Goal: Task Accomplishment & Management: Complete application form

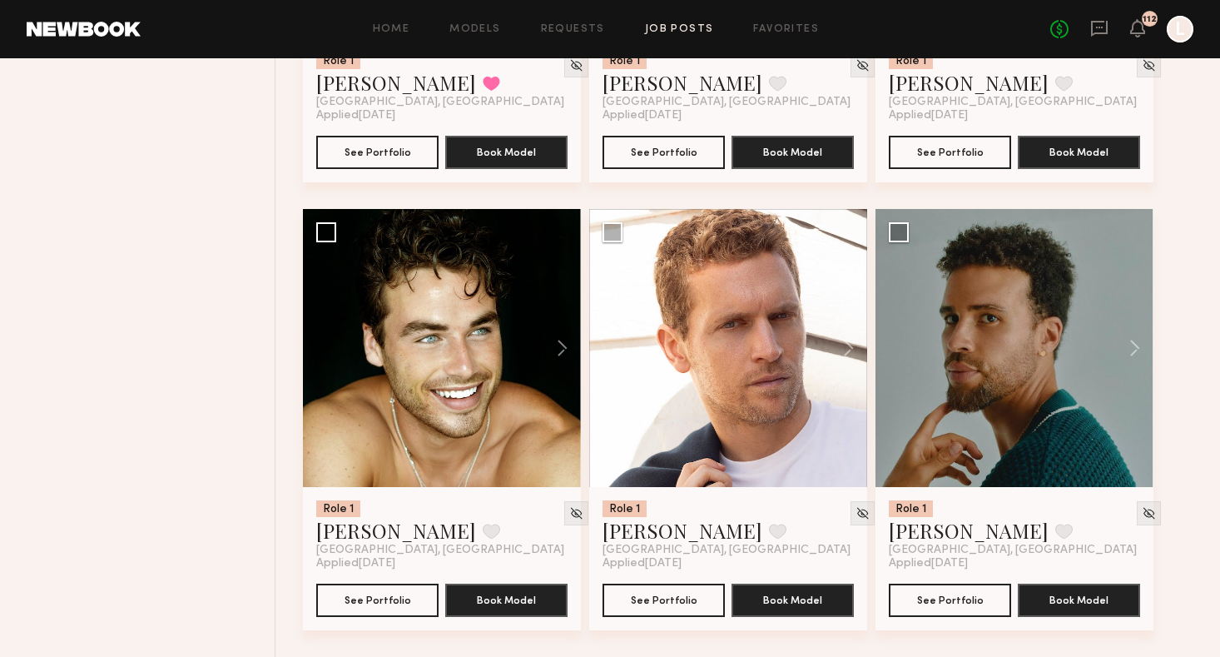
scroll to position [7713, 0]
drag, startPoint x: 1065, startPoint y: 633, endPoint x: 562, endPoint y: 26, distance: 788.0
click at [562, 26] on link "Requests" at bounding box center [573, 29] width 64 height 11
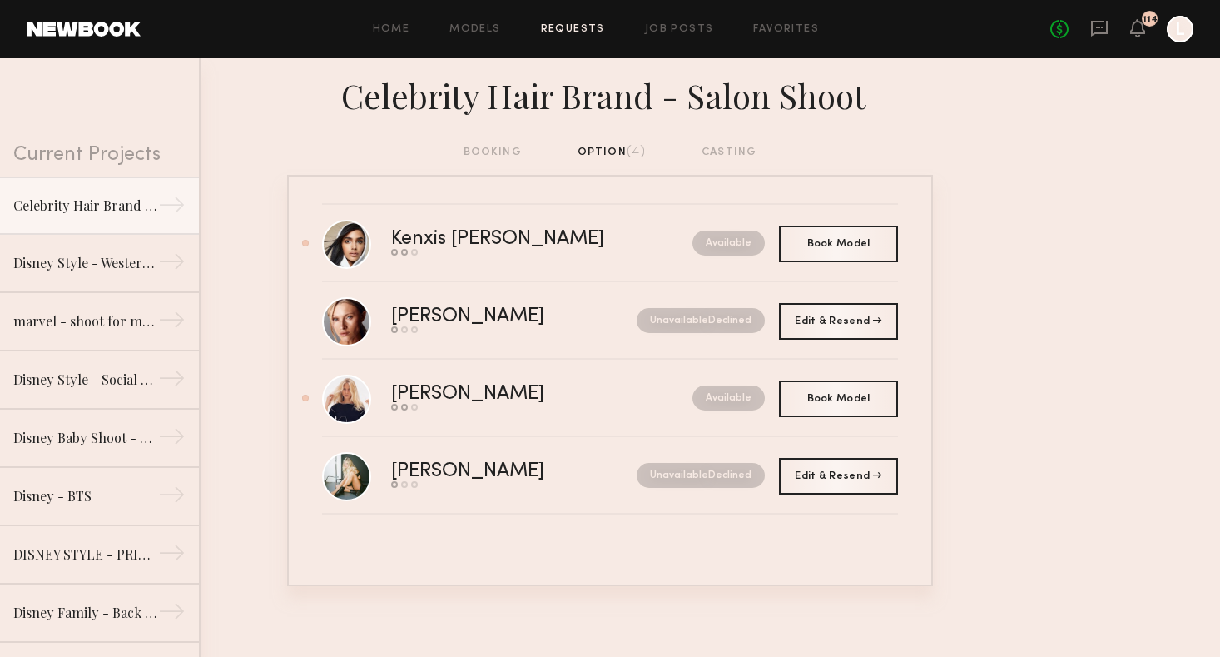
click at [129, 253] on div "Disney Style - Western Shoot" at bounding box center [85, 263] width 145 height 20
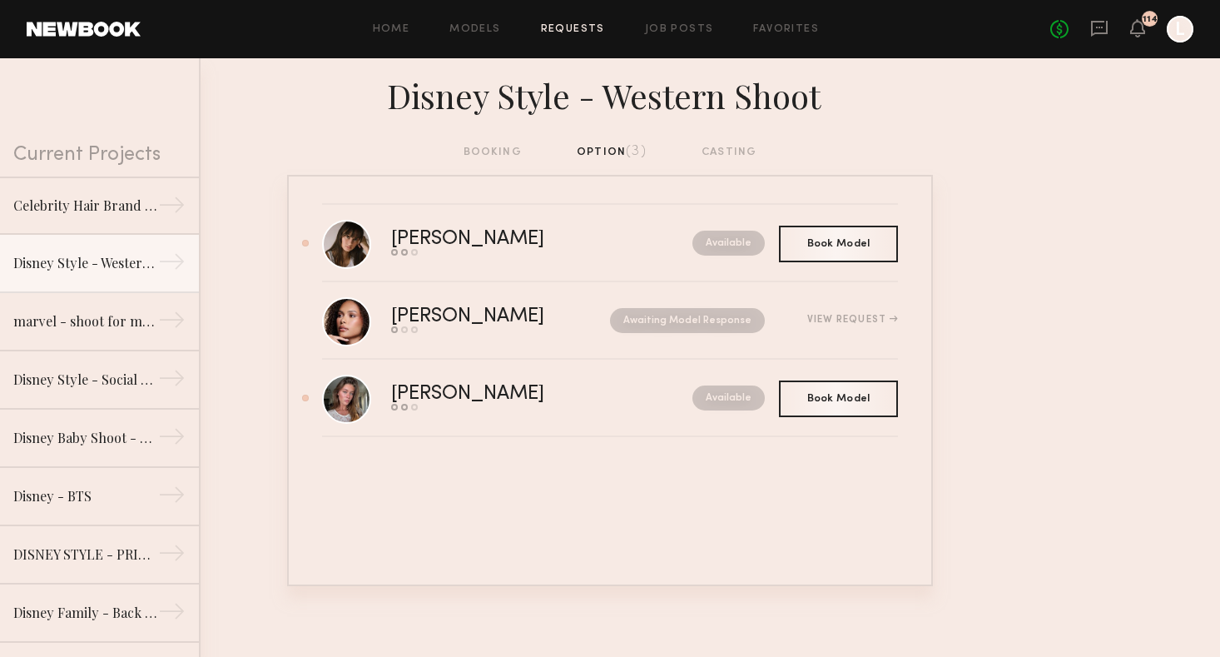
click at [484, 492] on div "Abby S. Send request Model response Book model Available Book Model Book Hailey…" at bounding box center [610, 380] width 646 height 411
drag, startPoint x: 1065, startPoint y: 633, endPoint x: 484, endPoint y: 160, distance: 748.4
click at [484, 160] on div "booking option (3) casting" at bounding box center [611, 152] width 294 height 18
click at [484, 148] on div "booking option (3) casting" at bounding box center [611, 152] width 294 height 18
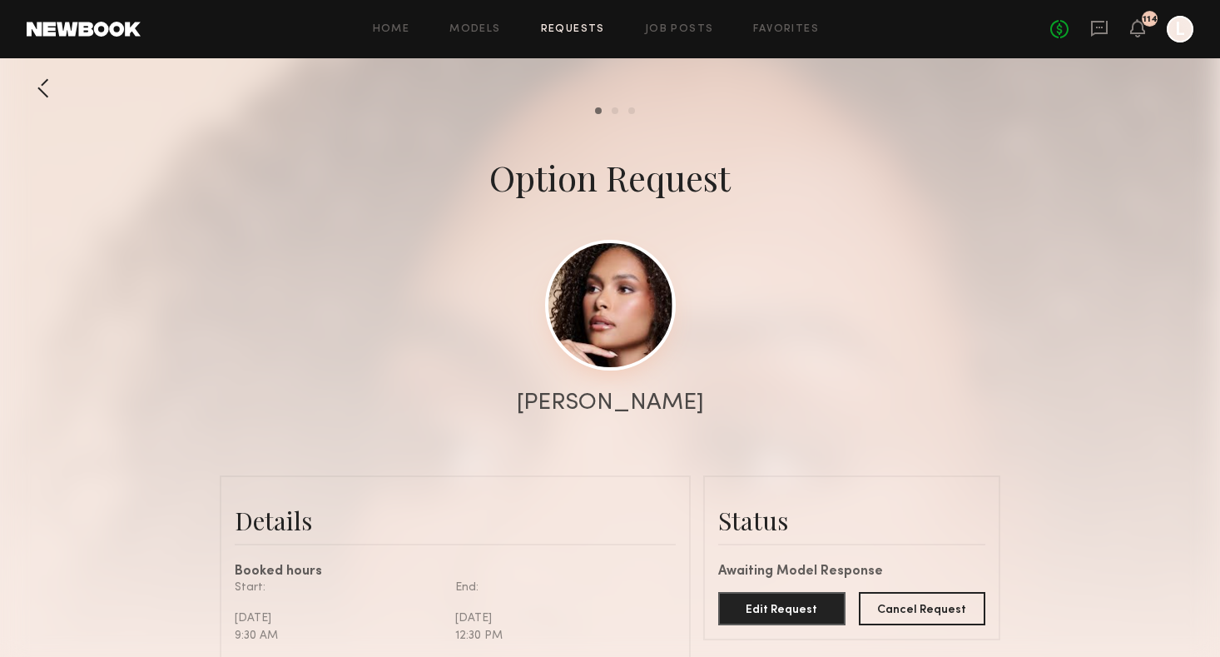
drag, startPoint x: 0, startPoint y: 0, endPoint x: 596, endPoint y: 365, distance: 698.7
click at [596, 365] on link at bounding box center [610, 305] width 131 height 131
drag, startPoint x: 596, startPoint y: 365, endPoint x: 599, endPoint y: 315, distance: 49.2
click at [599, 315] on link at bounding box center [610, 305] width 131 height 131
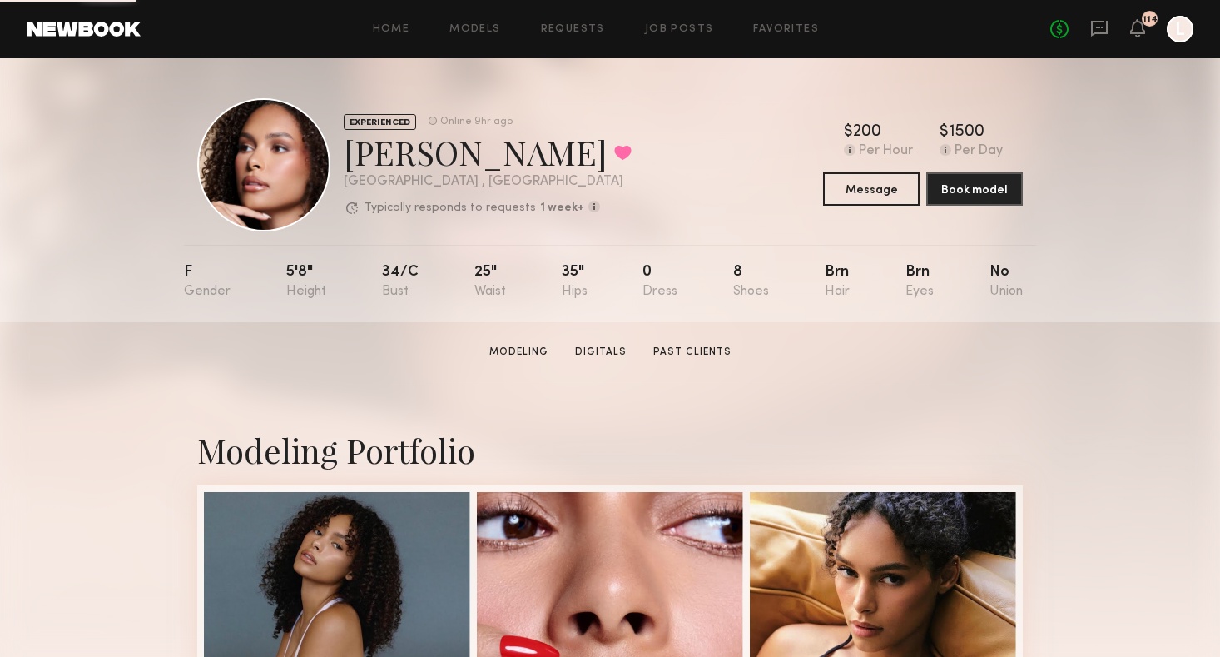
click at [1149, 178] on div "EXPERIENCED Online 9hr ago Hailey B. Favorited Los Angeles , CA Typically respo…" at bounding box center [610, 190] width 1220 height 264
drag, startPoint x: 1149, startPoint y: 178, endPoint x: 1109, endPoint y: 37, distance: 146.2
click at [1109, 37] on div "No fees up to $5,000 114 L" at bounding box center [1121, 29] width 143 height 27
click at [1095, 27] on icon at bounding box center [1099, 28] width 18 height 18
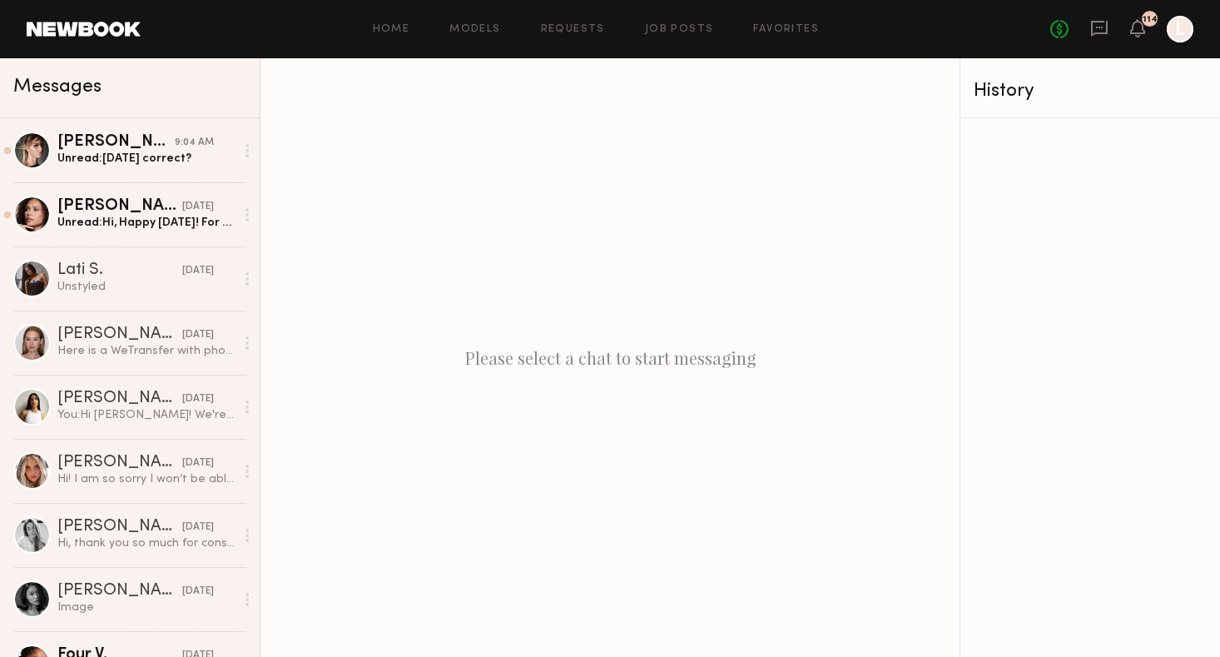
click at [112, 225] on div "Unread: Hi, Happy Monday! For Disney job request, if rate is adjusted to 445 in…" at bounding box center [145, 223] width 177 height 16
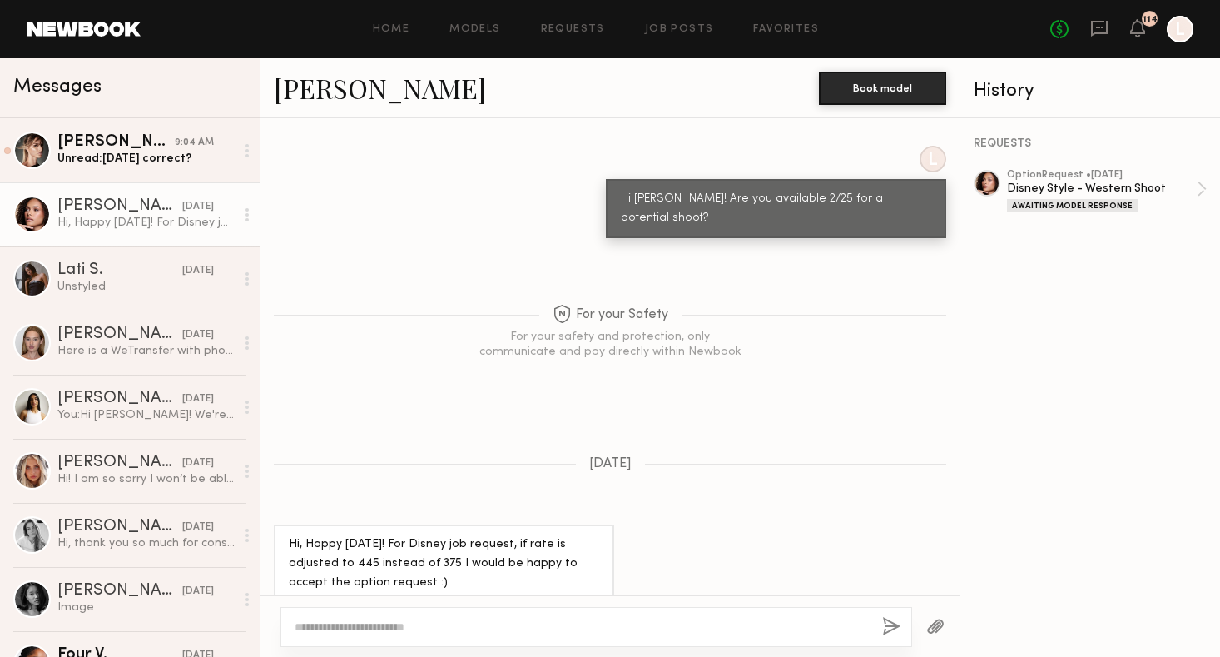
scroll to position [1116, 0]
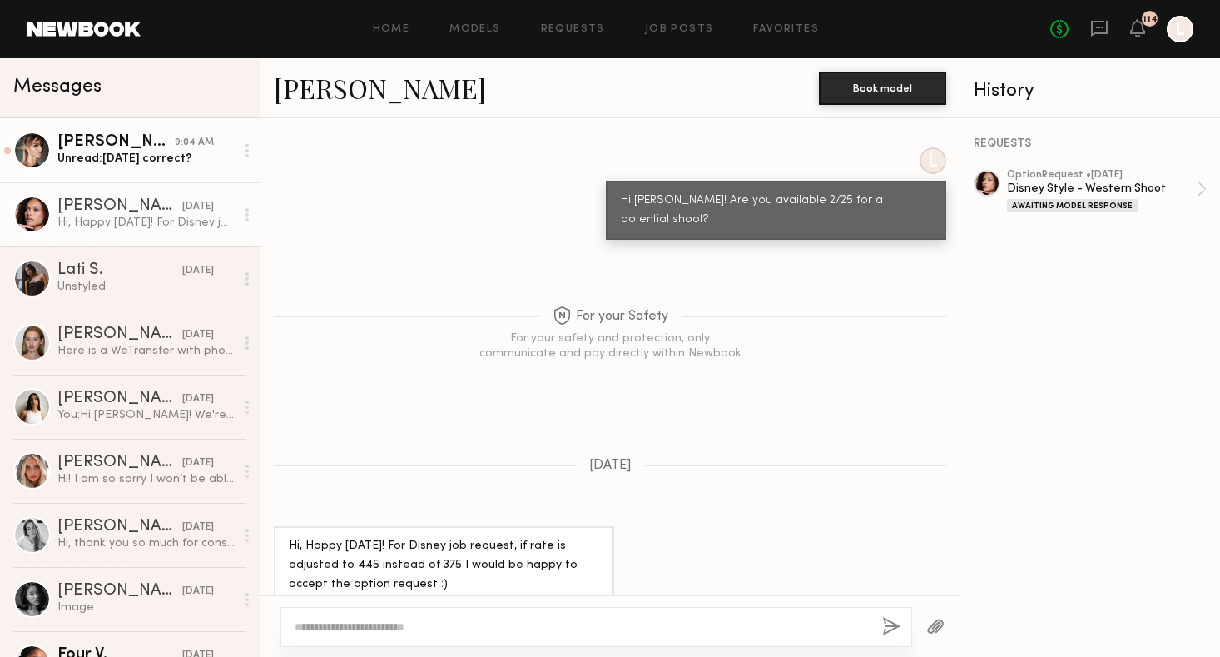
drag, startPoint x: 1109, startPoint y: 37, endPoint x: 133, endPoint y: 164, distance: 983.7
click at [133, 164] on div "Unread: This Saturday correct?" at bounding box center [145, 159] width 177 height 16
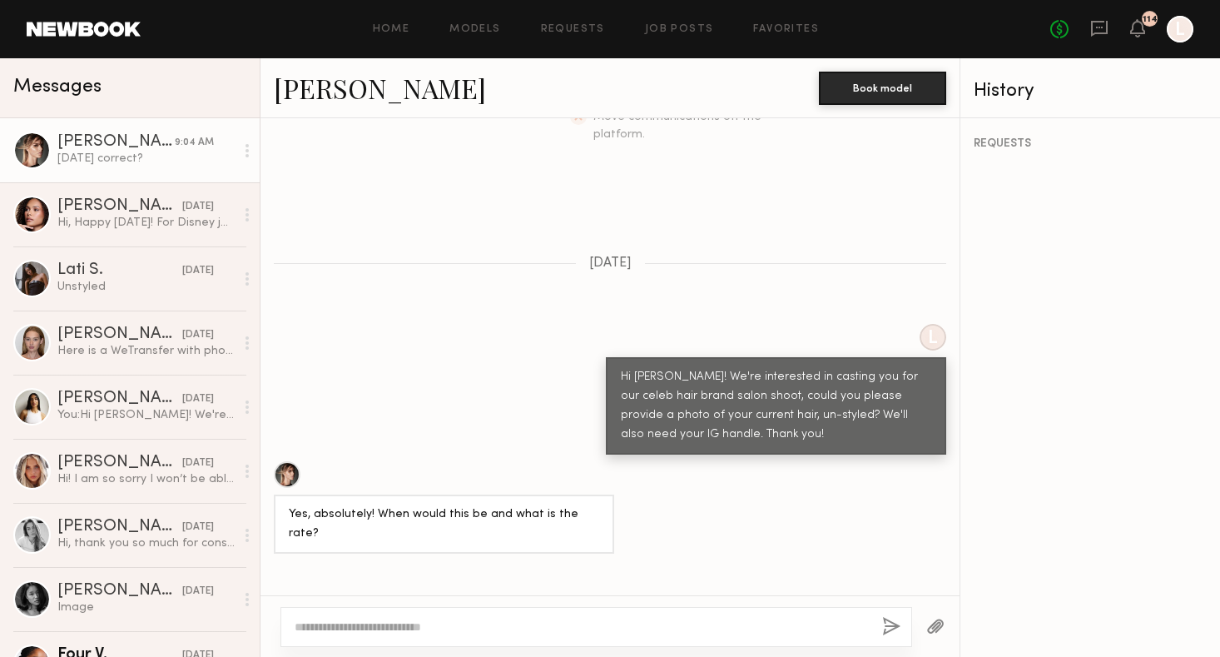
scroll to position [533, 0]
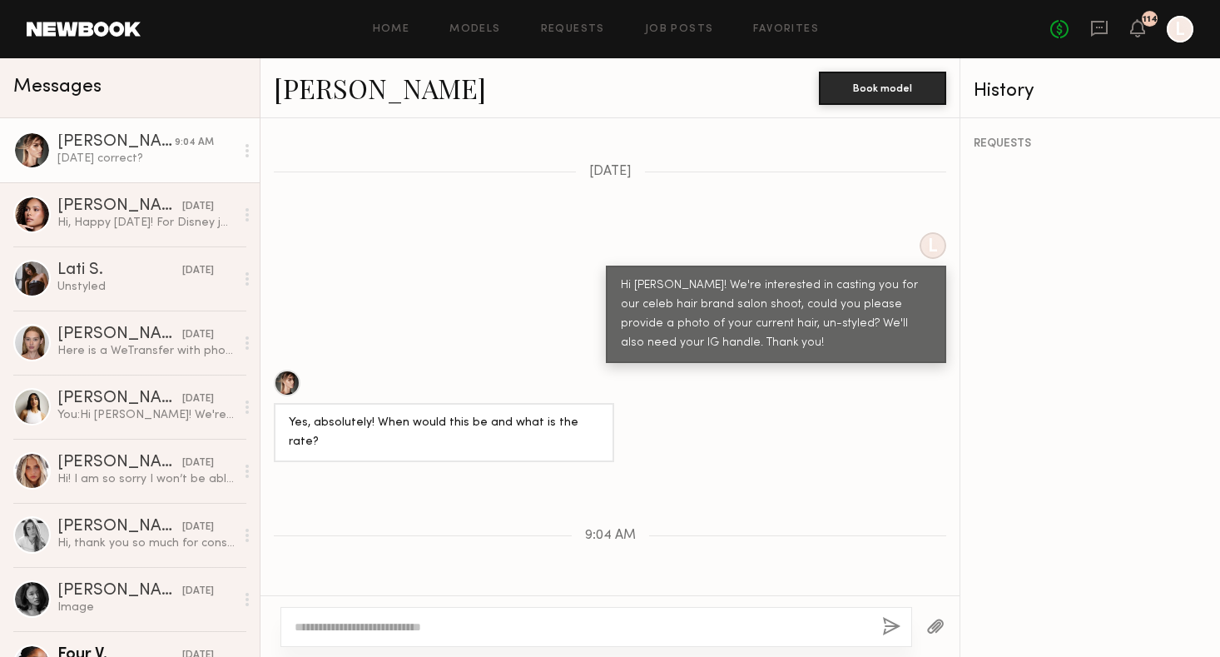
click at [196, 223] on div "Hi, Happy Monday! For Disney job request, if rate is adjusted to 445 instead of…" at bounding box center [145, 223] width 177 height 16
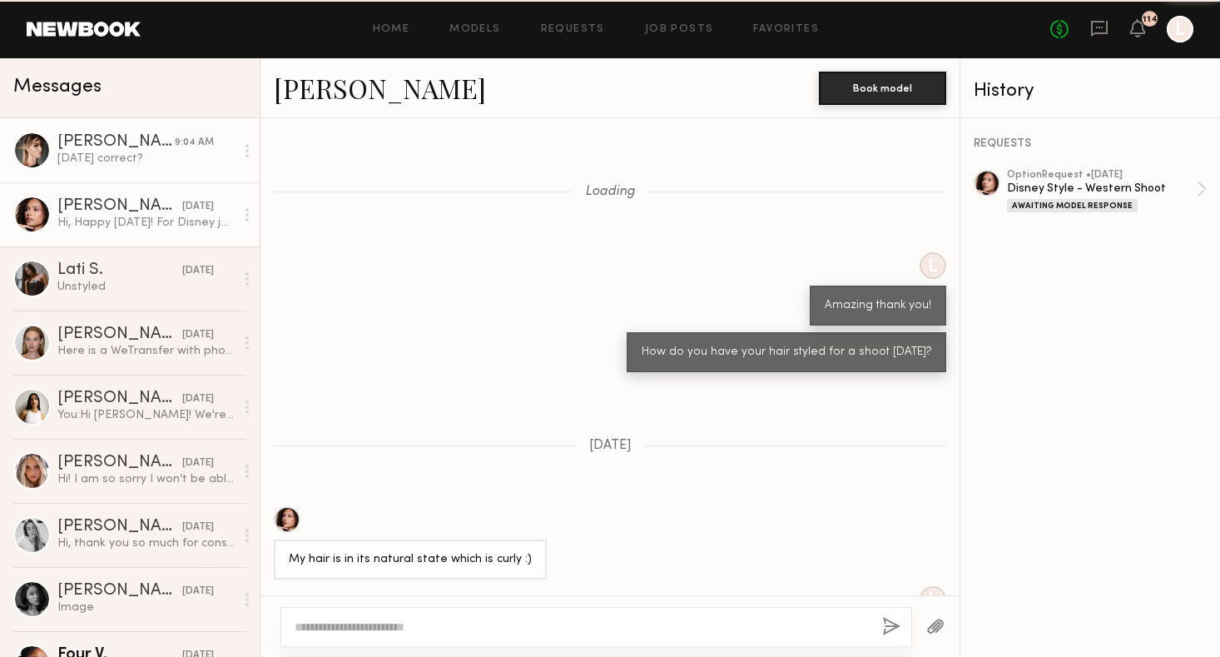
scroll to position [1116, 0]
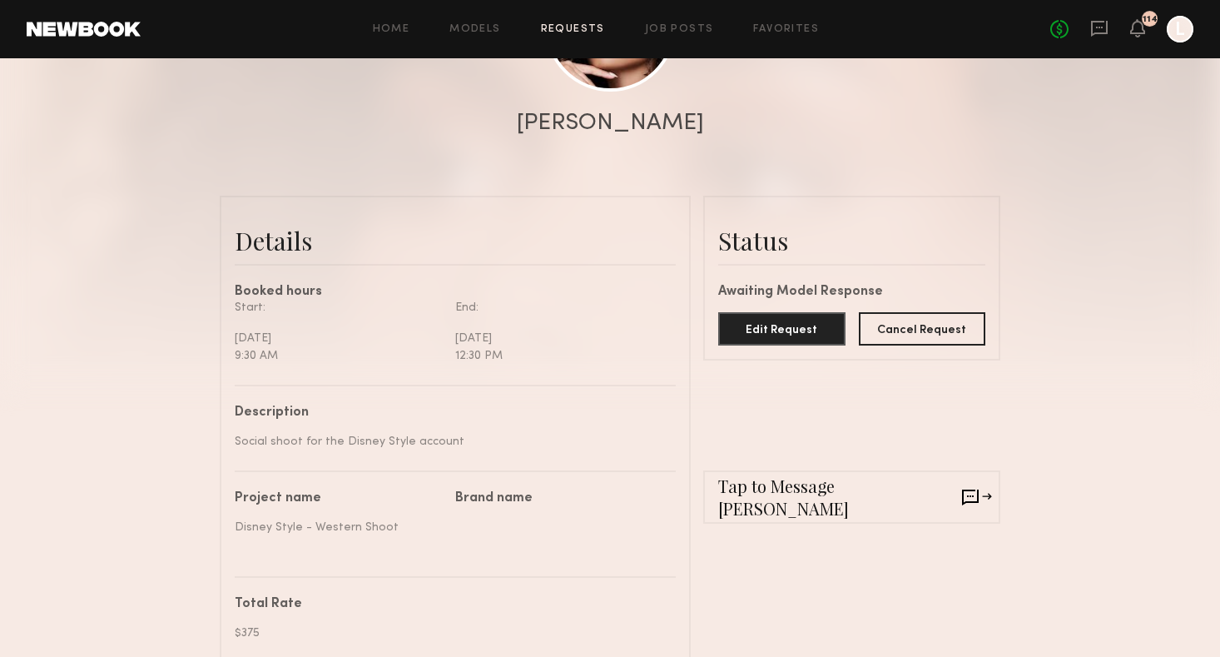
scroll to position [282, 0]
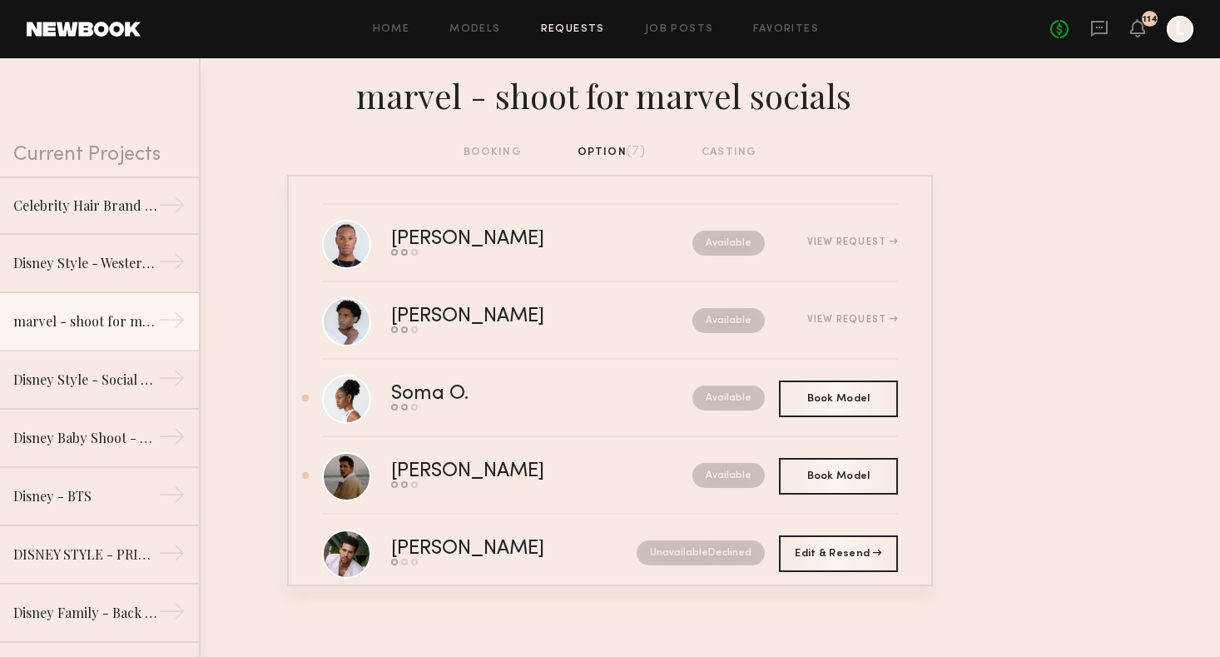
click at [509, 618] on section "Current Projects Celebrity Hair Brand - Salon Shoot → Disney Style - Western Sh…" at bounding box center [610, 357] width 1220 height 598
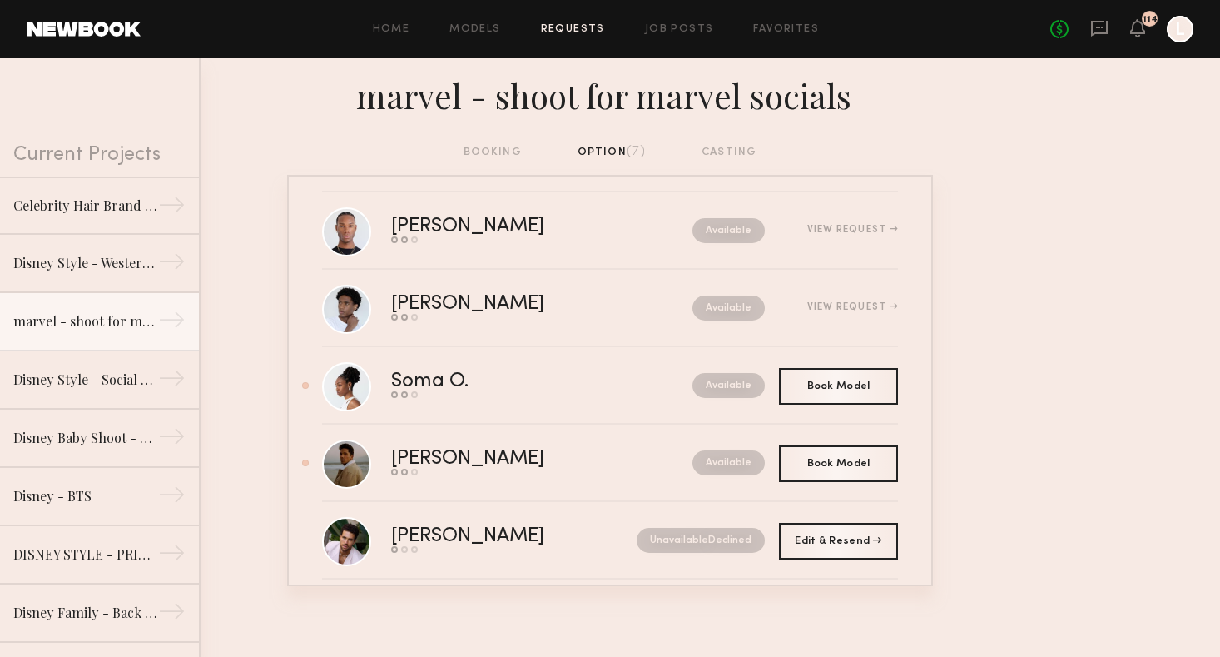
scroll to position [13, 0]
click at [680, 37] on div "Home Models Requests Job Posts Favorites Sign Out No fees up to $5,000 114 L" at bounding box center [667, 29] width 1053 height 27
click at [678, 27] on link "Job Posts" at bounding box center [679, 29] width 69 height 11
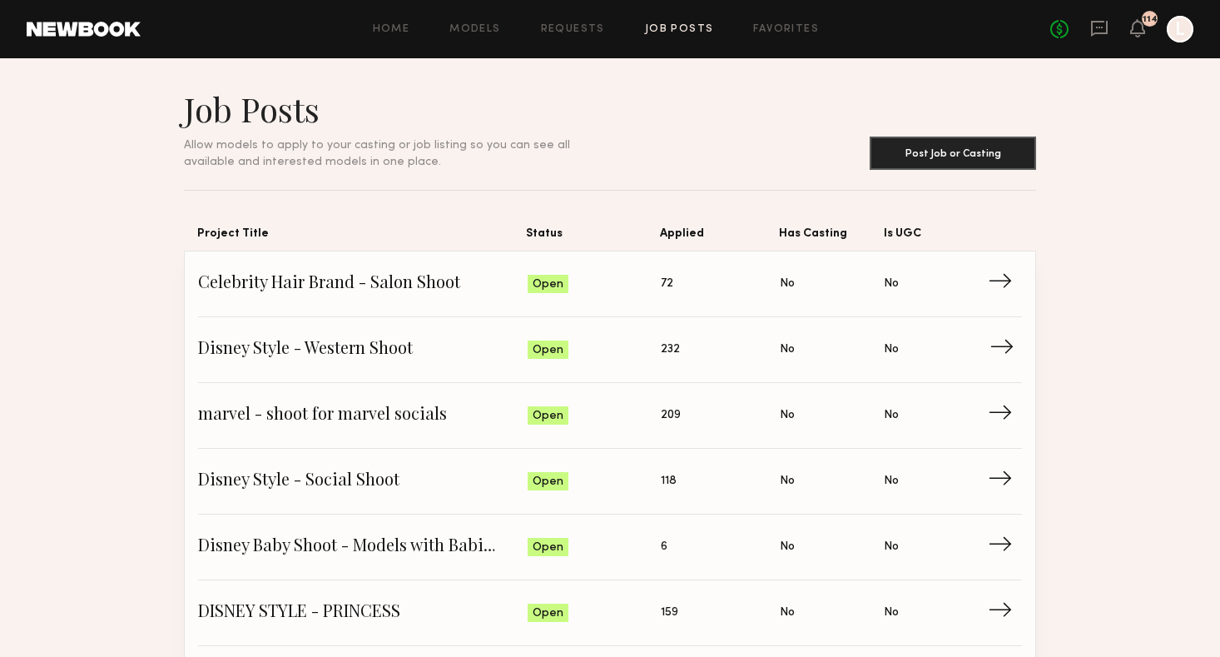
drag, startPoint x: 390, startPoint y: 280, endPoint x: 378, endPoint y: 341, distance: 62.8
click at [378, 341] on span "Disney Style - Western Shoot" at bounding box center [363, 349] width 330 height 25
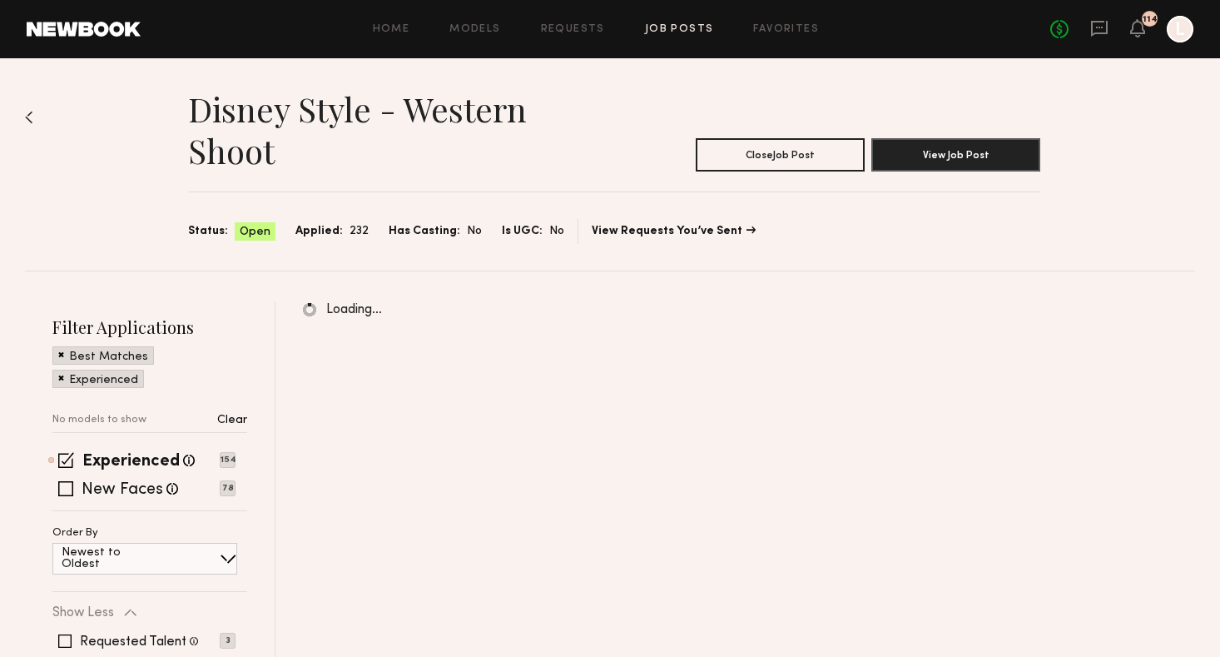
click at [65, 484] on span at bounding box center [65, 488] width 15 height 15
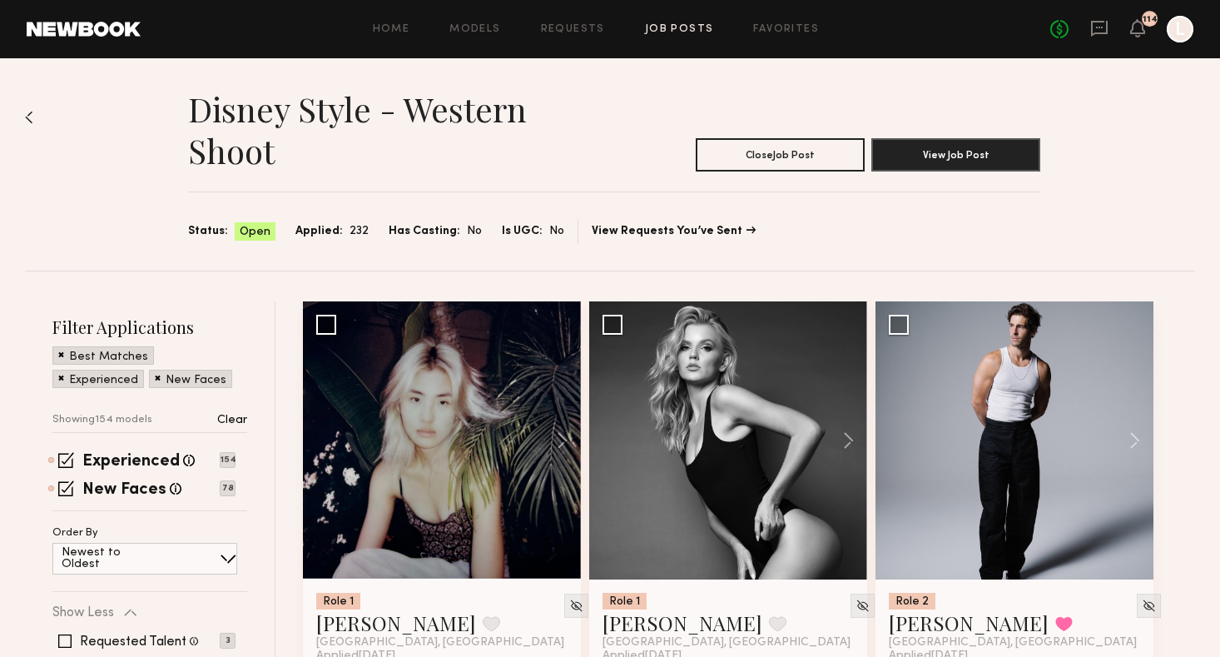
scroll to position [176, 0]
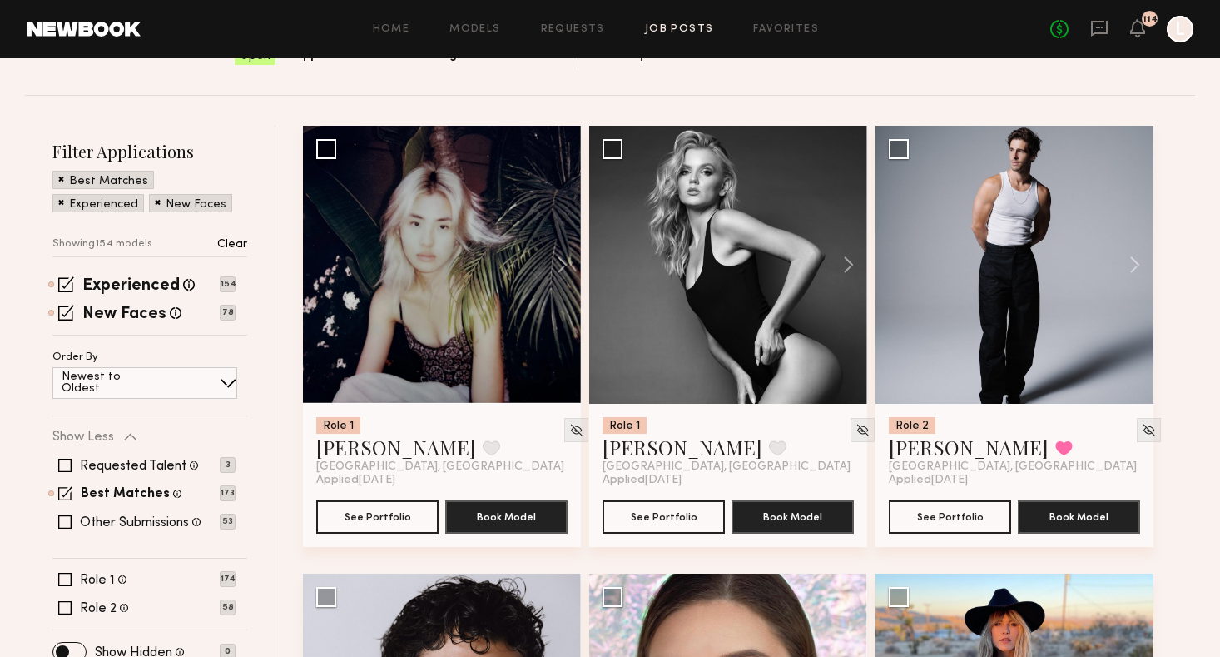
click at [63, 523] on span at bounding box center [64, 521] width 13 height 13
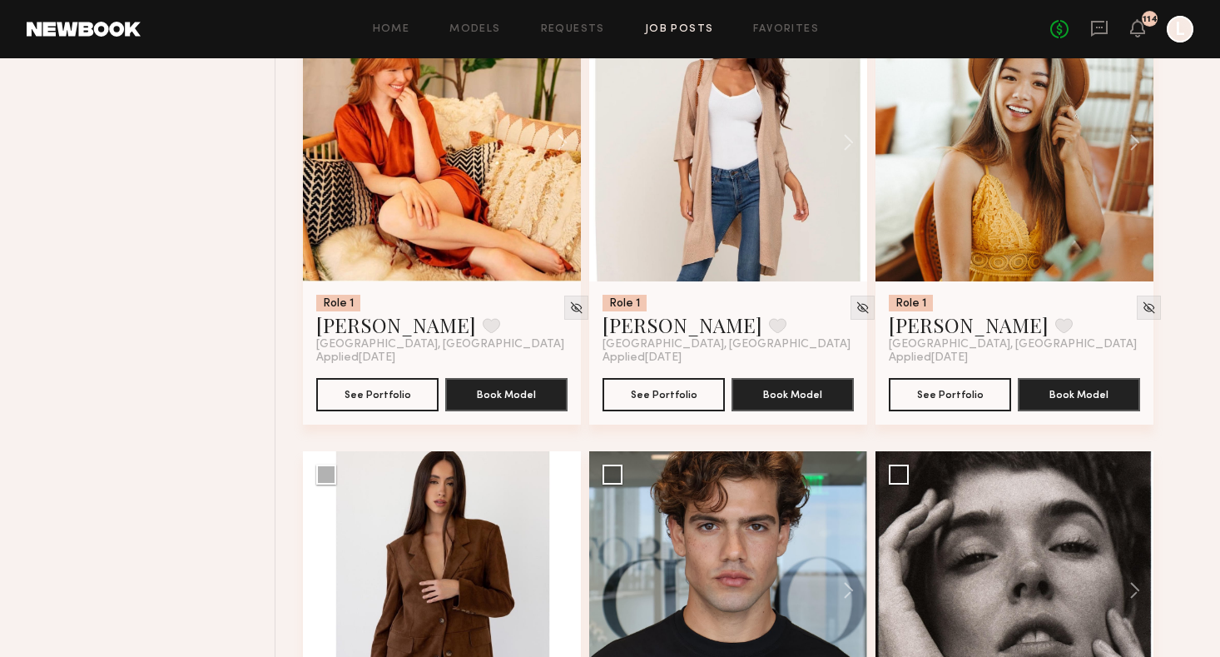
scroll to position [4777, 0]
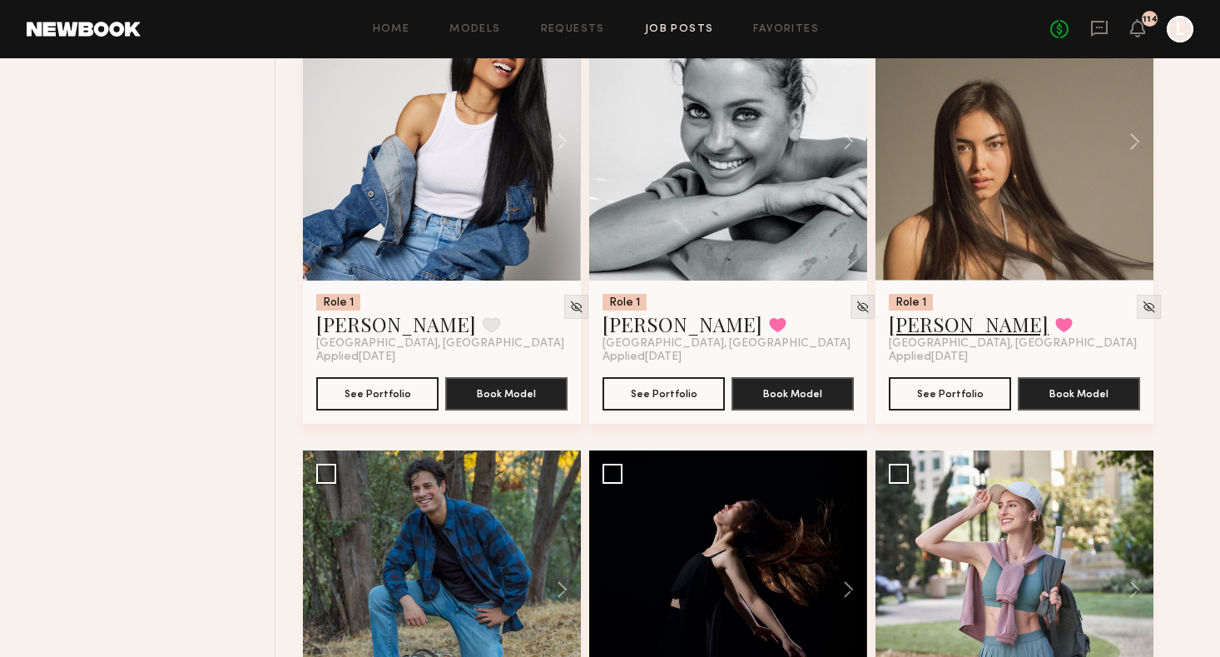
drag, startPoint x: 378, startPoint y: 341, endPoint x: 951, endPoint y: 335, distance: 573.6
click at [951, 335] on link "Assiya M." at bounding box center [969, 323] width 160 height 27
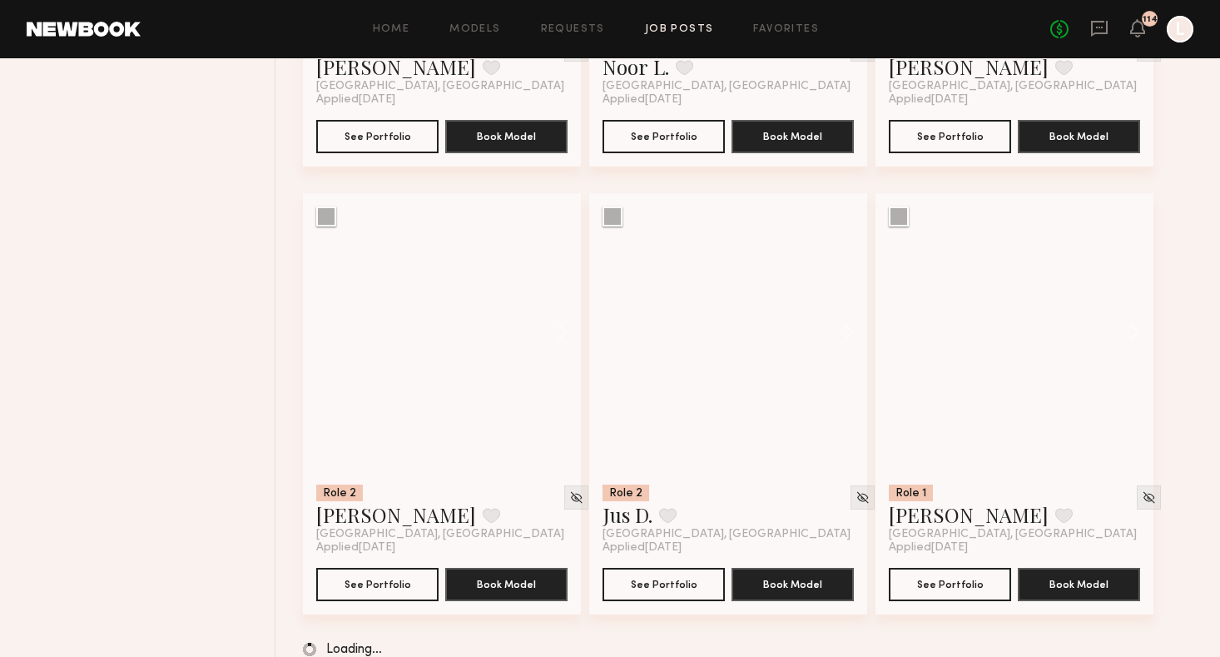
scroll to position [26293, 0]
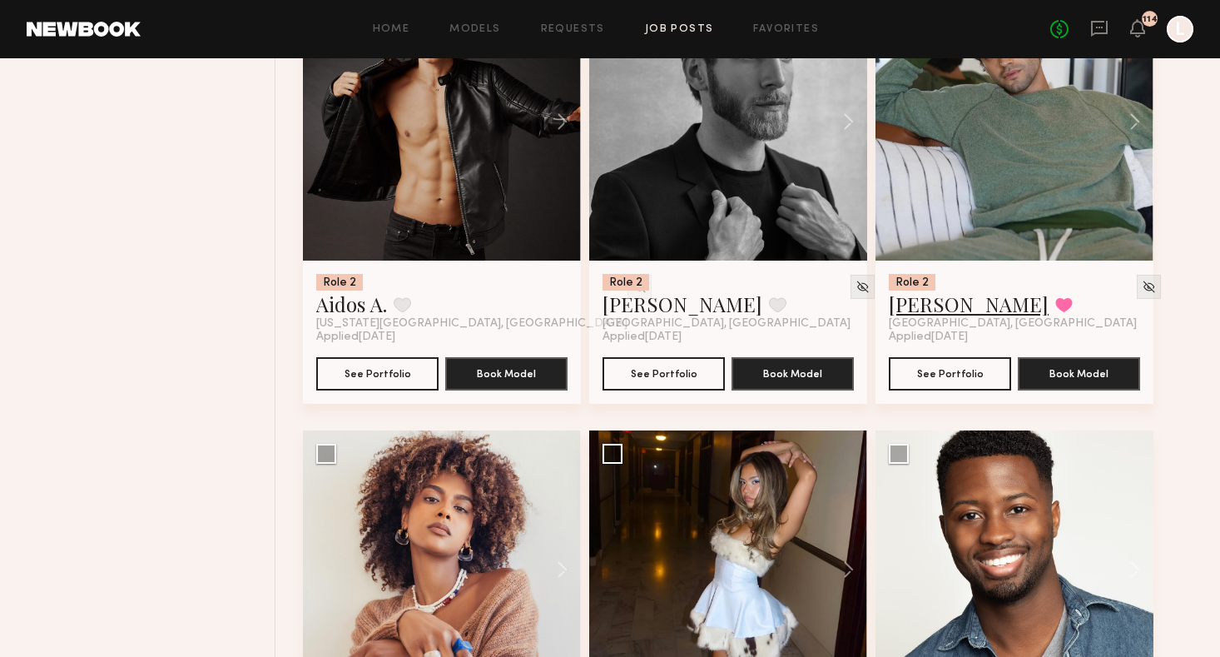
drag, startPoint x: 926, startPoint y: 330, endPoint x: 947, endPoint y: 333, distance: 21.9
click at [947, 317] on link "Jason K." at bounding box center [969, 304] width 160 height 27
click at [679, 37] on div "Home Models Requests Job Posts Favorites Sign Out No fees up to $5,000 114 L" at bounding box center [667, 29] width 1053 height 27
click at [668, 30] on link "Job Posts" at bounding box center [679, 29] width 69 height 11
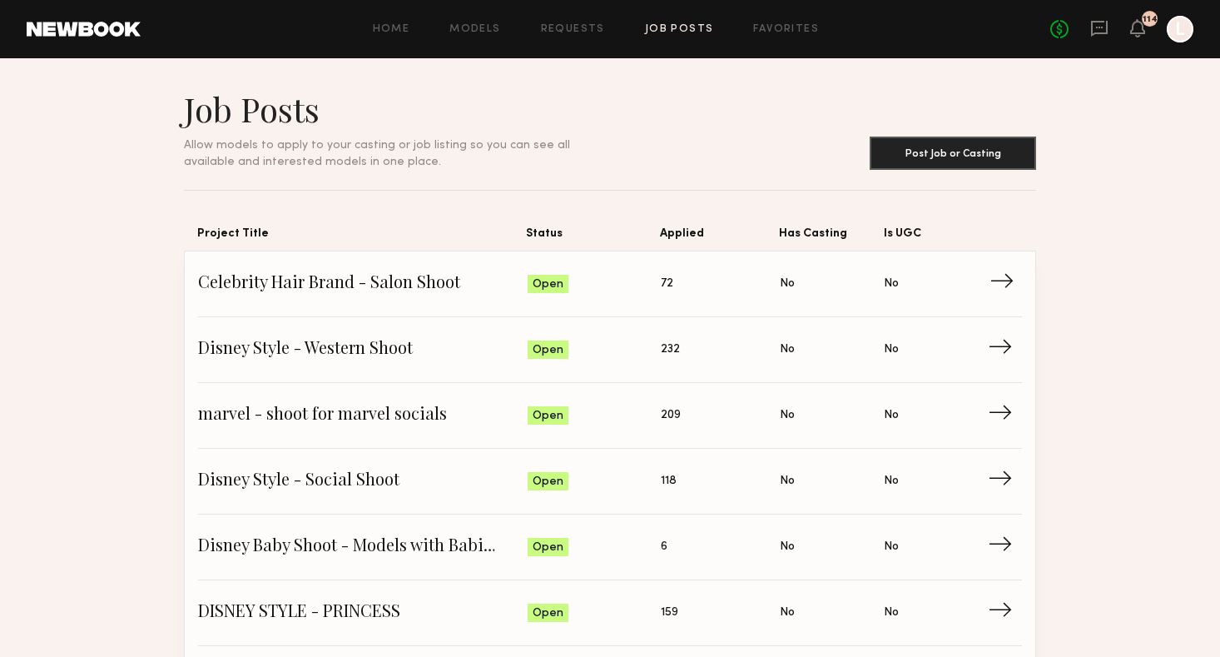
drag, startPoint x: 679, startPoint y: 37, endPoint x: 394, endPoint y: 277, distance: 372.8
click at [394, 277] on span "Celebrity Hair Brand - Salon Shoot" at bounding box center [363, 283] width 330 height 25
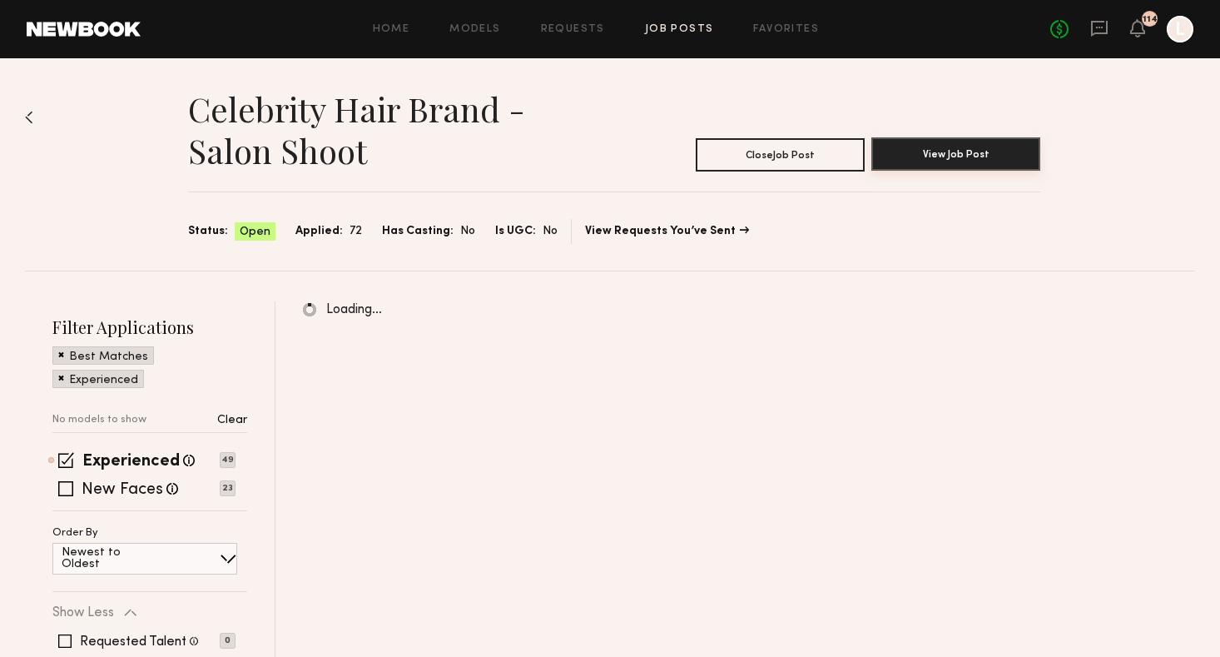
click at [951, 147] on button "View Job Post" at bounding box center [956, 153] width 169 height 33
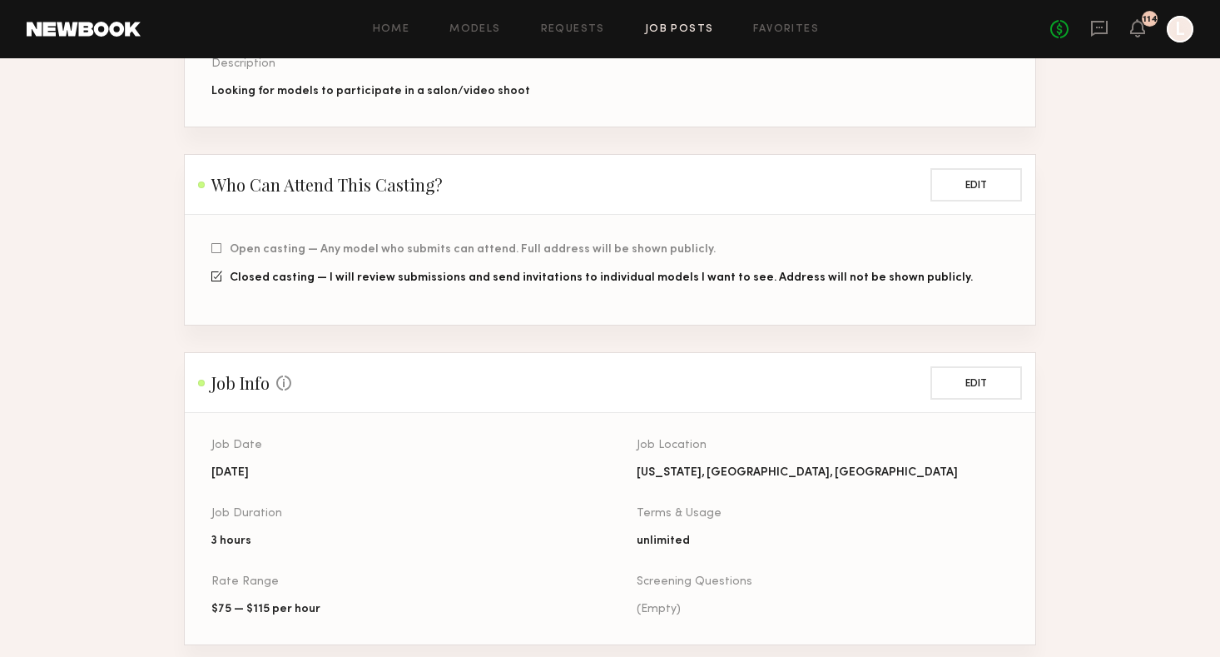
scroll to position [318, 0]
click at [544, 351] on header "Job Info Some Job info is optional, but the more you provide, the fewer questio…" at bounding box center [610, 381] width 851 height 60
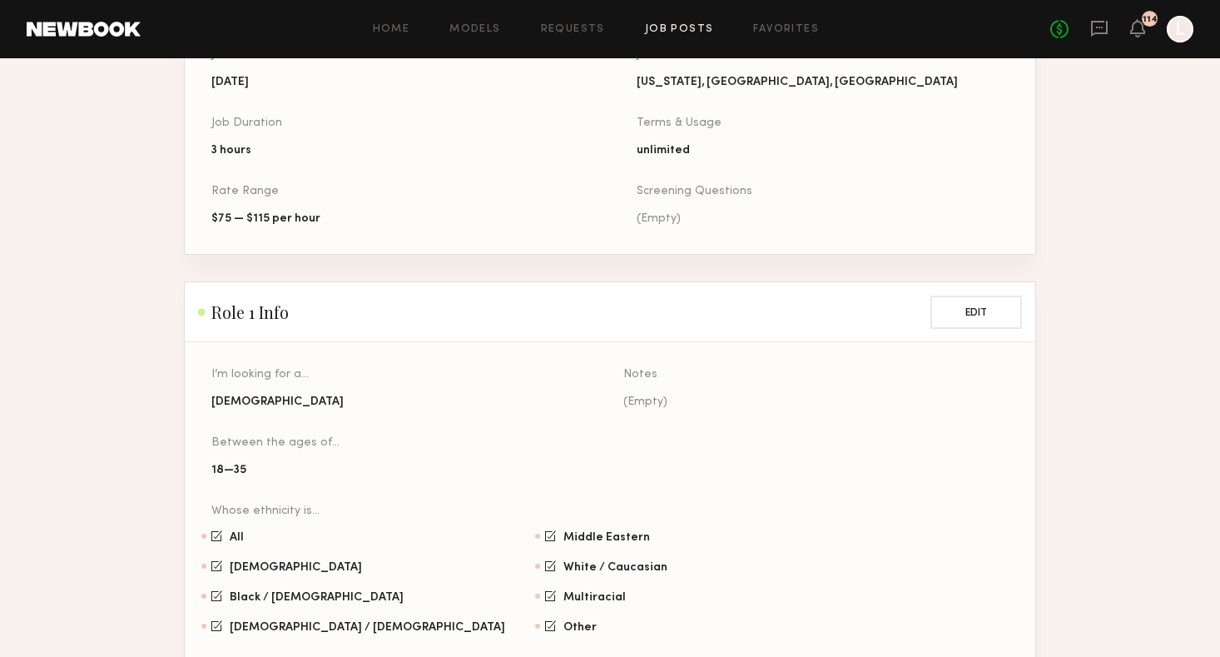
scroll to position [705, 0]
click at [834, 300] on div "Role 1 Info Edit" at bounding box center [610, 313] width 824 height 33
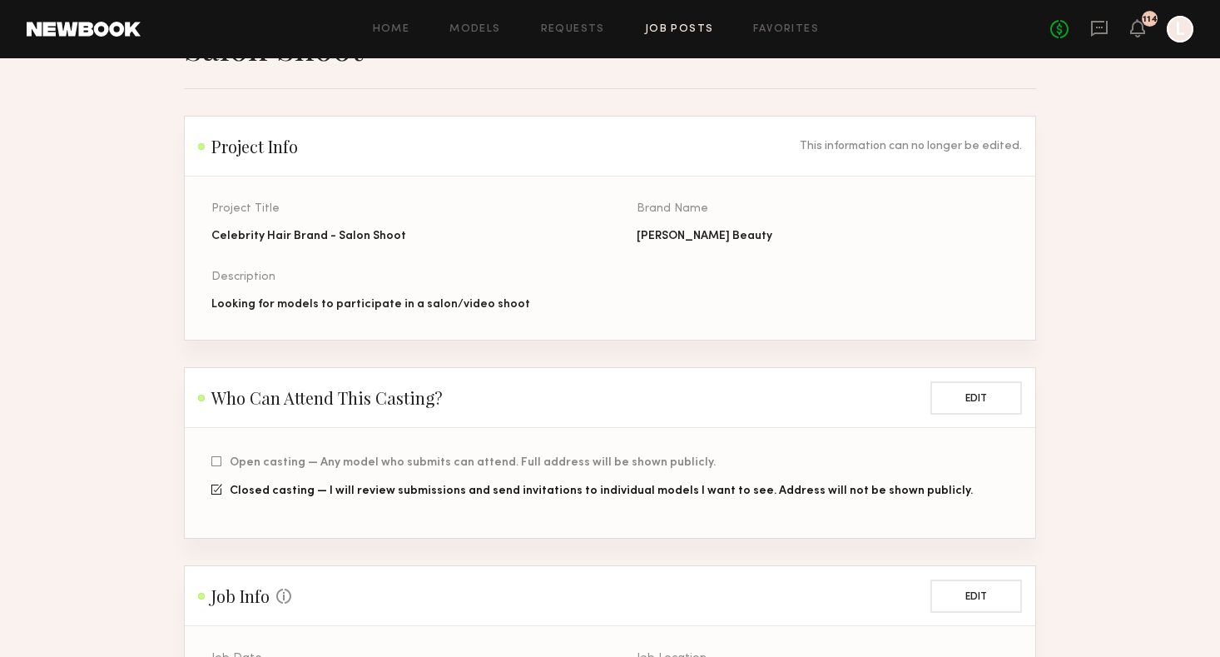
scroll to position [0, 0]
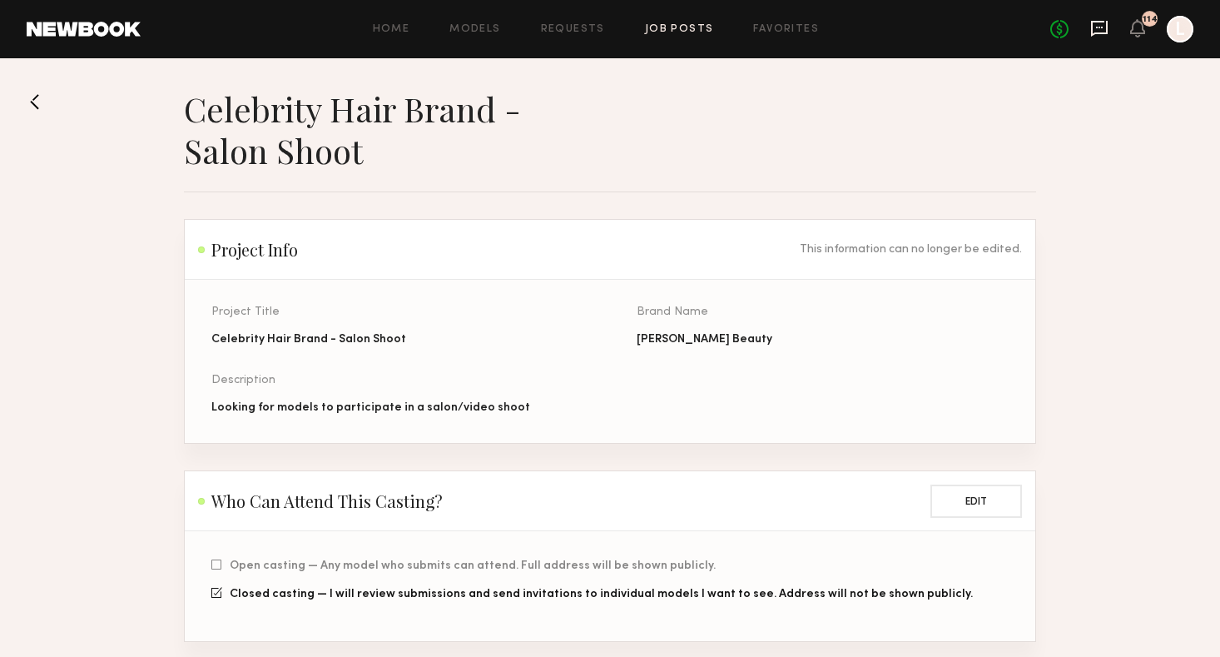
click at [1106, 33] on icon at bounding box center [1099, 29] width 17 height 16
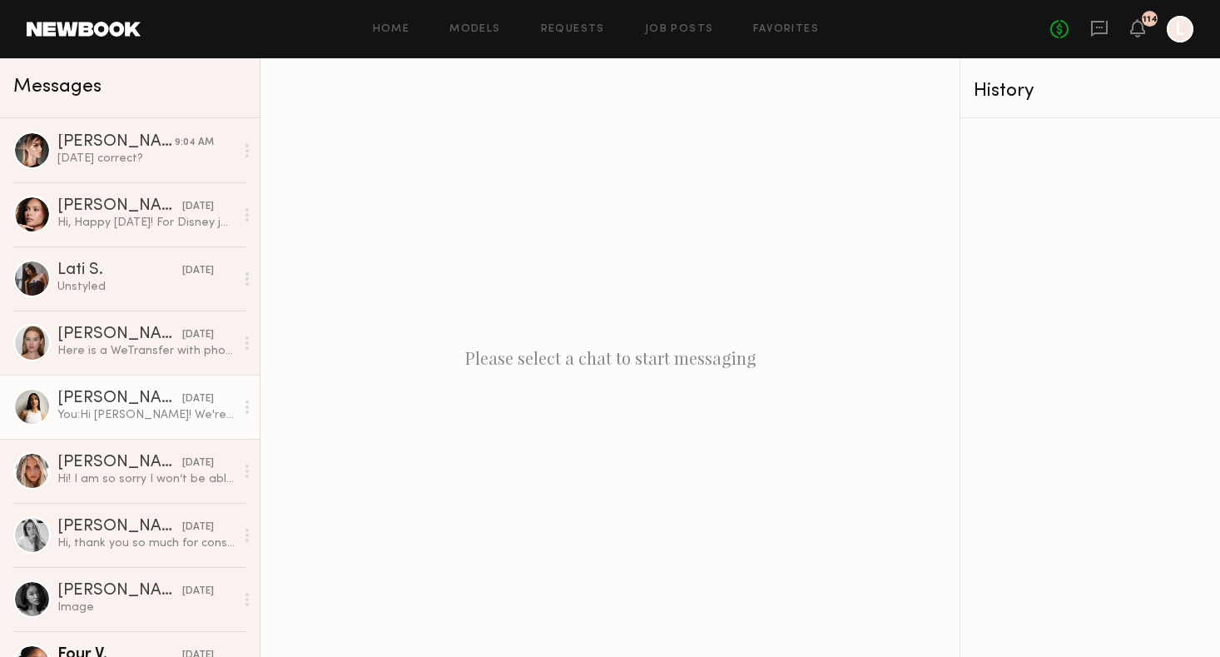
drag, startPoint x: 1106, startPoint y: 33, endPoint x: 107, endPoint y: 413, distance: 1069.3
click at [107, 413] on div "You: Hi Alexis! We're interested in casting you for our celeb hair brand salon …" at bounding box center [145, 415] width 177 height 16
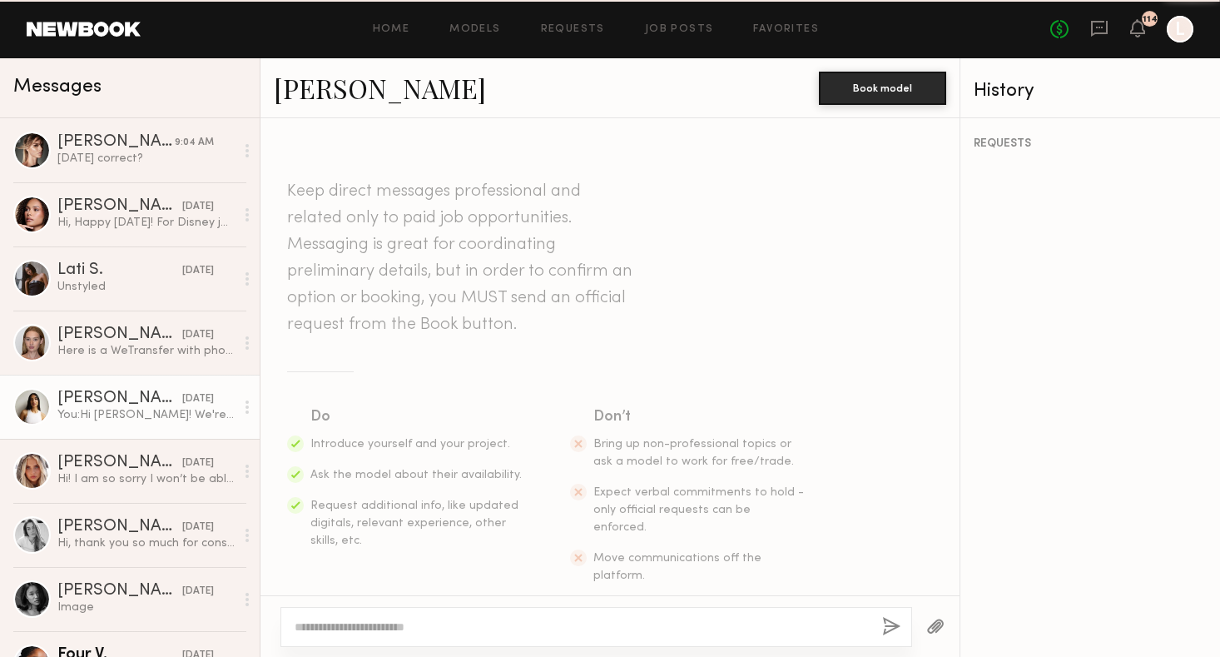
scroll to position [281, 0]
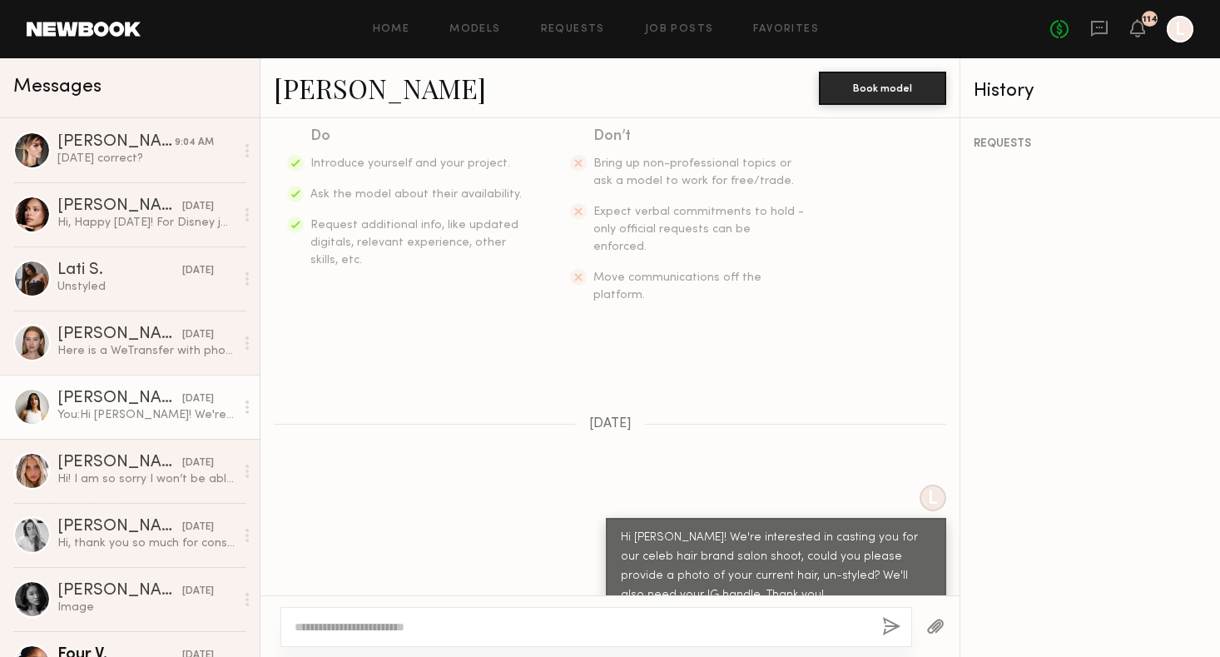
click at [140, 351] on div "Here is a WeTransfer with photos & videos of my current hair: https://we.tl/t-g…" at bounding box center [145, 351] width 177 height 16
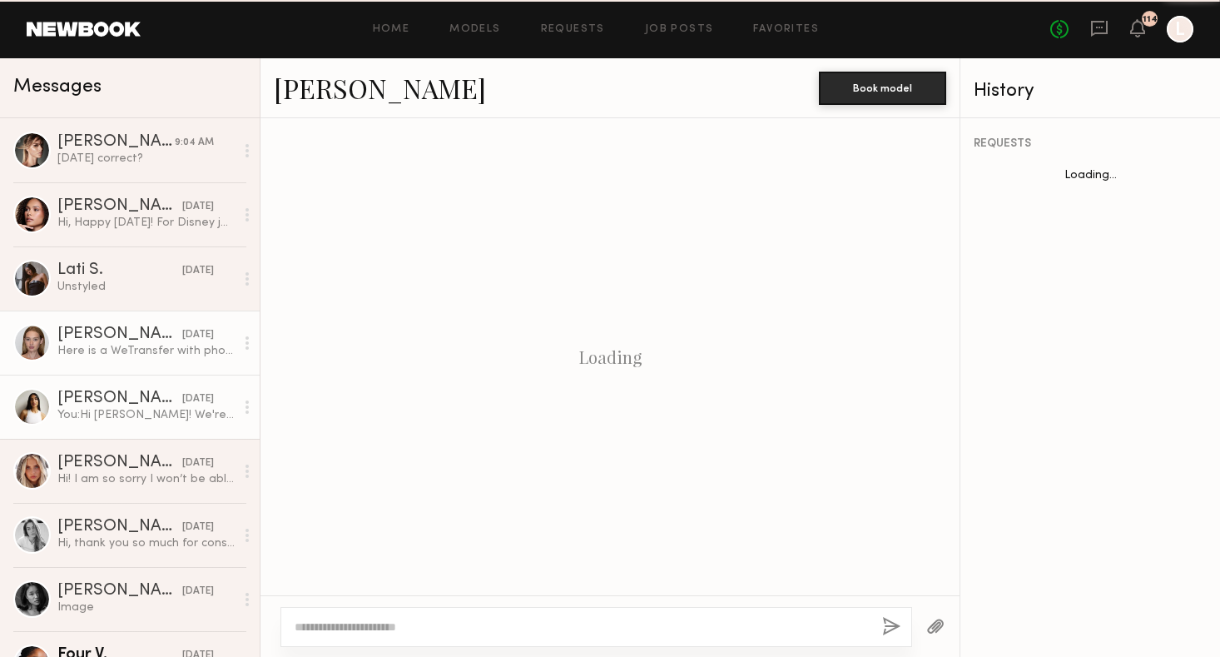
scroll to position [693, 0]
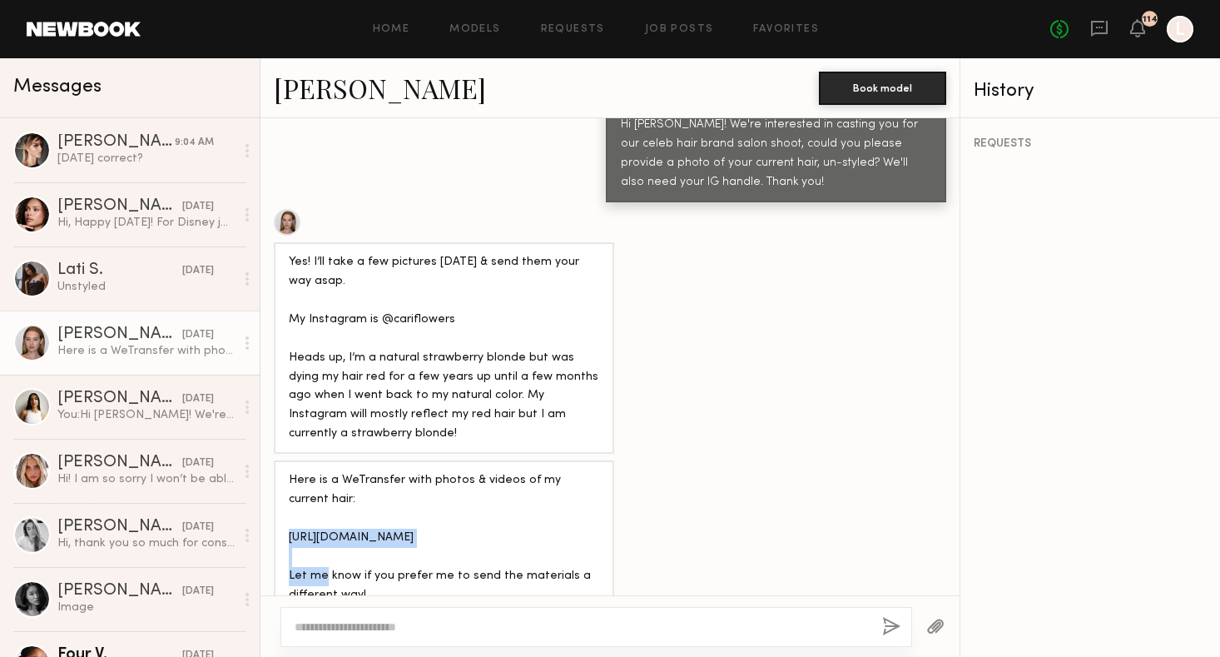
drag, startPoint x: 107, startPoint y: 413, endPoint x: 289, endPoint y: 504, distance: 203.6
click at [289, 504] on div "Here is a WeTransfer with photos & videos of my current hair: https://we.tl/t-g…" at bounding box center [444, 538] width 310 height 134
copy div "https://we.tl/t-gDmwOxM1mu"
drag, startPoint x: 289, startPoint y: 504, endPoint x: 655, endPoint y: 30, distance: 598.7
click at [655, 30] on link "Job Posts" at bounding box center [679, 29] width 69 height 11
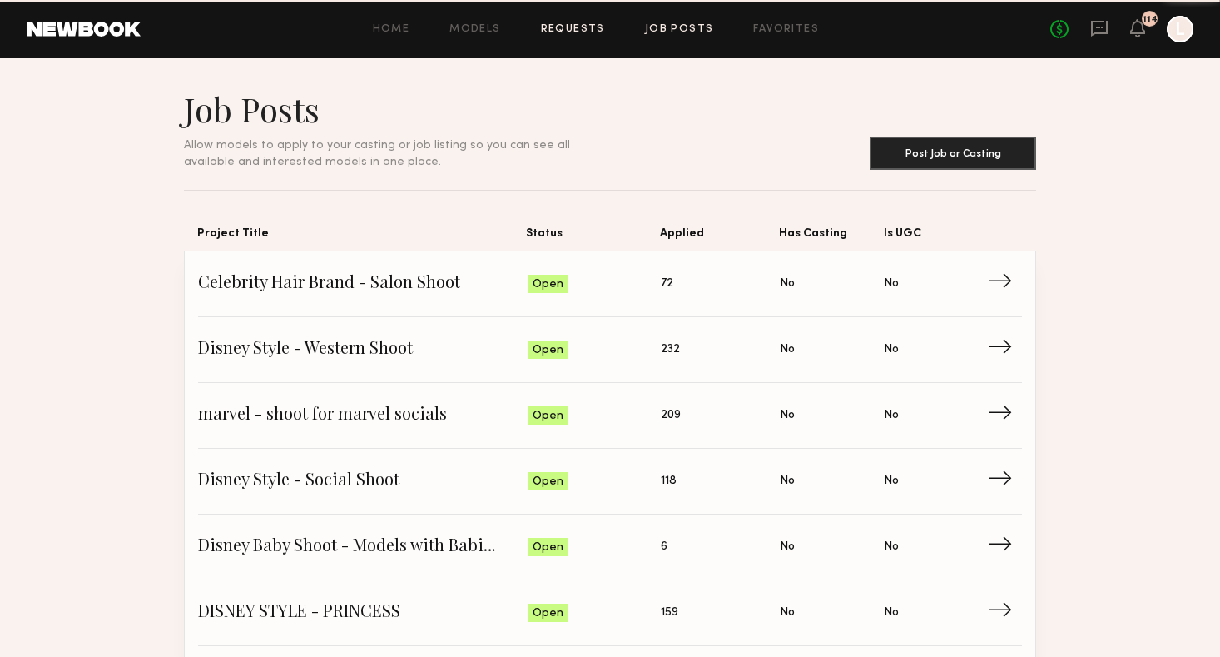
drag, startPoint x: 655, startPoint y: 30, endPoint x: 579, endPoint y: 30, distance: 75.7
click at [579, 30] on link "Requests" at bounding box center [573, 29] width 64 height 11
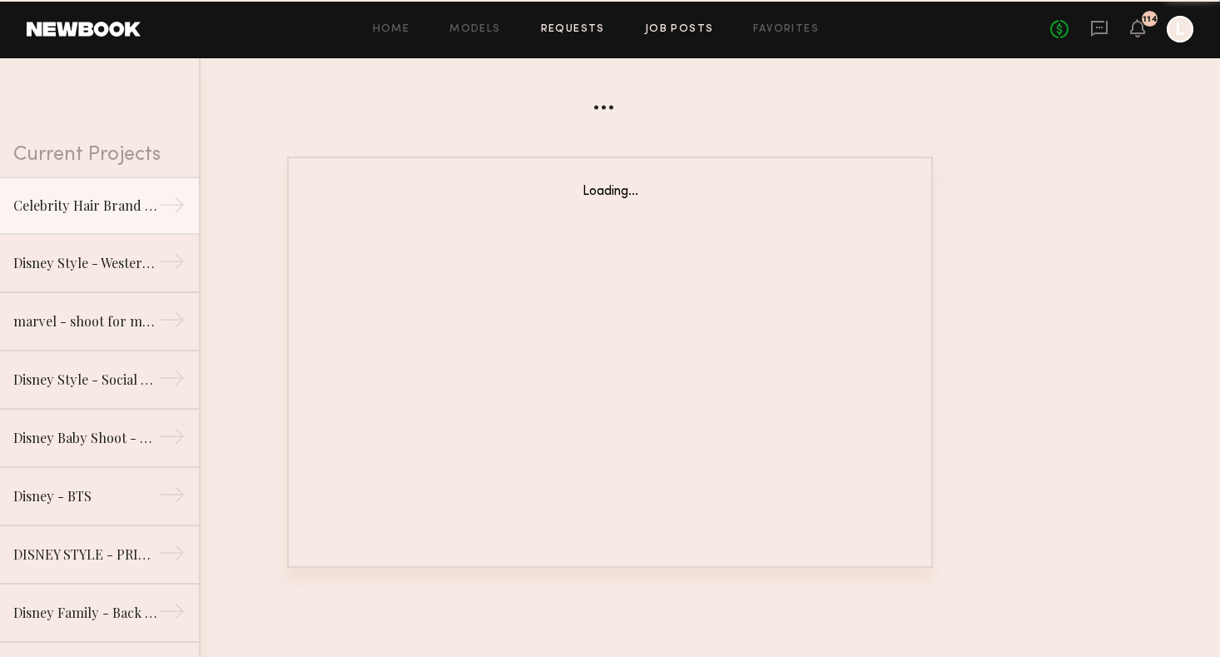
drag, startPoint x: 579, startPoint y: 30, endPoint x: 681, endPoint y: 27, distance: 101.6
click at [681, 27] on link "Job Posts" at bounding box center [679, 29] width 69 height 11
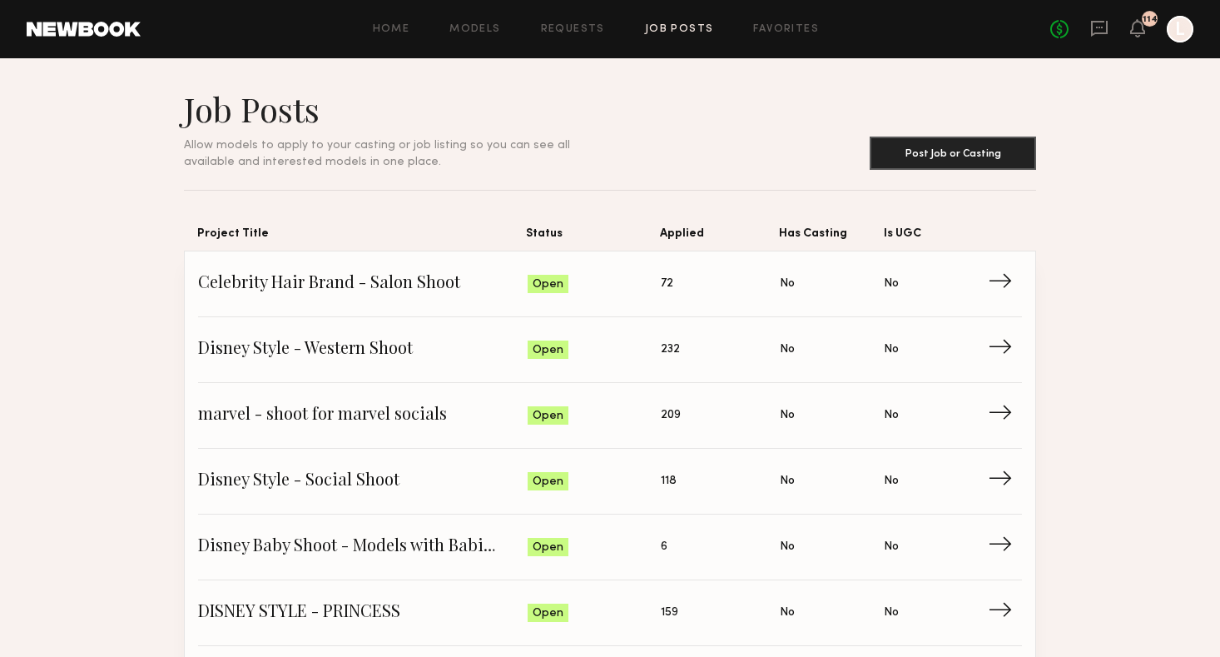
click at [375, 286] on span "Celebrity Hair Brand - Salon Shoot" at bounding box center [363, 283] width 330 height 25
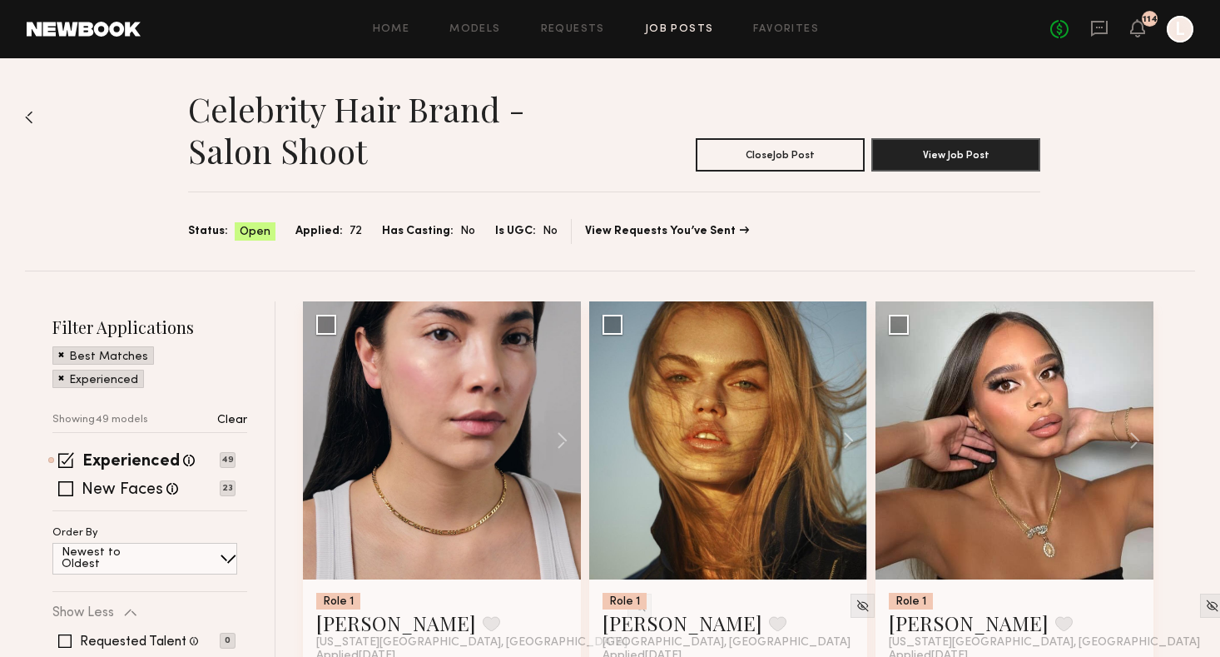
click at [1174, 179] on div "Celebrity Hair Brand - Salon Shoot Close Job Post View Job Post Status: Open Ap…" at bounding box center [610, 164] width 1170 height 212
click at [64, 489] on span at bounding box center [65, 488] width 15 height 15
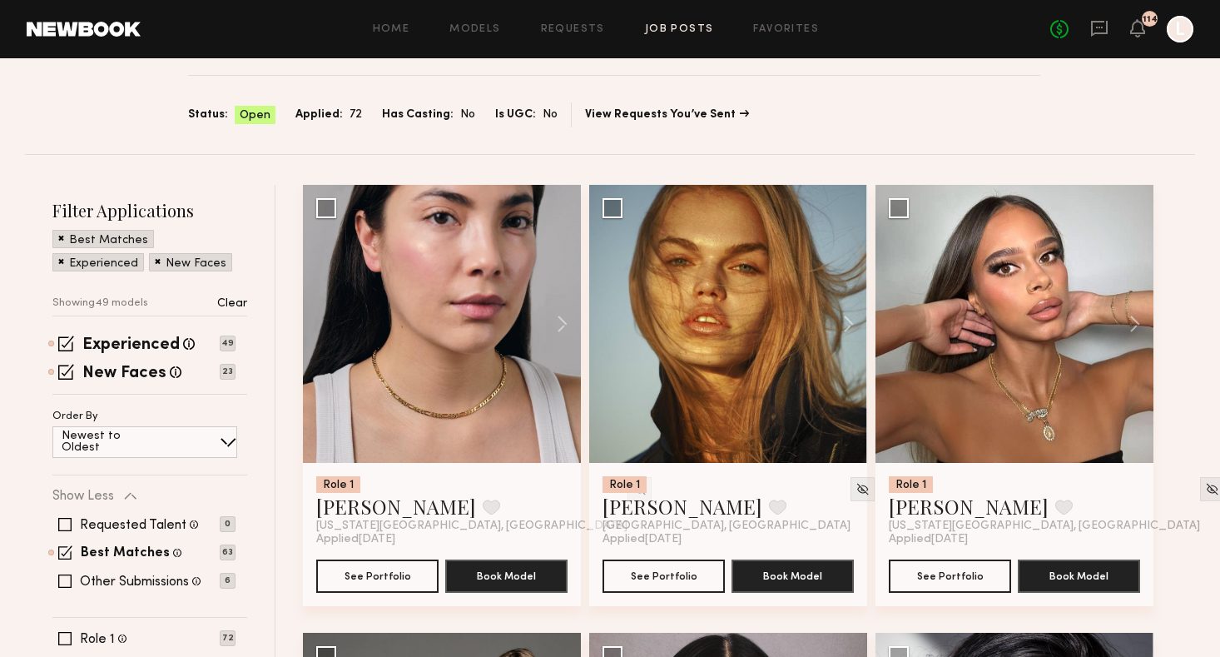
scroll to position [115, 0]
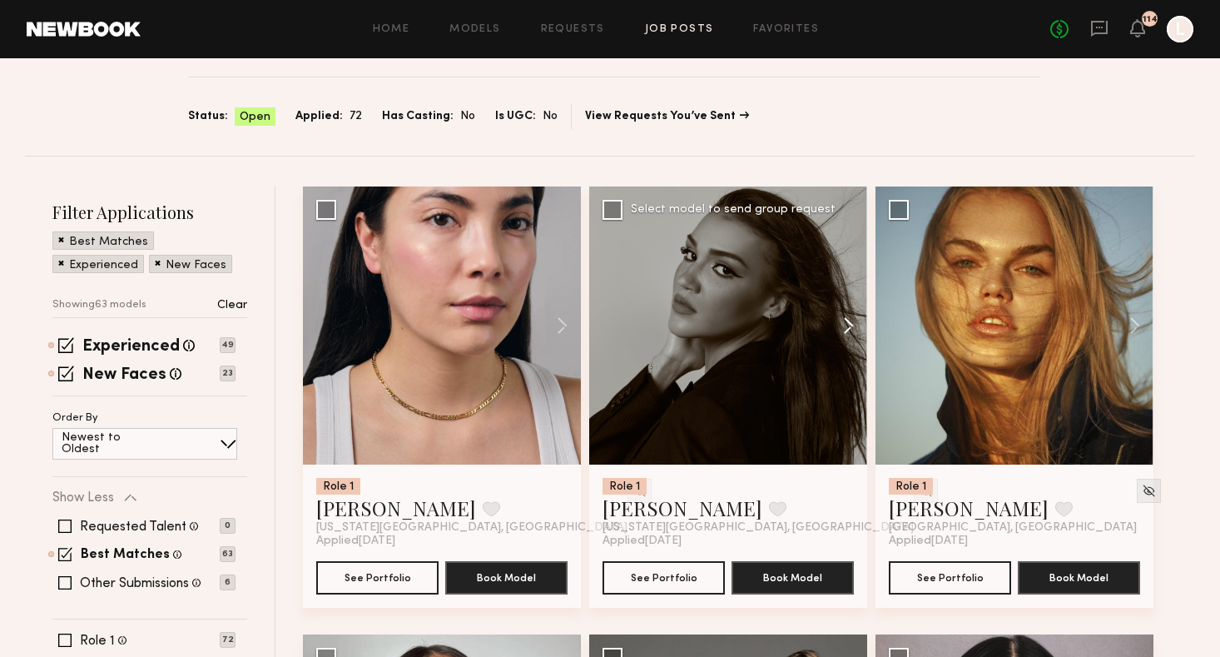
drag, startPoint x: 1174, startPoint y: 179, endPoint x: 847, endPoint y: 326, distance: 358.0
click at [847, 326] on button at bounding box center [840, 325] width 53 height 278
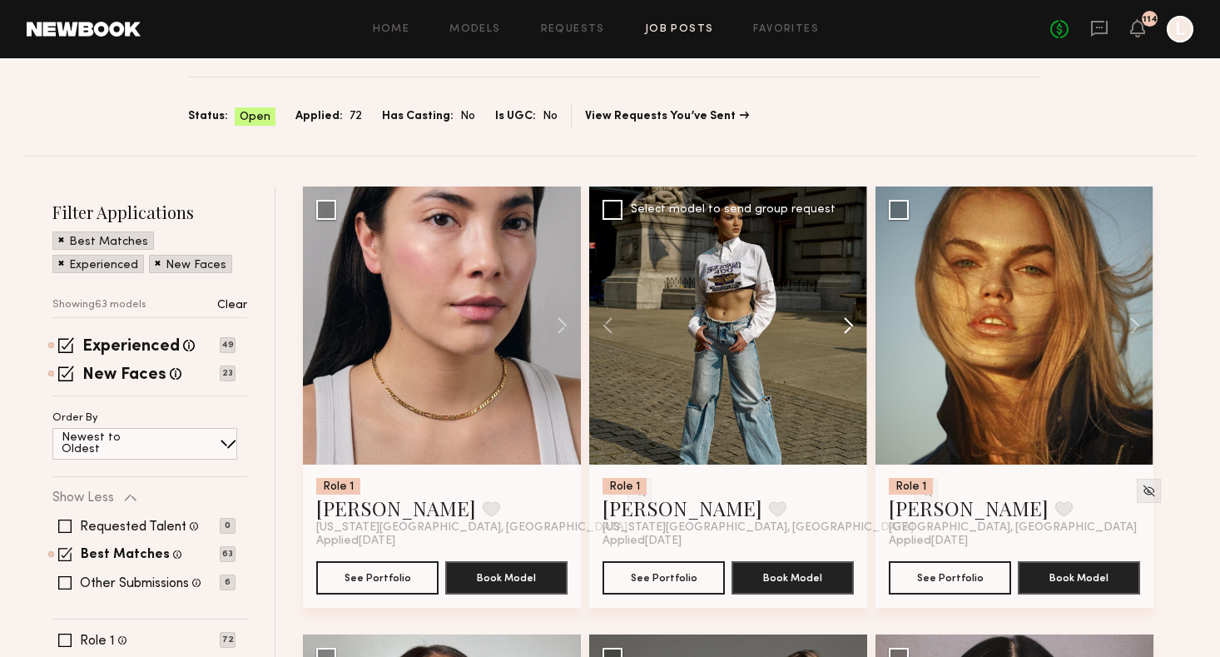
click at [847, 326] on button at bounding box center [840, 325] width 53 height 278
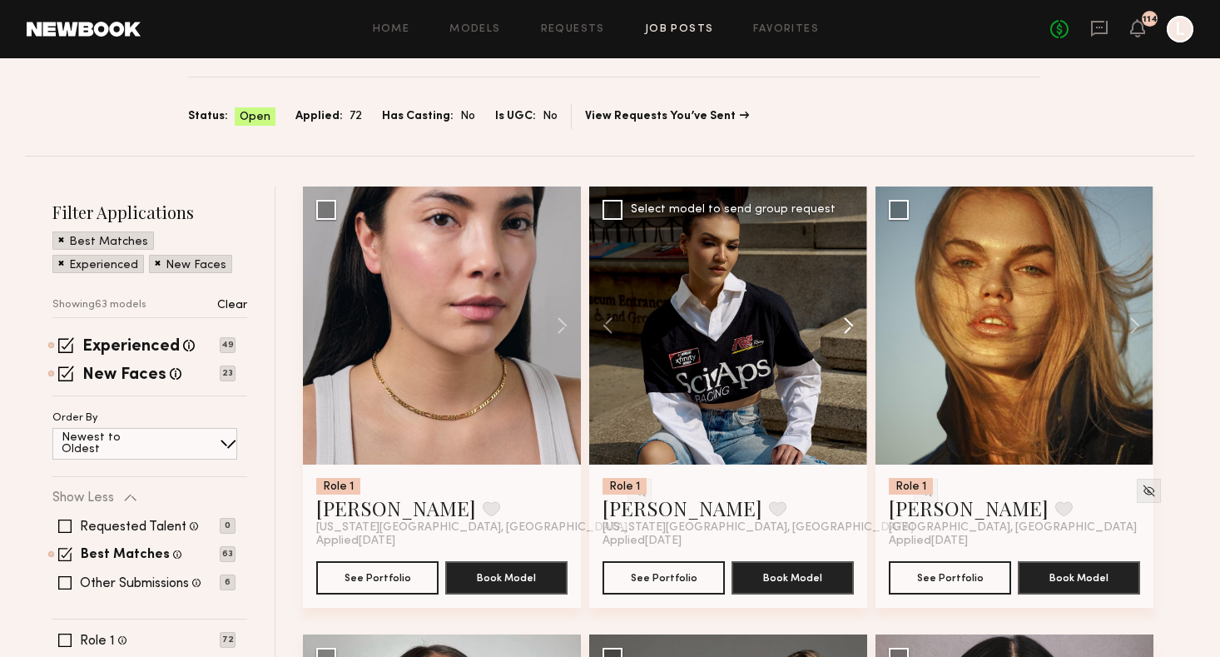
click at [847, 326] on button at bounding box center [840, 325] width 53 height 278
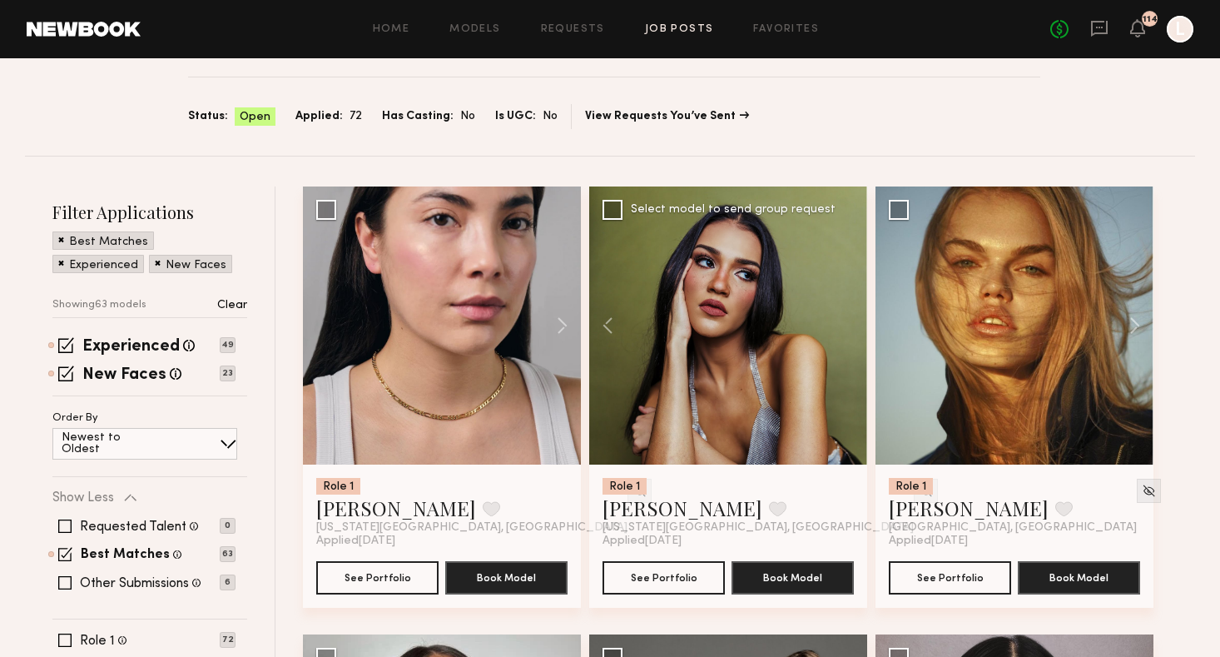
click at [847, 326] on div at bounding box center [728, 325] width 278 height 278
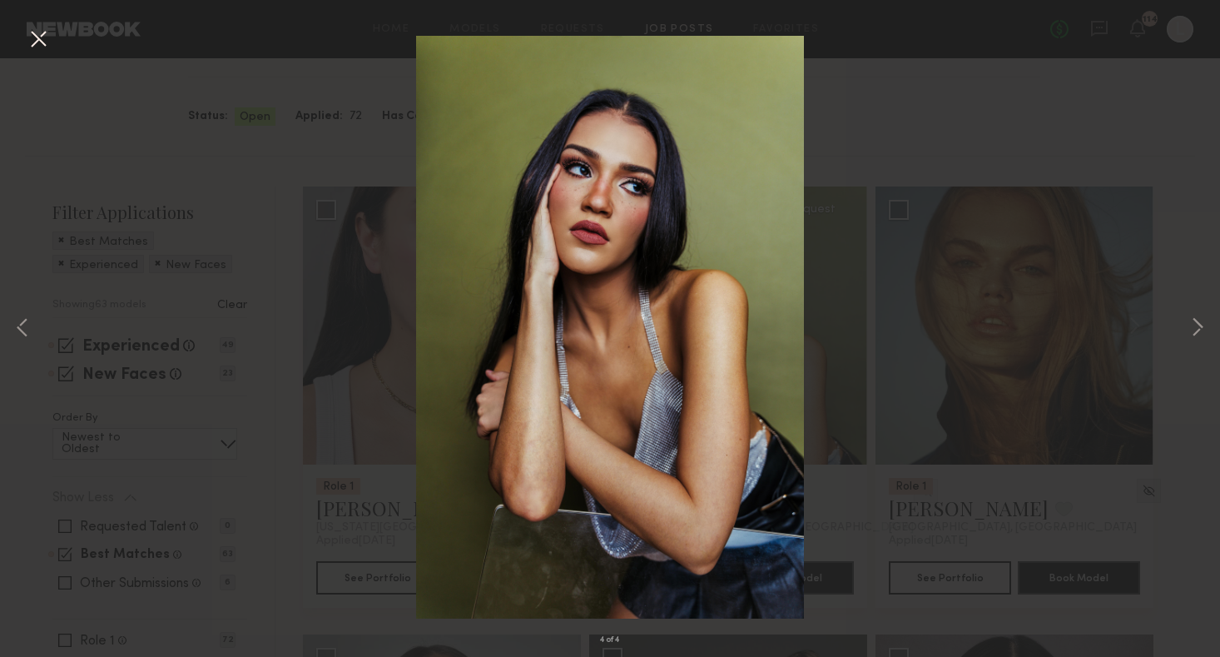
click at [1185, 328] on div "4 of 4" at bounding box center [610, 328] width 1220 height 657
drag, startPoint x: 847, startPoint y: 326, endPoint x: 1189, endPoint y: 328, distance: 342.1
click at [1189, 328] on button at bounding box center [1198, 328] width 20 height 525
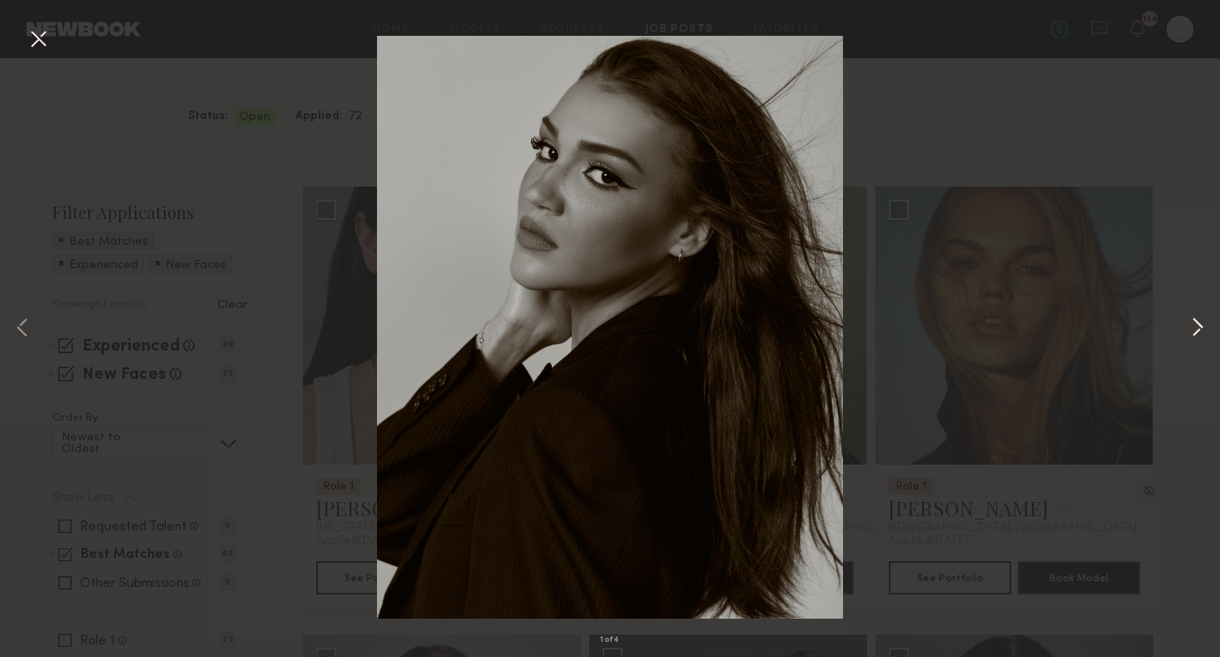
drag, startPoint x: 1189, startPoint y: 328, endPoint x: 1199, endPoint y: 321, distance: 12.0
click at [1199, 321] on button at bounding box center [1198, 328] width 20 height 525
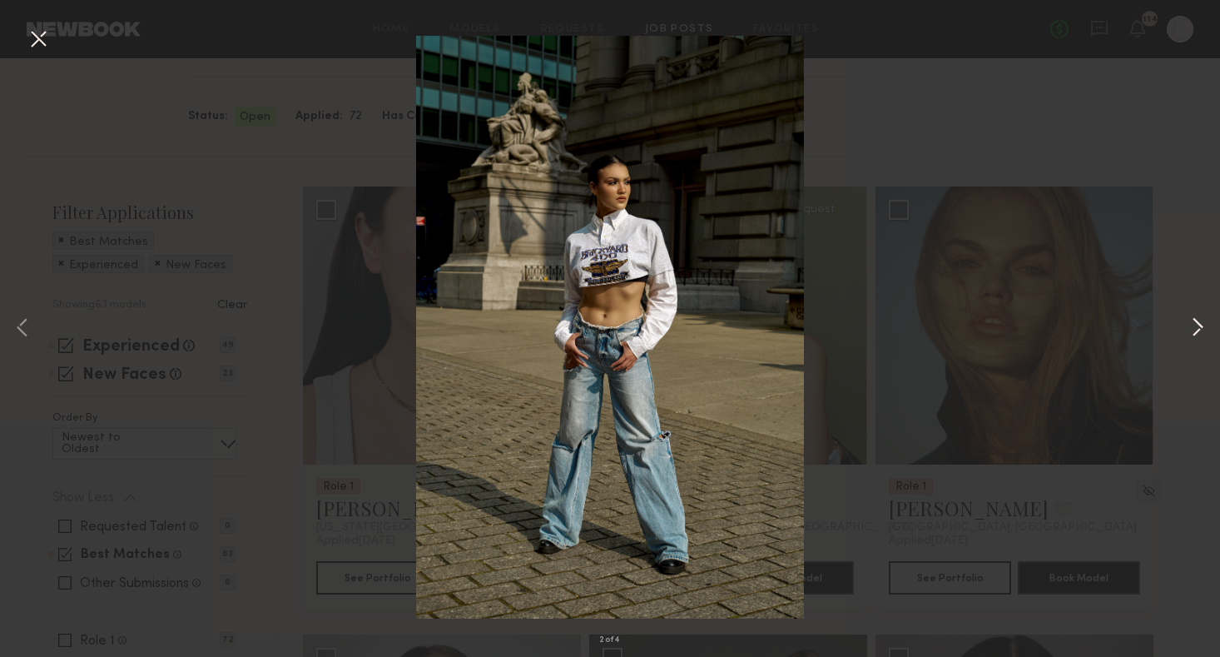
click at [1199, 321] on button at bounding box center [1198, 328] width 20 height 525
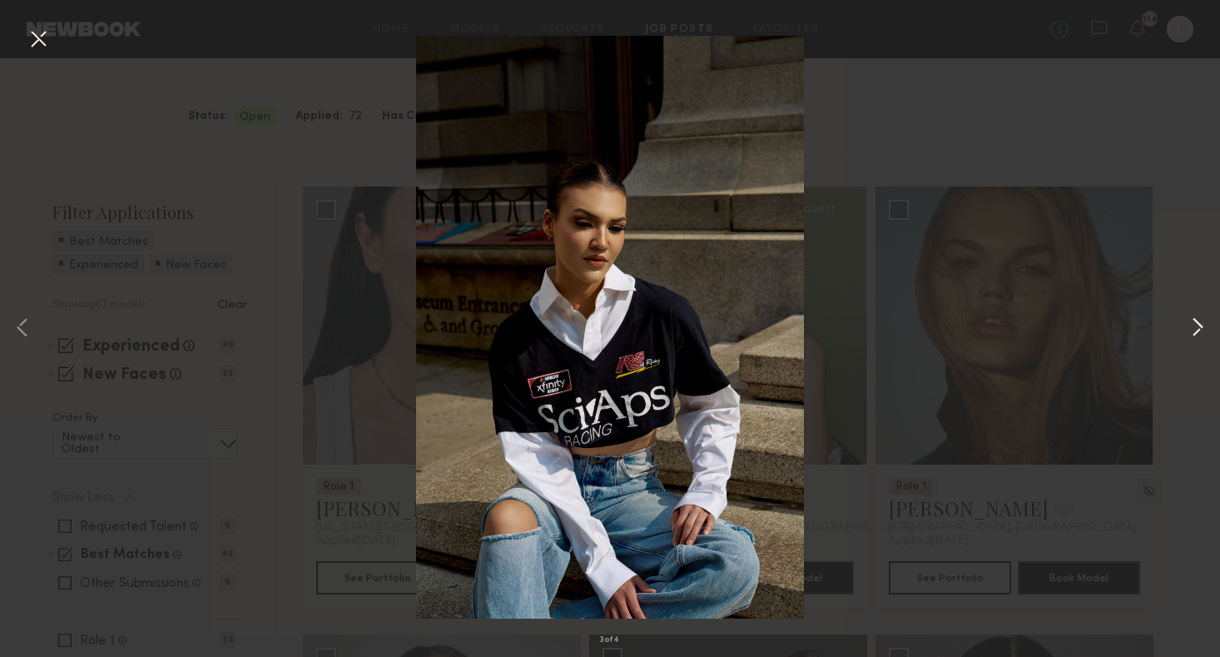
click at [1199, 321] on button at bounding box center [1198, 328] width 20 height 525
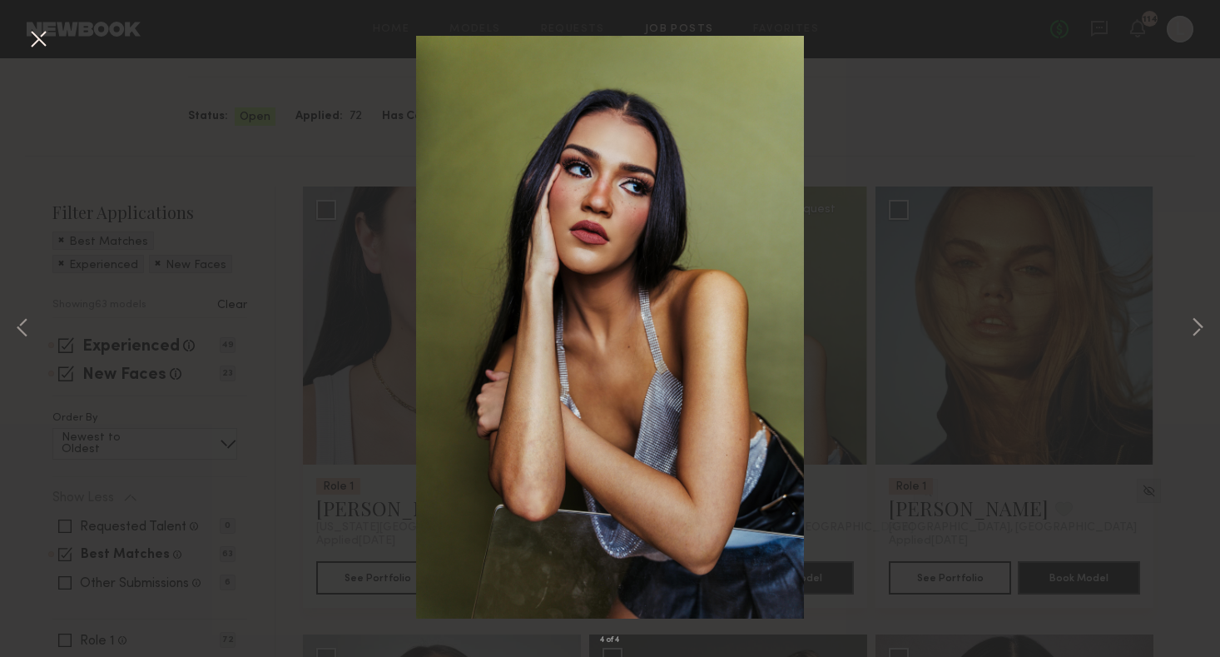
drag, startPoint x: 1199, startPoint y: 321, endPoint x: 39, endPoint y: 42, distance: 1193.4
click at [39, 42] on button at bounding box center [38, 40] width 27 height 30
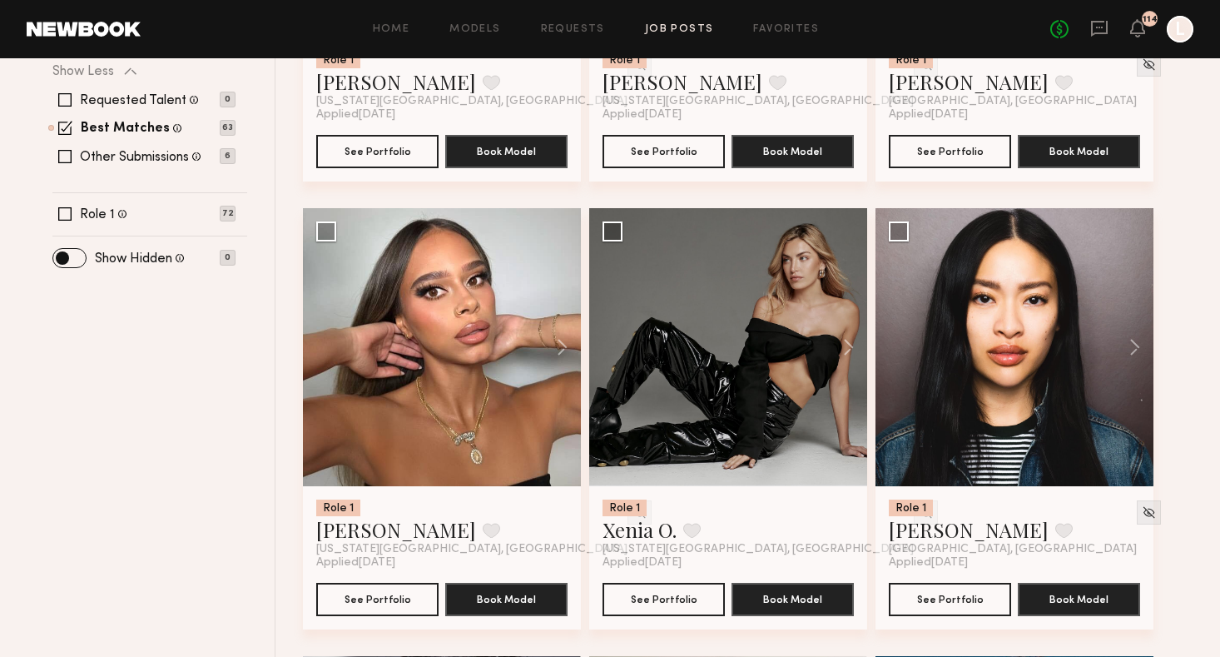
scroll to position [543, 0]
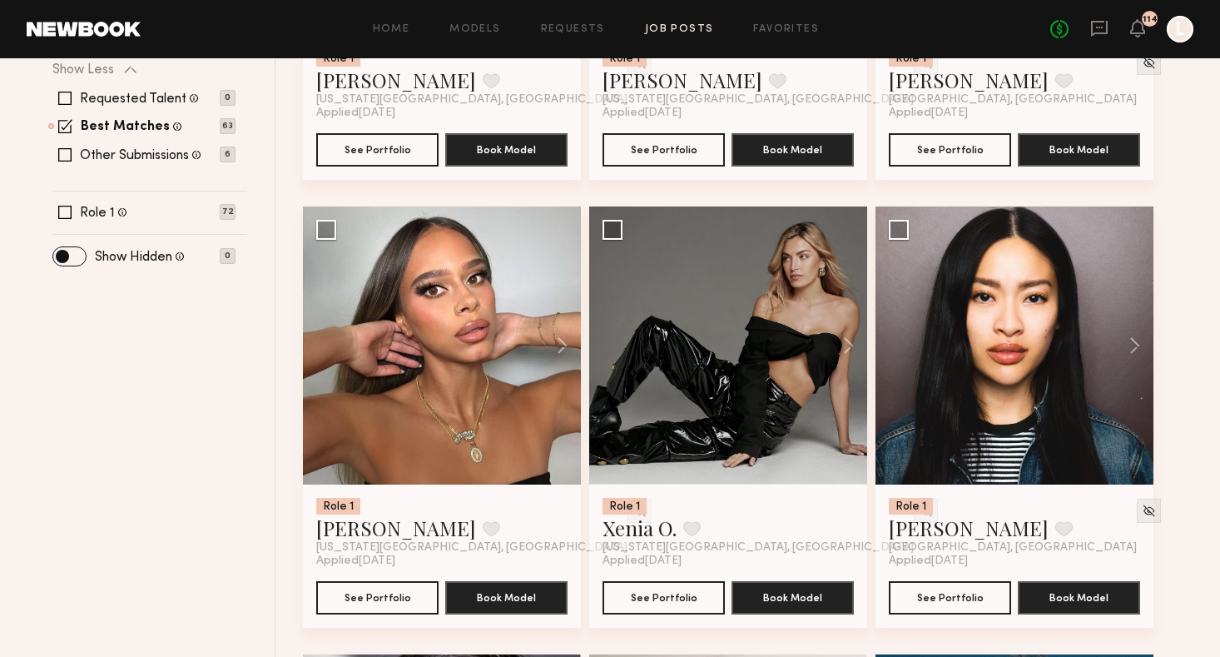
click at [845, 343] on button at bounding box center [840, 345] width 53 height 278
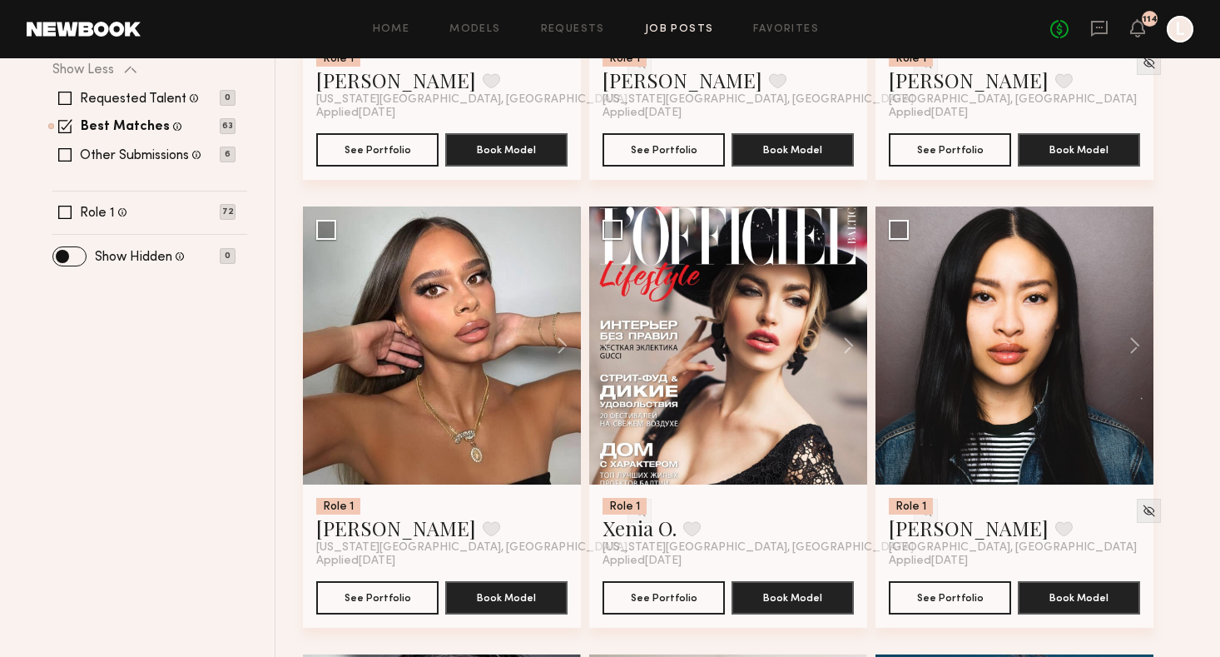
click at [846, 343] on button at bounding box center [840, 345] width 53 height 278
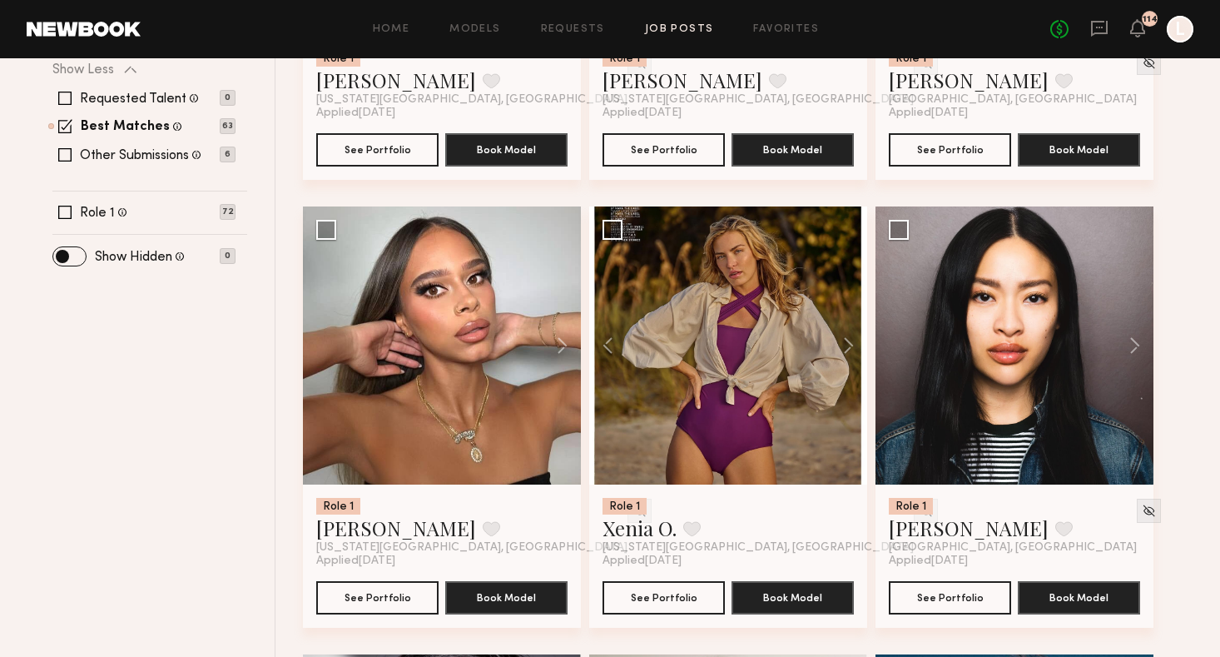
click at [846, 343] on button at bounding box center [840, 345] width 53 height 278
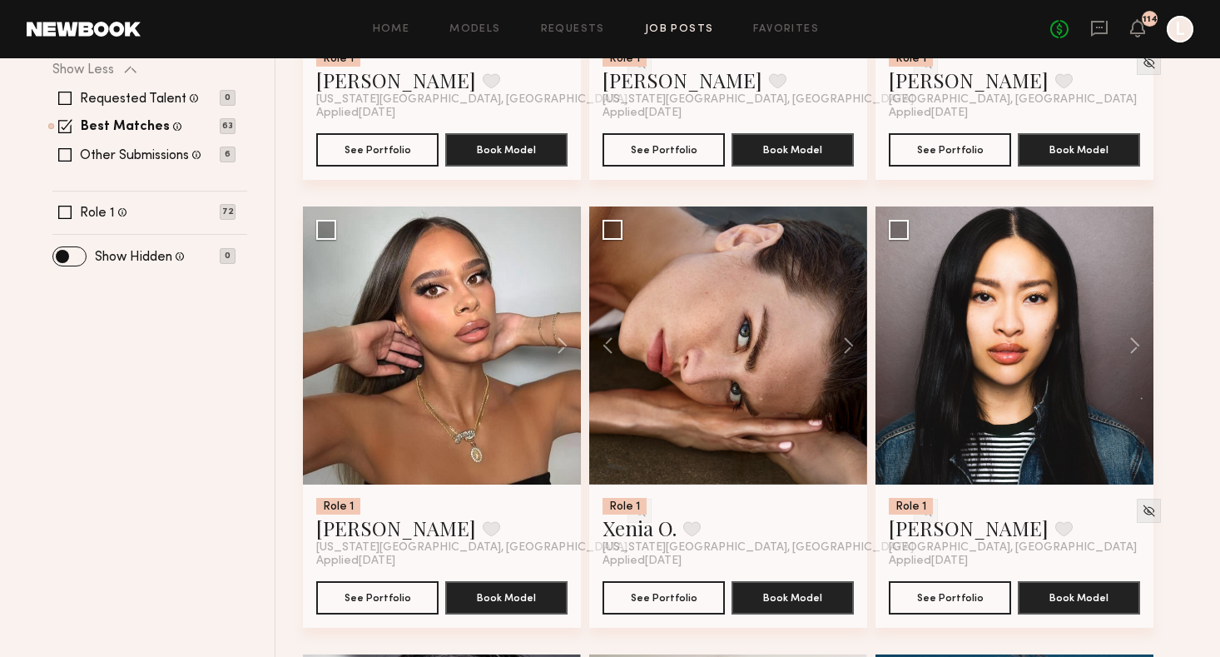
click at [846, 343] on button at bounding box center [840, 345] width 53 height 278
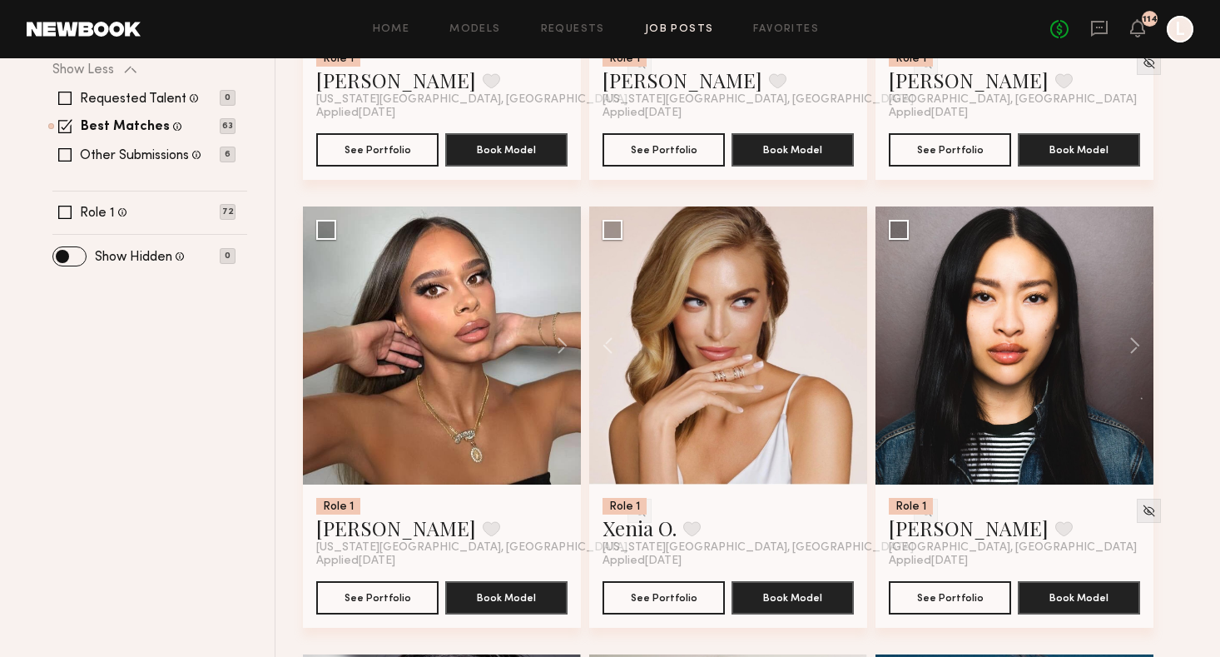
click at [846, 343] on div at bounding box center [728, 345] width 278 height 278
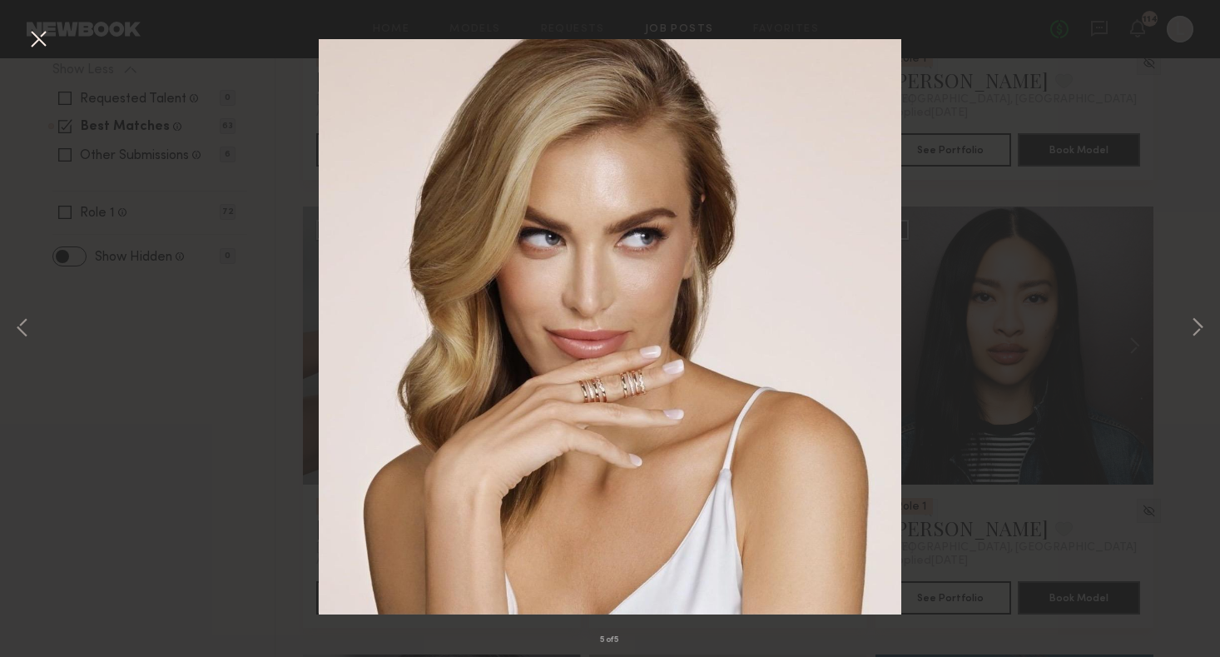
click at [36, 44] on button at bounding box center [38, 40] width 27 height 30
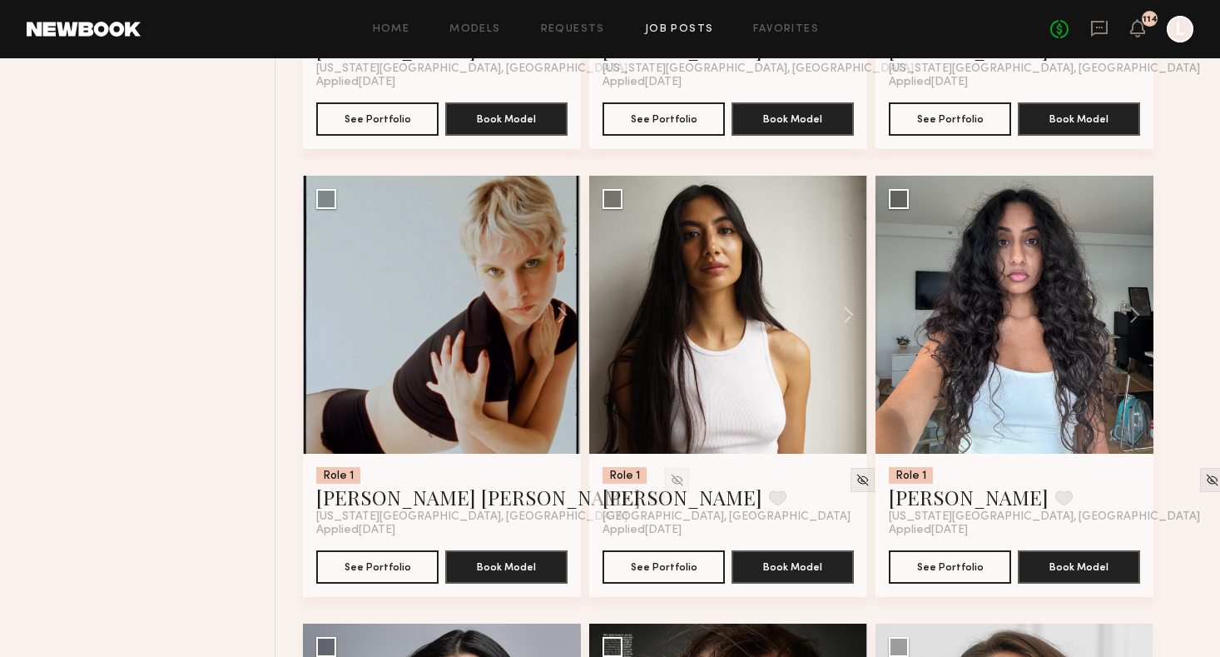
scroll to position [1468, 0]
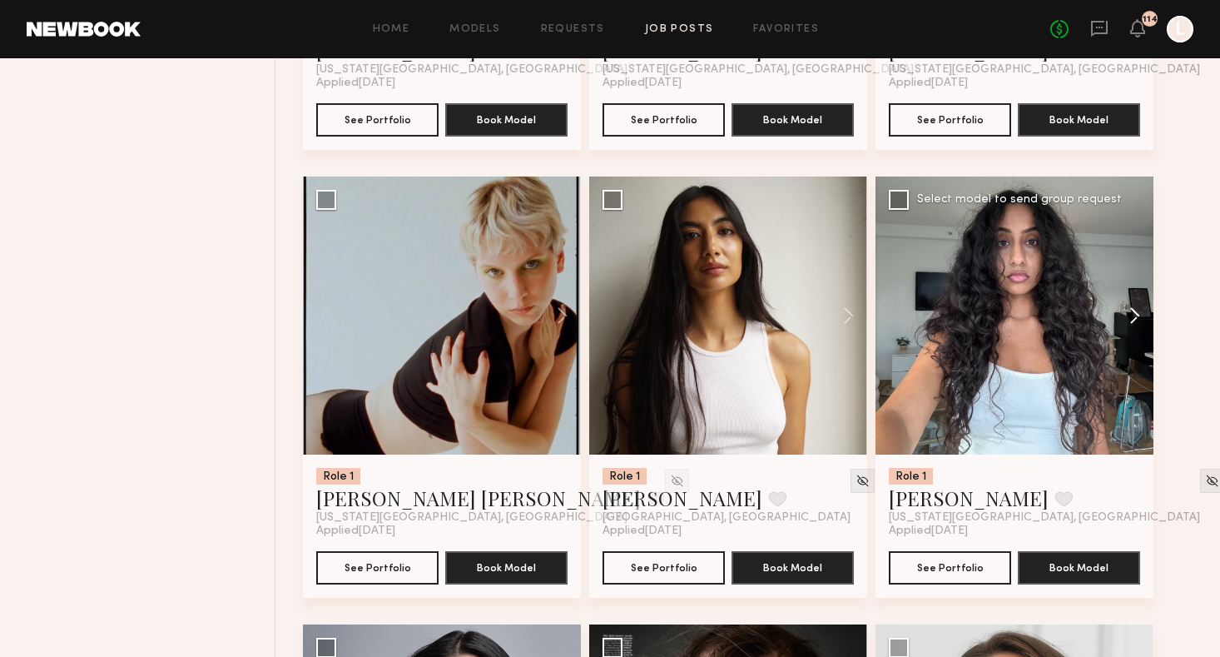
click at [1137, 321] on button at bounding box center [1126, 315] width 53 height 278
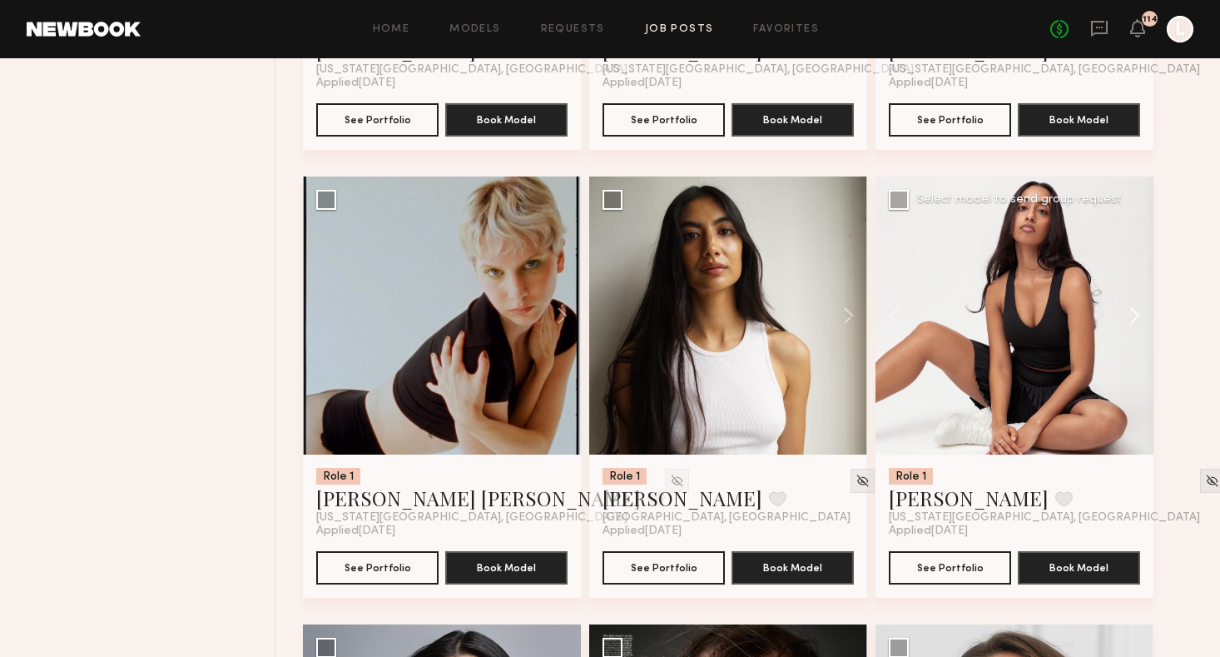
click at [1137, 321] on button at bounding box center [1126, 315] width 53 height 278
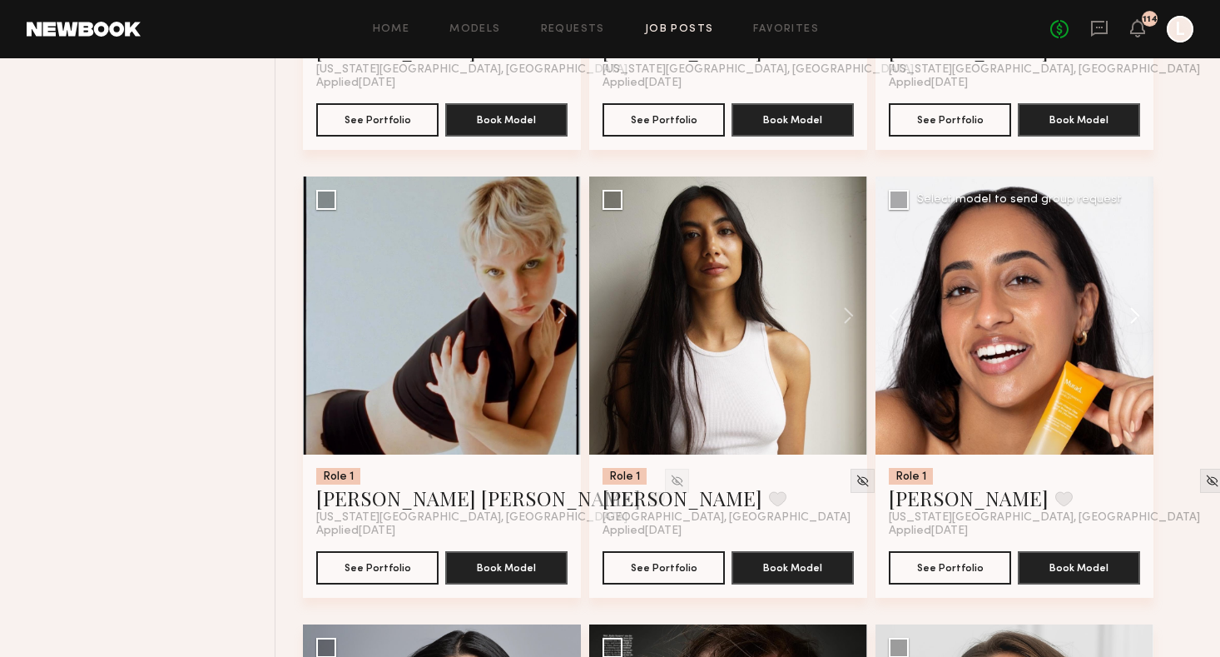
click at [1137, 321] on button at bounding box center [1126, 315] width 53 height 278
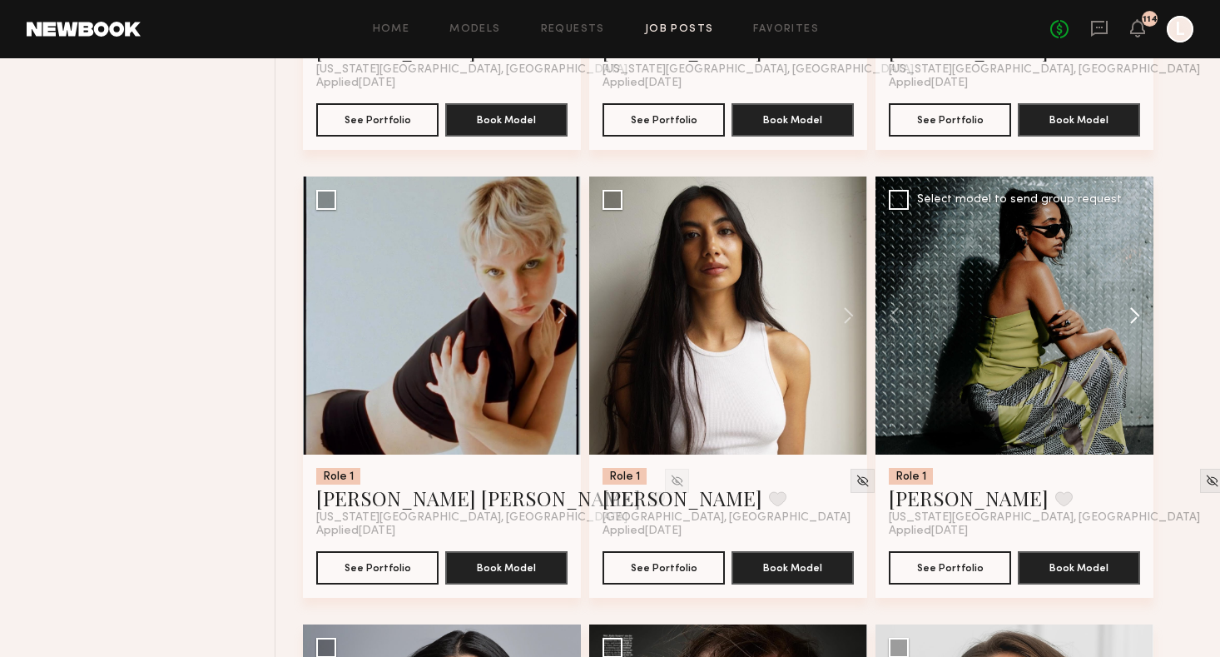
click at [1137, 321] on button at bounding box center [1126, 315] width 53 height 278
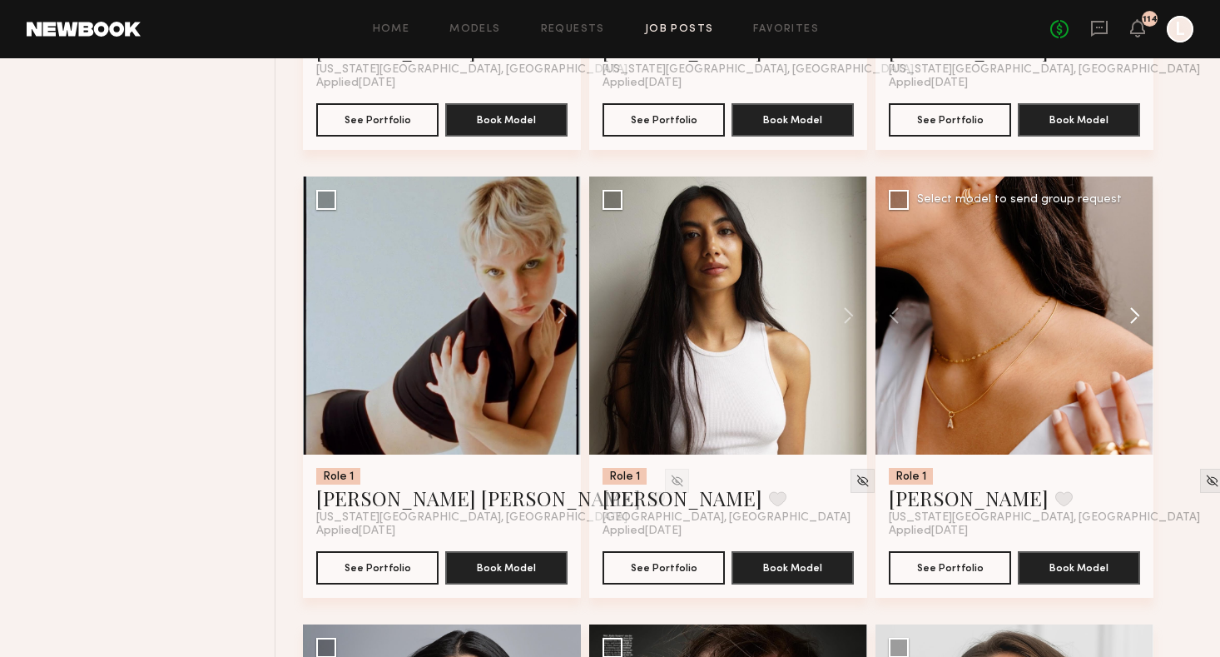
click at [1137, 321] on button at bounding box center [1126, 315] width 53 height 278
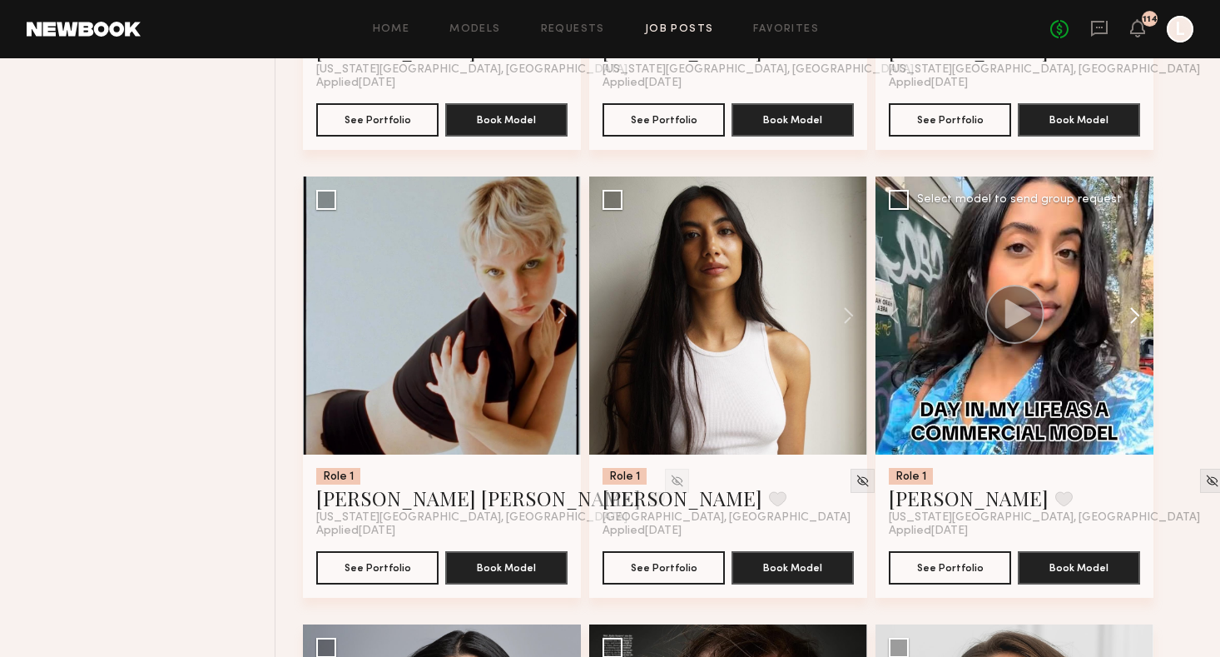
click at [1137, 321] on button at bounding box center [1126, 315] width 53 height 278
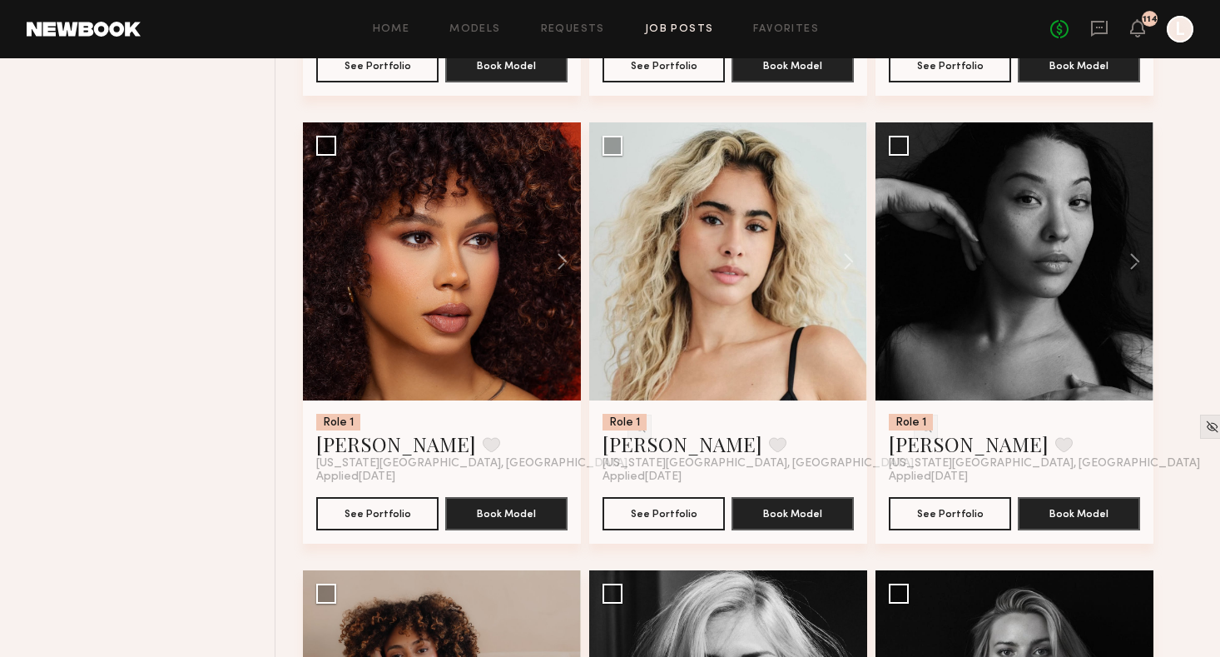
scroll to position [3315, 0]
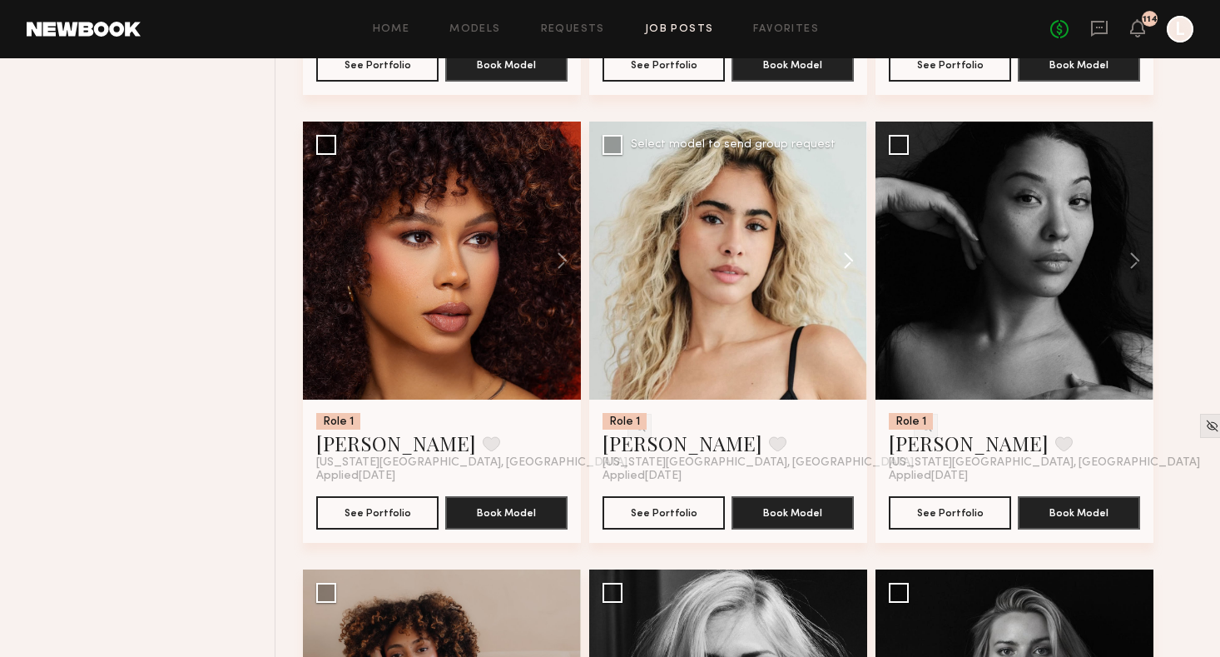
drag, startPoint x: 1137, startPoint y: 321, endPoint x: 852, endPoint y: 261, distance: 291.1
click at [852, 261] on button at bounding box center [840, 261] width 53 height 278
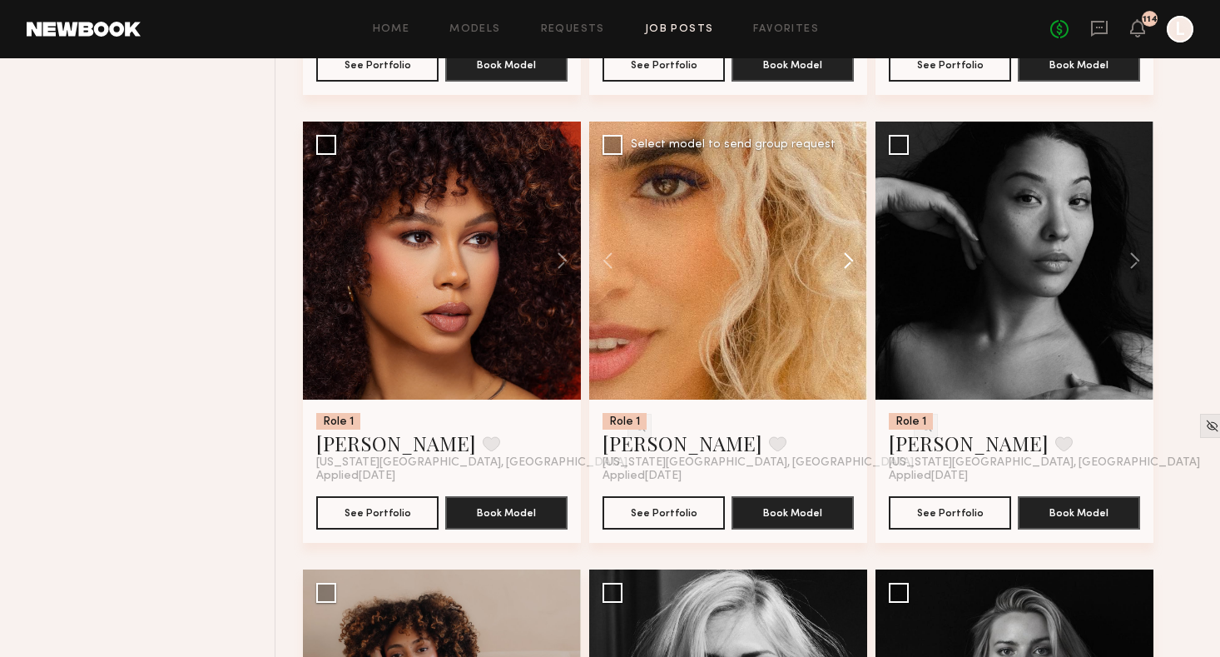
click at [852, 261] on button at bounding box center [840, 261] width 53 height 278
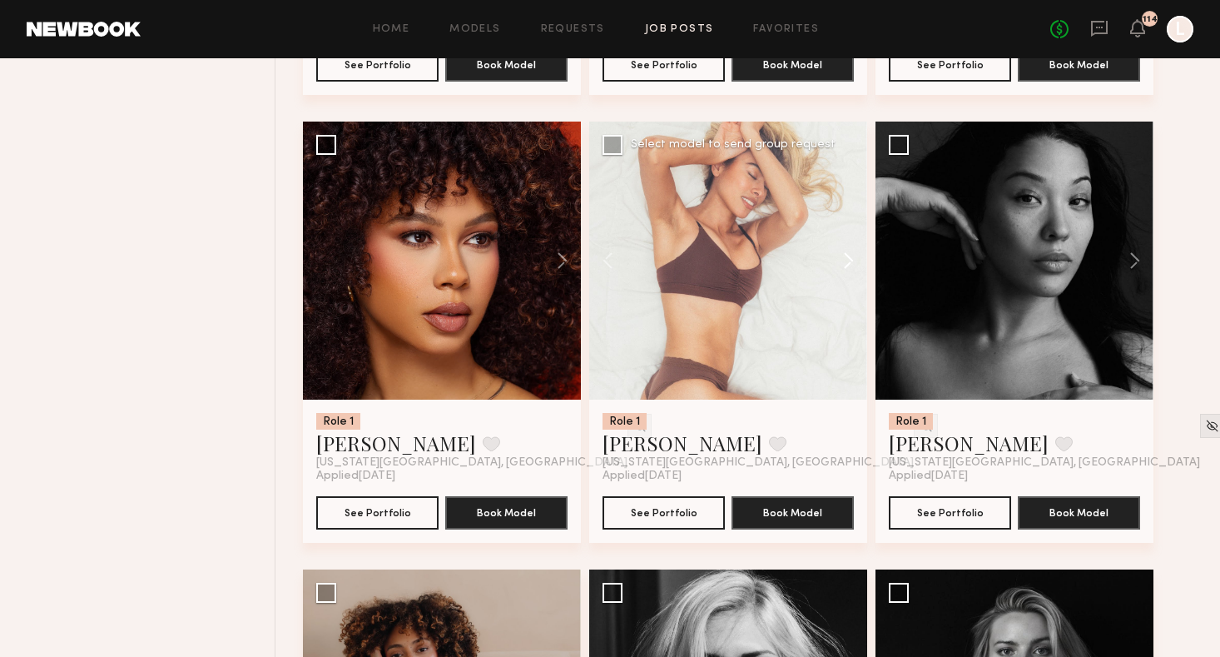
click at [852, 261] on button at bounding box center [840, 261] width 53 height 278
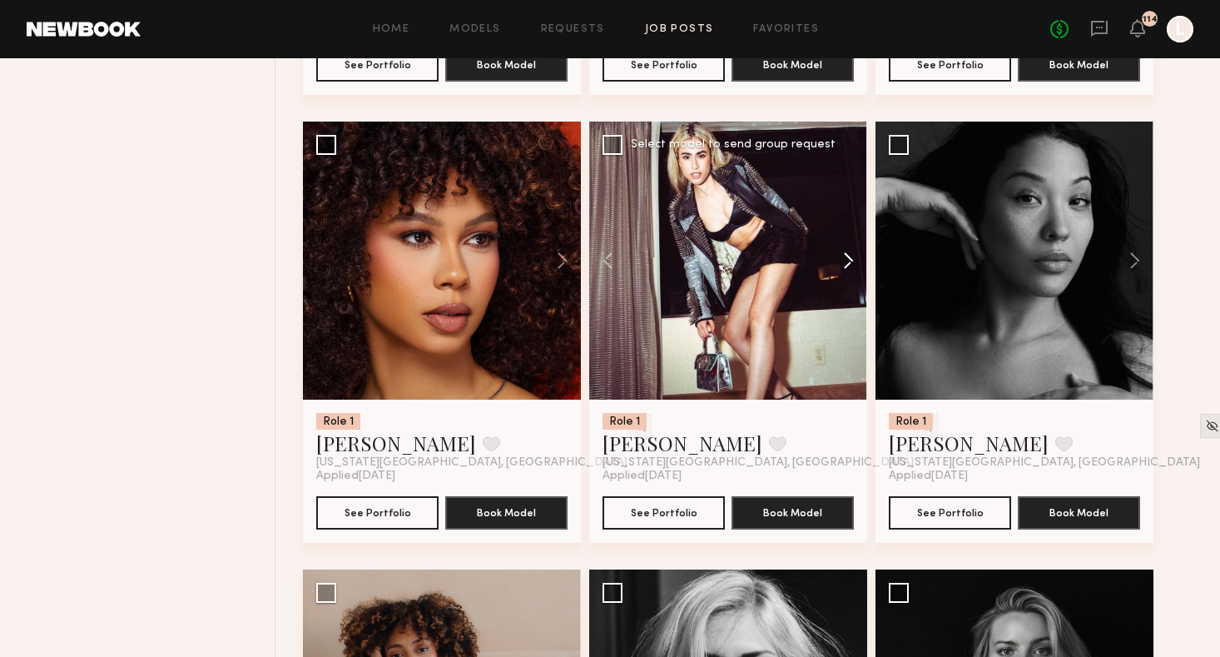
click at [852, 261] on button at bounding box center [840, 261] width 53 height 278
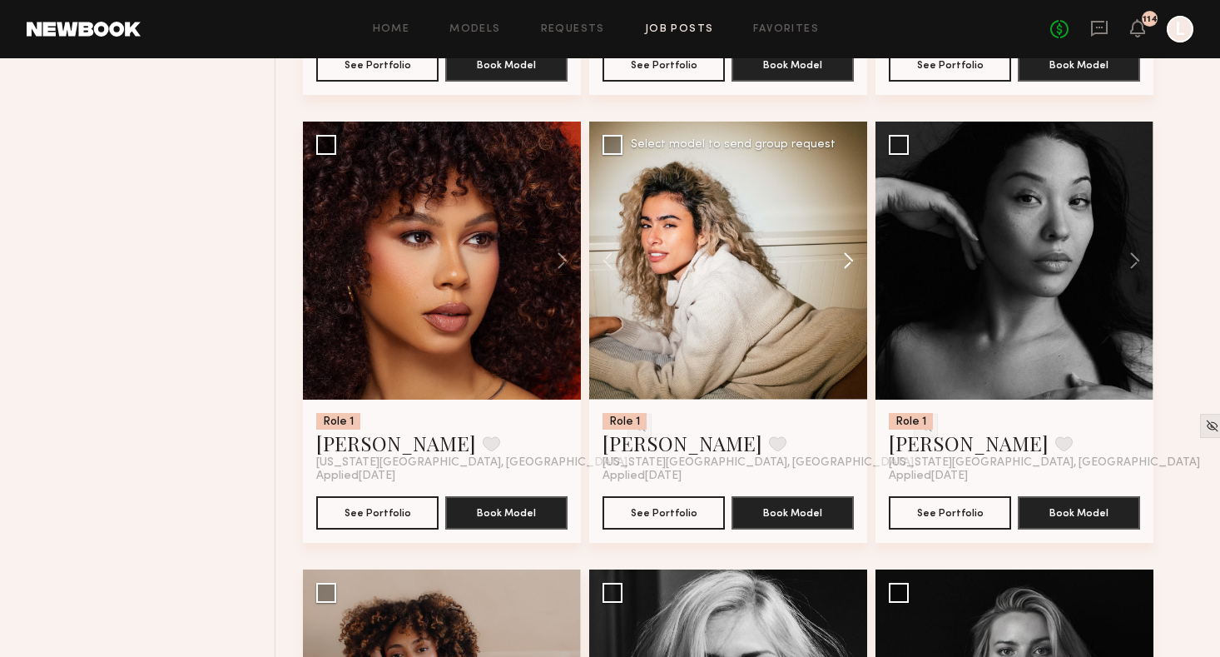
click at [852, 261] on button at bounding box center [840, 261] width 53 height 278
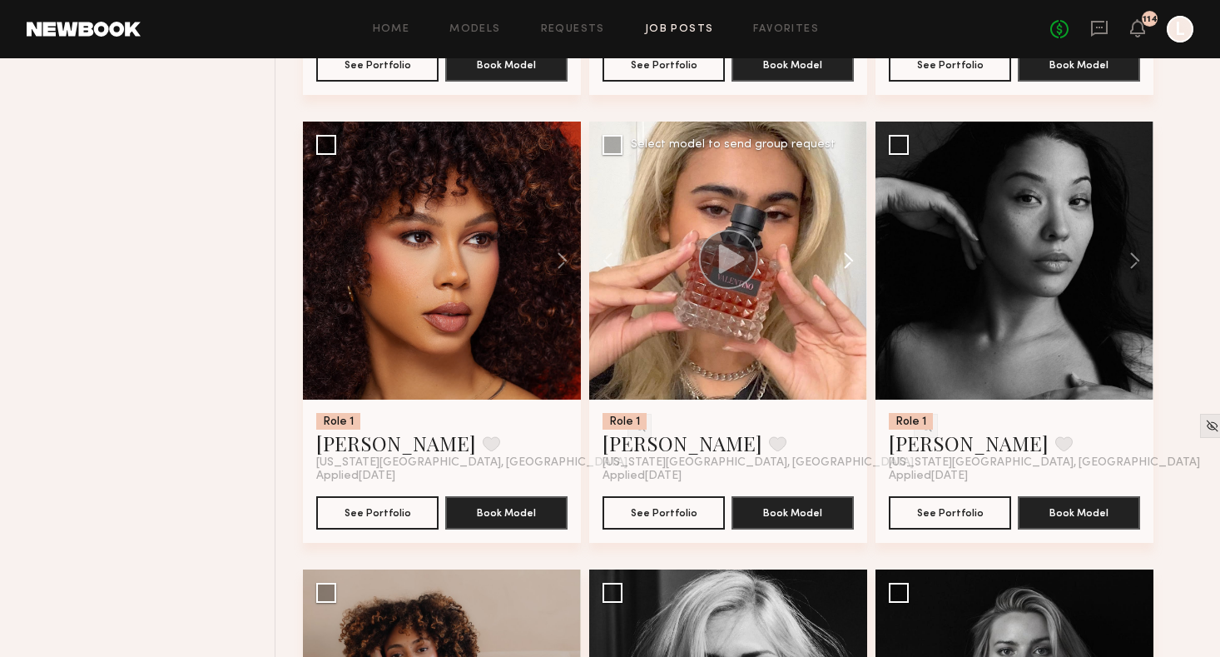
click at [852, 261] on button at bounding box center [840, 261] width 53 height 278
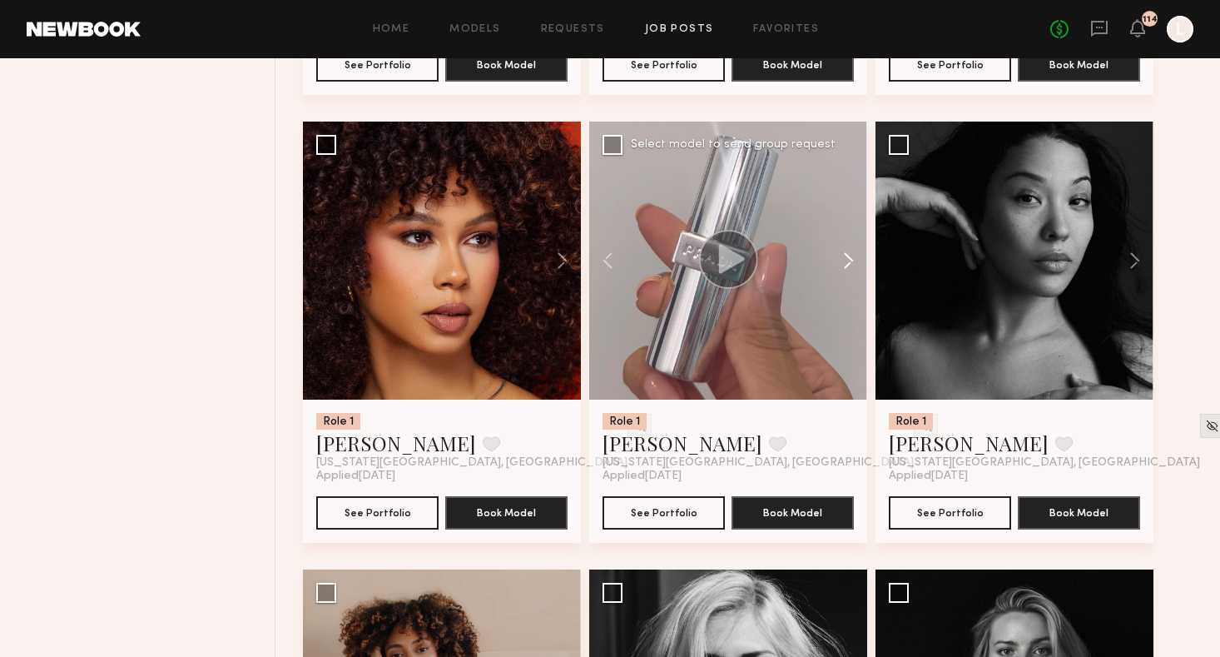
click at [852, 261] on button at bounding box center [840, 261] width 53 height 278
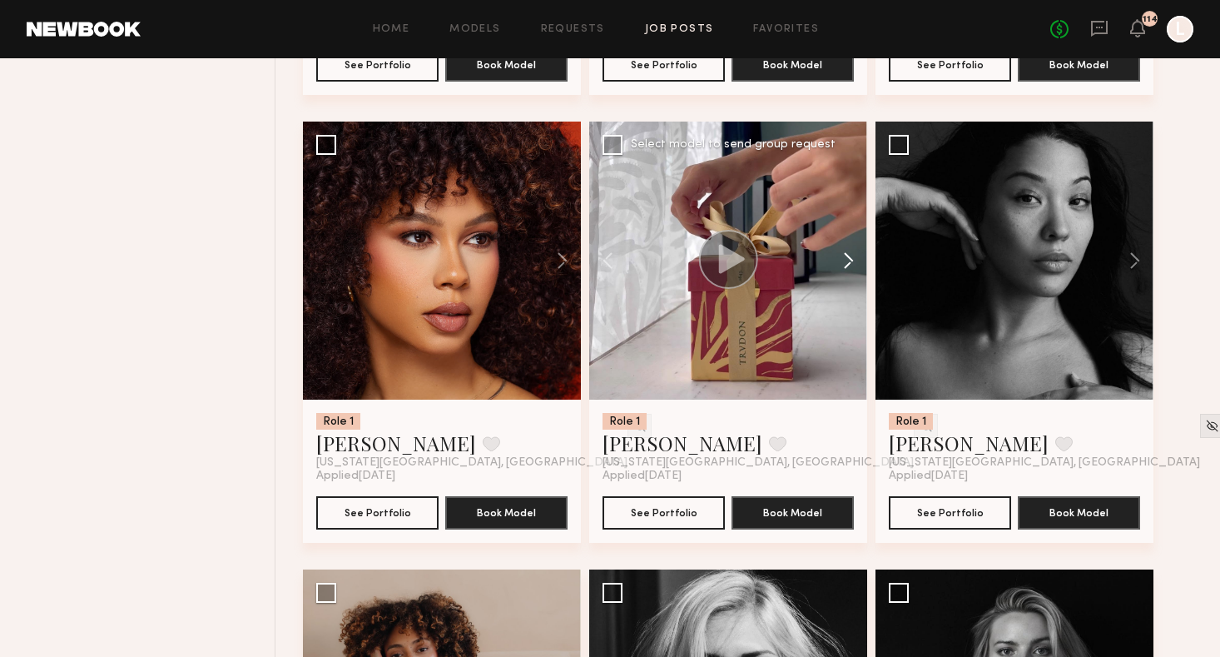
click at [852, 261] on button at bounding box center [840, 261] width 53 height 278
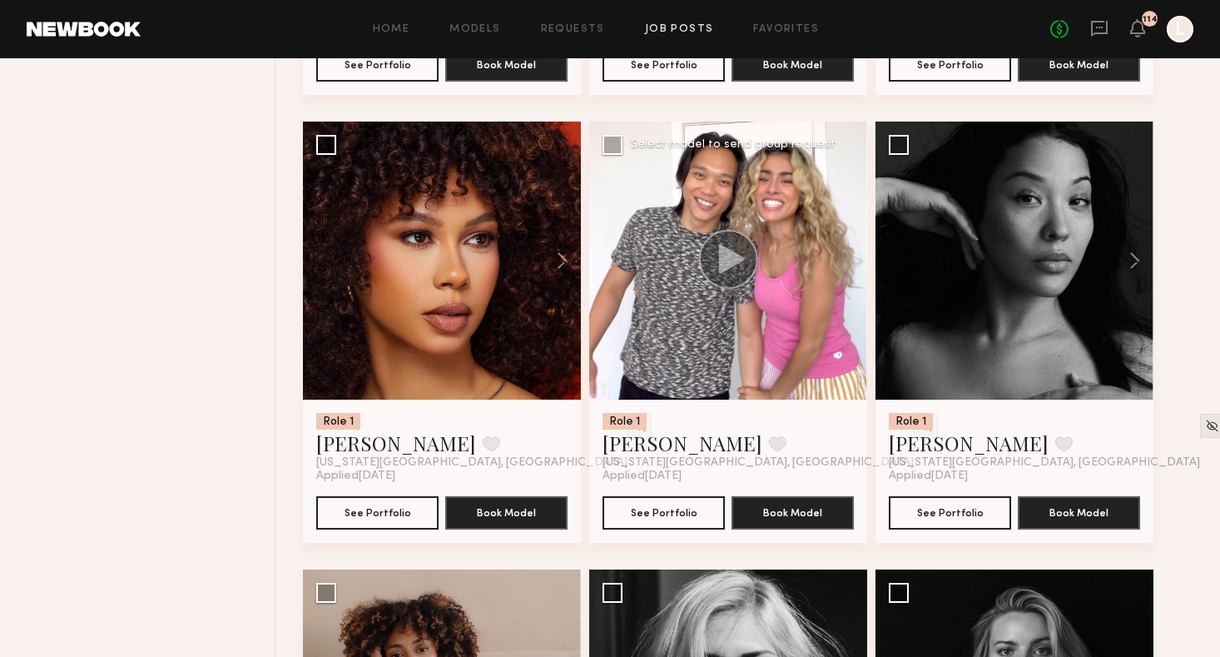
click at [852, 261] on div at bounding box center [728, 261] width 278 height 278
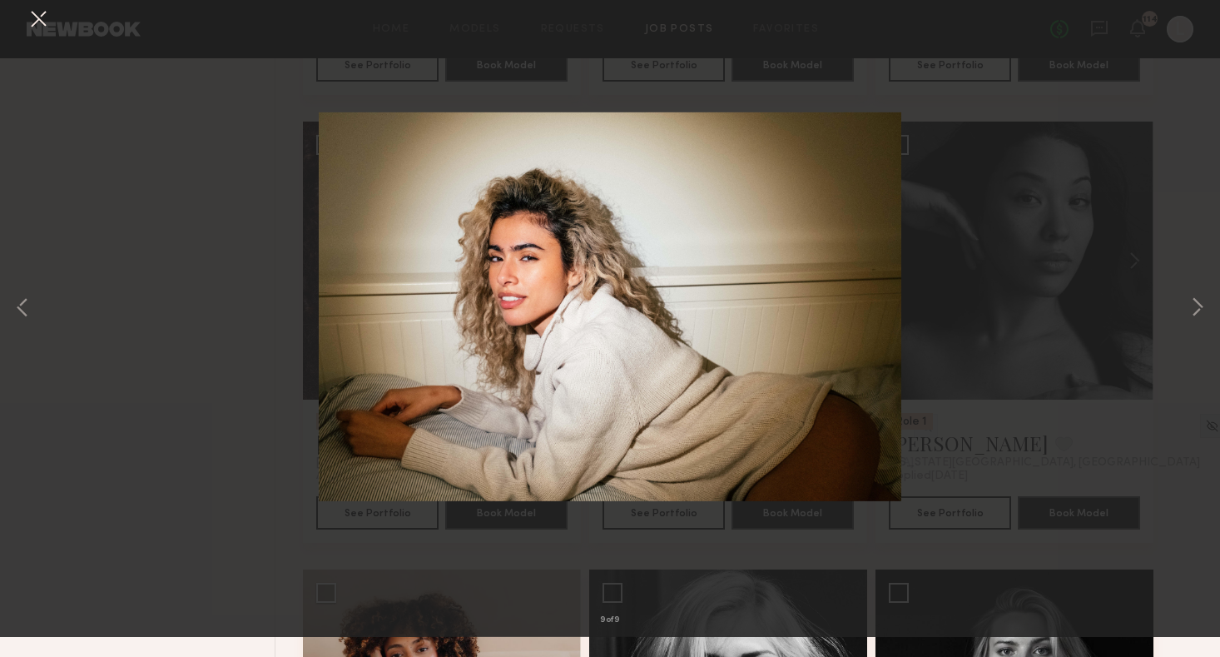
click at [1204, 320] on button at bounding box center [1198, 328] width 20 height 525
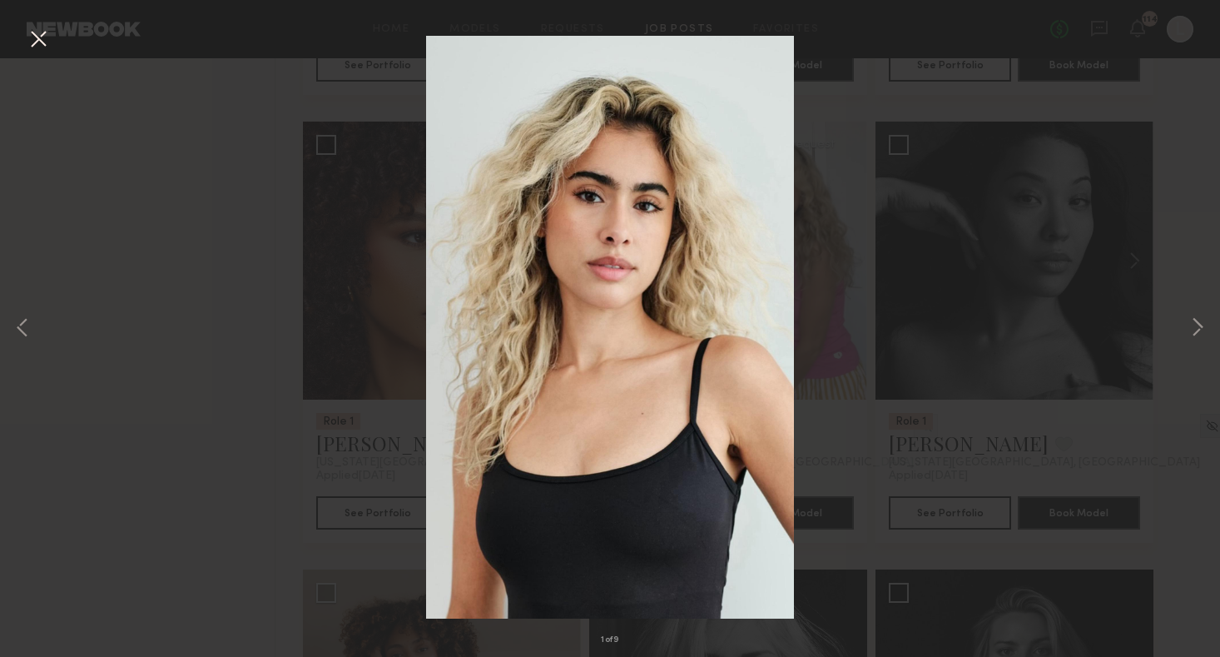
click at [1199, 323] on button at bounding box center [1198, 328] width 20 height 525
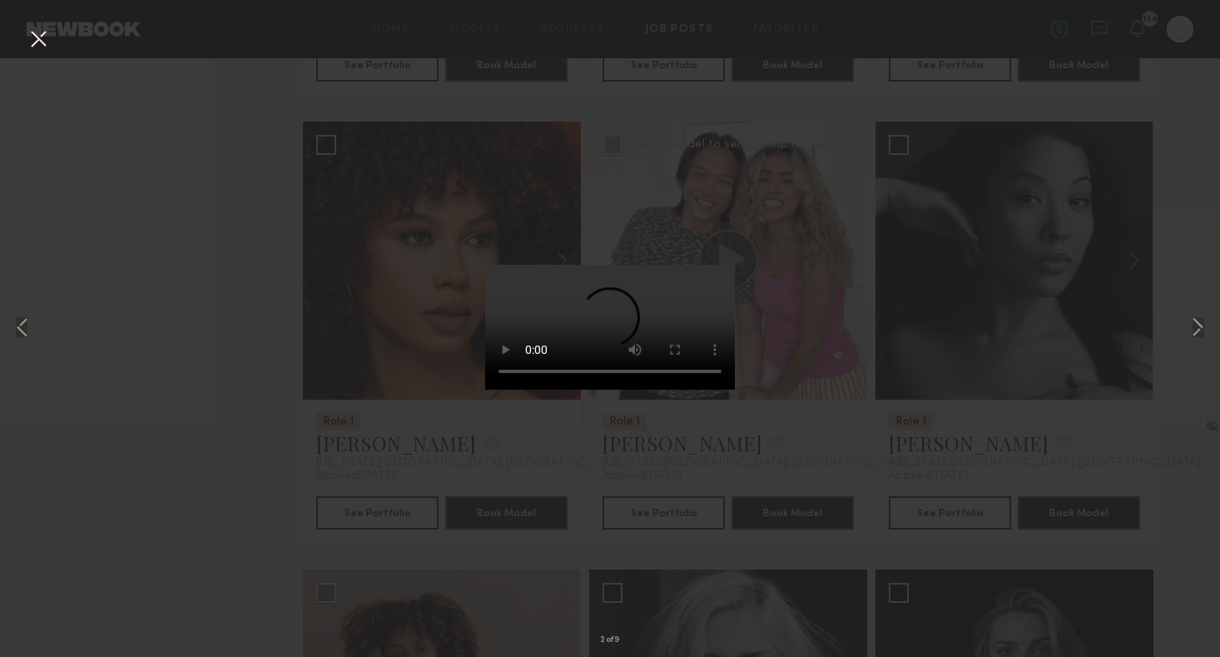
drag, startPoint x: 852, startPoint y: 261, endPoint x: 42, endPoint y: 34, distance: 841.8
click at [42, 34] on button at bounding box center [38, 40] width 27 height 30
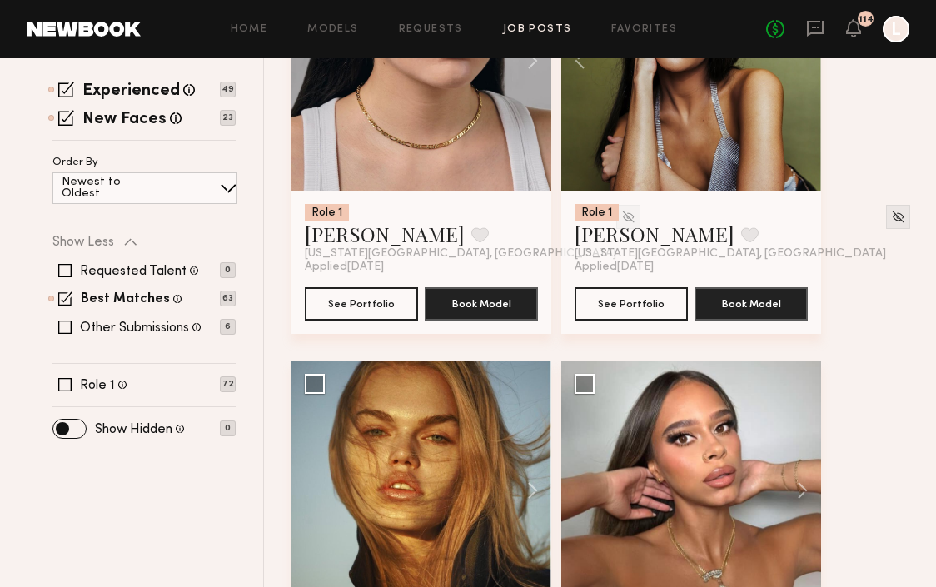
scroll to position [371, 0]
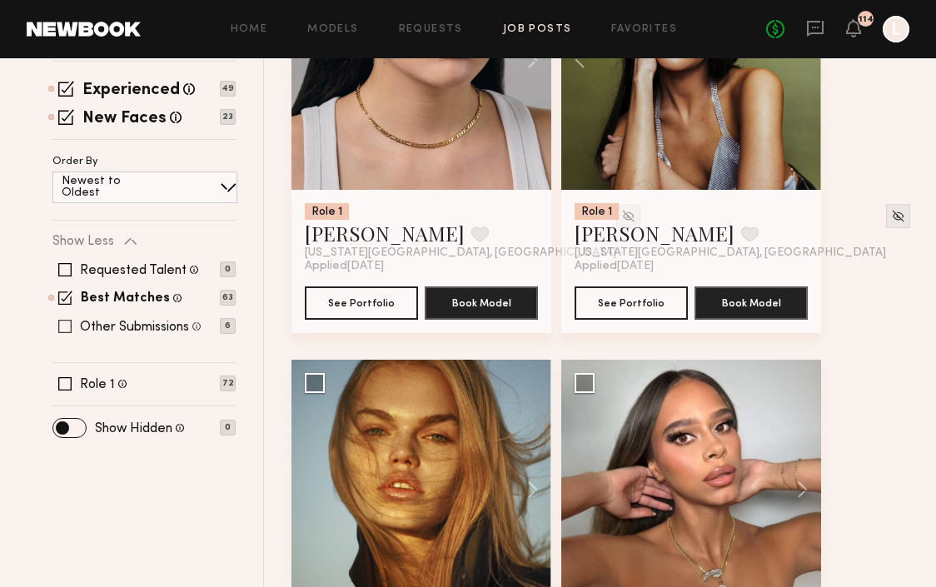
click at [80, 324] on label "Other Submissions" at bounding box center [134, 326] width 109 height 13
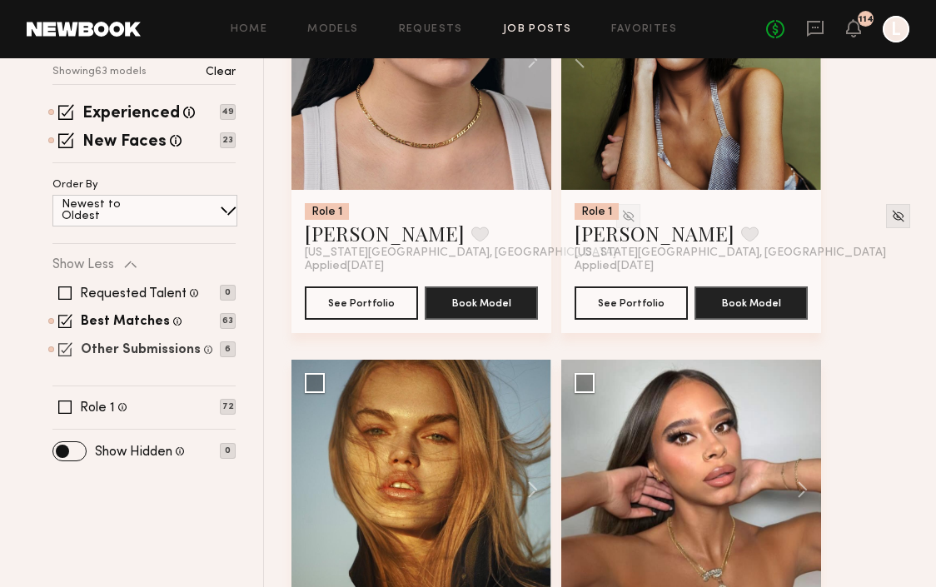
scroll to position [395, 0]
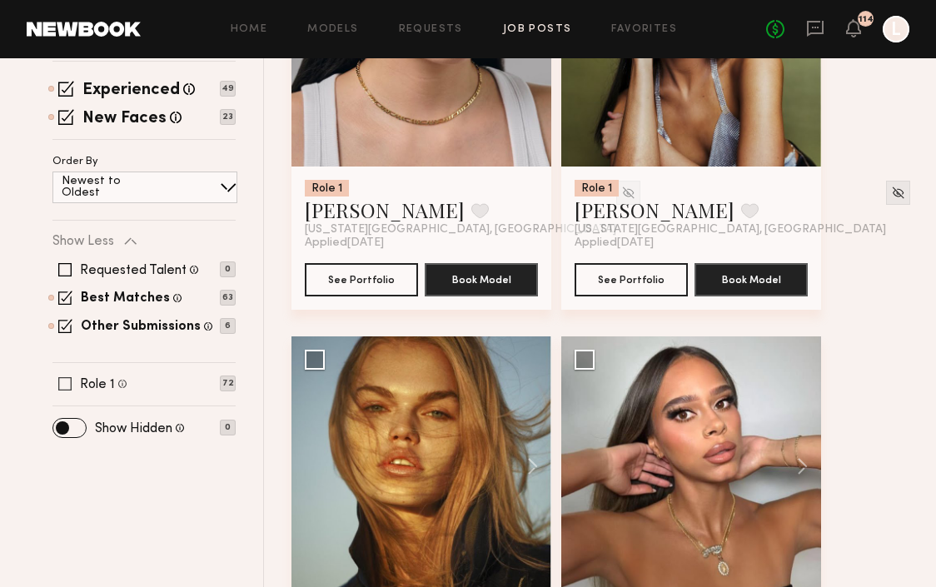
drag, startPoint x: 79, startPoint y: 324, endPoint x: 72, endPoint y: 386, distance: 62.9
click at [72, 386] on div "Role 1 Female, 18–35, All ethnicities 72" at bounding box center [143, 383] width 183 height 13
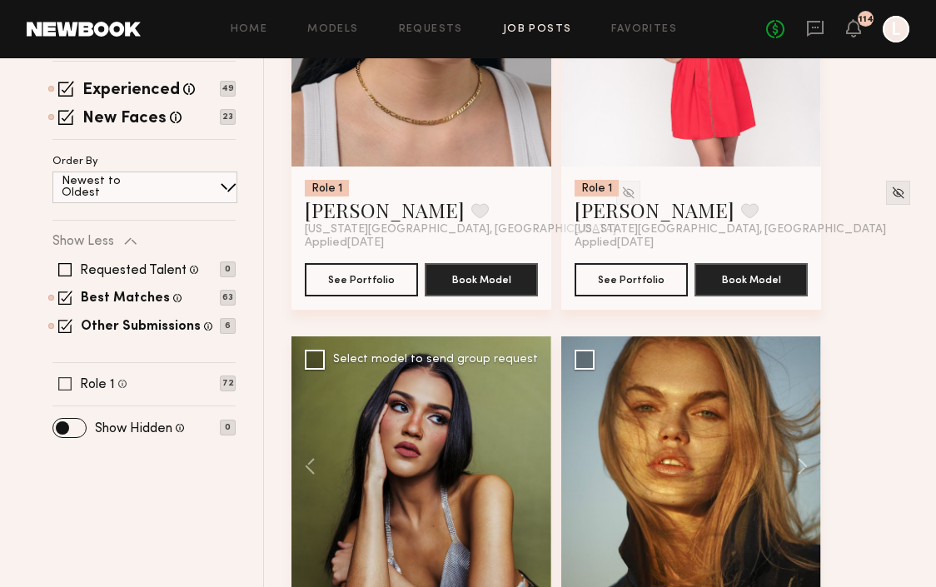
click at [62, 384] on span at bounding box center [64, 383] width 13 height 13
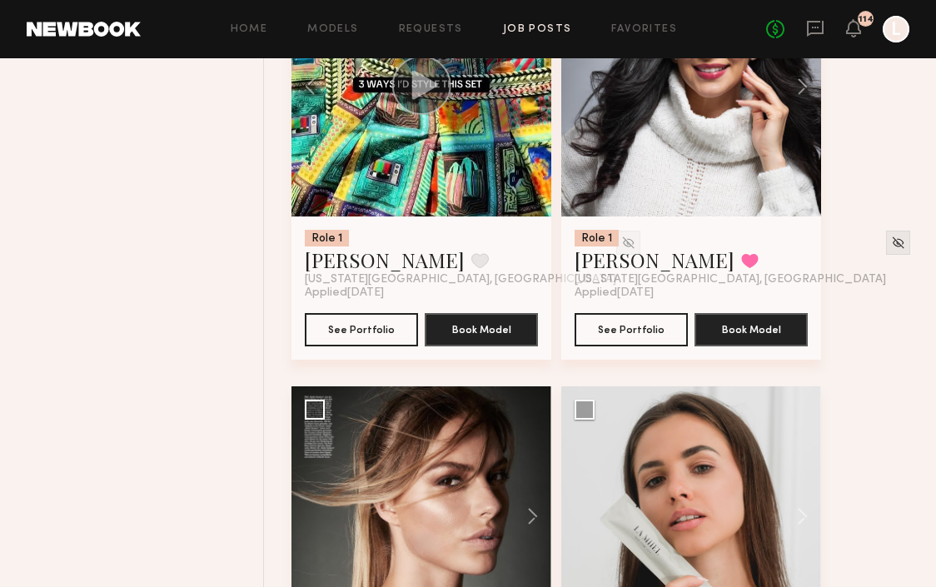
scroll to position [2921, 0]
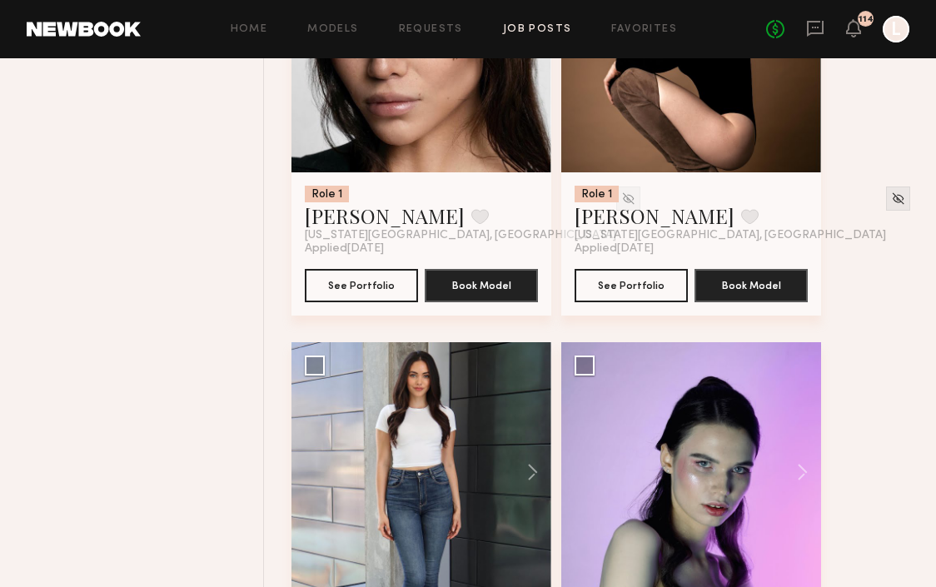
scroll to position [1171, 0]
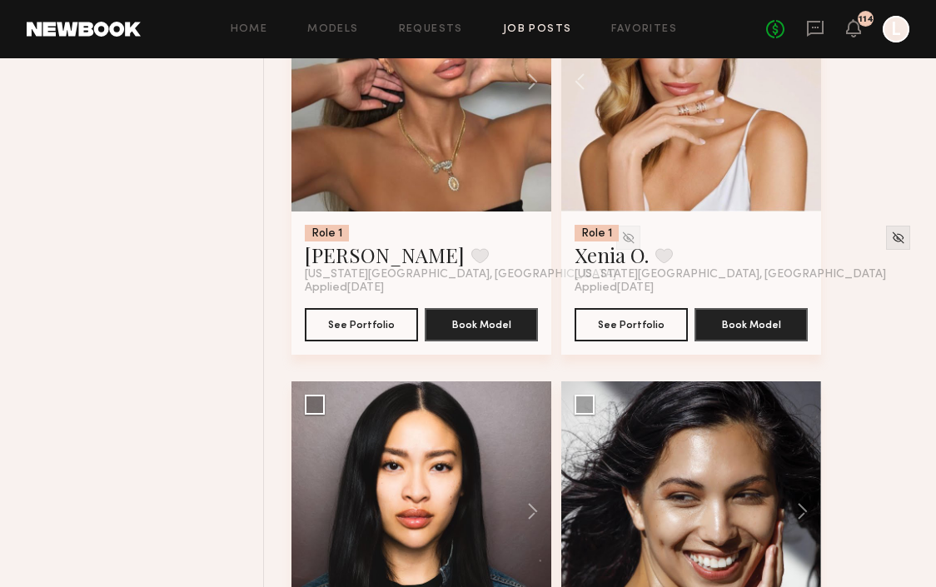
scroll to position [1090, 0]
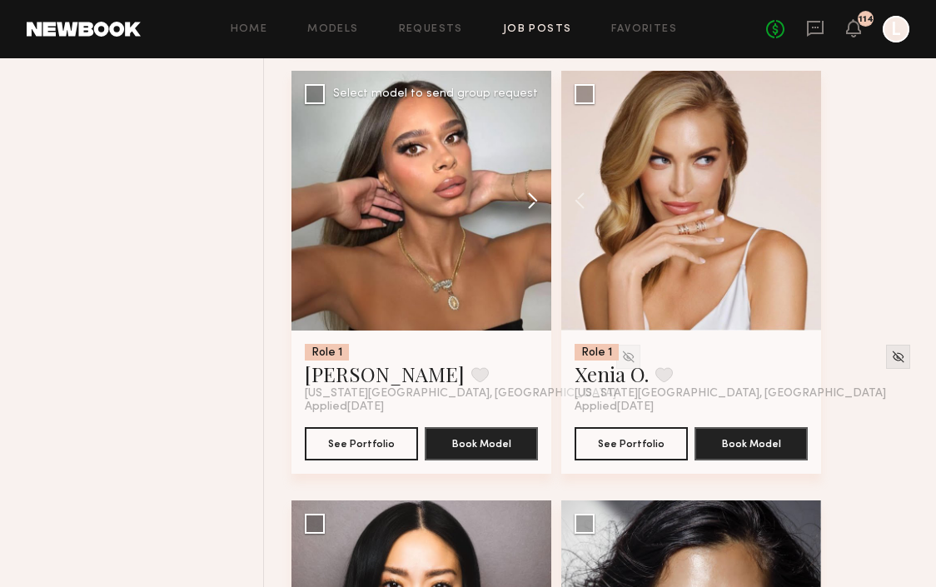
click at [530, 198] on button at bounding box center [524, 201] width 53 height 260
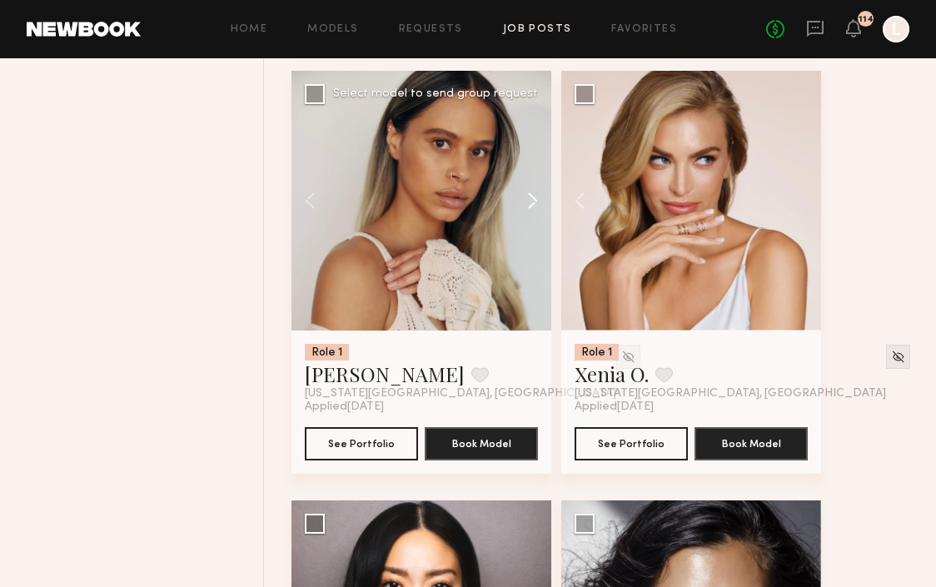
click at [530, 198] on button at bounding box center [524, 201] width 53 height 260
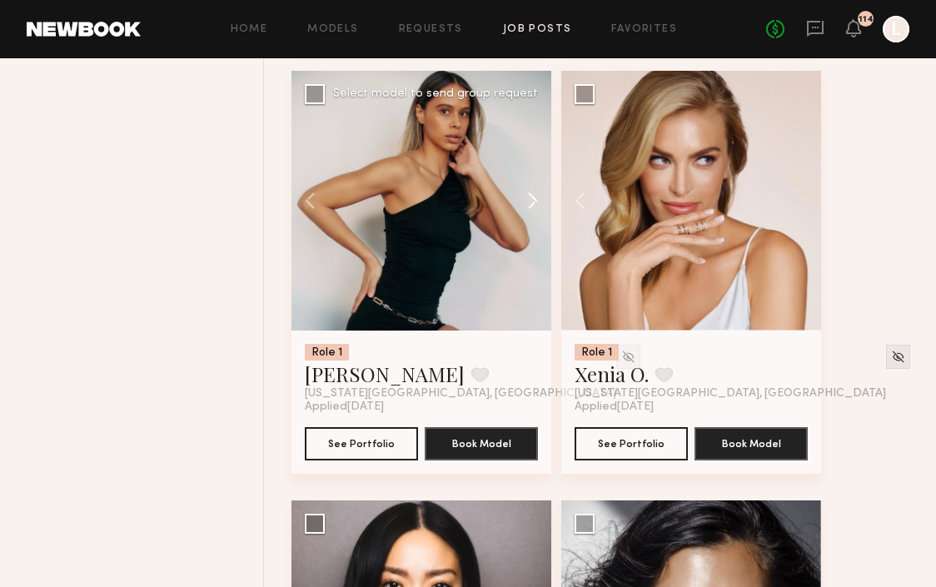
click at [530, 198] on button at bounding box center [524, 201] width 53 height 260
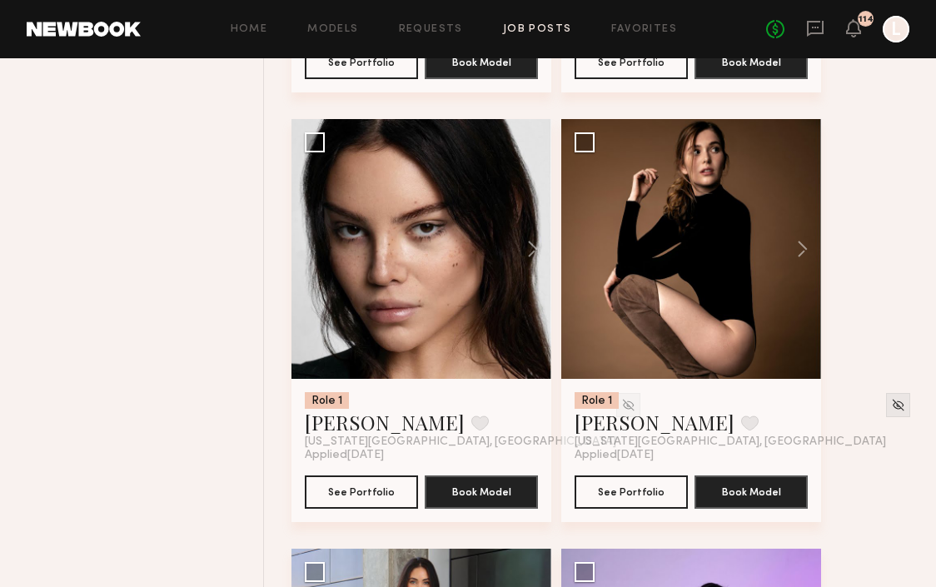
scroll to position [3617, 0]
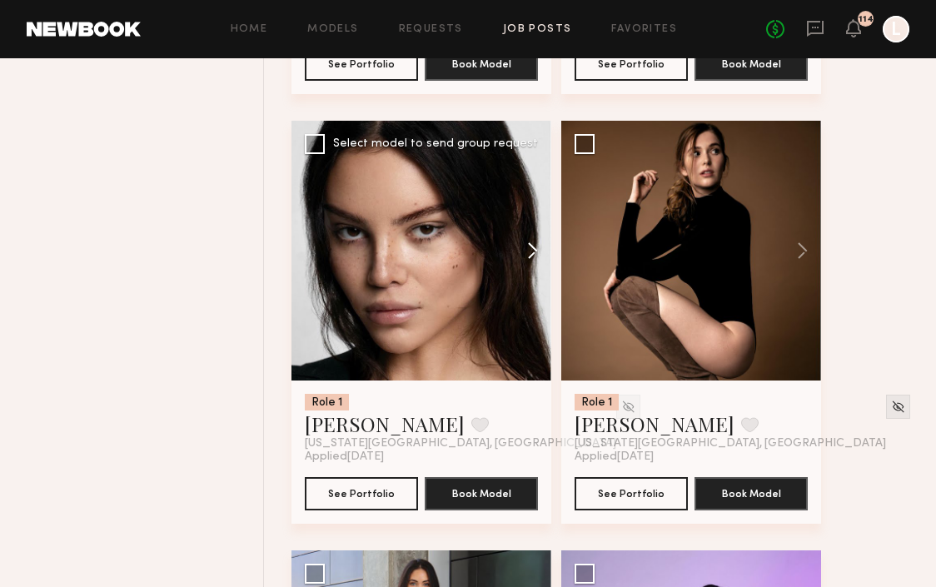
drag, startPoint x: 530, startPoint y: 198, endPoint x: 530, endPoint y: 253, distance: 54.9
click at [530, 253] on button at bounding box center [524, 251] width 53 height 260
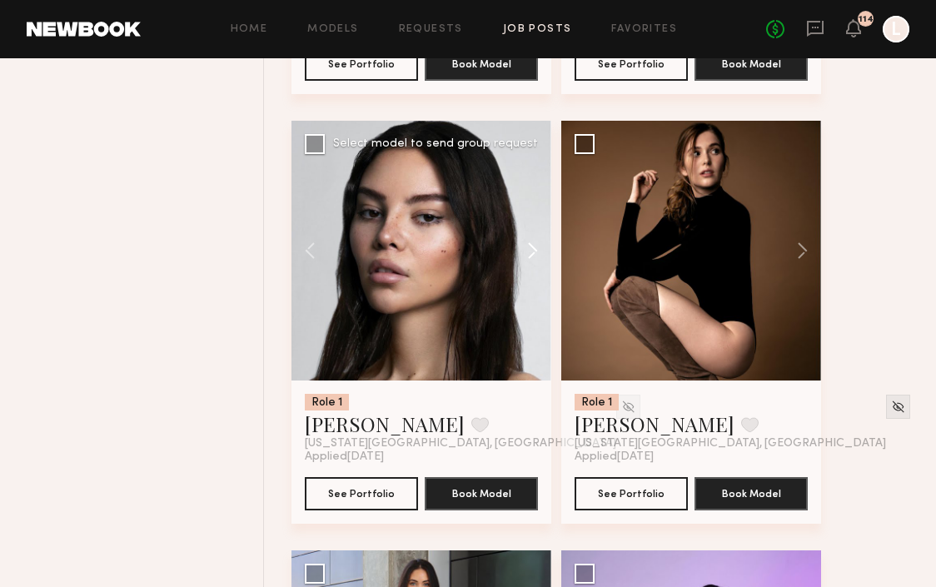
click at [530, 253] on button at bounding box center [524, 251] width 53 height 260
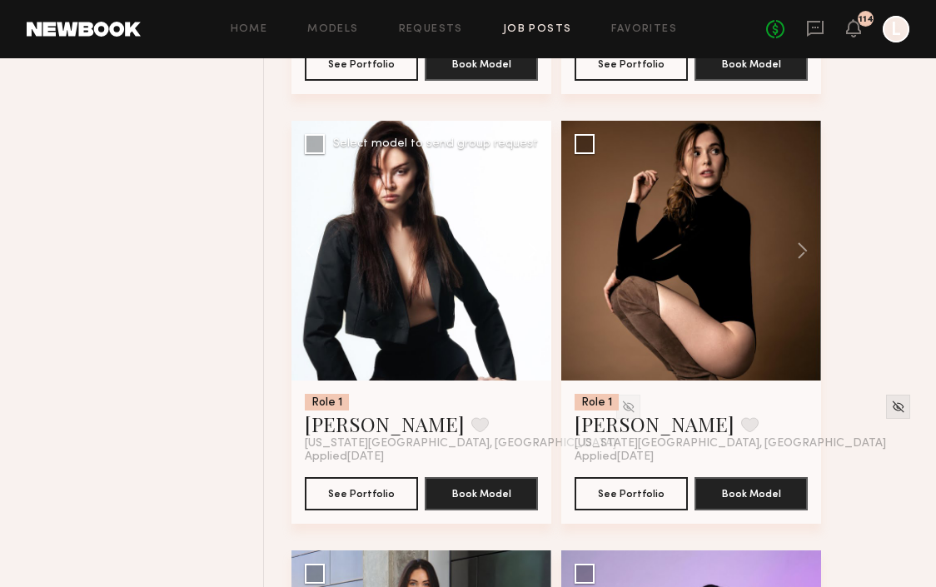
click at [530, 253] on button at bounding box center [524, 251] width 53 height 260
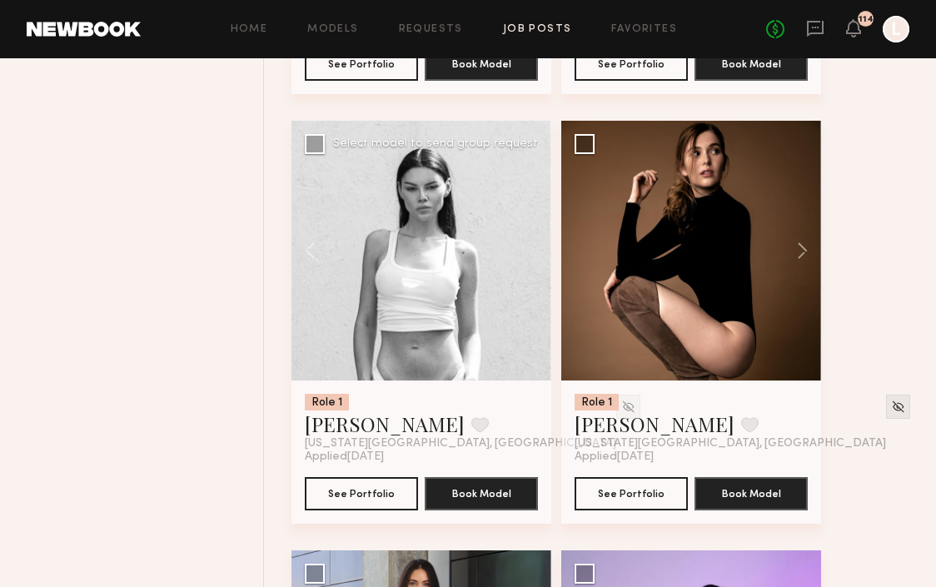
click at [530, 253] on div at bounding box center [421, 251] width 260 height 260
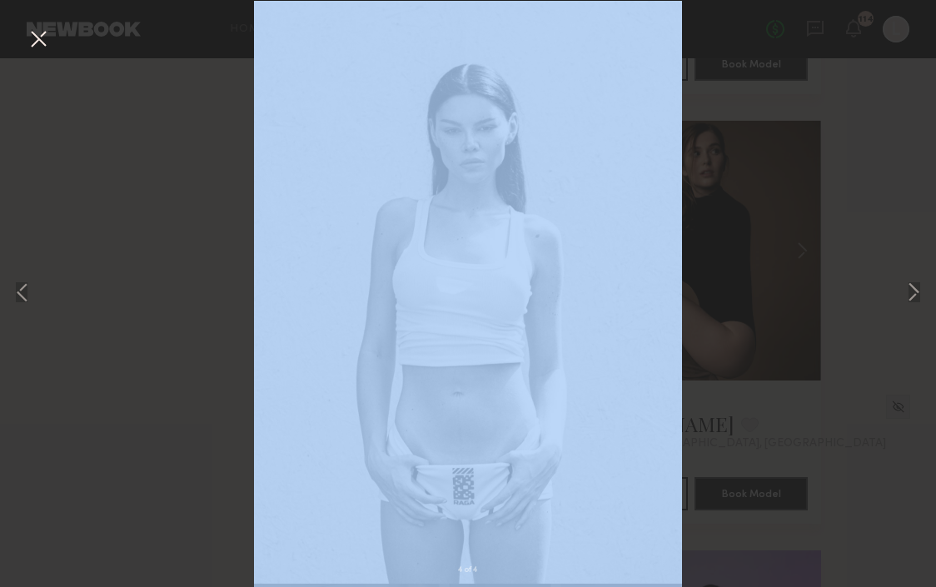
click at [530, 253] on div "4 of 4" at bounding box center [468, 293] width 936 height 587
click at [114, 341] on div "4 of 4" at bounding box center [468, 293] width 936 height 587
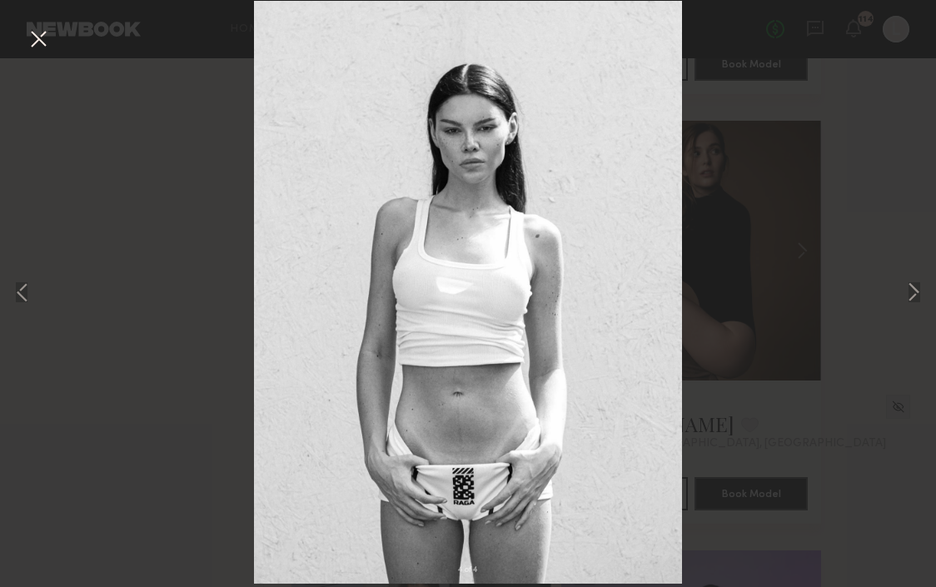
drag, startPoint x: 530, startPoint y: 253, endPoint x: 32, endPoint y: 33, distance: 544.1
click at [32, 33] on button at bounding box center [38, 40] width 27 height 30
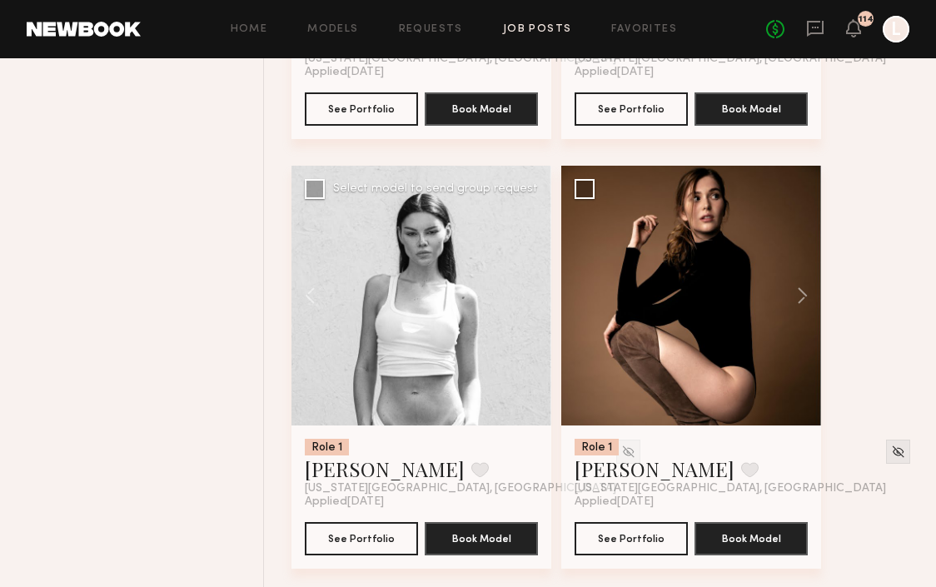
scroll to position [3568, 0]
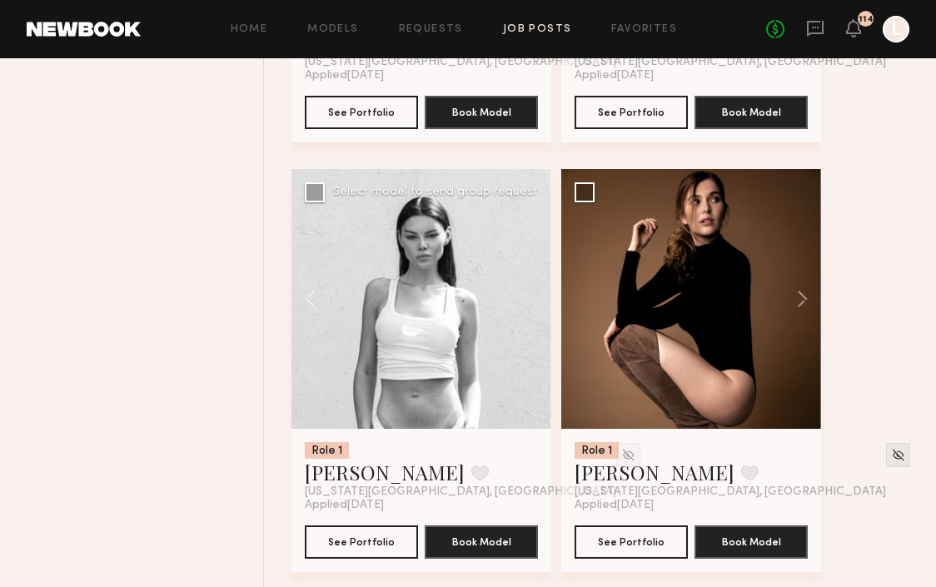
click at [798, 298] on button at bounding box center [793, 299] width 53 height 260
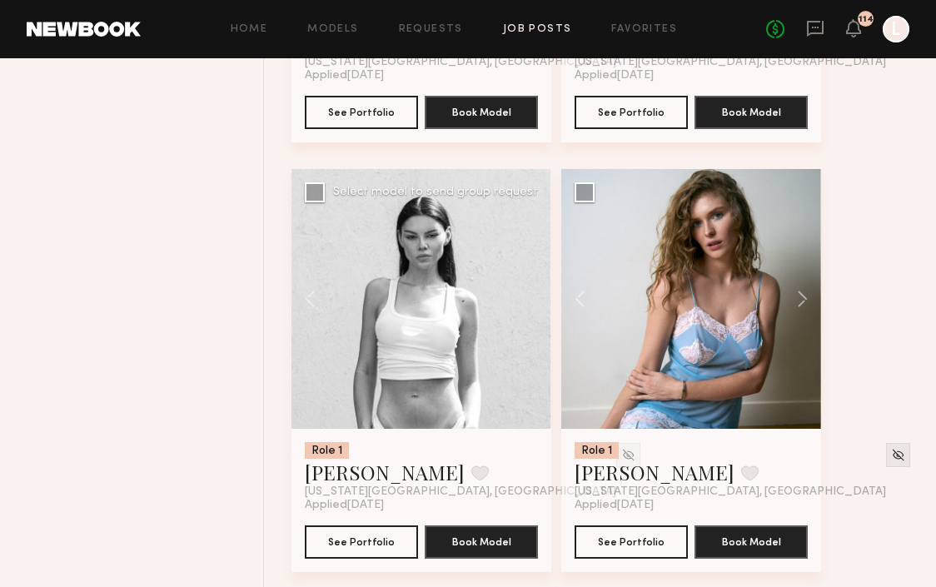
click at [798, 298] on button at bounding box center [793, 299] width 53 height 260
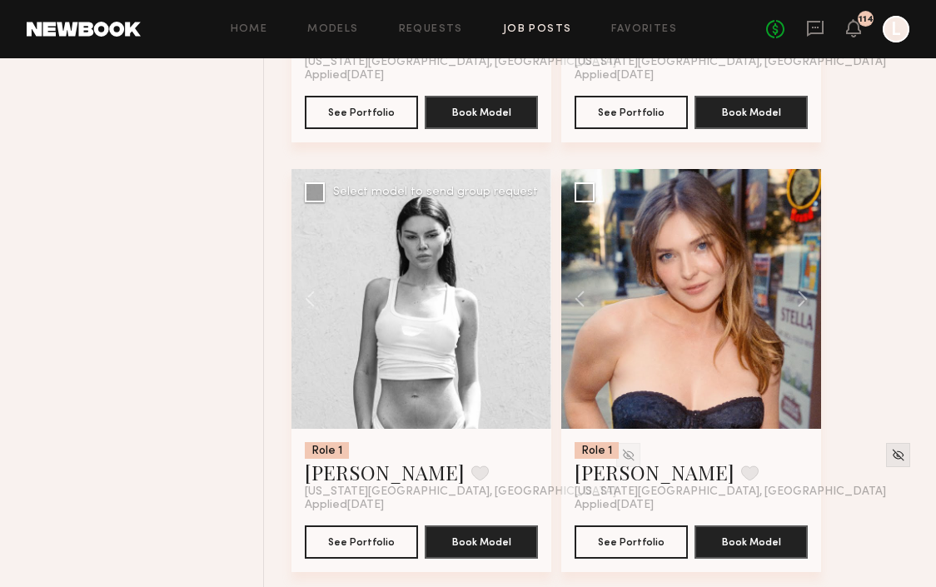
click at [798, 298] on button at bounding box center [793, 299] width 53 height 260
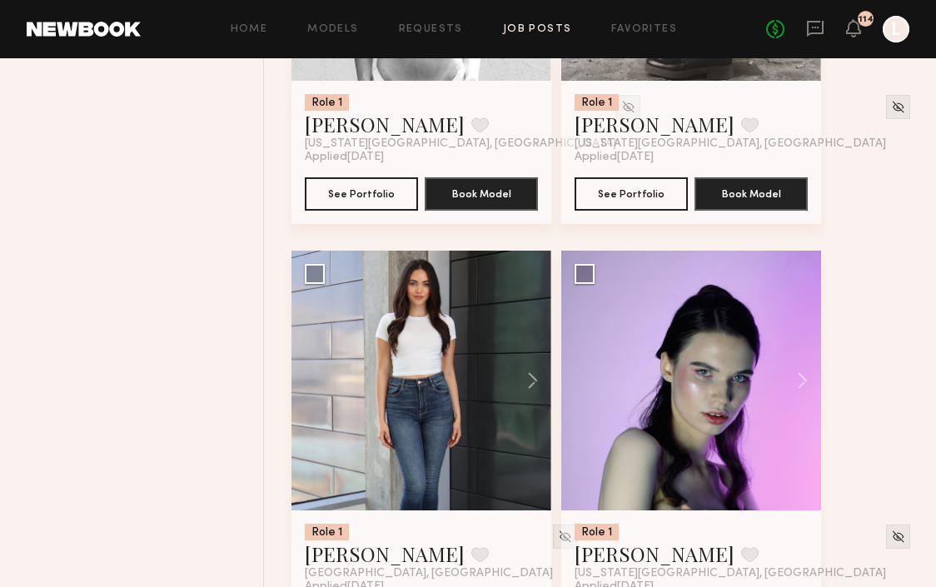
scroll to position [3597, 0]
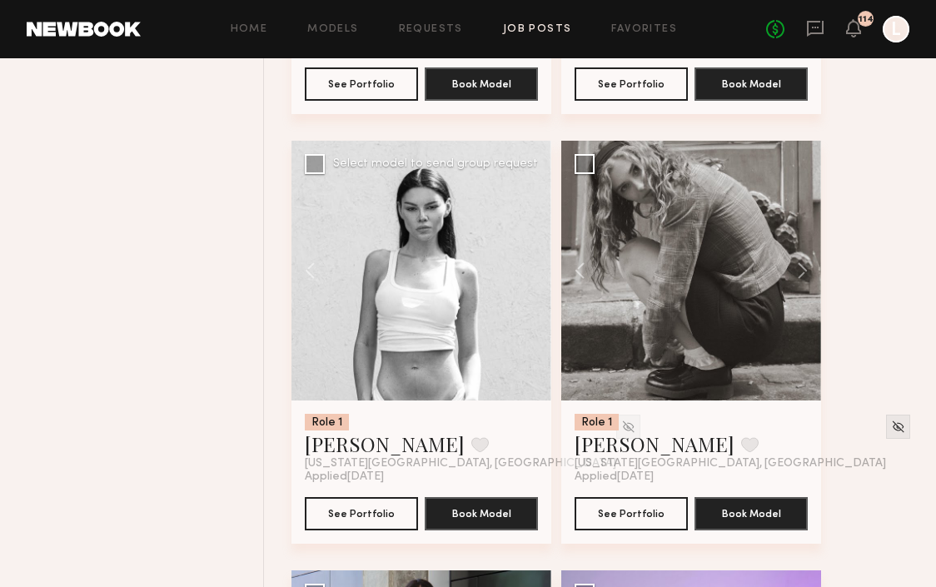
click at [803, 281] on button at bounding box center [793, 271] width 53 height 260
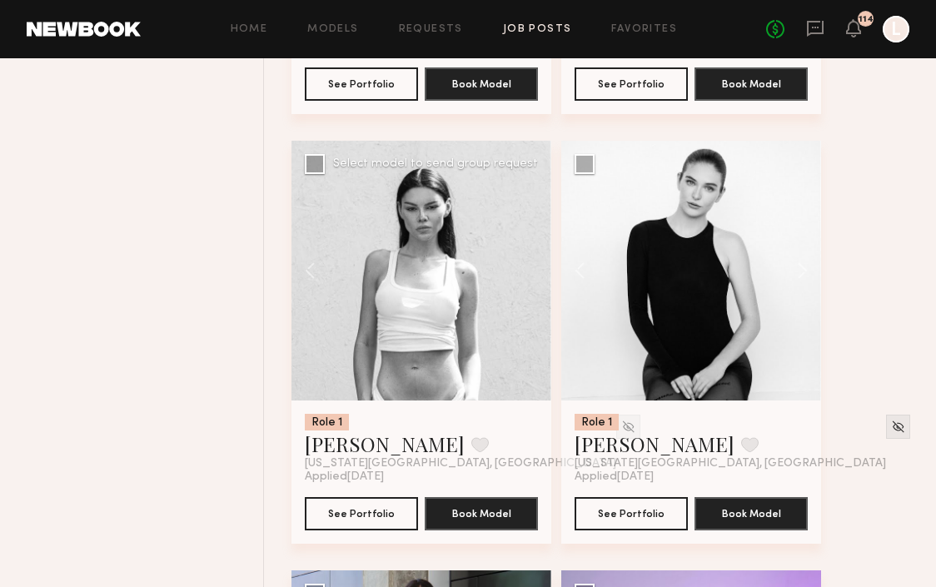
click at [803, 281] on button at bounding box center [793, 271] width 53 height 260
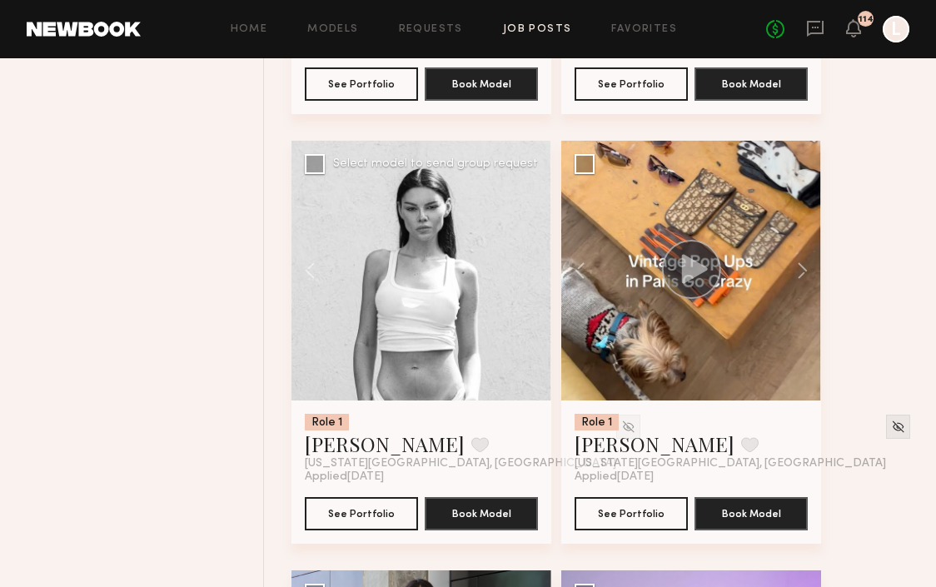
click at [803, 281] on button at bounding box center [793, 271] width 53 height 260
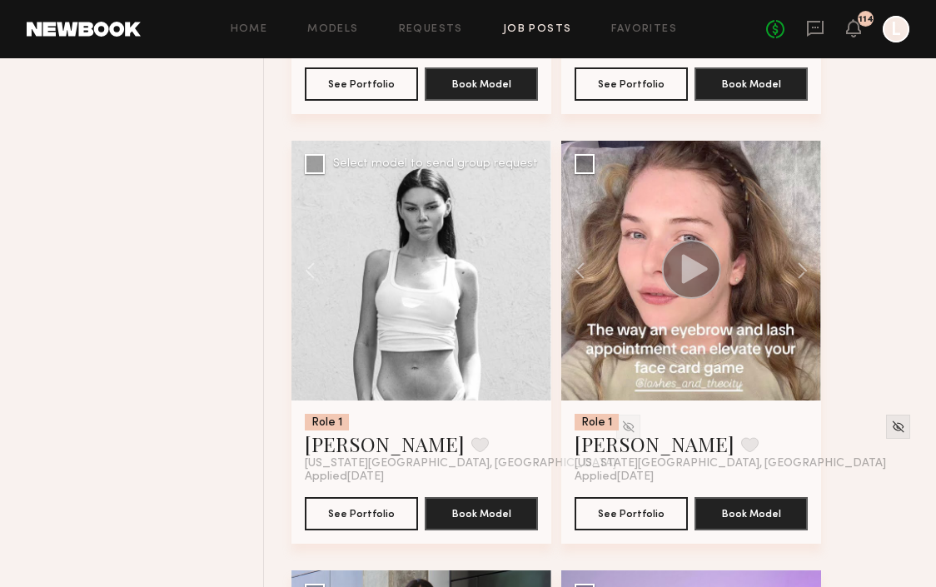
click at [803, 281] on button at bounding box center [793, 271] width 53 height 260
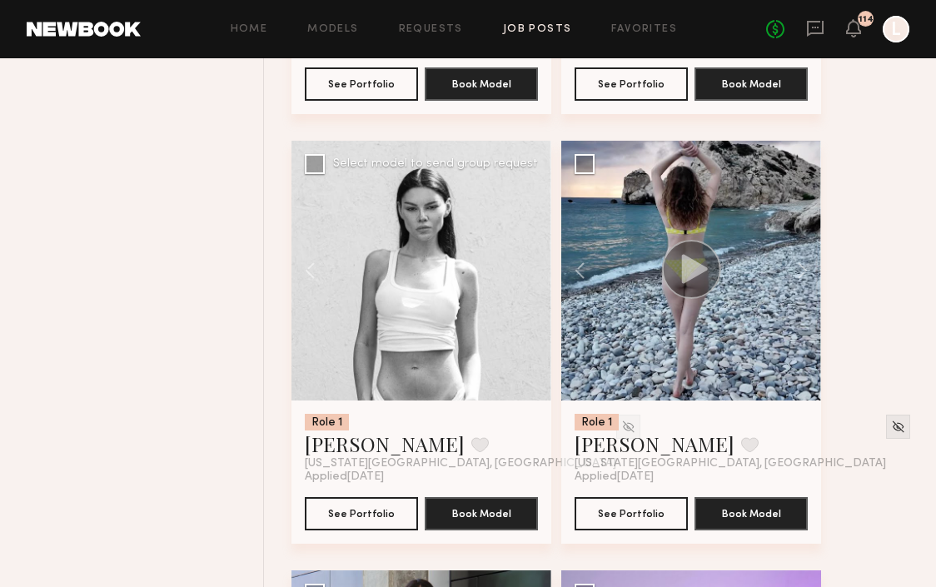
click at [803, 281] on button at bounding box center [793, 271] width 53 height 260
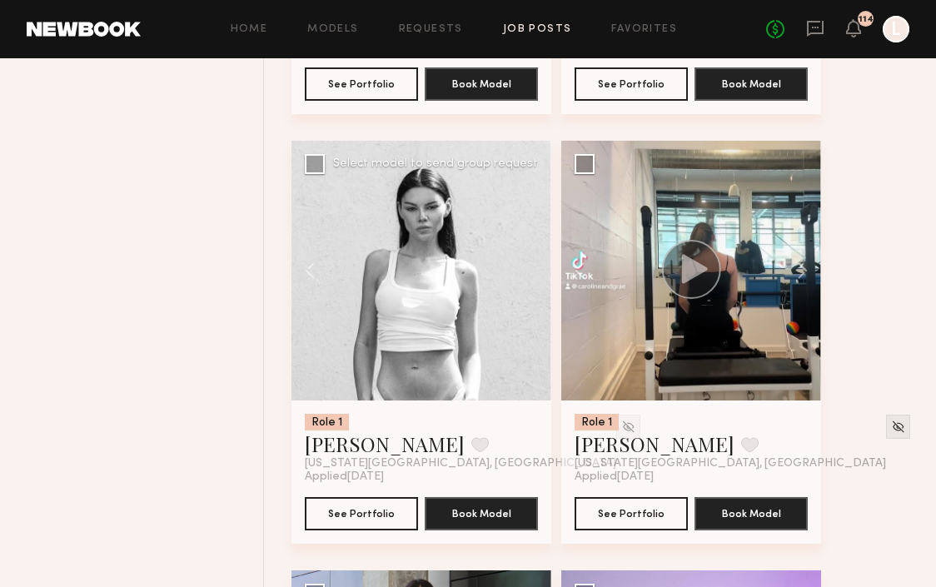
click at [803, 281] on button at bounding box center [793, 271] width 53 height 260
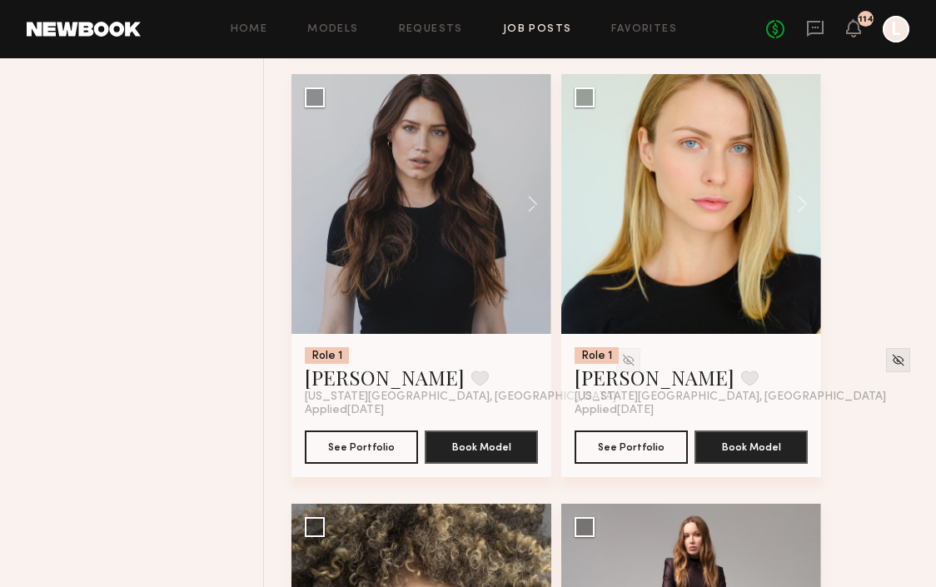
scroll to position [6666, 0]
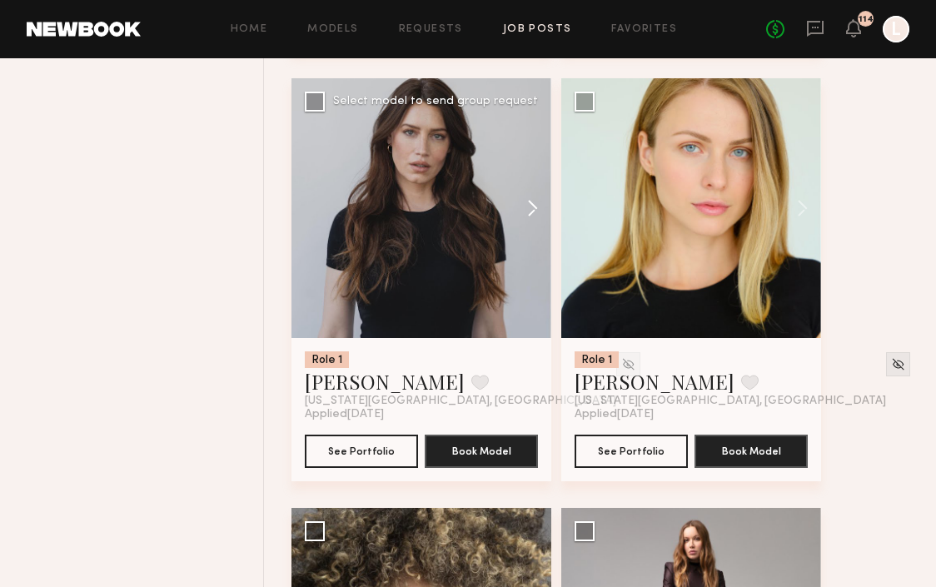
drag, startPoint x: 32, startPoint y: 33, endPoint x: 538, endPoint y: 218, distance: 538.0
click at [538, 218] on button at bounding box center [524, 208] width 53 height 260
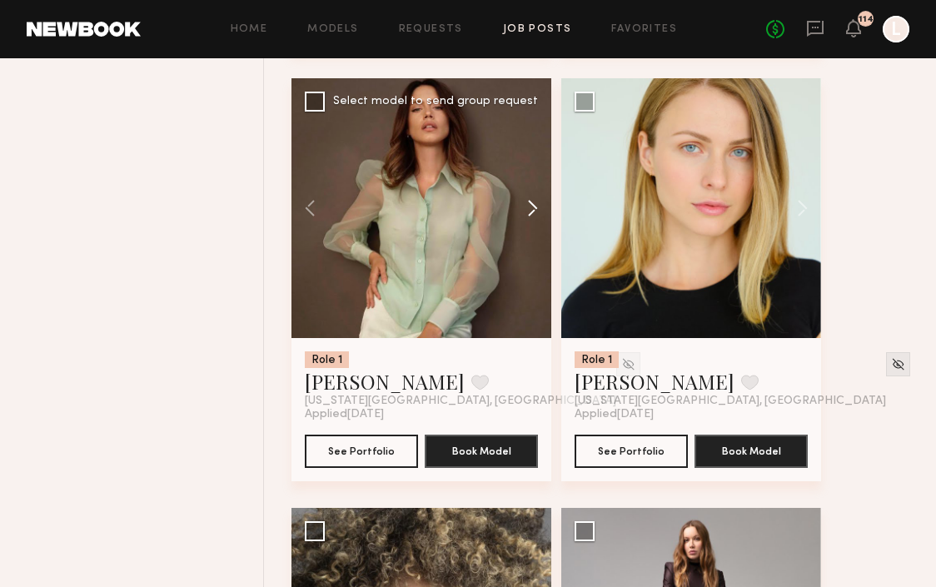
click at [538, 218] on button at bounding box center [524, 208] width 53 height 260
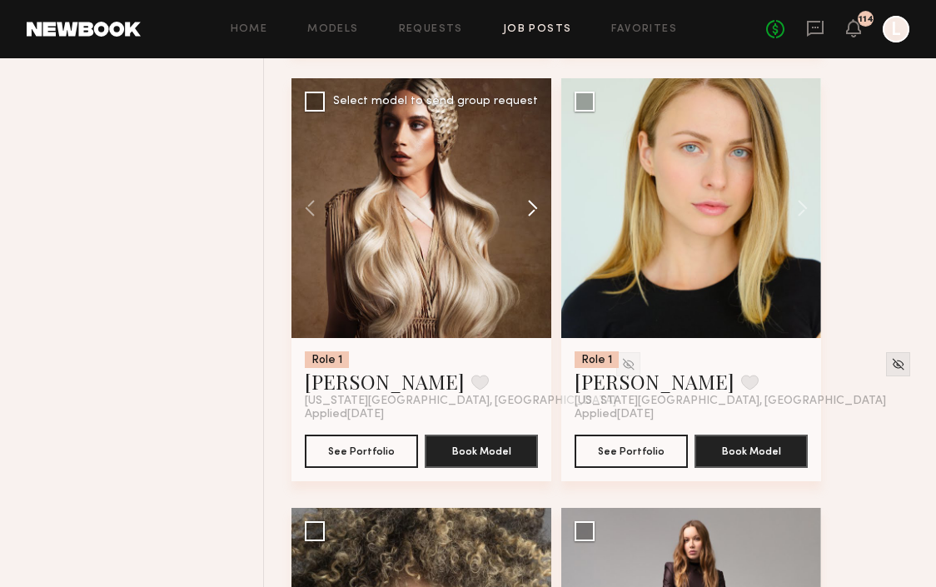
click at [538, 218] on button at bounding box center [524, 208] width 53 height 260
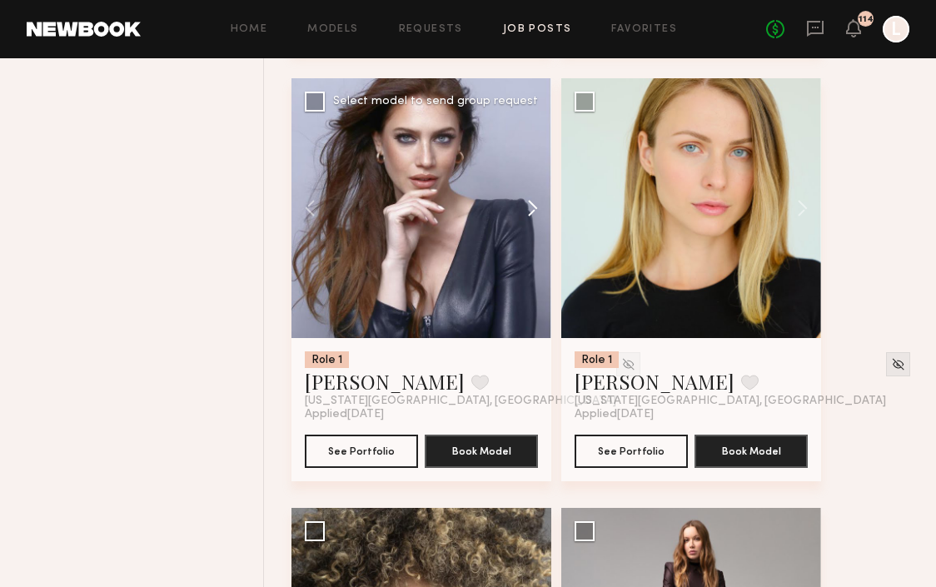
click at [538, 218] on button at bounding box center [524, 208] width 53 height 260
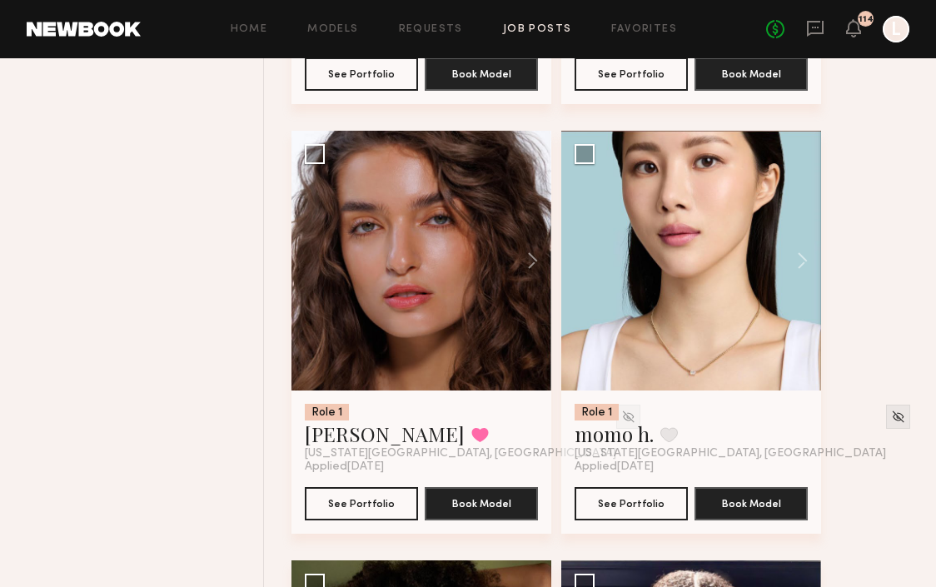
scroll to position [8341, 0]
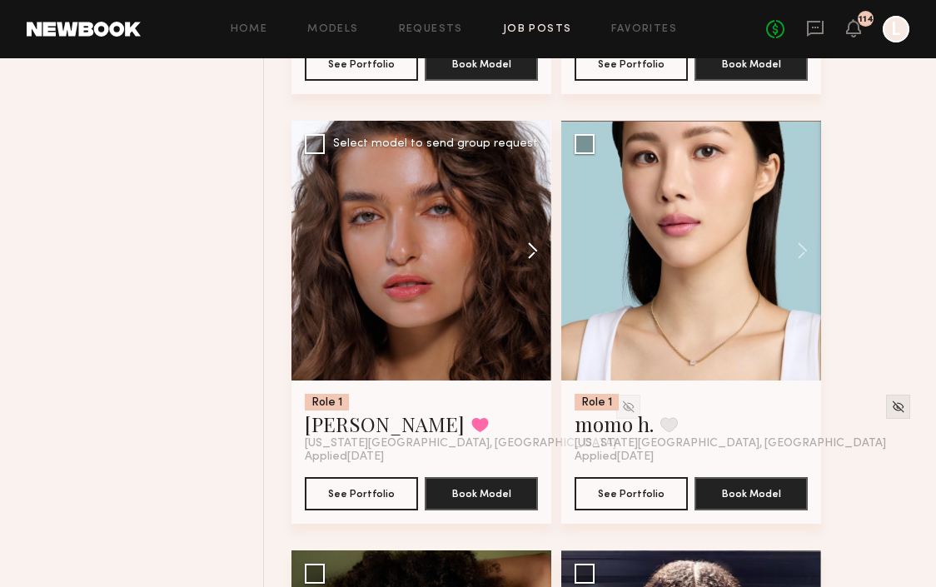
drag, startPoint x: 538, startPoint y: 218, endPoint x: 533, endPoint y: 262, distance: 44.4
click at [533, 262] on button at bounding box center [524, 251] width 53 height 260
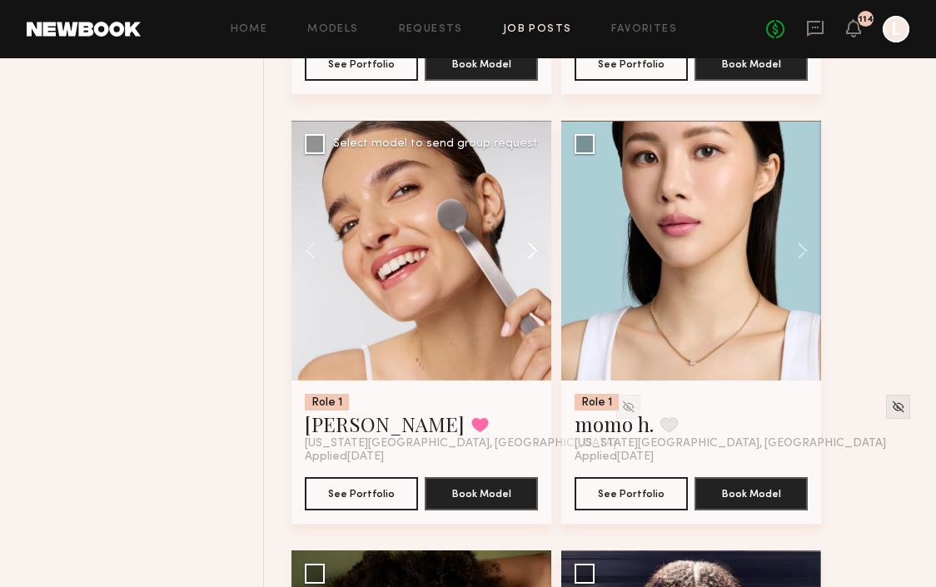
click at [533, 262] on button at bounding box center [524, 251] width 53 height 260
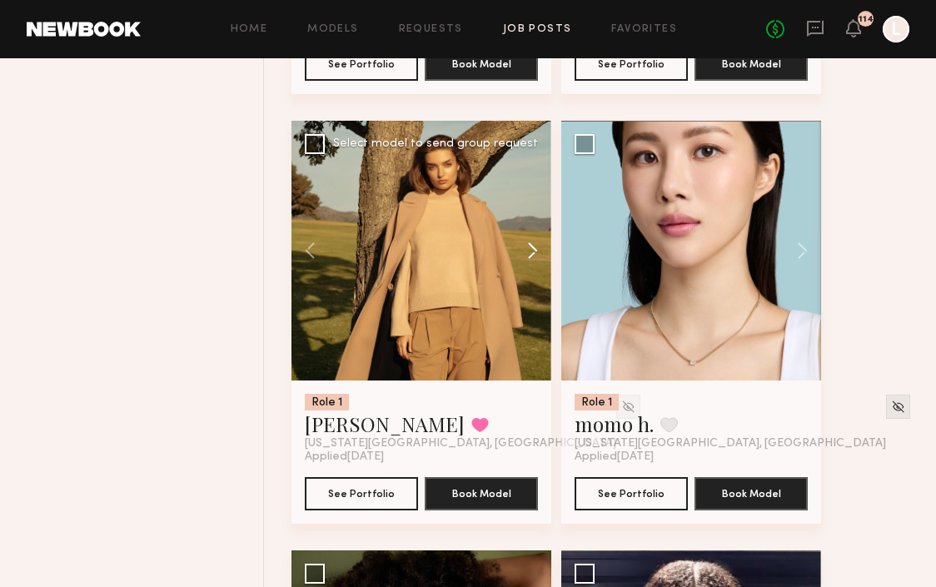
click at [533, 262] on button at bounding box center [524, 251] width 53 height 260
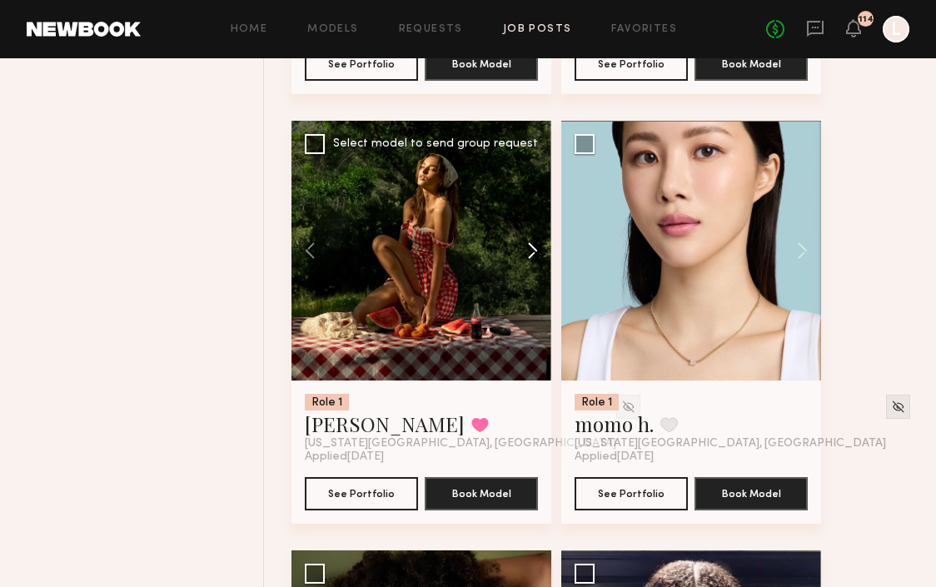
click at [533, 262] on button at bounding box center [524, 251] width 53 height 260
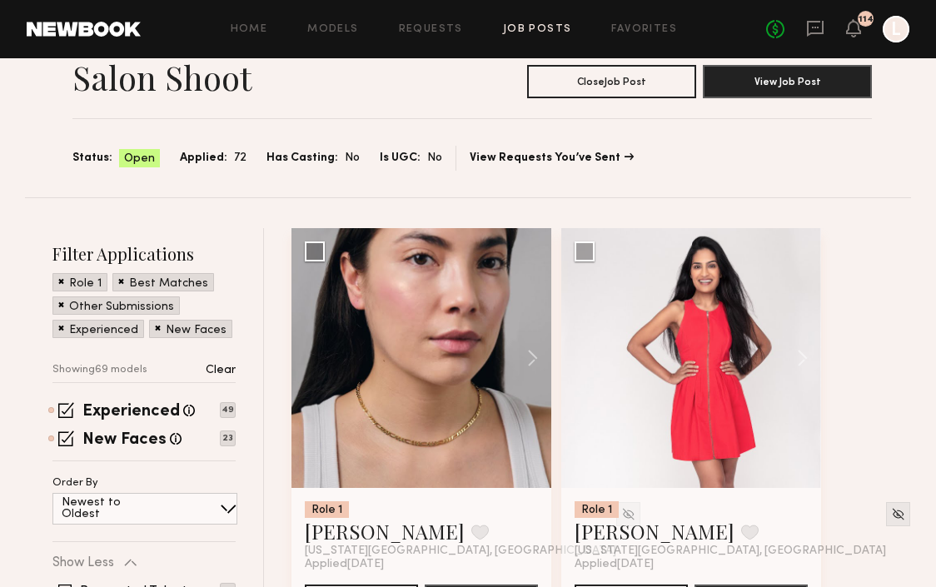
scroll to position [74, 0]
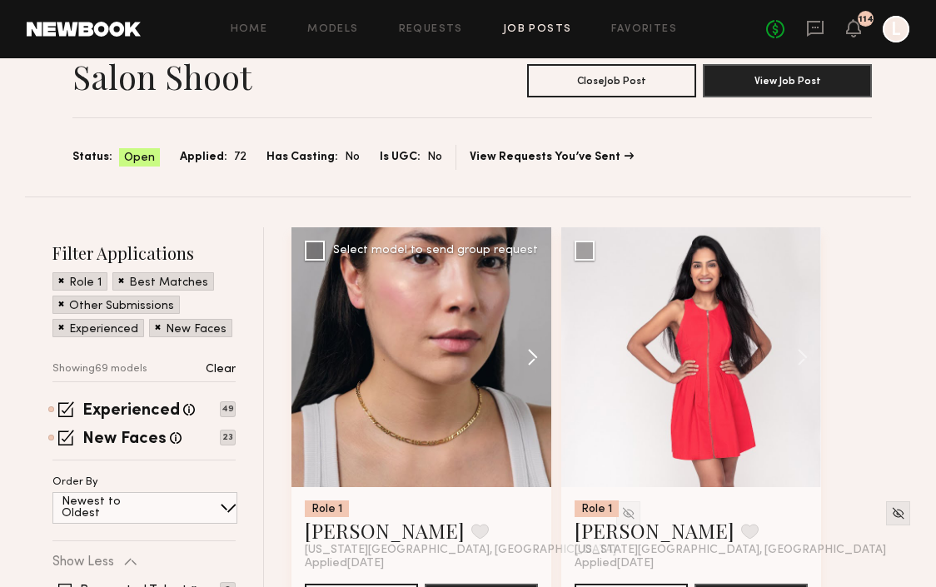
click at [534, 354] on button at bounding box center [524, 357] width 53 height 260
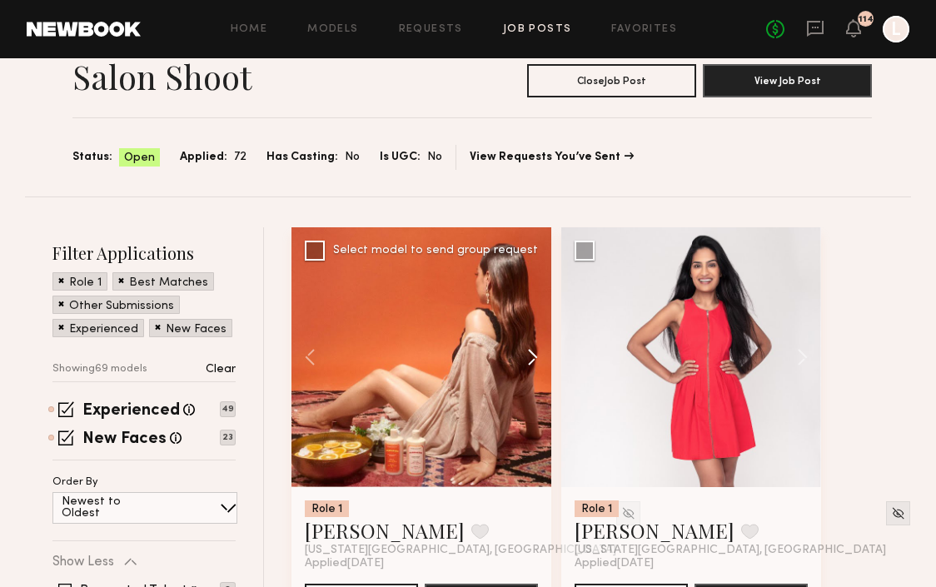
click at [534, 354] on button at bounding box center [524, 357] width 53 height 260
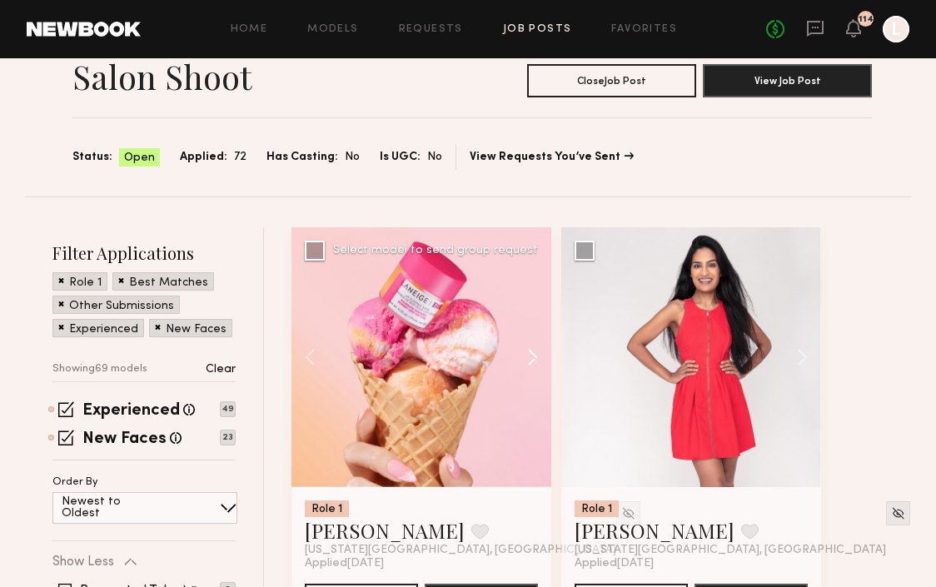
click at [534, 354] on button at bounding box center [524, 357] width 53 height 260
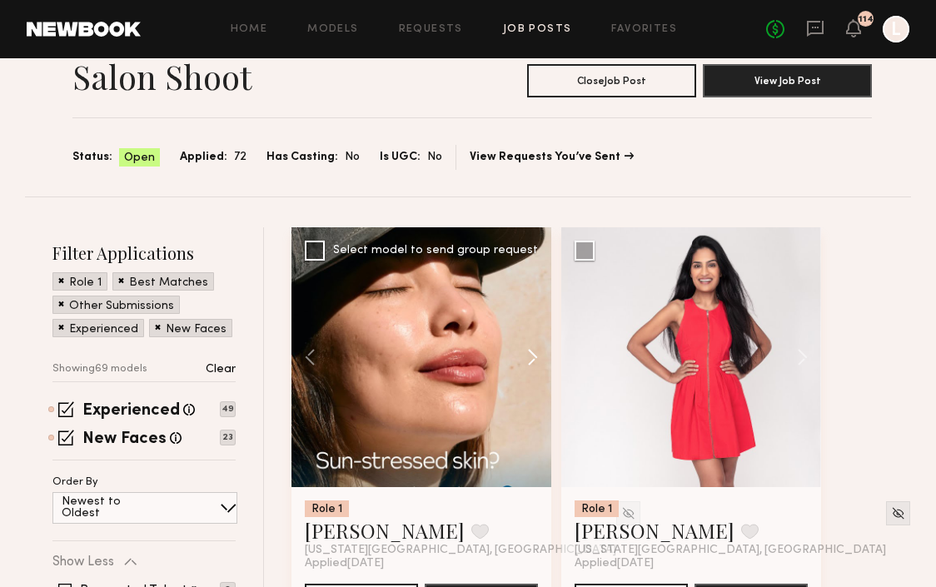
click at [534, 354] on button at bounding box center [524, 357] width 53 height 260
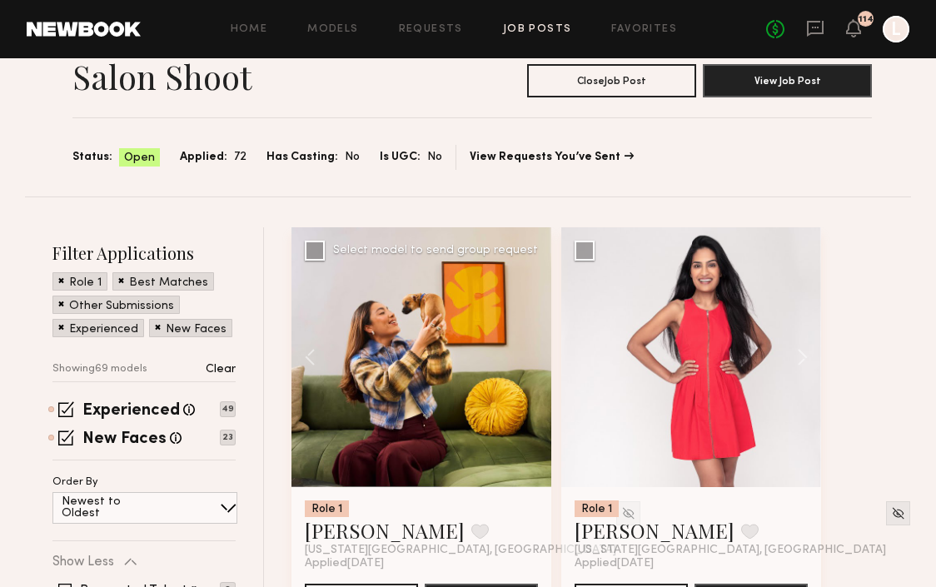
click at [534, 354] on div at bounding box center [421, 357] width 260 height 260
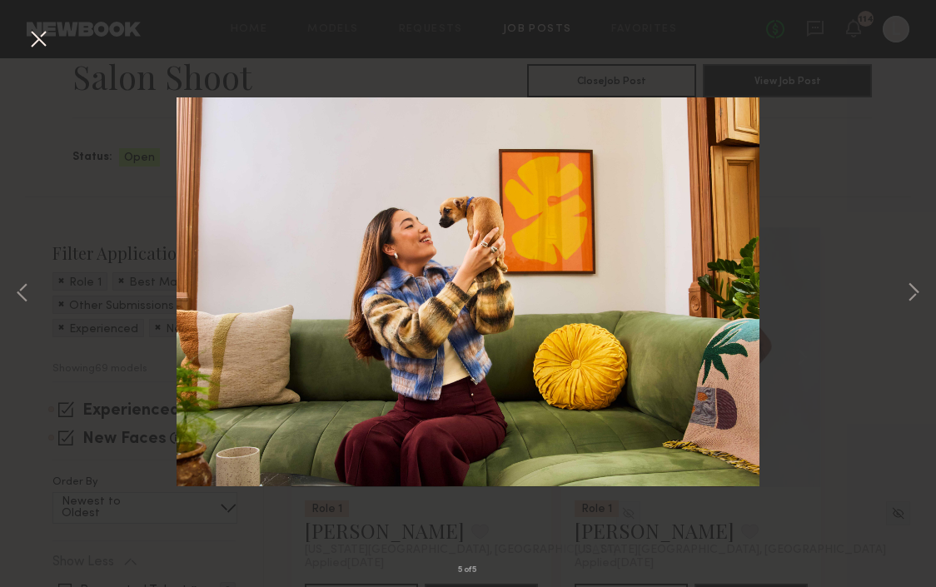
click at [534, 354] on img at bounding box center [467, 291] width 583 height 389
drag, startPoint x: 534, startPoint y: 354, endPoint x: 45, endPoint y: 44, distance: 578.5
click at [45, 44] on button at bounding box center [38, 40] width 27 height 30
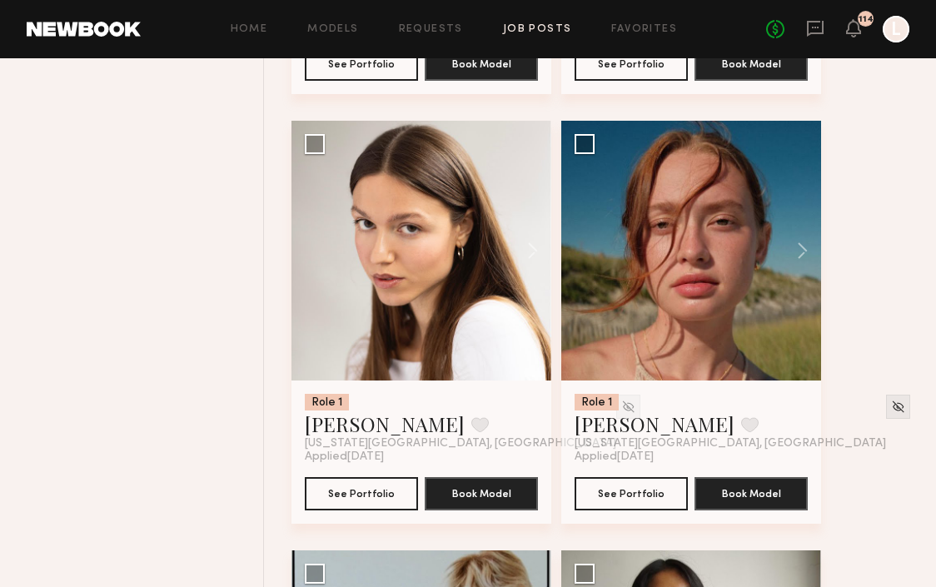
scroll to position [1900, 0]
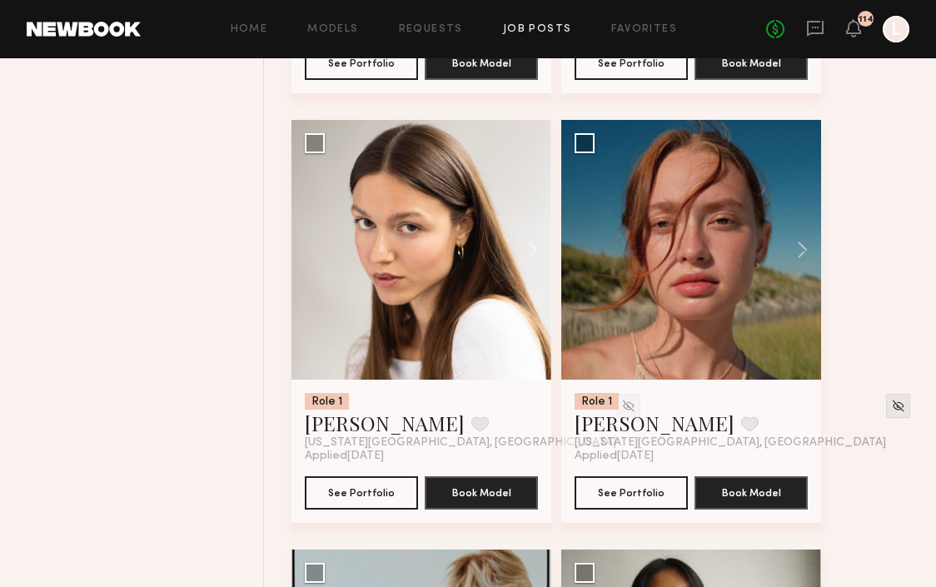
click at [528, 252] on button at bounding box center [524, 250] width 53 height 260
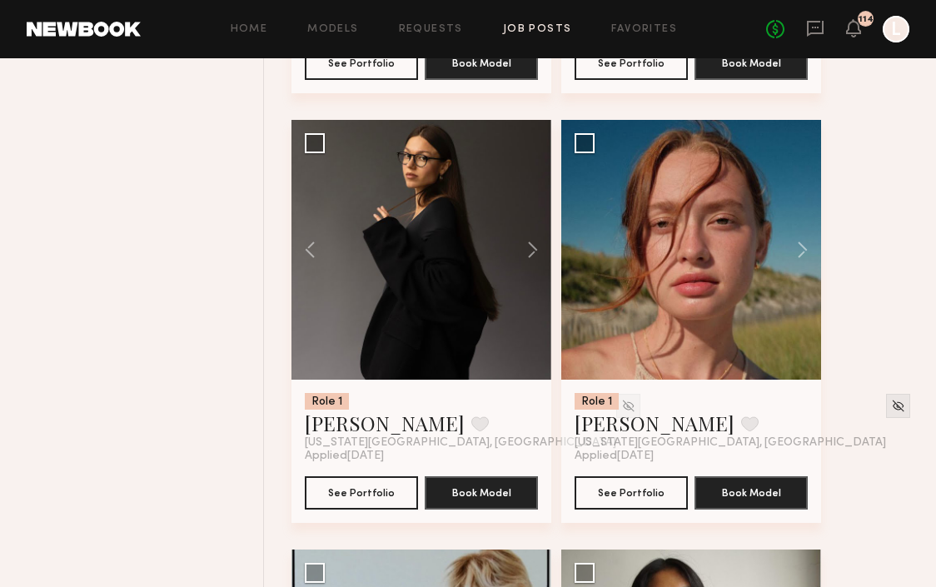
click at [531, 252] on button at bounding box center [524, 250] width 53 height 260
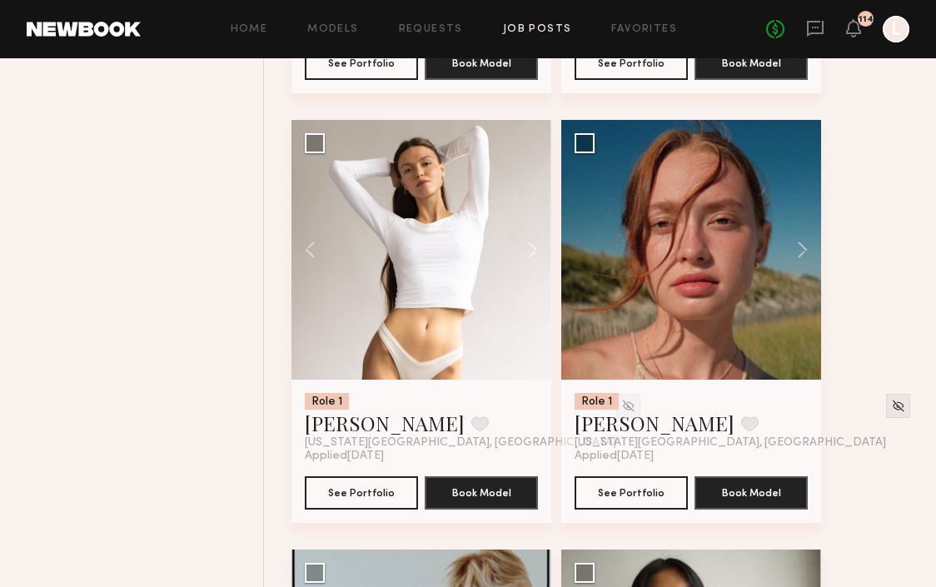
click at [531, 252] on button at bounding box center [524, 250] width 53 height 260
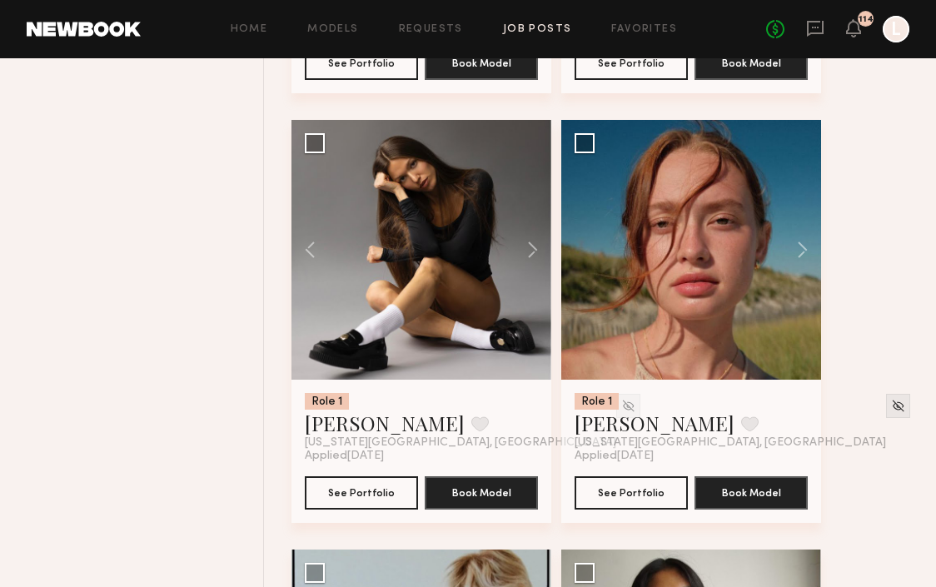
click at [531, 252] on button at bounding box center [524, 250] width 53 height 260
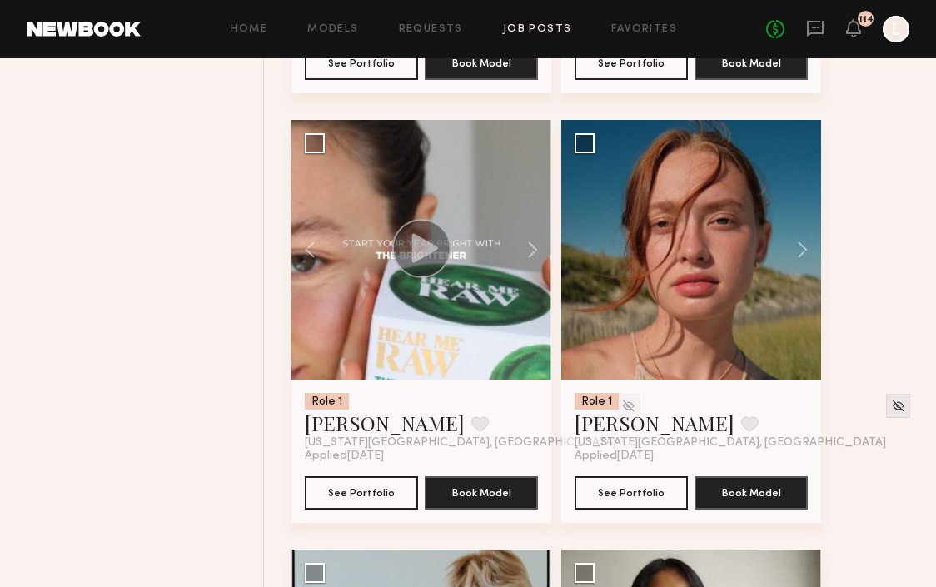
click at [531, 252] on button at bounding box center [524, 250] width 53 height 260
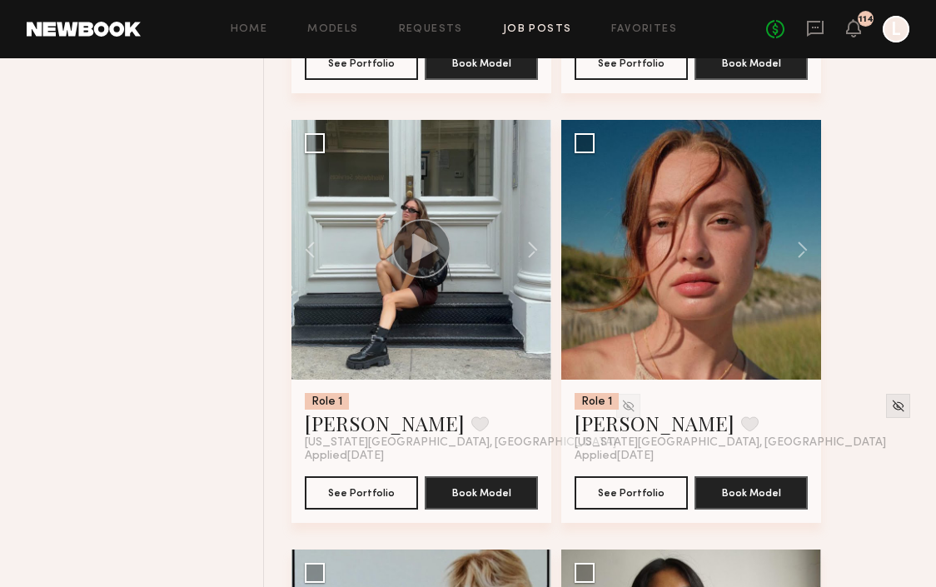
click at [531, 252] on button at bounding box center [524, 250] width 53 height 260
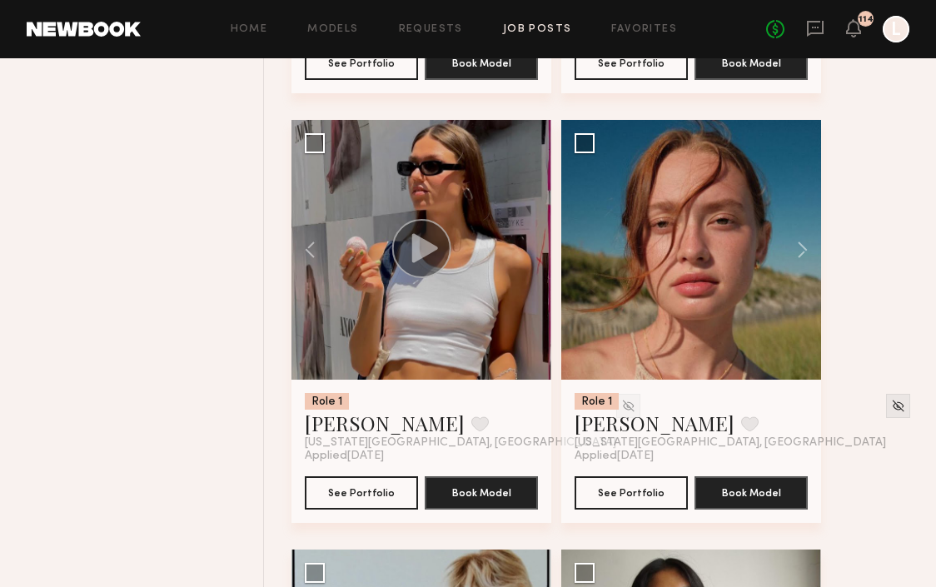
click at [531, 252] on div at bounding box center [421, 250] width 260 height 260
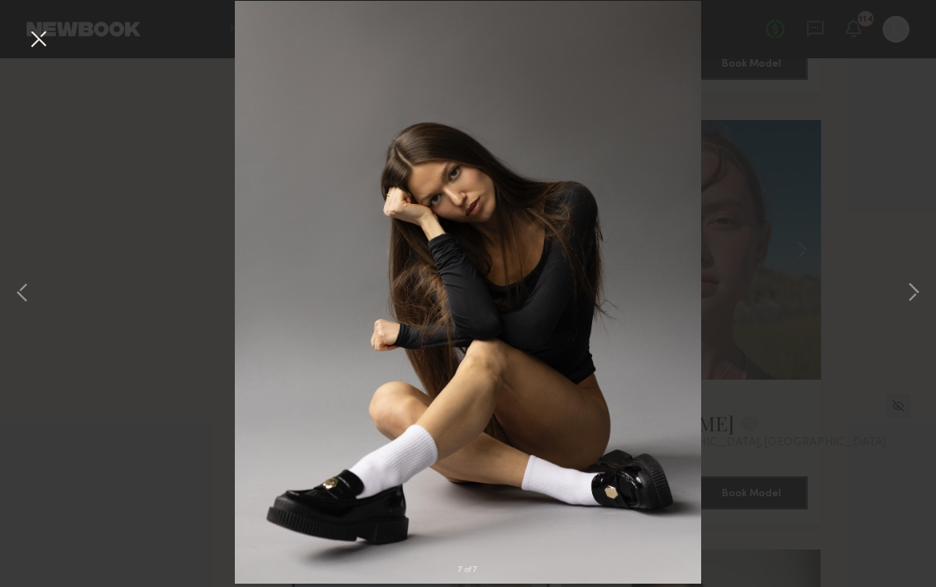
drag, startPoint x: 45, startPoint y: 44, endPoint x: 35, endPoint y: 45, distance: 10.0
click at [35, 45] on button at bounding box center [38, 40] width 27 height 30
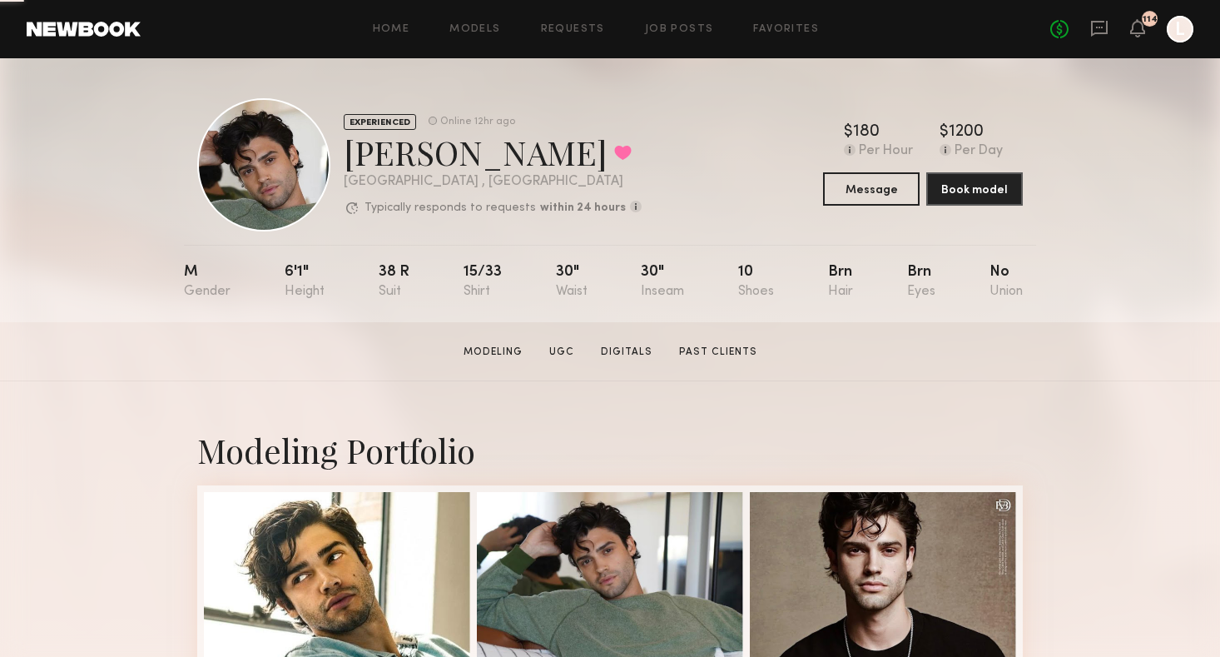
click at [286, 163] on div at bounding box center [263, 164] width 133 height 133
drag, startPoint x: 0, startPoint y: 0, endPoint x: 271, endPoint y: 190, distance: 331.1
click at [271, 190] on div at bounding box center [263, 164] width 133 height 133
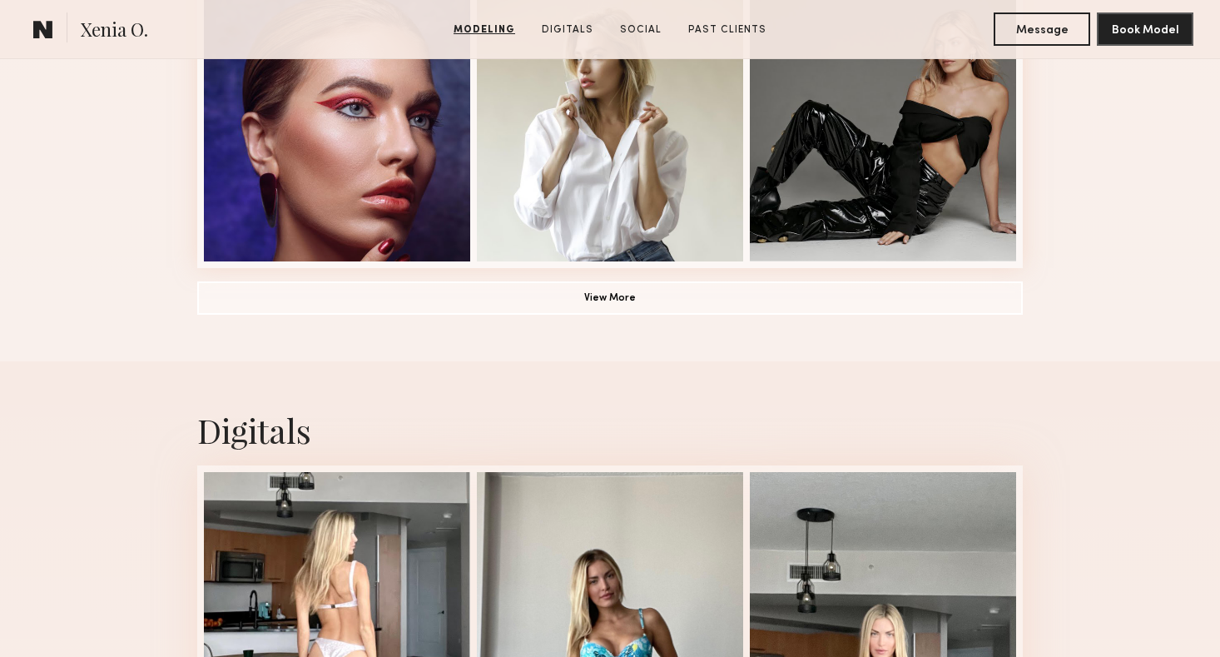
scroll to position [1156, 0]
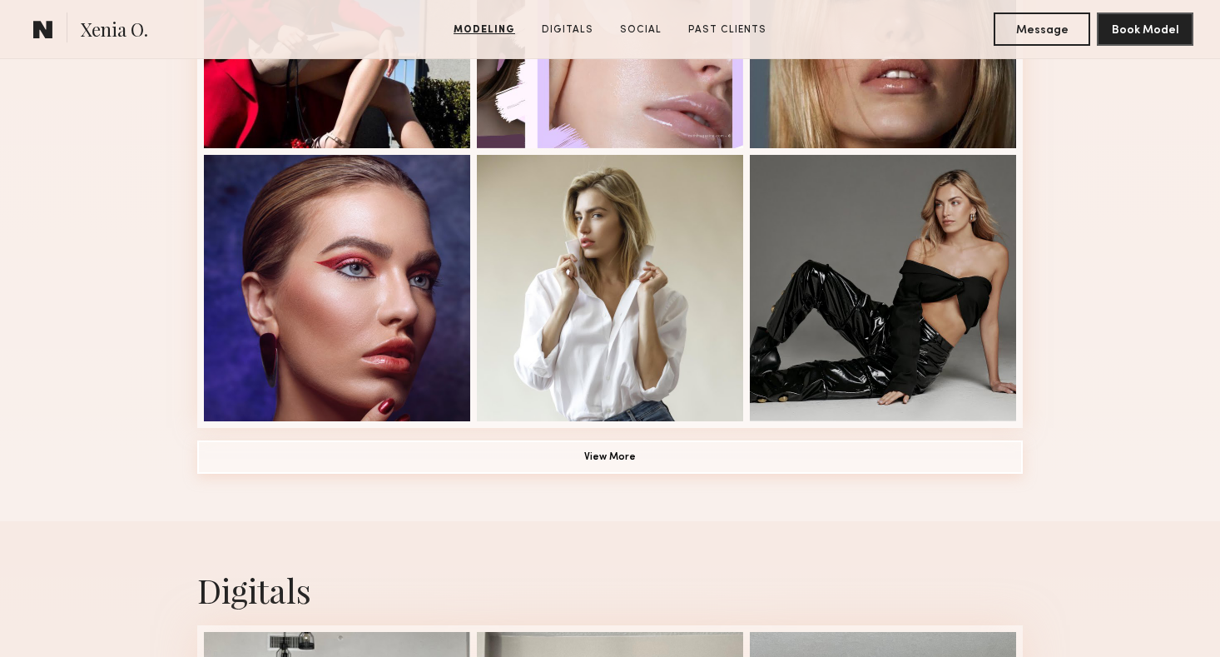
drag, startPoint x: 0, startPoint y: 0, endPoint x: 686, endPoint y: 448, distance: 819.1
click at [686, 448] on button "View More" at bounding box center [610, 456] width 826 height 33
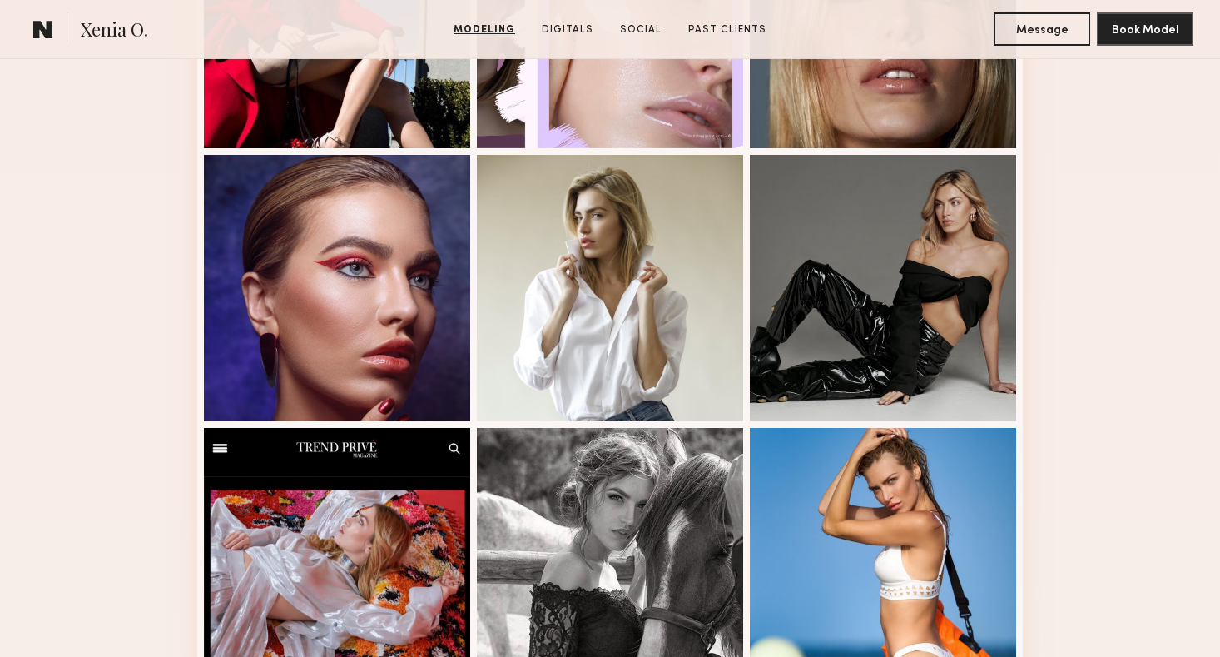
click at [844, 314] on div at bounding box center [883, 288] width 266 height 266
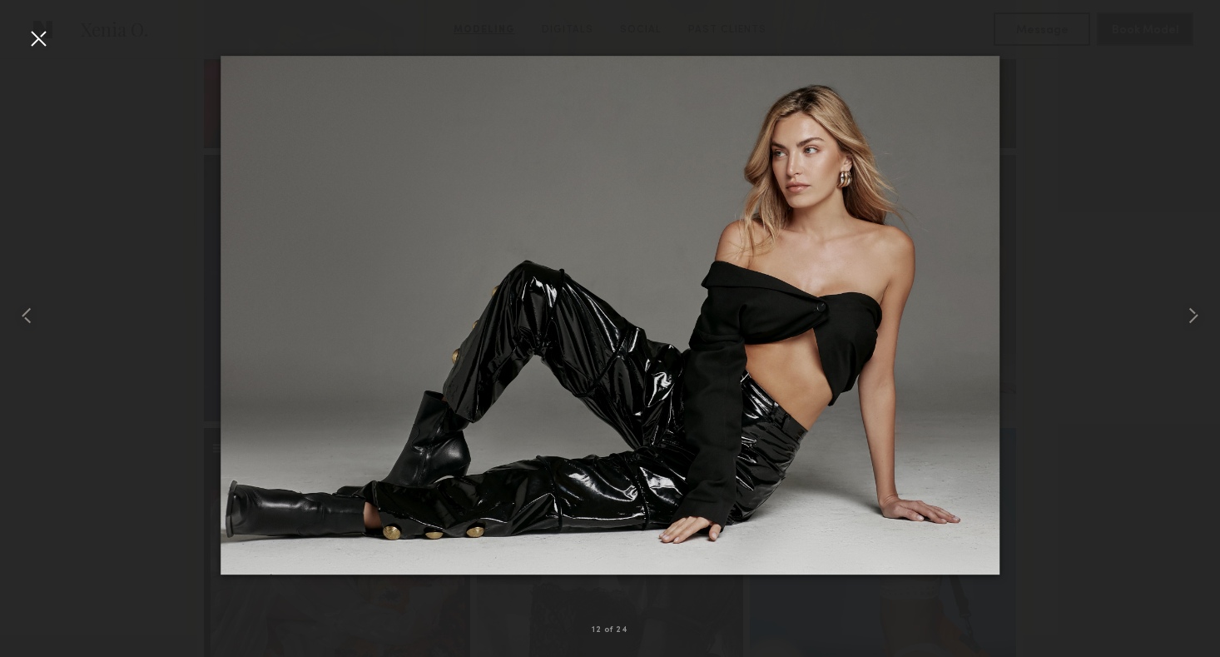
drag, startPoint x: 686, startPoint y: 448, endPoint x: 1004, endPoint y: 440, distance: 318.1
click at [1004, 440] on div at bounding box center [610, 315] width 1220 height 577
click at [38, 43] on div at bounding box center [38, 38] width 27 height 27
click at [42, 34] on div "12 of 24" at bounding box center [610, 328] width 1220 height 657
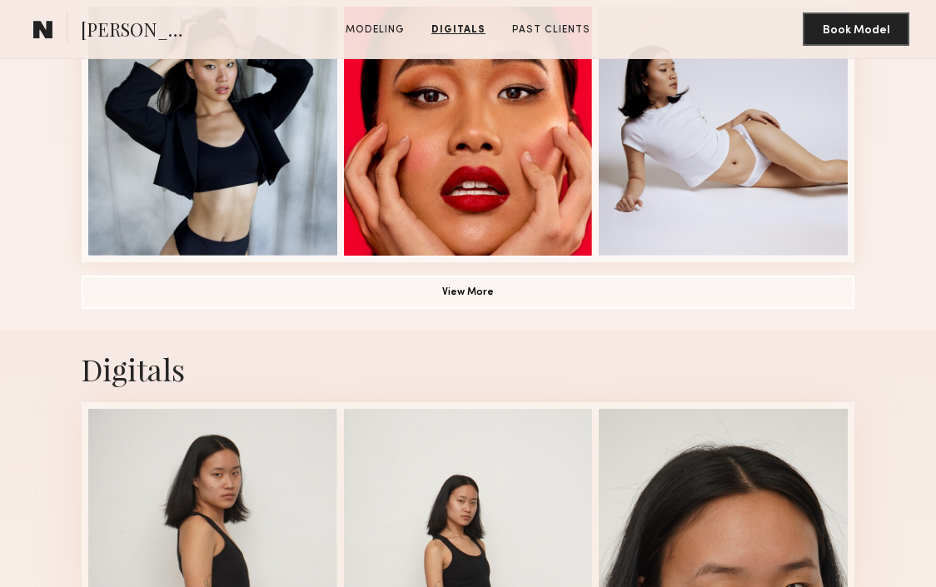
scroll to position [956, 0]
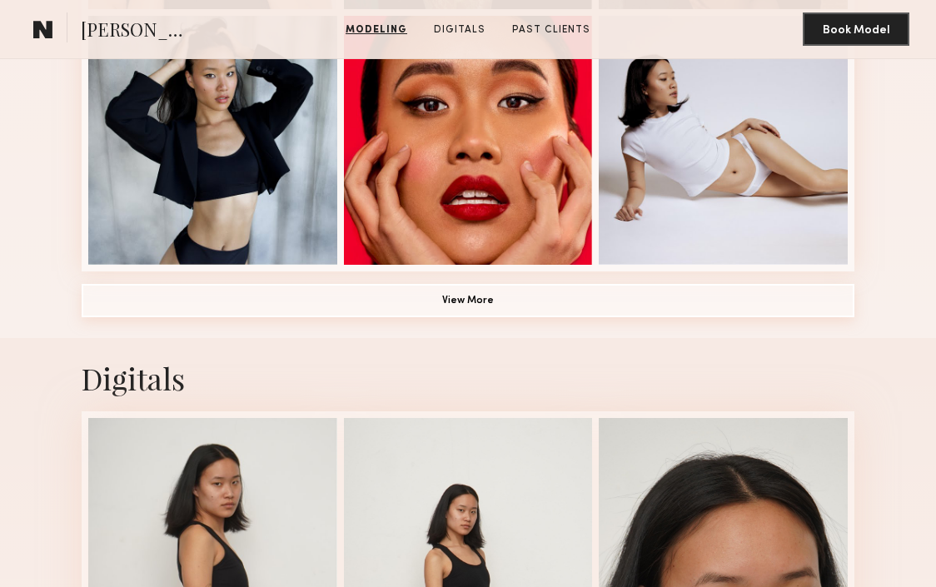
click at [371, 308] on button "View More" at bounding box center [468, 300] width 772 height 33
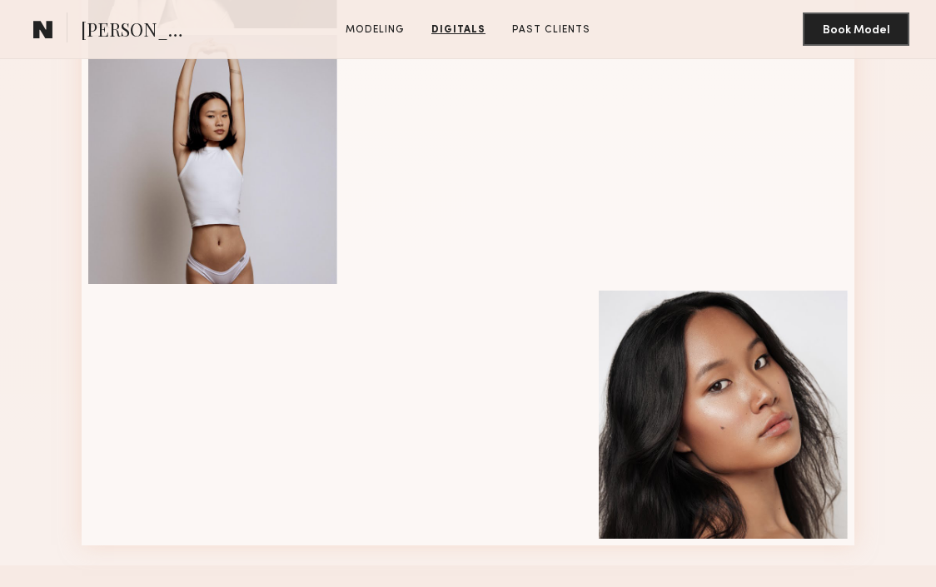
scroll to position [1942, 0]
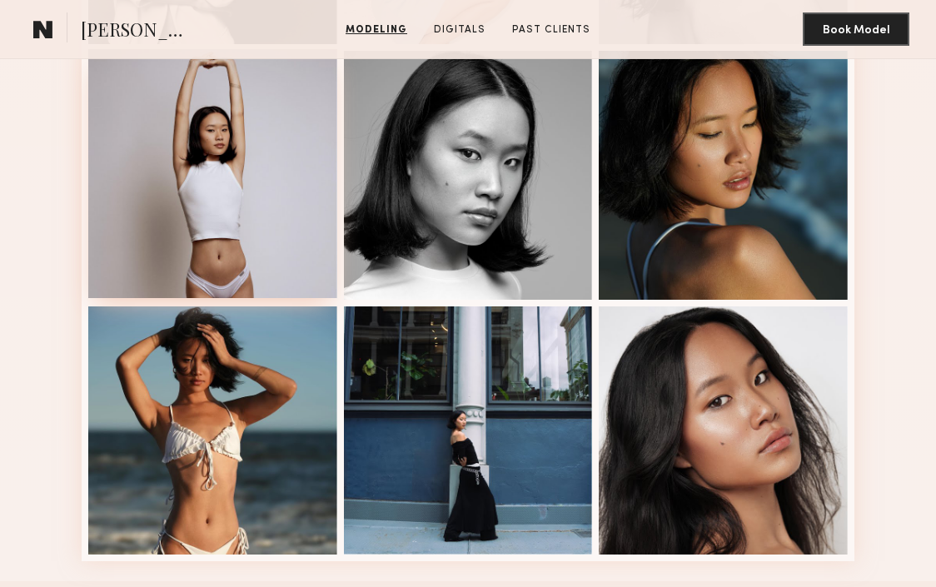
drag, startPoint x: 0, startPoint y: 0, endPoint x: 207, endPoint y: 156, distance: 259.7
click at [207, 156] on div at bounding box center [212, 173] width 249 height 249
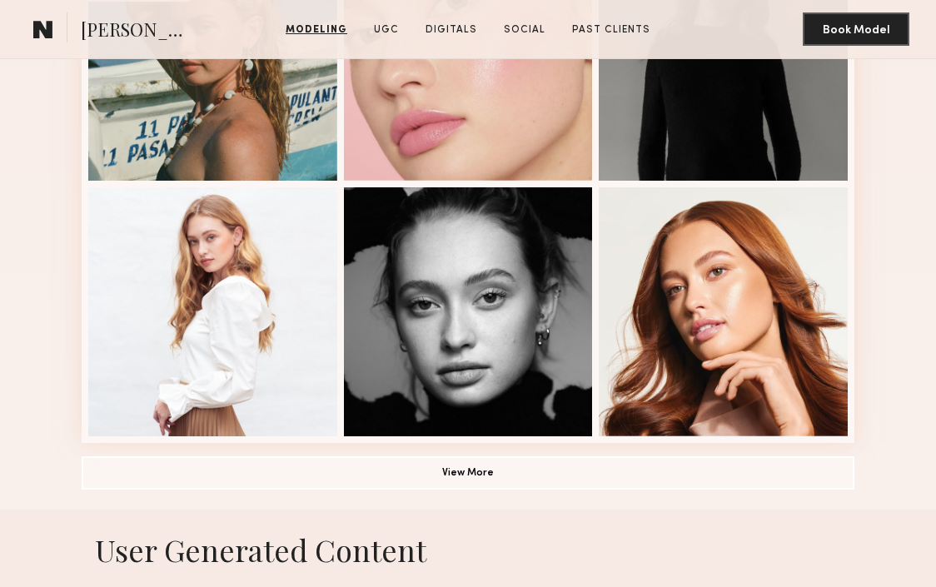
scroll to position [1040, 0]
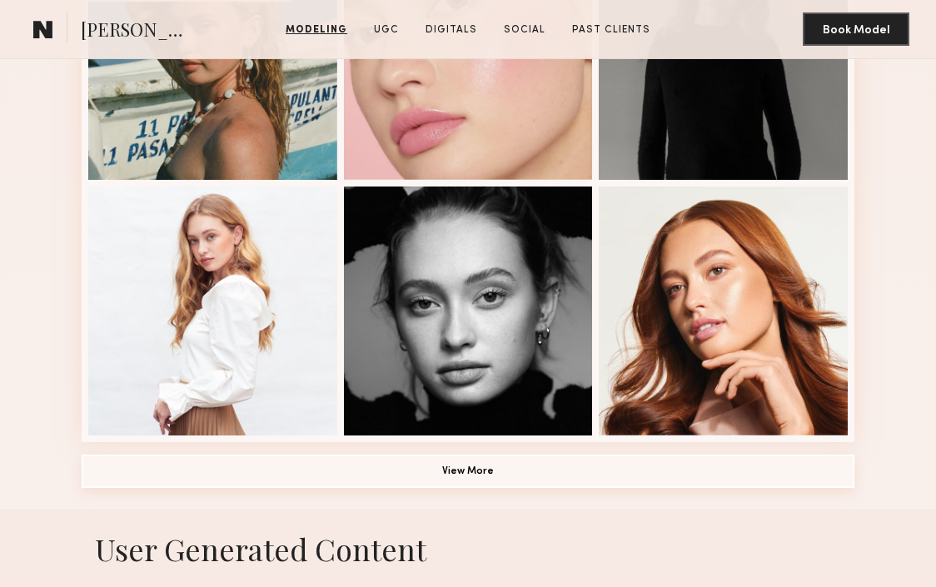
click at [487, 474] on button "View More" at bounding box center [468, 470] width 772 height 33
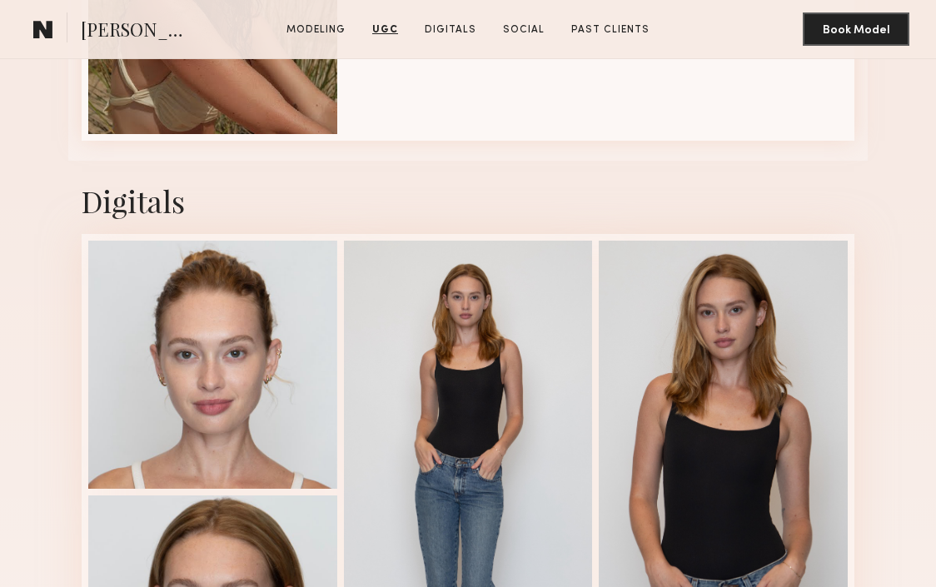
scroll to position [4126, 0]
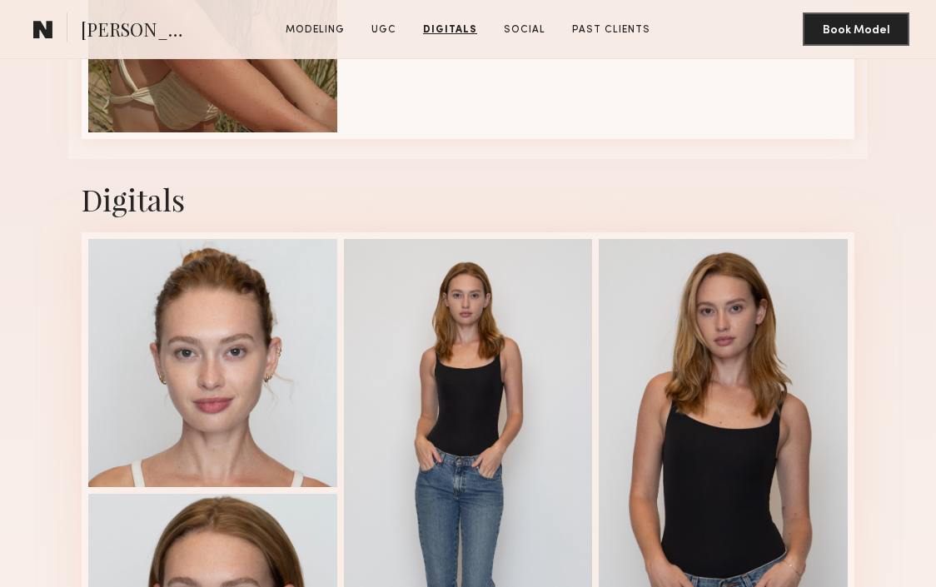
click at [500, 394] on div at bounding box center [468, 491] width 249 height 504
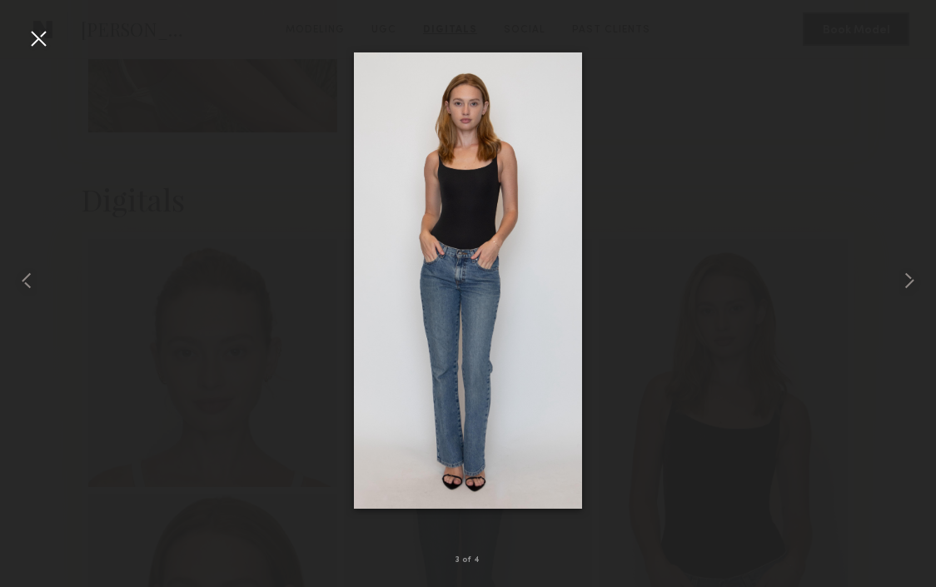
drag, startPoint x: 0, startPoint y: 0, endPoint x: 772, endPoint y: 281, distance: 821.3
click at [772, 281] on div at bounding box center [468, 280] width 936 height 507
drag, startPoint x: 772, startPoint y: 281, endPoint x: 878, endPoint y: 280, distance: 106.6
click at [878, 280] on div at bounding box center [468, 280] width 936 height 507
drag, startPoint x: 878, startPoint y: 280, endPoint x: 915, endPoint y: 282, distance: 36.7
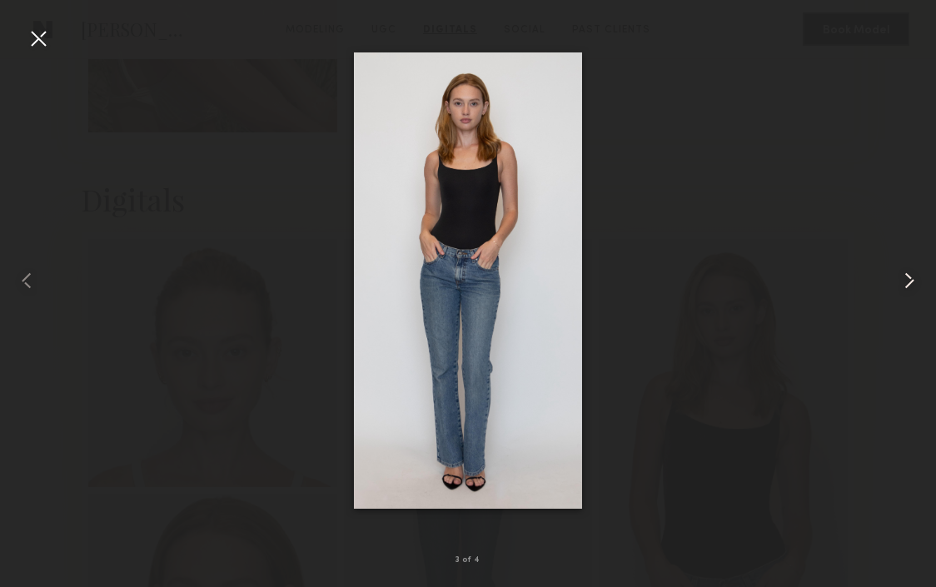
click at [915, 282] on common-icon at bounding box center [909, 280] width 27 height 27
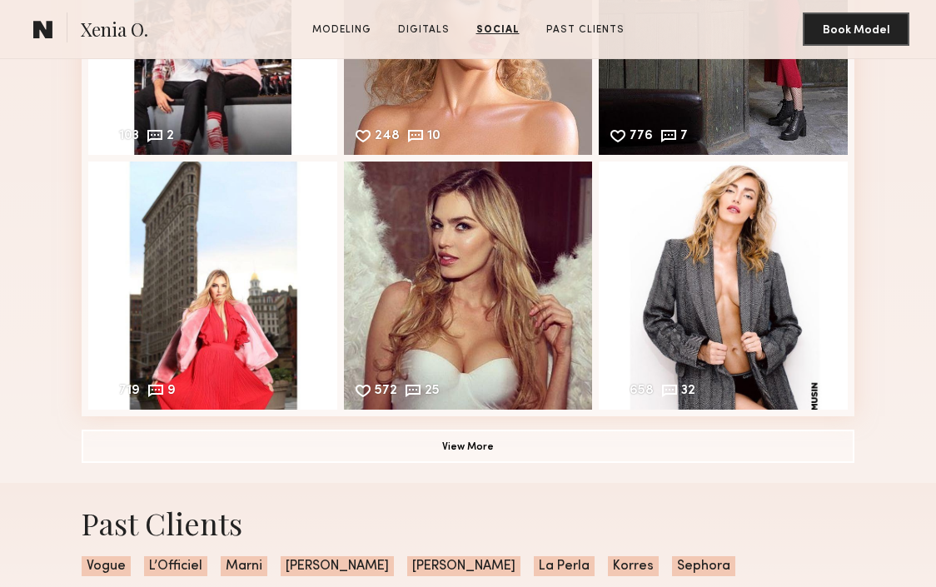
scroll to position [2040, 0]
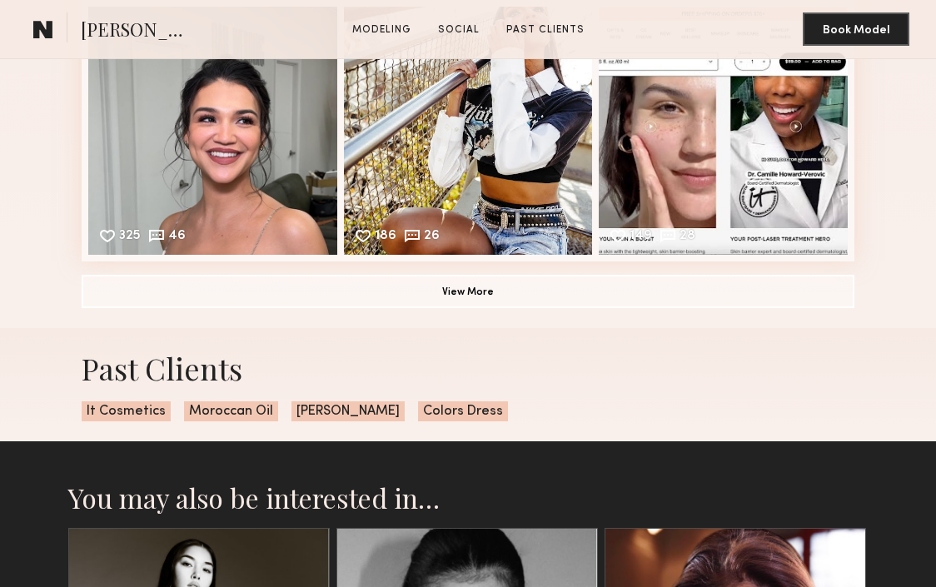
scroll to position [1588, 0]
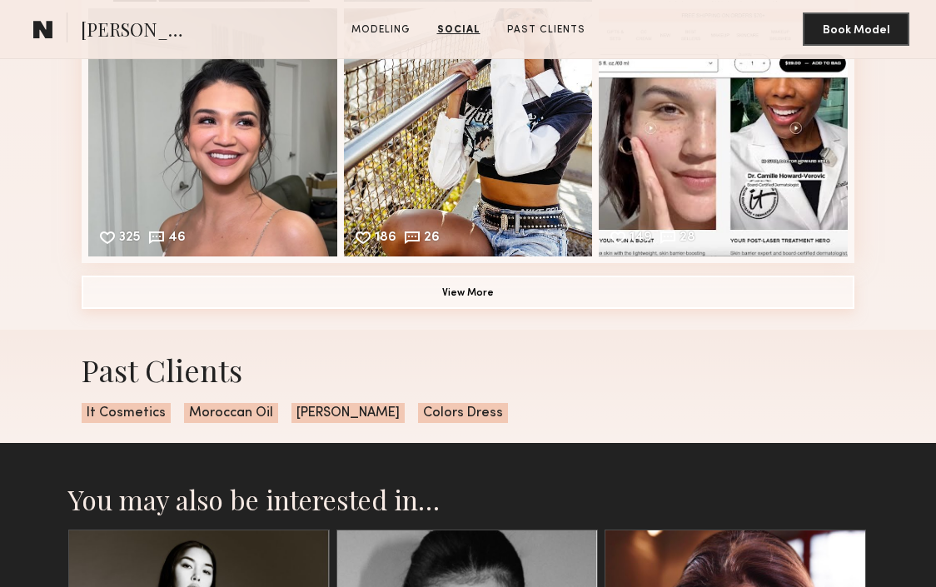
click at [467, 297] on button "View More" at bounding box center [468, 292] width 772 height 33
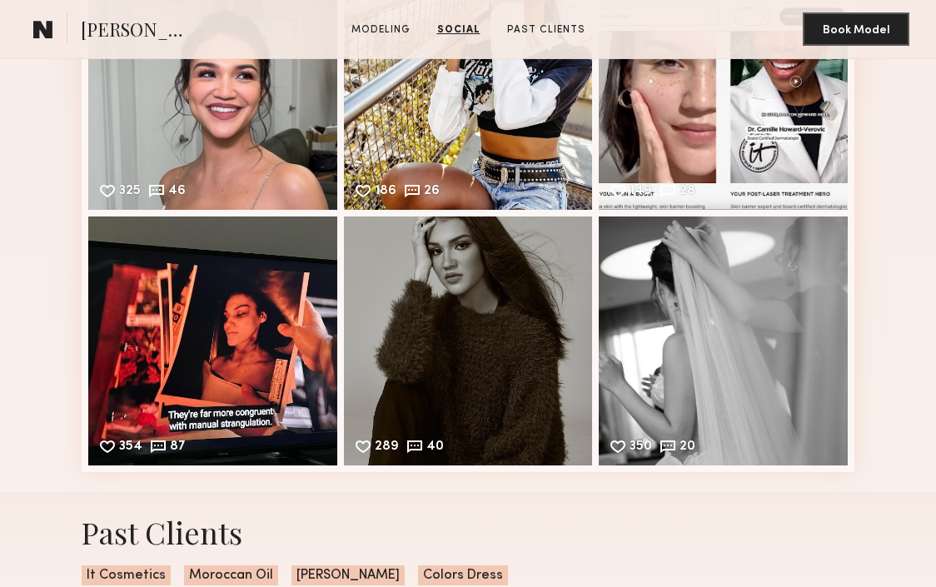
scroll to position [2305, 0]
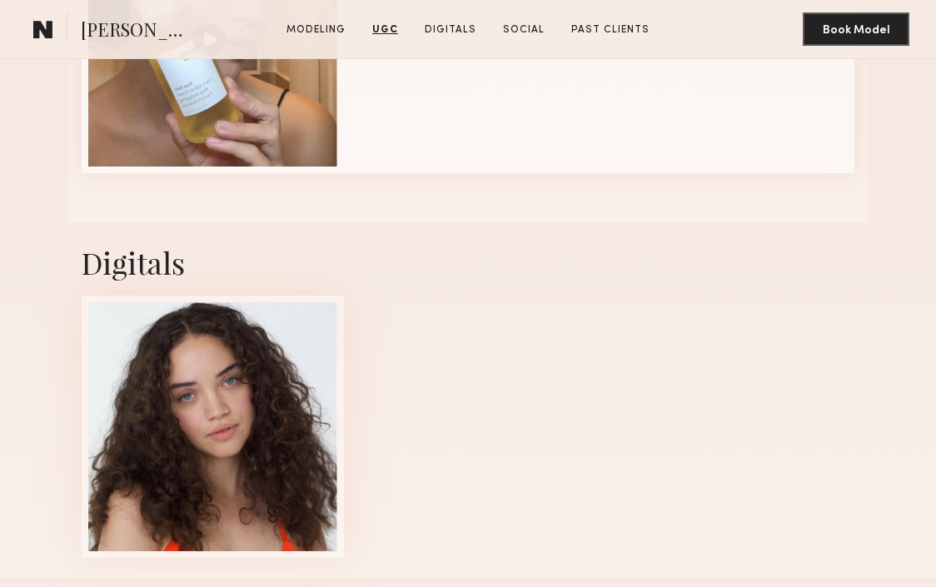
scroll to position [1781, 0]
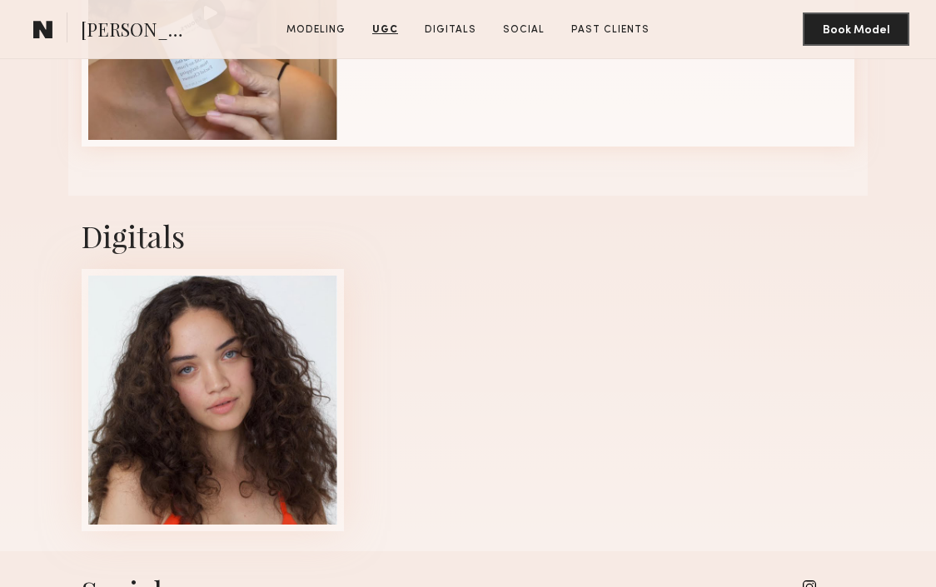
click at [228, 355] on div at bounding box center [212, 400] width 249 height 249
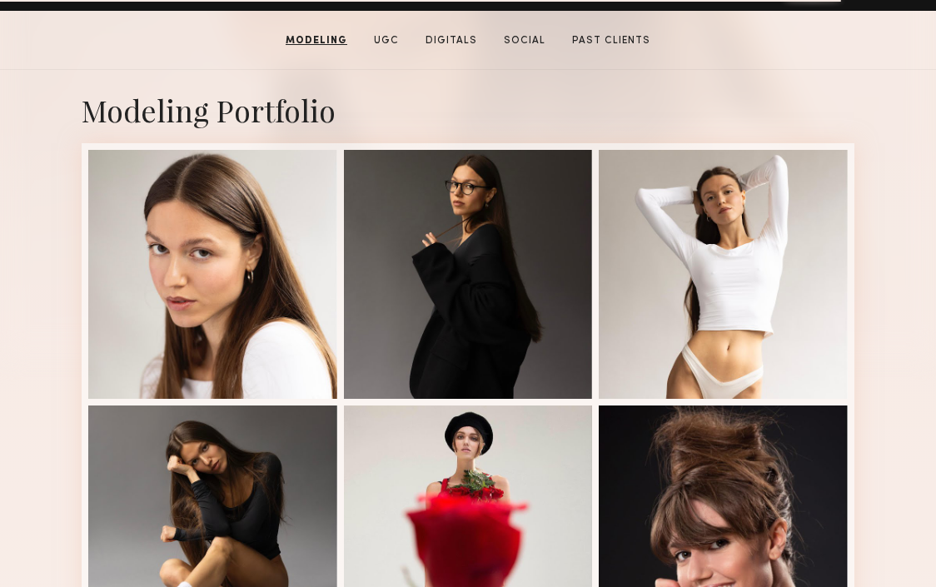
scroll to position [312, 0]
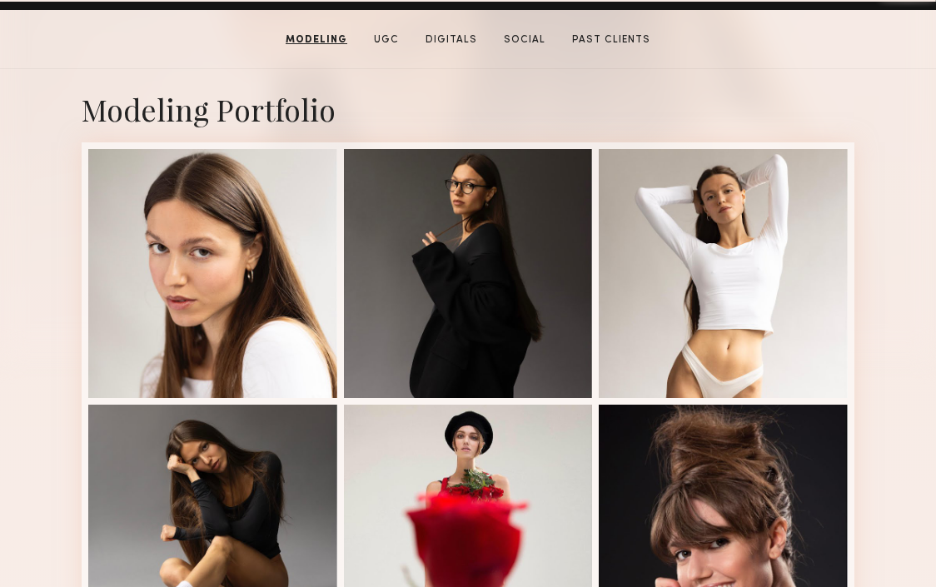
click at [265, 279] on div at bounding box center [212, 273] width 249 height 249
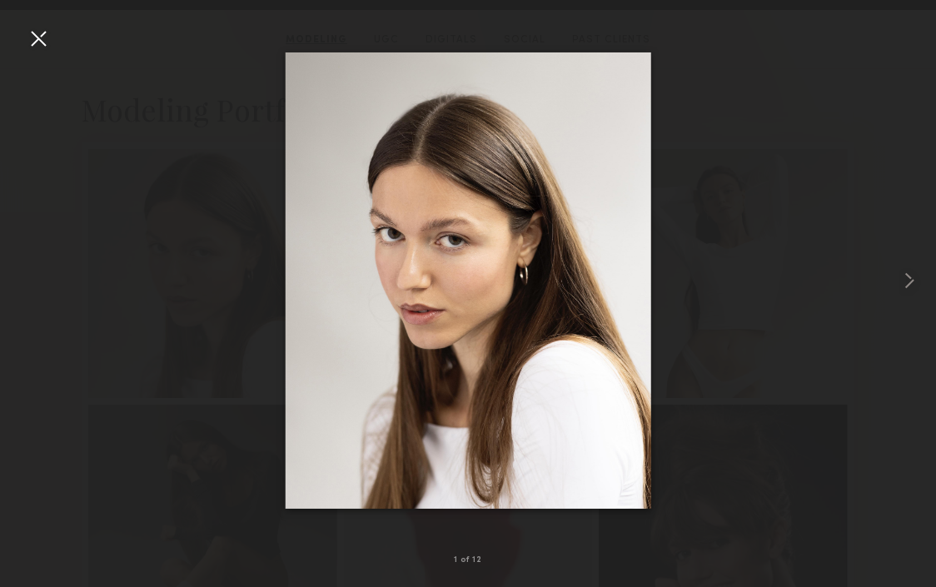
click at [126, 430] on div at bounding box center [468, 280] width 936 height 507
drag, startPoint x: 126, startPoint y: 430, endPoint x: 37, endPoint y: 41, distance: 398.6
click at [37, 41] on div at bounding box center [38, 38] width 27 height 27
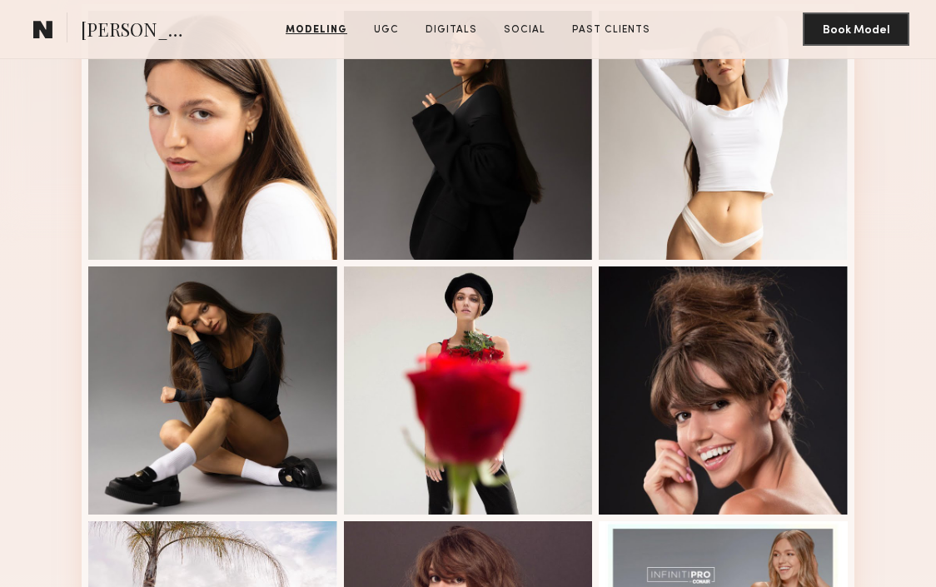
scroll to position [454, 0]
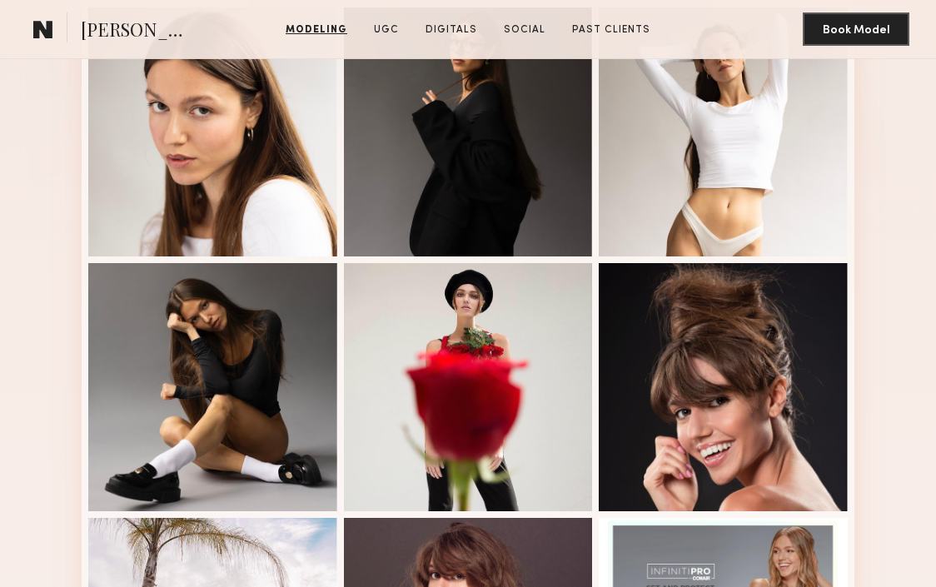
click at [194, 355] on div at bounding box center [212, 387] width 249 height 249
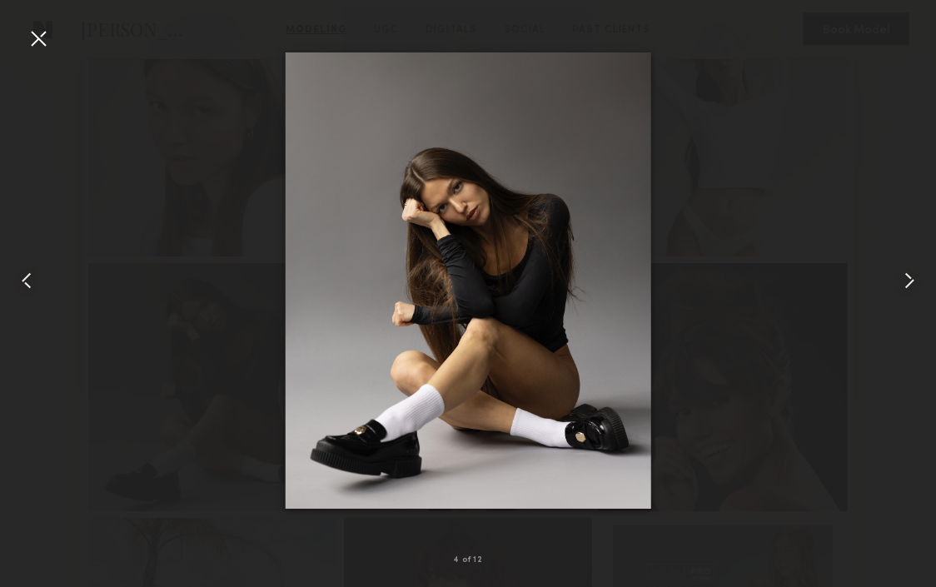
click at [43, 41] on div at bounding box center [38, 38] width 27 height 27
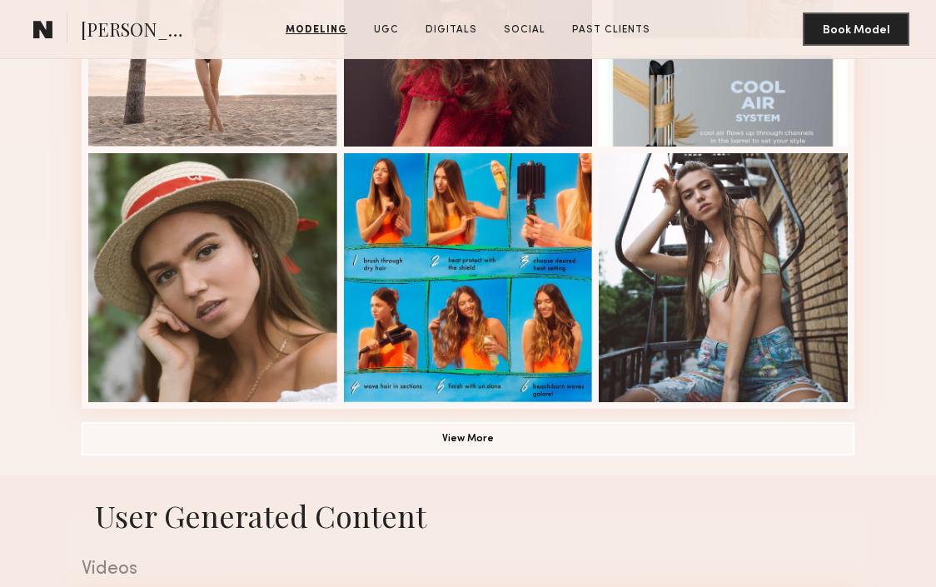
scroll to position [1075, 0]
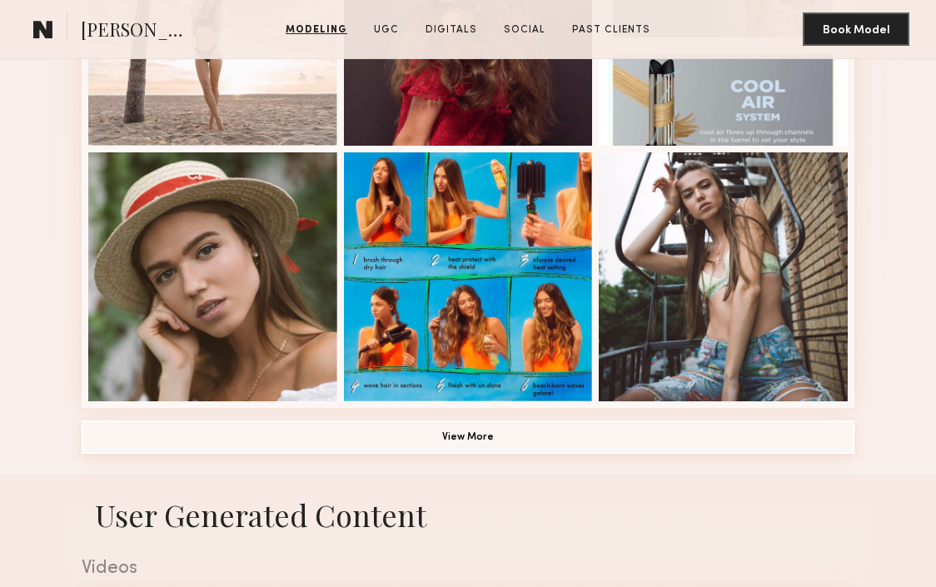
click at [442, 445] on button "View More" at bounding box center [468, 436] width 772 height 33
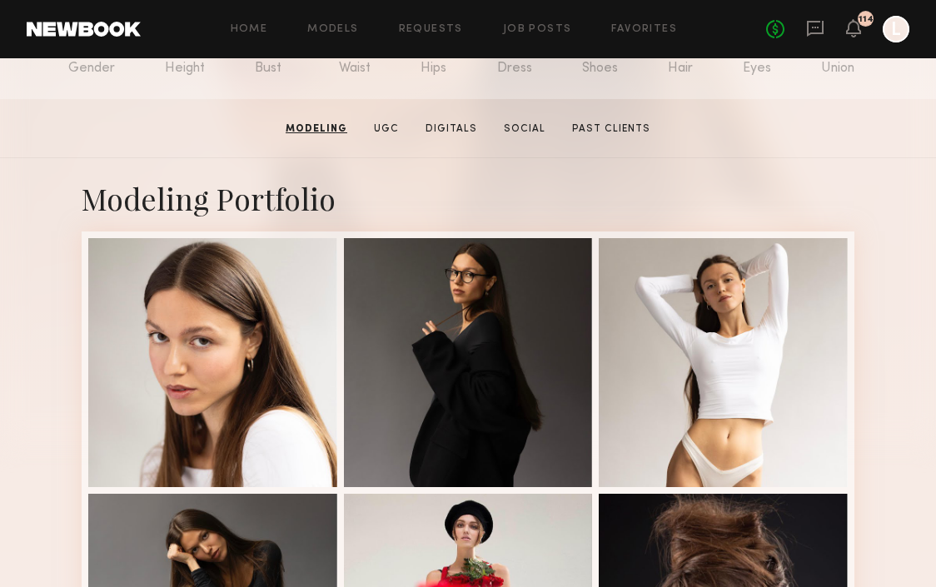
scroll to position [227, 0]
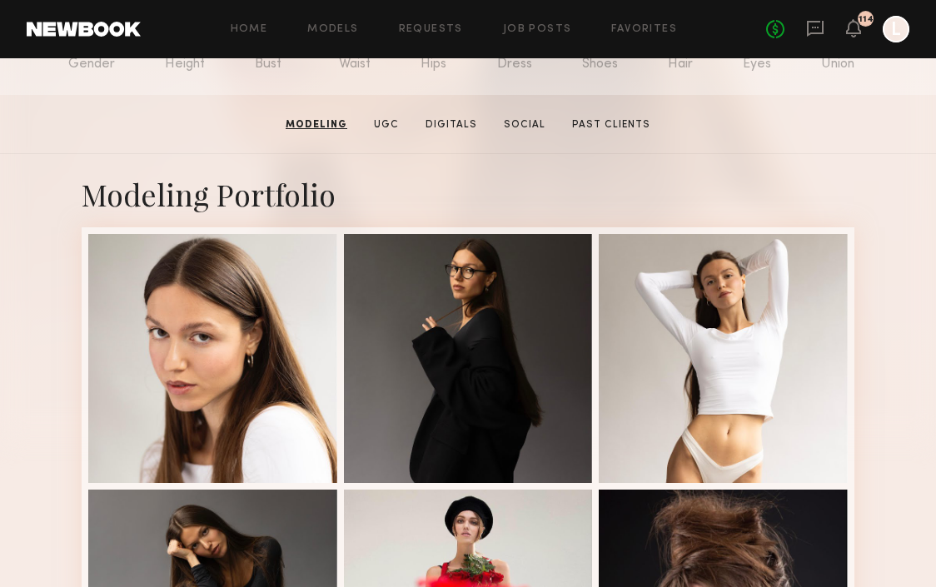
click at [475, 352] on div at bounding box center [468, 358] width 249 height 249
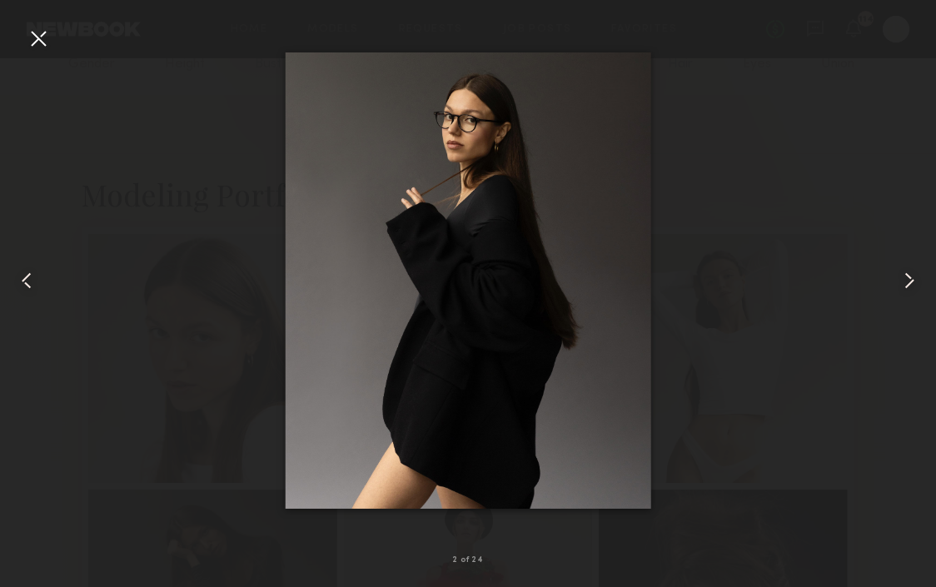
click at [41, 43] on div at bounding box center [38, 38] width 27 height 27
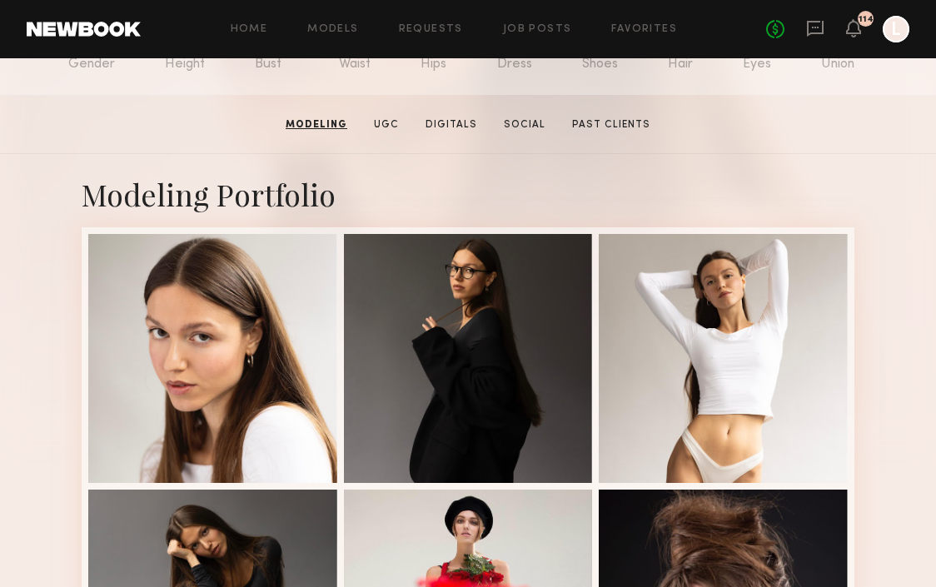
click at [231, 312] on div at bounding box center [212, 358] width 249 height 249
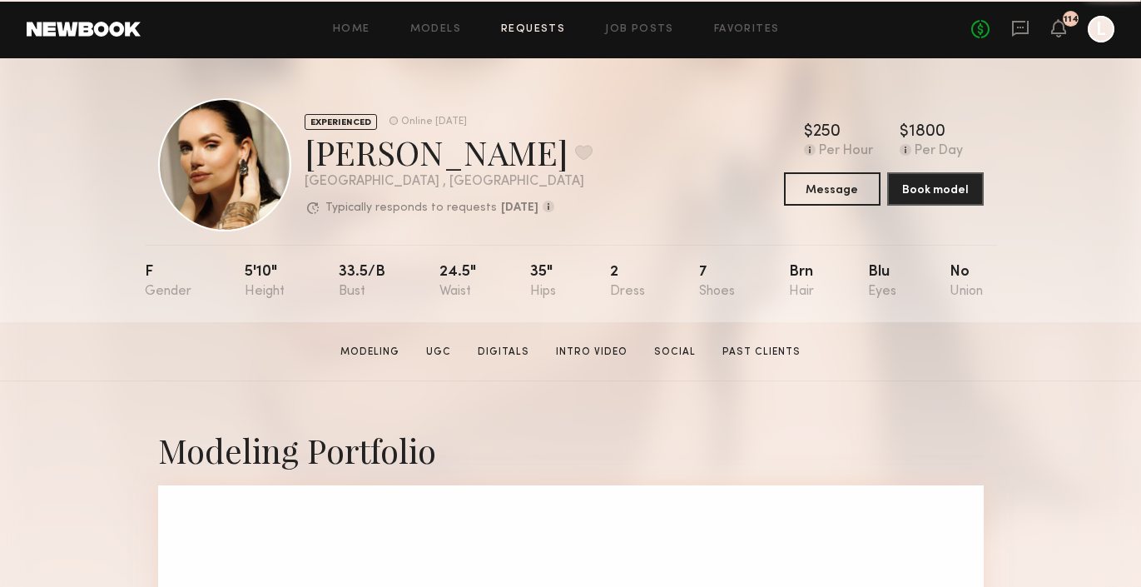
click at [520, 28] on link "Requests" at bounding box center [533, 29] width 64 height 11
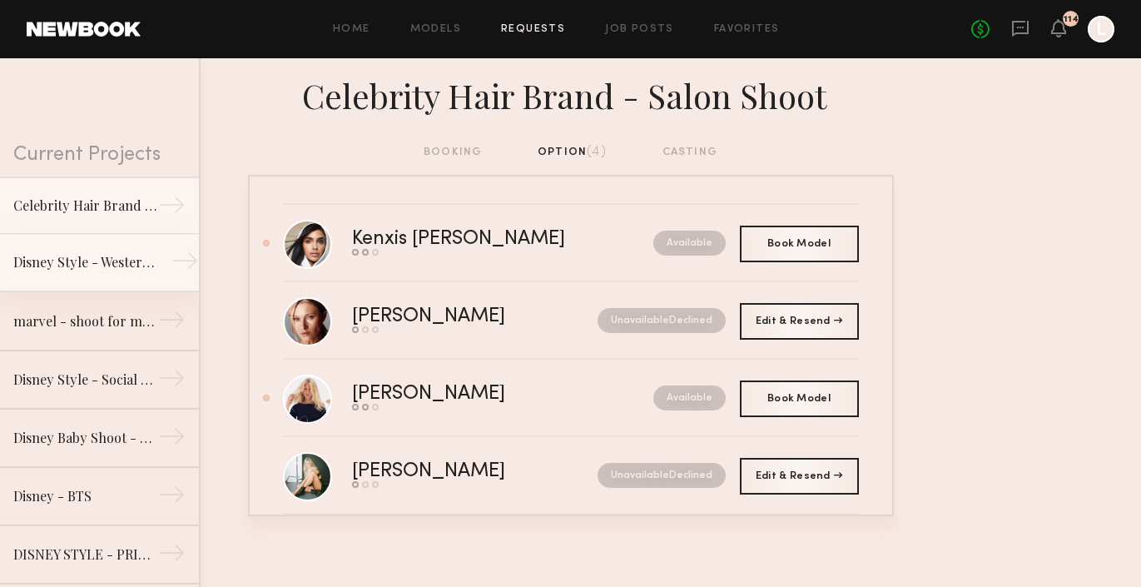
click at [145, 244] on link "Disney Style - Western Shoot →" at bounding box center [99, 263] width 199 height 58
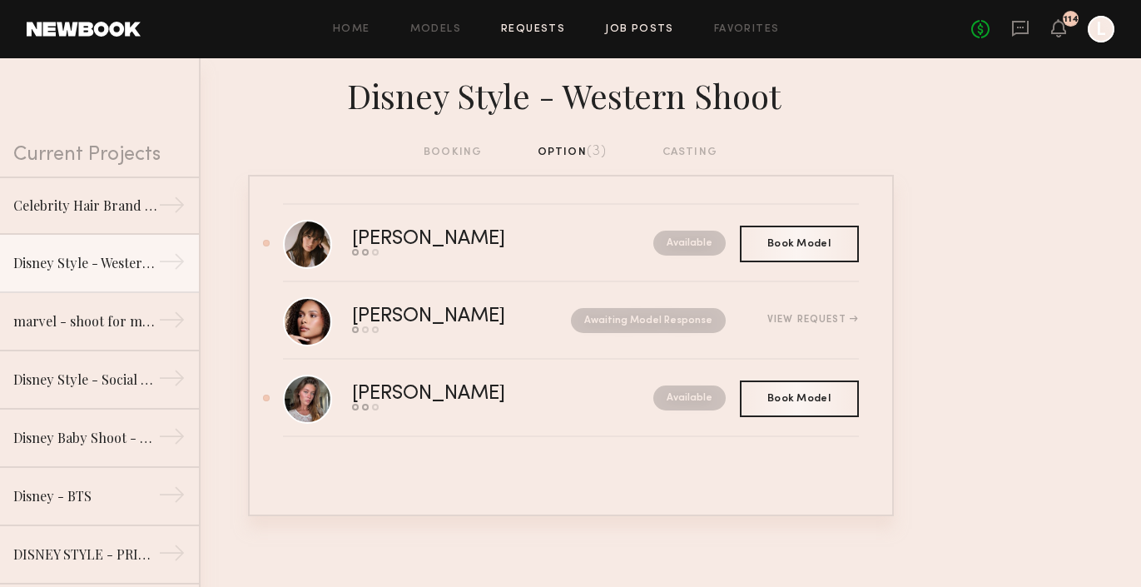
click at [645, 28] on link "Job Posts" at bounding box center [639, 29] width 69 height 11
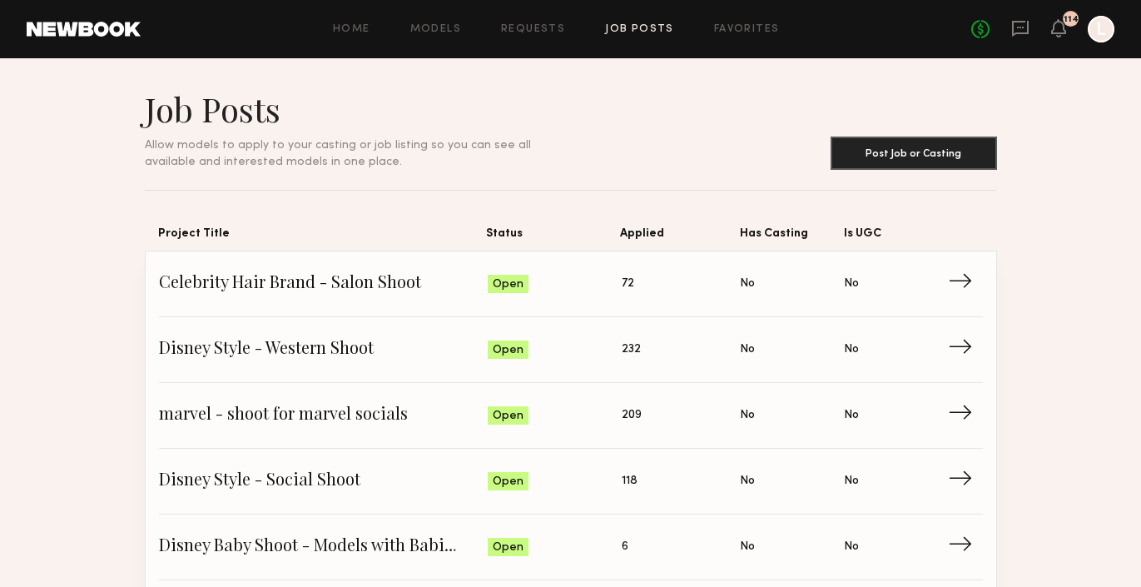
click at [356, 340] on span "Disney Style - Western Shoot" at bounding box center [324, 349] width 330 height 25
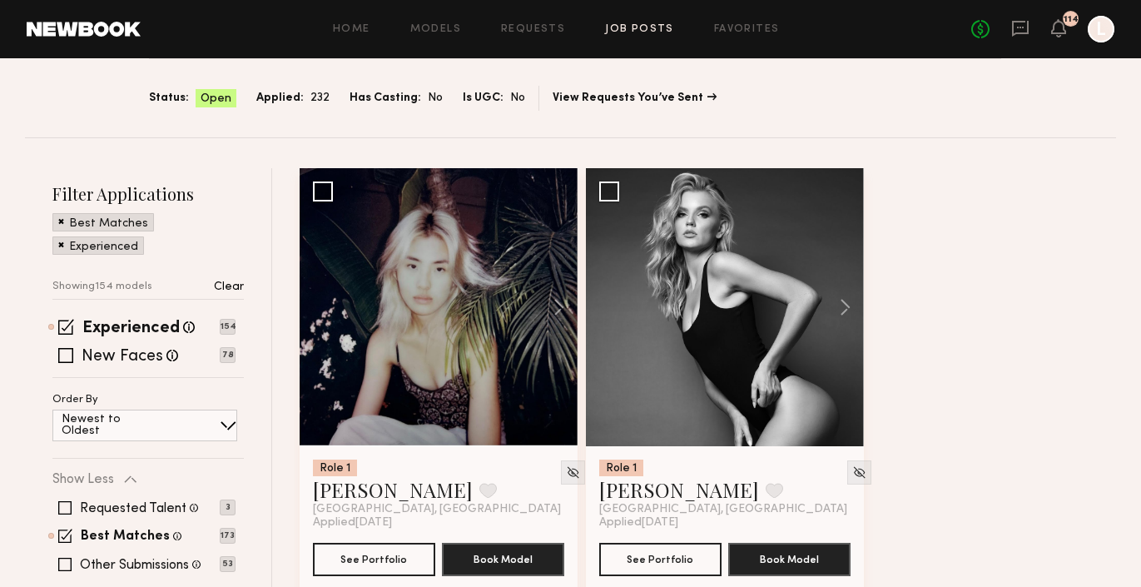
scroll to position [135, 0]
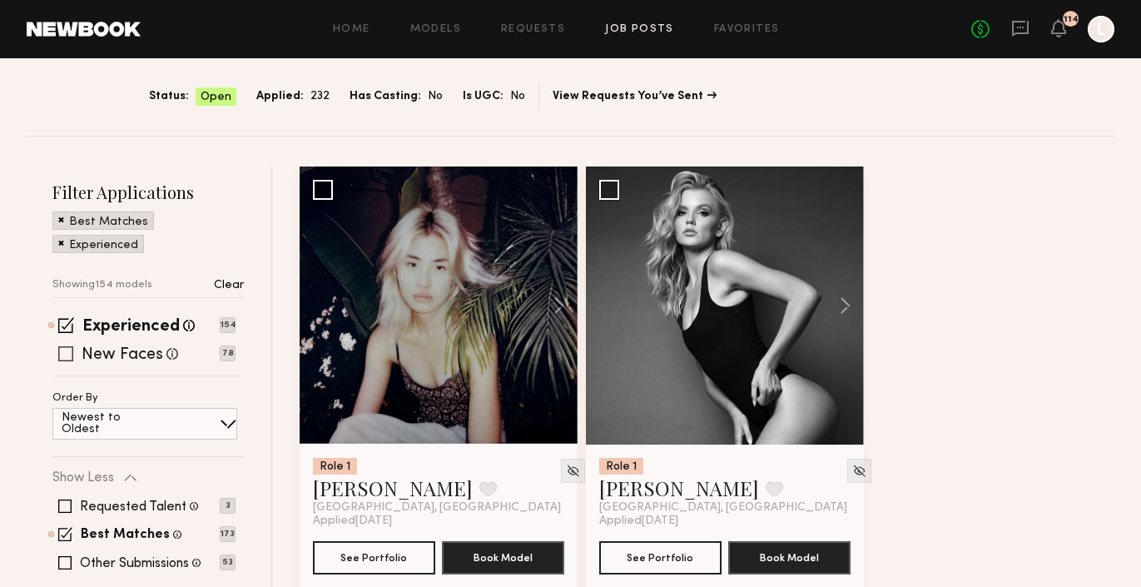
drag, startPoint x: 645, startPoint y: 28, endPoint x: 63, endPoint y: 350, distance: 665.1
click at [63, 350] on span at bounding box center [65, 353] width 15 height 15
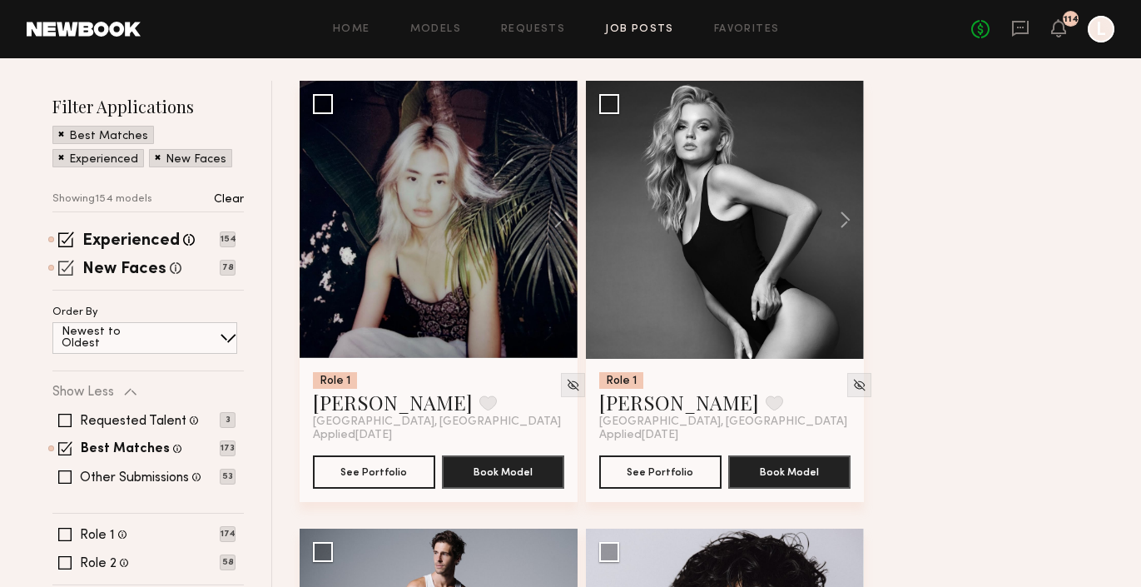
scroll to position [227, 0]
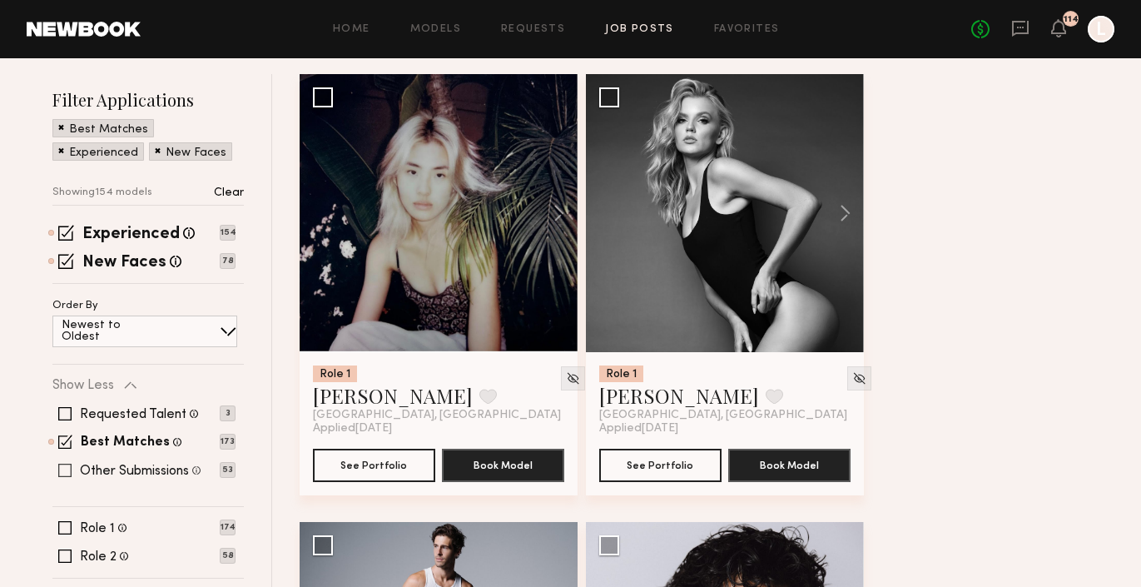
drag, startPoint x: 63, startPoint y: 350, endPoint x: 64, endPoint y: 471, distance: 120.7
click at [64, 471] on span at bounding box center [64, 470] width 13 height 13
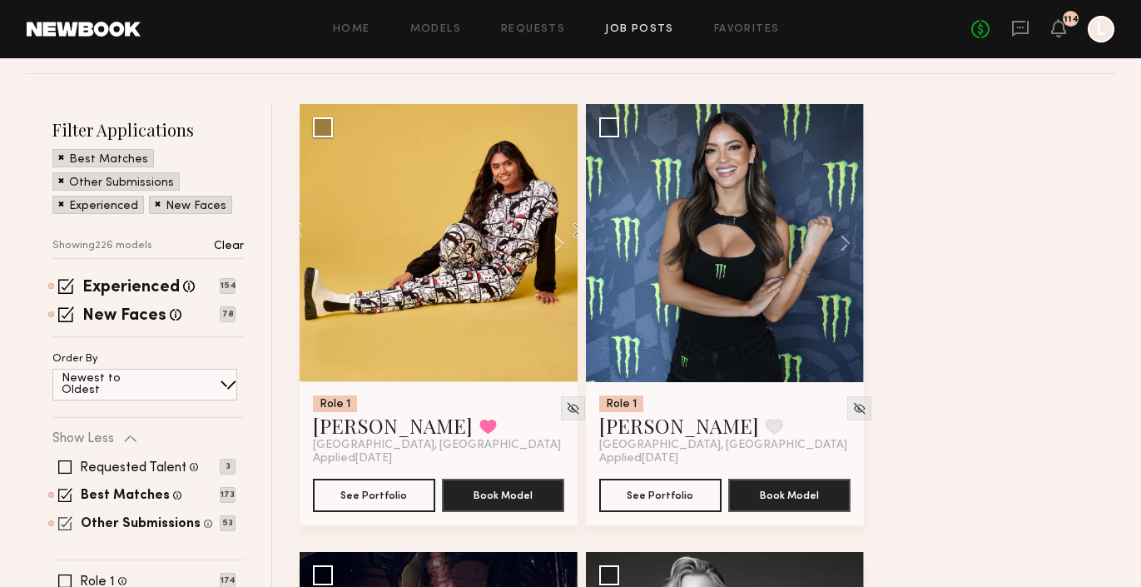
scroll to position [186, 0]
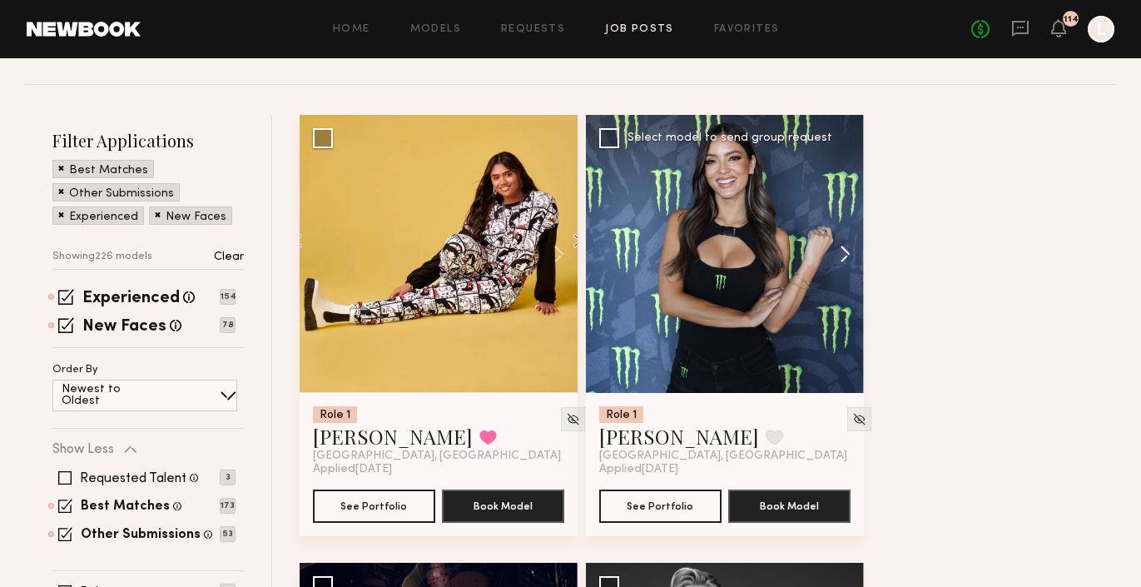
drag, startPoint x: 64, startPoint y: 471, endPoint x: 848, endPoint y: 251, distance: 814.3
click at [848, 251] on button at bounding box center [837, 254] width 53 height 278
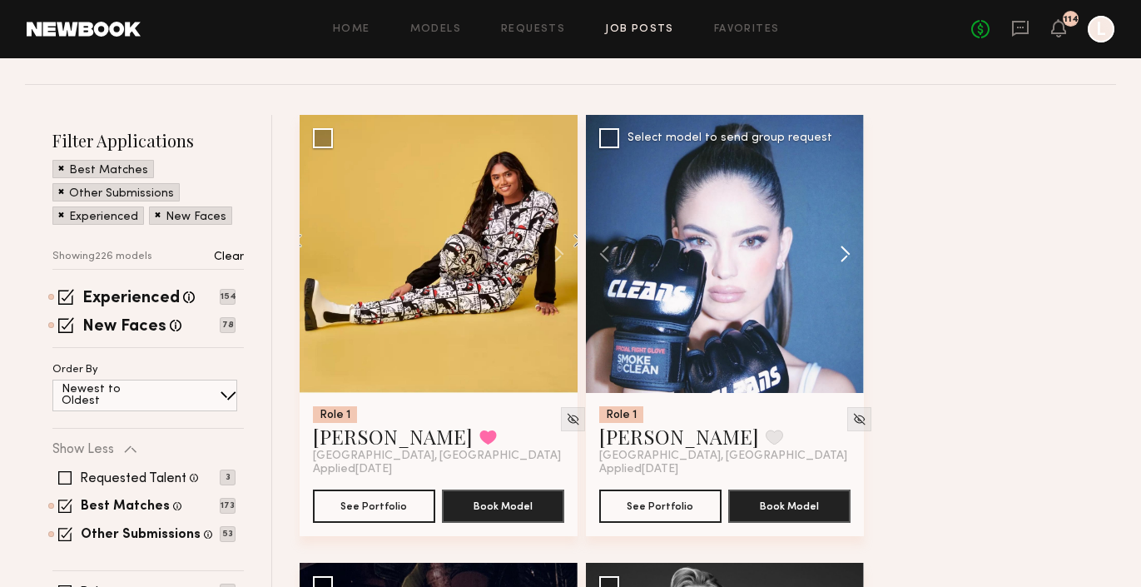
click at [848, 251] on button at bounding box center [837, 254] width 53 height 278
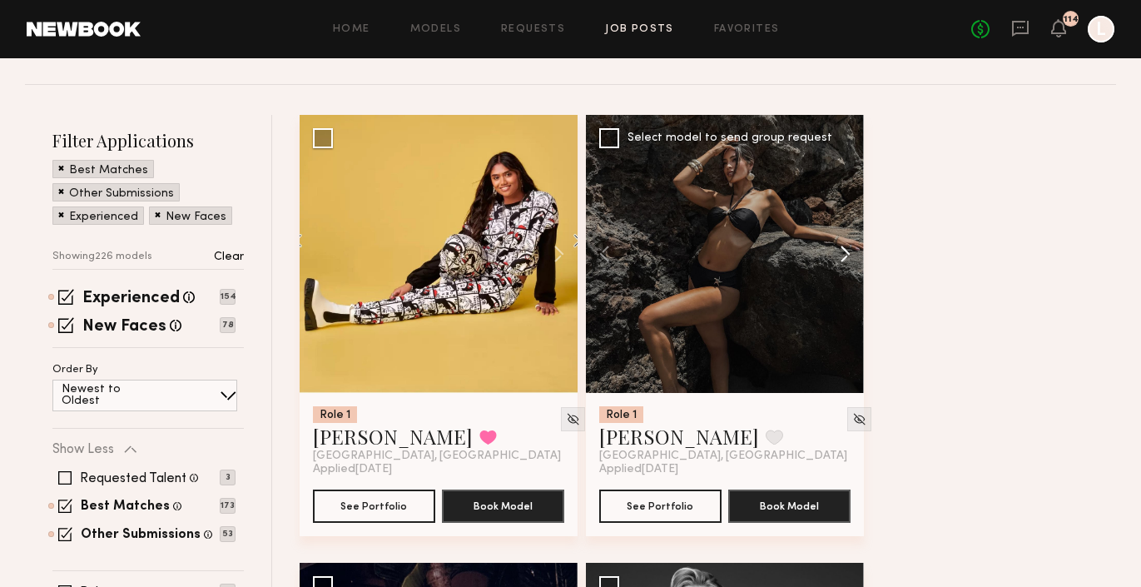
click at [848, 251] on button at bounding box center [837, 254] width 53 height 278
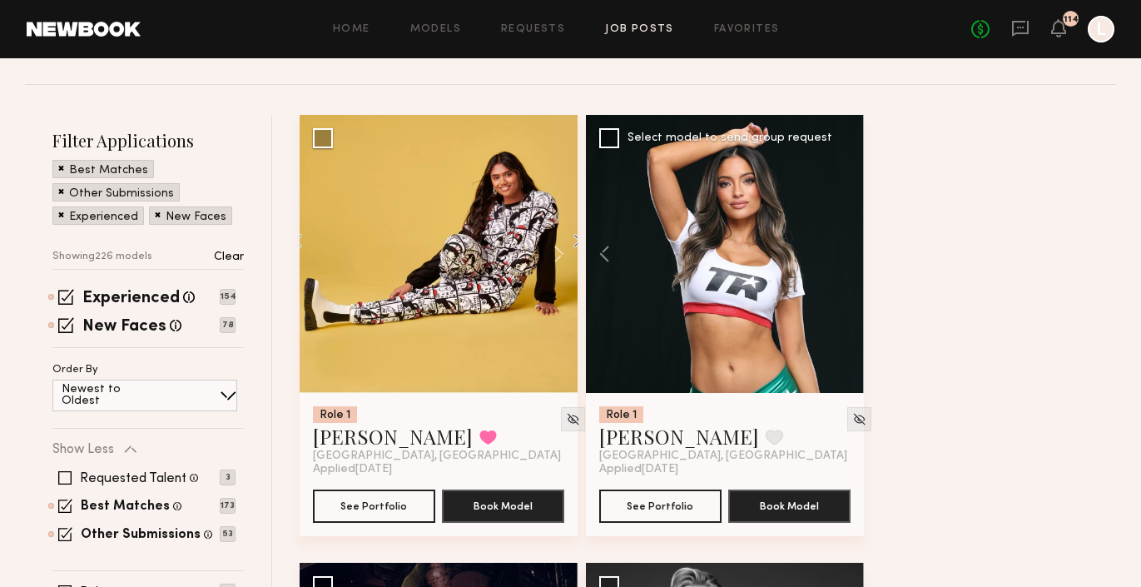
click at [848, 251] on div at bounding box center [725, 254] width 278 height 278
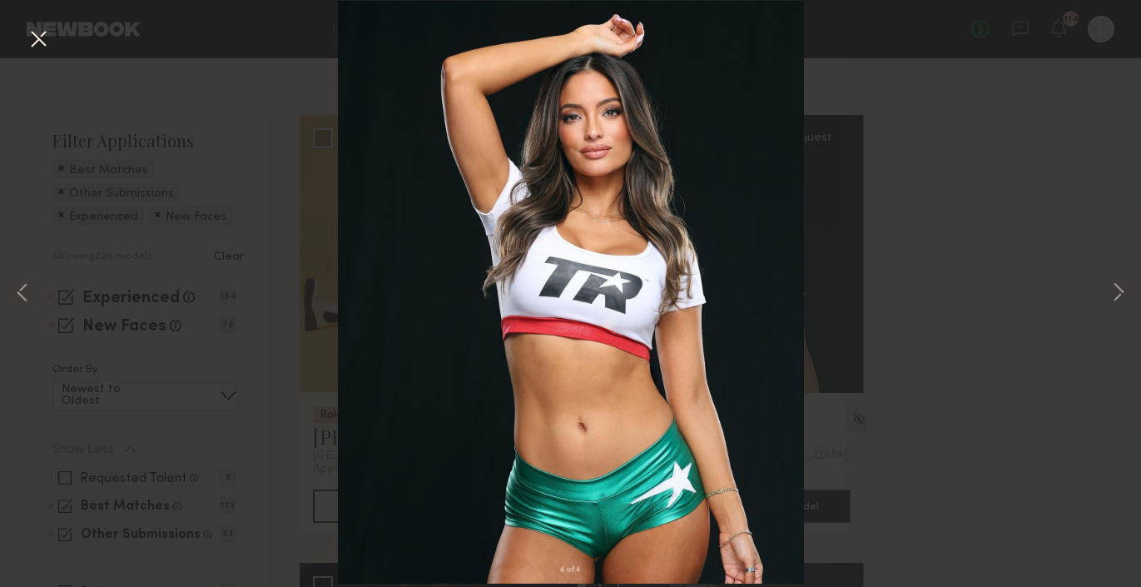
drag, startPoint x: 848, startPoint y: 251, endPoint x: 1081, endPoint y: 252, distance: 233.1
click at [1081, 252] on div "4 of 4" at bounding box center [570, 293] width 1141 height 587
click at [42, 32] on button at bounding box center [38, 40] width 27 height 30
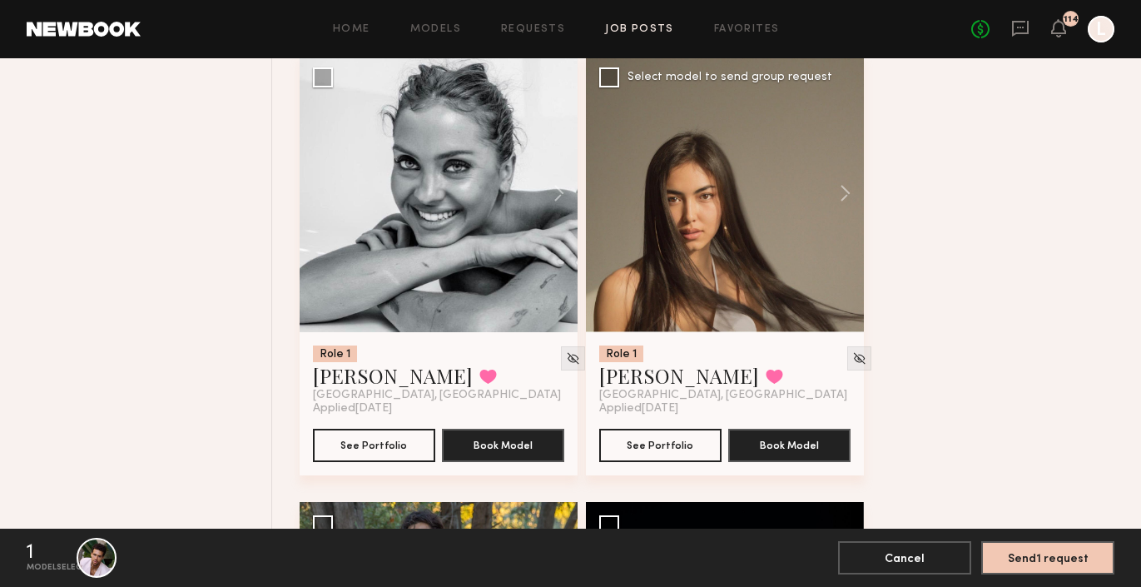
scroll to position [7837, 0]
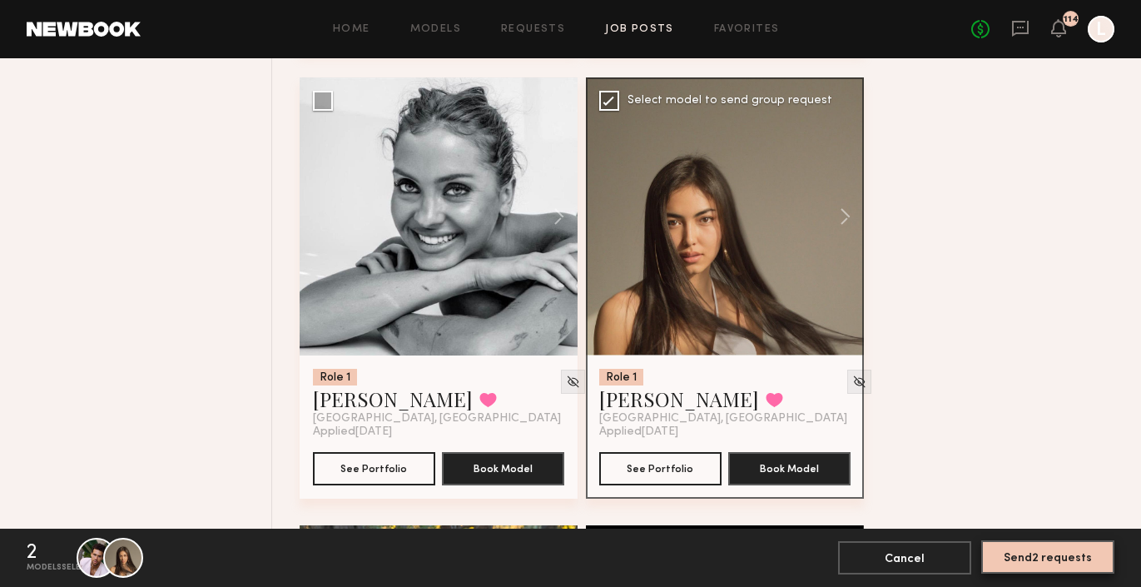
click at [1042, 560] on button "Send 2 requests" at bounding box center [1047, 556] width 133 height 33
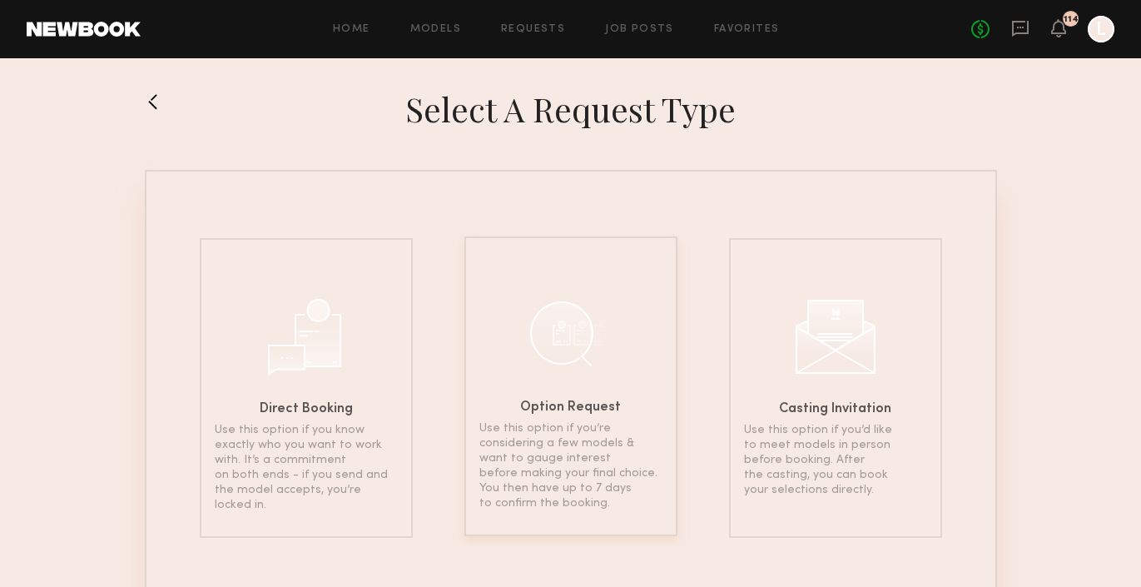
drag, startPoint x: 621, startPoint y: 107, endPoint x: 599, endPoint y: 370, distance: 263.9
click at [599, 370] on div at bounding box center [570, 332] width 83 height 83
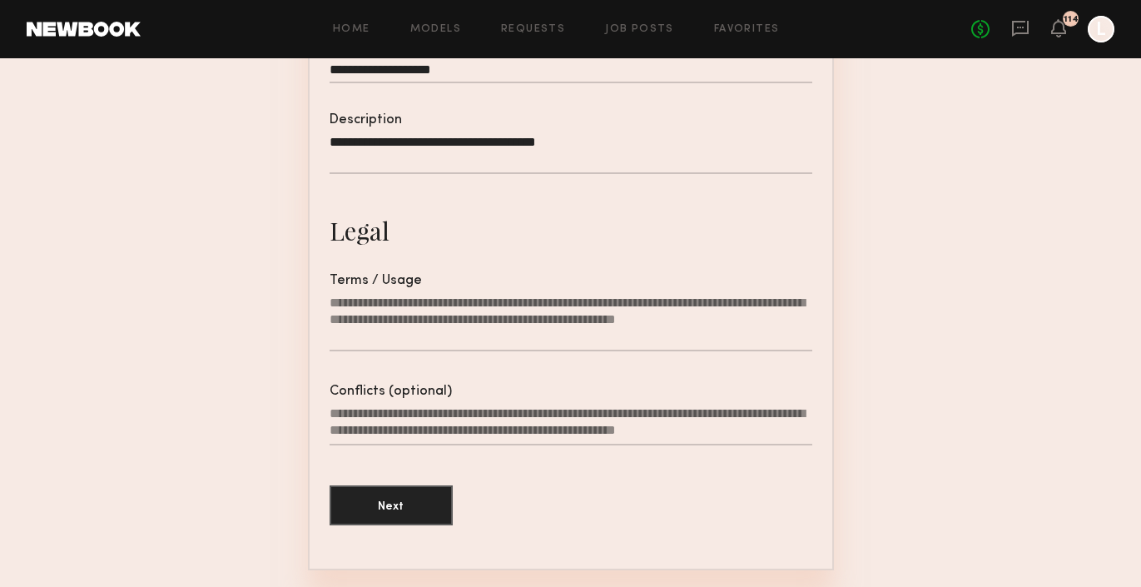
scroll to position [459, 0]
click at [409, 327] on textarea "Terms / Usage" at bounding box center [571, 322] width 483 height 57
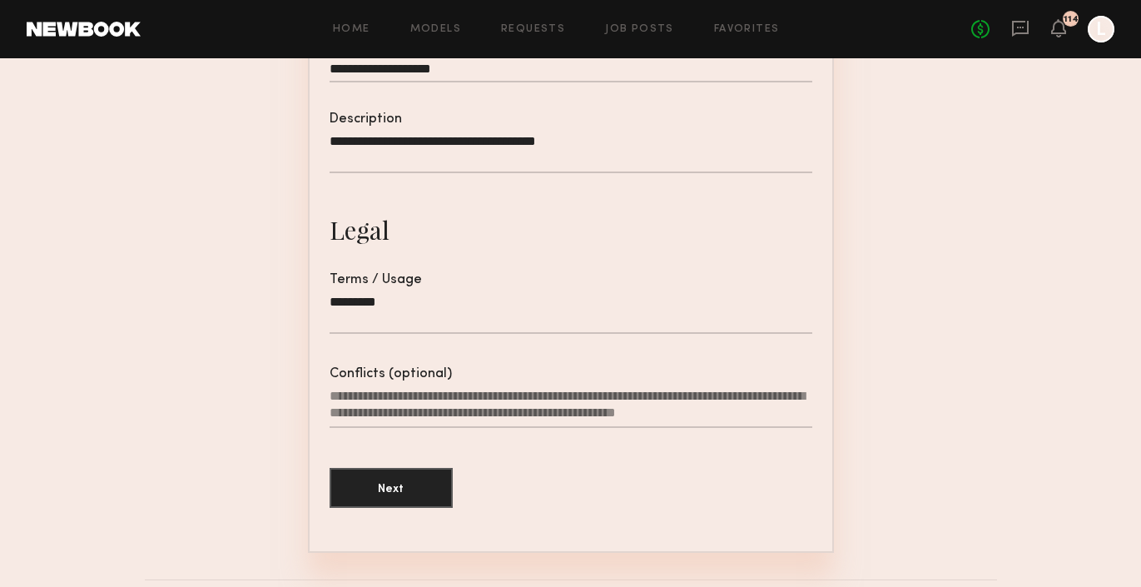
type textarea "*********"
drag, startPoint x: 599, startPoint y: 370, endPoint x: 380, endPoint y: 461, distance: 237.3
click at [380, 461] on form "**********" at bounding box center [571, 144] width 483 height 762
drag, startPoint x: 380, startPoint y: 461, endPoint x: 380, endPoint y: 473, distance: 11.7
click at [380, 473] on button "Next" at bounding box center [391, 487] width 123 height 40
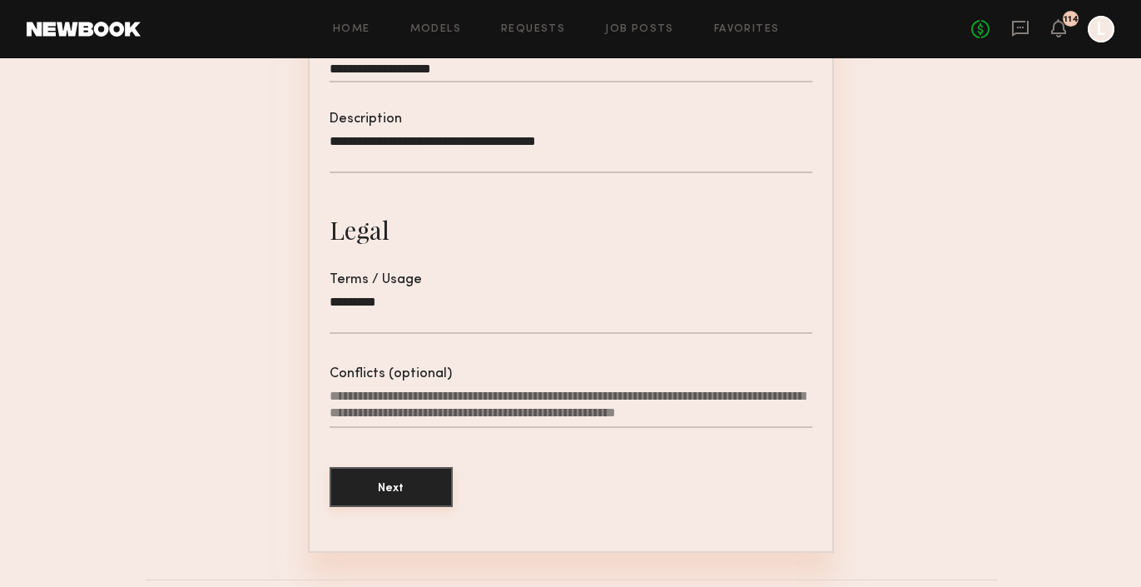
drag, startPoint x: 380, startPoint y: 473, endPoint x: 376, endPoint y: 483, distance: 10.8
click at [376, 483] on button "Next" at bounding box center [391, 487] width 123 height 40
click at [401, 492] on button "Next" at bounding box center [391, 487] width 123 height 40
click at [400, 489] on button "Next" at bounding box center [391, 487] width 123 height 40
click at [410, 492] on button "Next" at bounding box center [391, 487] width 123 height 40
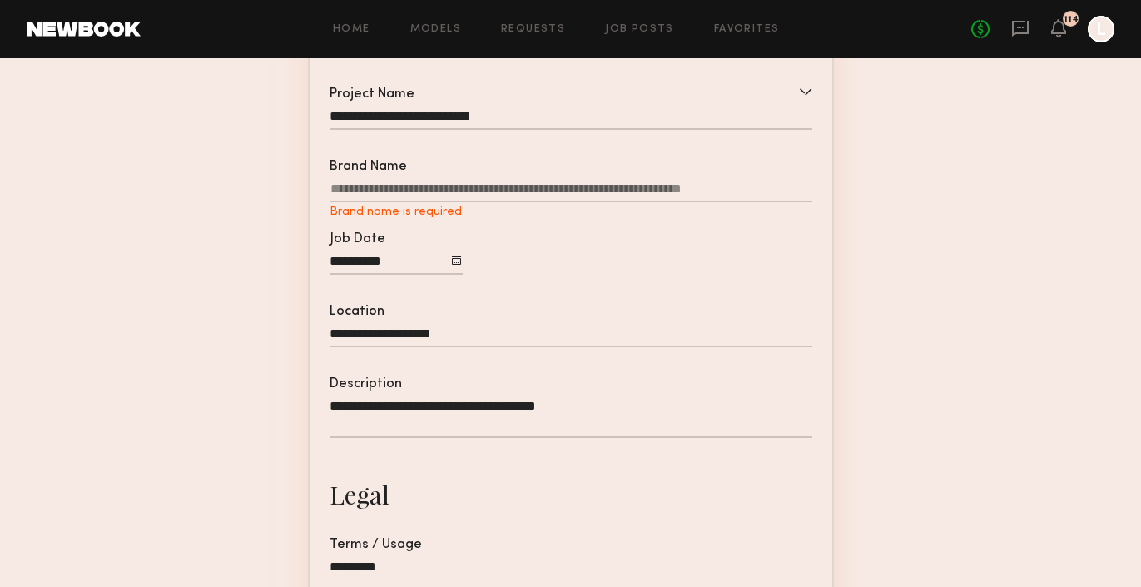
scroll to position [0, 0]
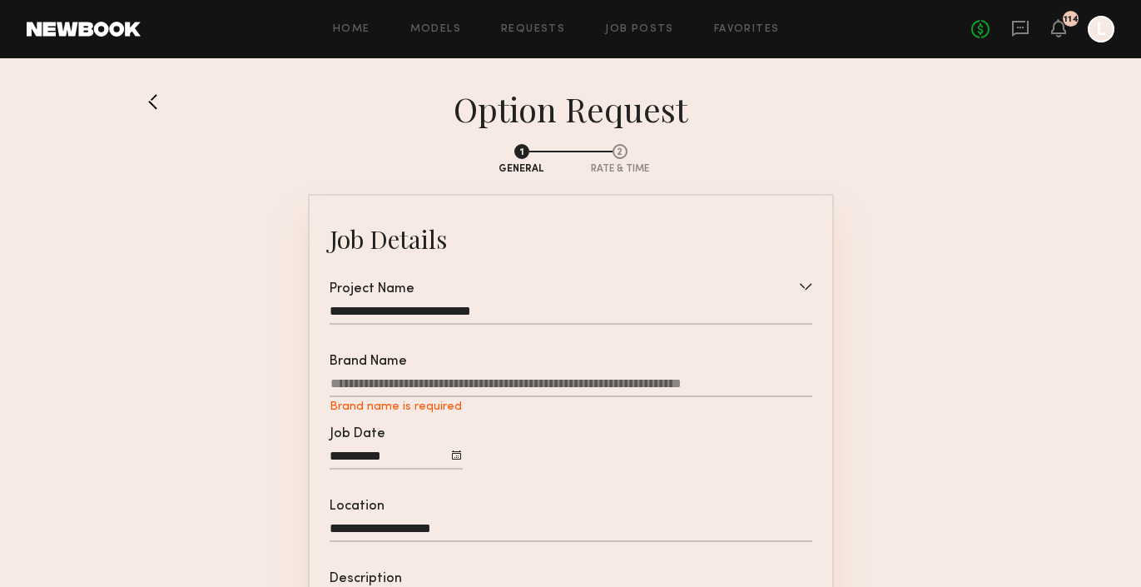
click at [413, 382] on input "Brand Name Brand name is required" at bounding box center [571, 386] width 483 height 21
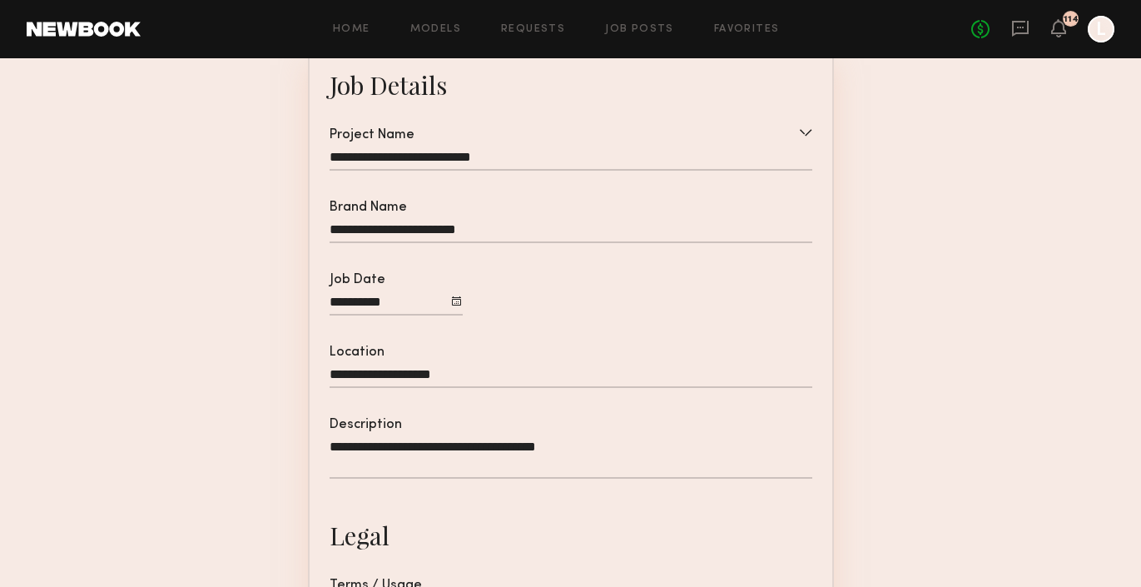
scroll to position [132, 0]
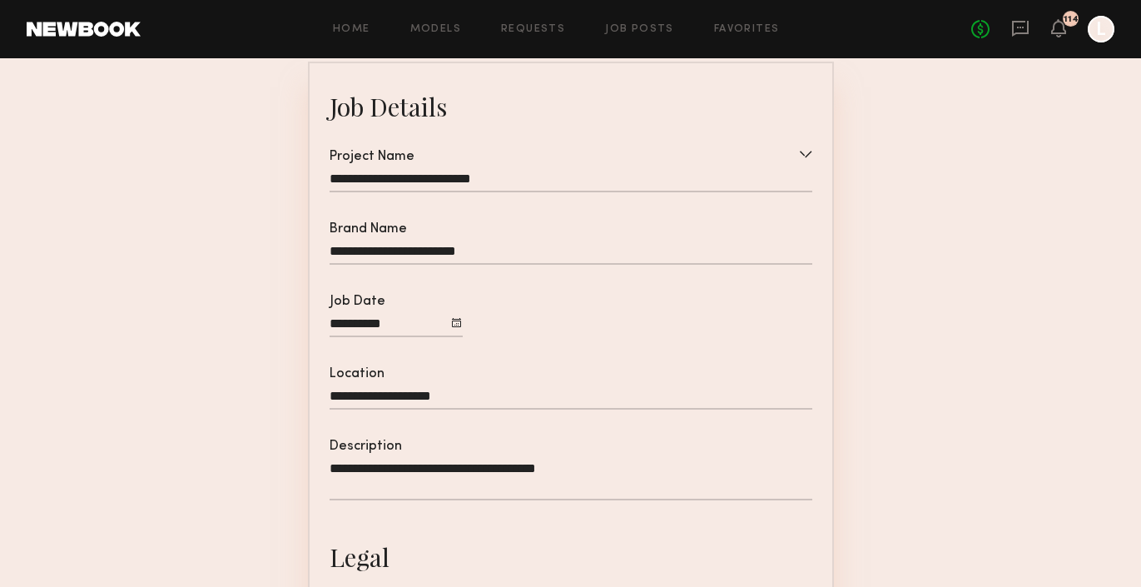
drag, startPoint x: 413, startPoint y: 382, endPoint x: 589, endPoint y: 246, distance: 223.1
click at [589, 246] on input "**********" at bounding box center [571, 254] width 483 height 21
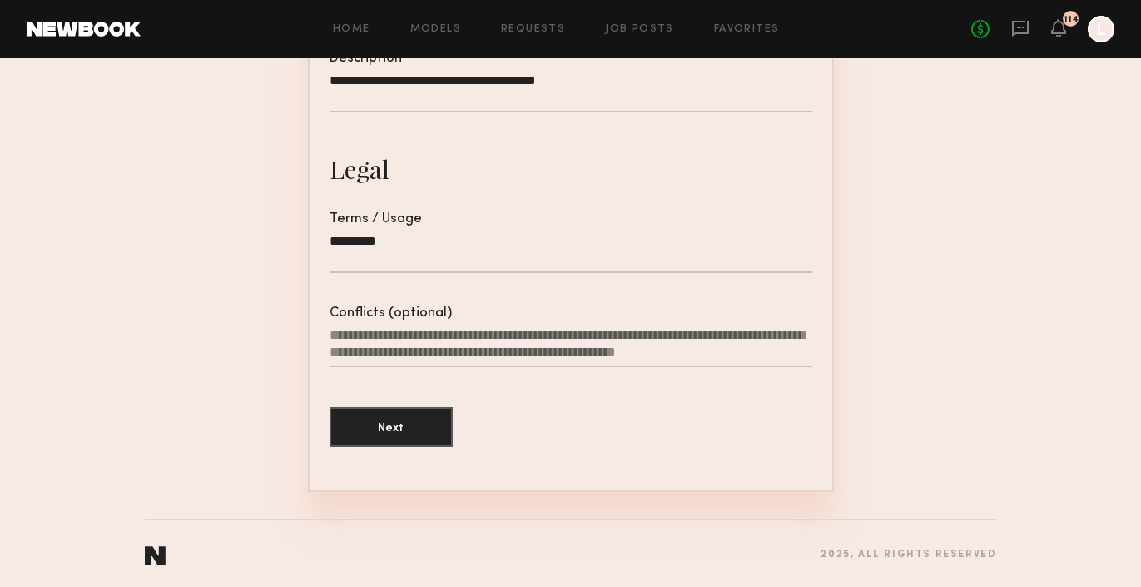
type input "**********"
drag, startPoint x: 589, startPoint y: 246, endPoint x: 395, endPoint y: 425, distance: 263.9
click at [395, 424] on button "Next" at bounding box center [391, 426] width 123 height 40
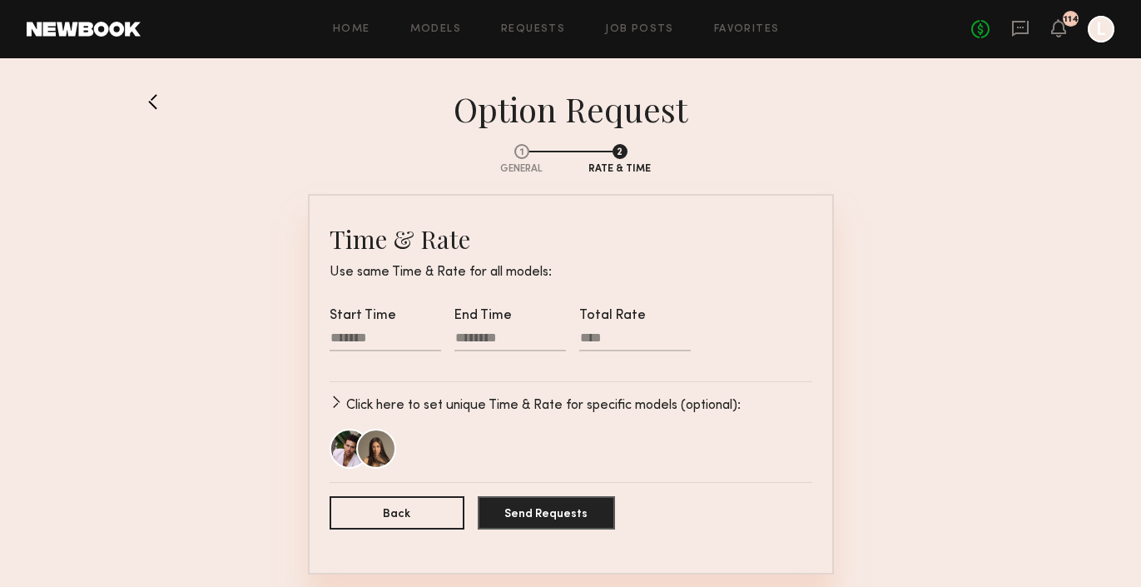
click at [379, 339] on div at bounding box center [386, 341] width 112 height 22
drag, startPoint x: 395, startPoint y: 425, endPoint x: 355, endPoint y: 382, distance: 58.3
click at [355, 382] on input "text" at bounding box center [354, 391] width 33 height 20
type input "*"
type input "********"
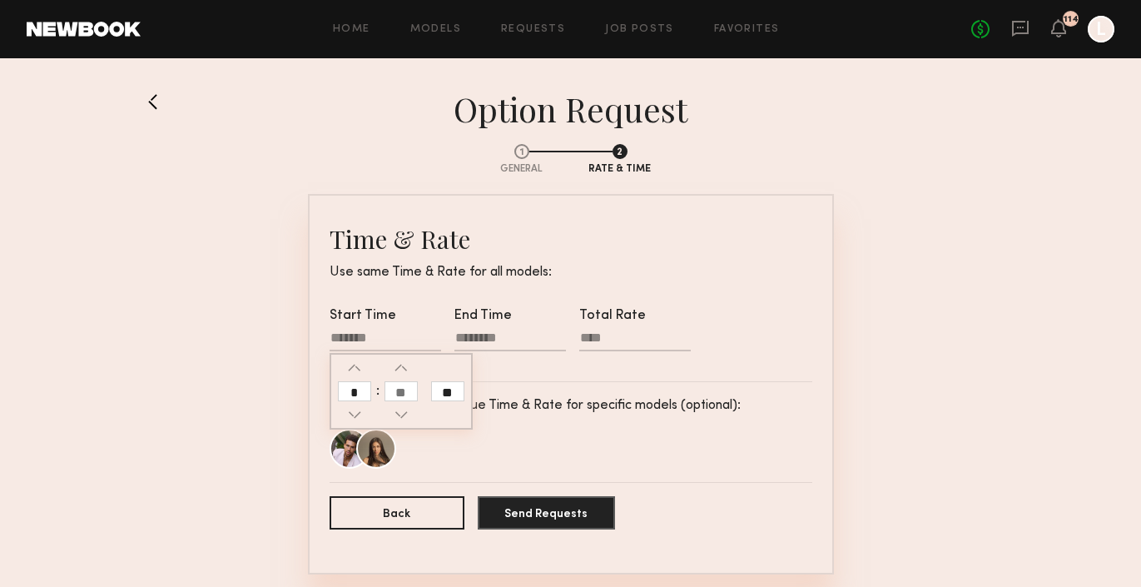
type input "**"
drag, startPoint x: 355, startPoint y: 382, endPoint x: 405, endPoint y: 398, distance: 51.6
click at [405, 398] on input "text" at bounding box center [401, 391] width 33 height 20
type input "**"
type input "********"
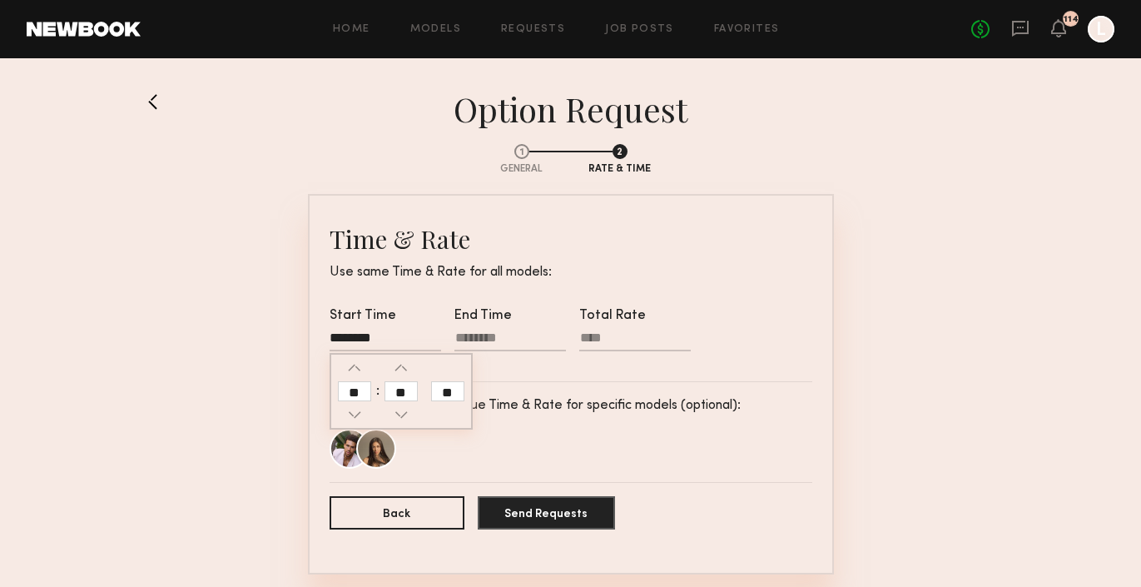
click at [478, 336] on div at bounding box center [510, 341] width 112 height 22
drag, startPoint x: 405, startPoint y: 398, endPoint x: 487, endPoint y: 390, distance: 82.7
click at [487, 390] on input "text" at bounding box center [479, 391] width 33 height 20
type input "**"
type input "********"
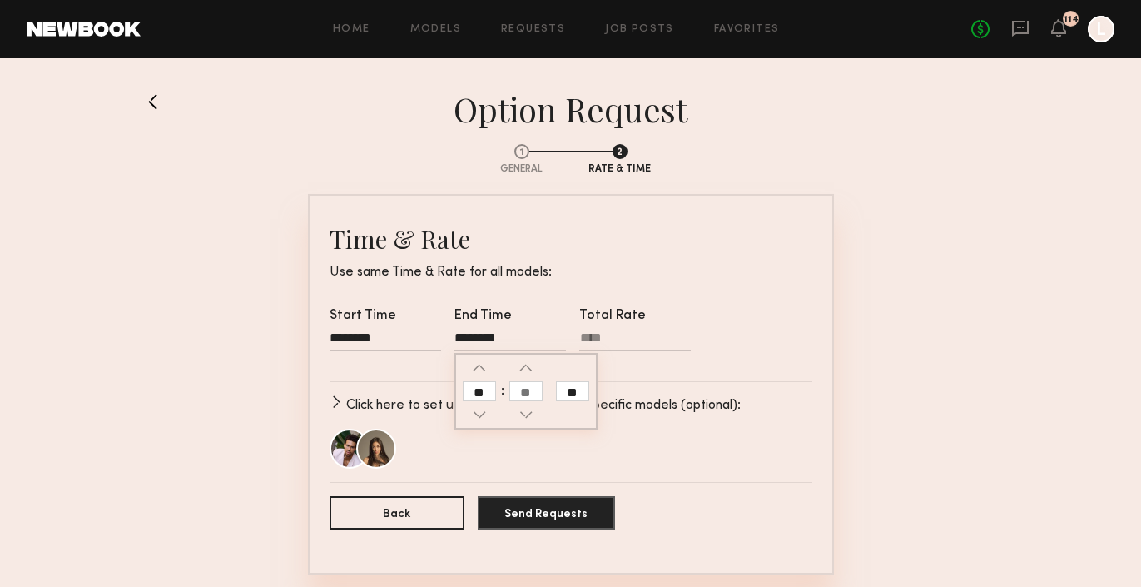
click at [525, 390] on input "text" at bounding box center [525, 391] width 33 height 20
type input "**"
type input "********"
click at [766, 432] on div "Trae G. Assiya M." at bounding box center [571, 449] width 483 height 40
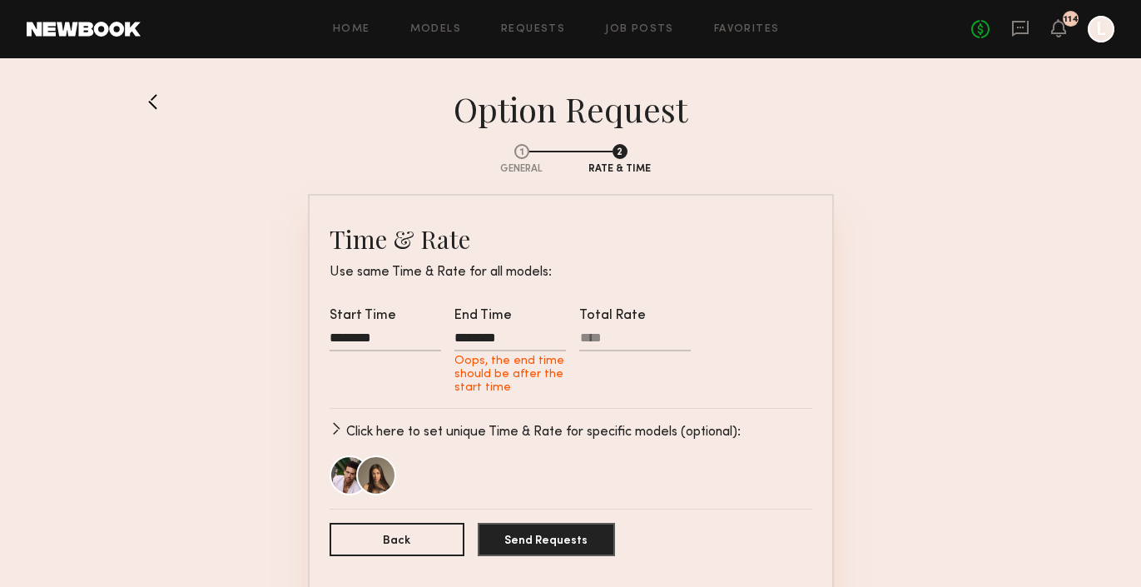
drag, startPoint x: 766, startPoint y: 432, endPoint x: 612, endPoint y: 347, distance: 175.8
click at [612, 347] on input "Total Rate" at bounding box center [635, 340] width 112 height 21
drag, startPoint x: 612, startPoint y: 347, endPoint x: 502, endPoint y: 340, distance: 110.1
click at [502, 340] on div "********" at bounding box center [510, 341] width 112 height 22
drag, startPoint x: 502, startPoint y: 340, endPoint x: 608, endPoint y: 336, distance: 105.8
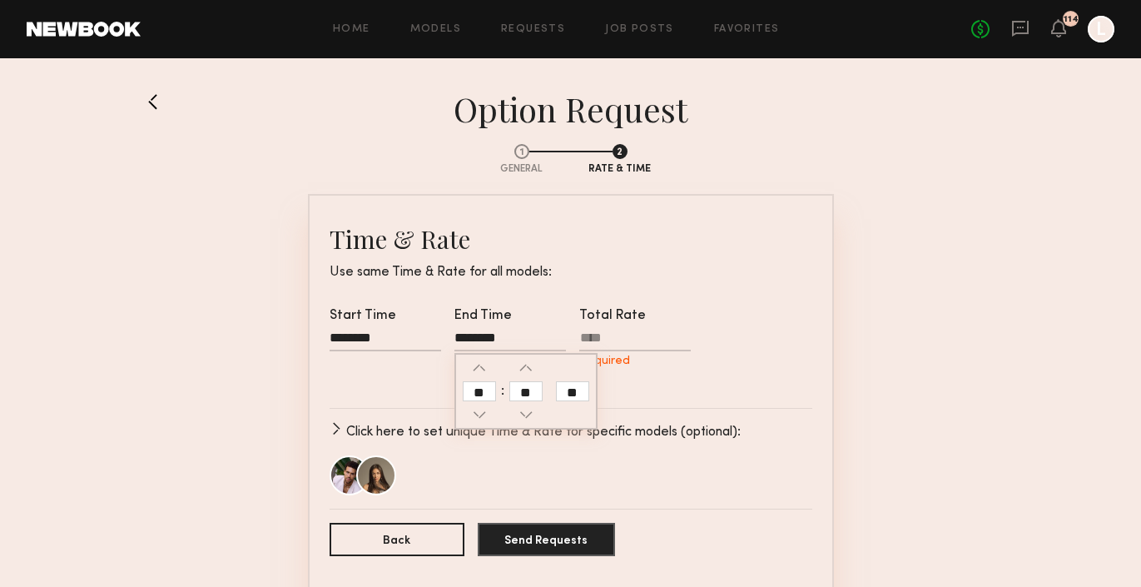
click at [608, 336] on input "Total Rate Required" at bounding box center [635, 340] width 112 height 21
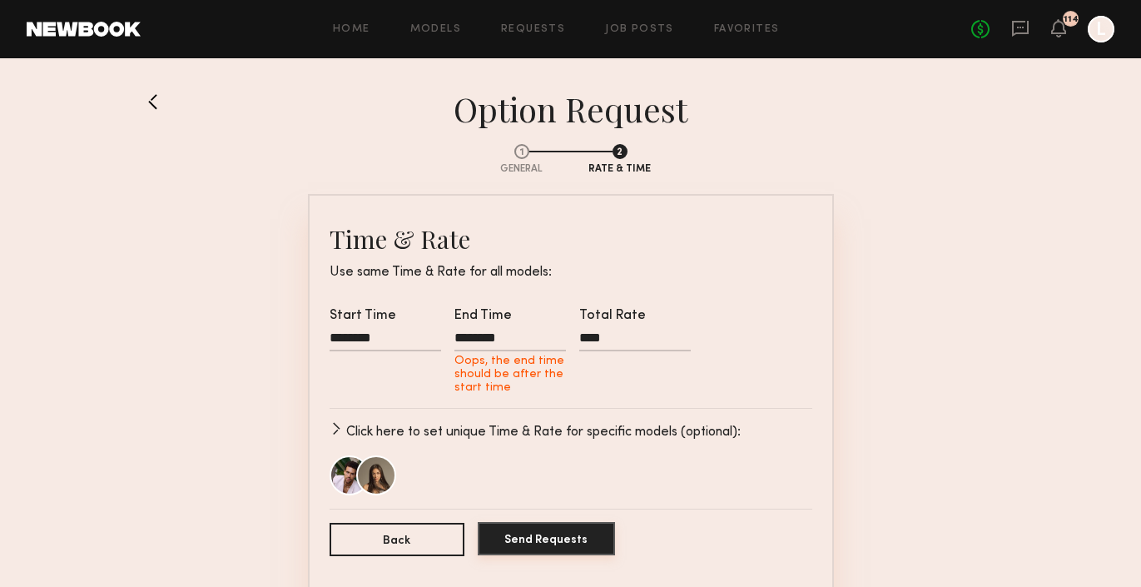
click at [544, 535] on button "Send Requests" at bounding box center [546, 538] width 137 height 33
click at [613, 345] on input "****" at bounding box center [635, 340] width 112 height 21
type input "****"
click at [524, 541] on button "Send Requests" at bounding box center [546, 538] width 137 height 33
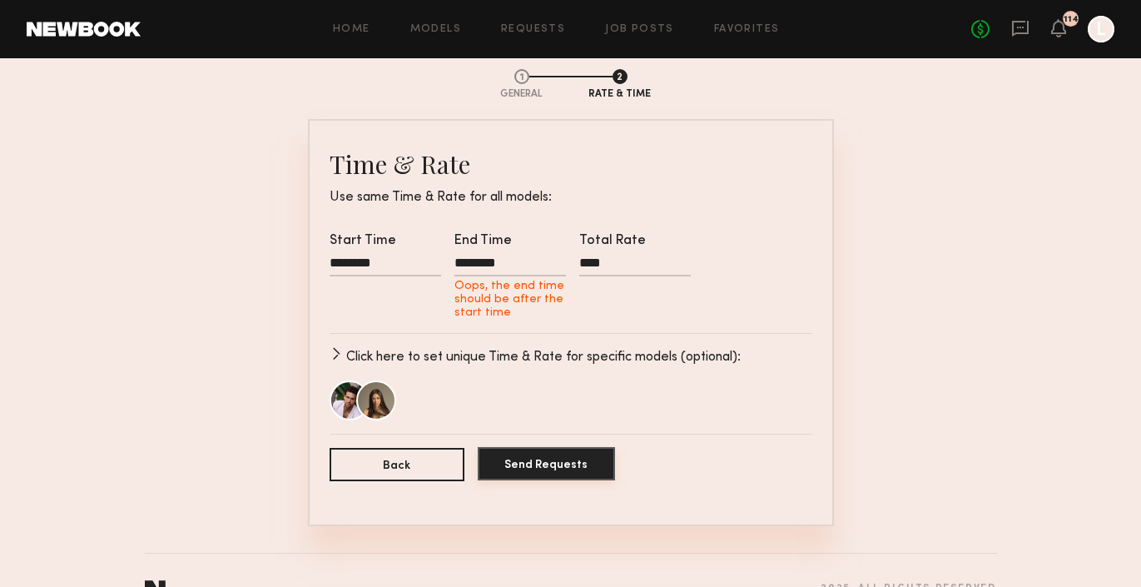
scroll to position [84, 0]
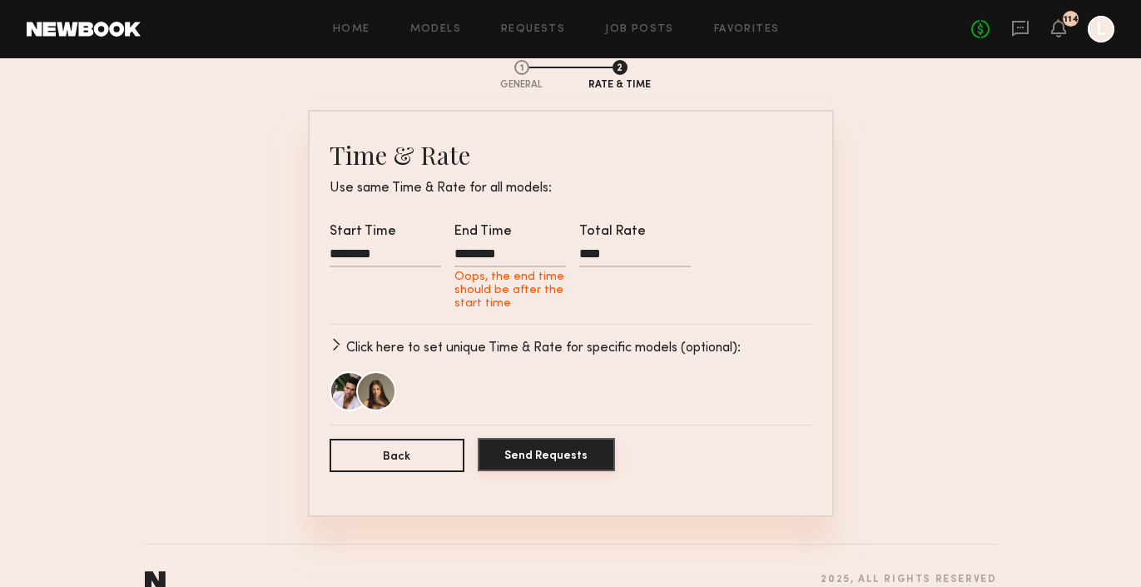
click at [528, 457] on button "Send Requests" at bounding box center [546, 454] width 137 height 33
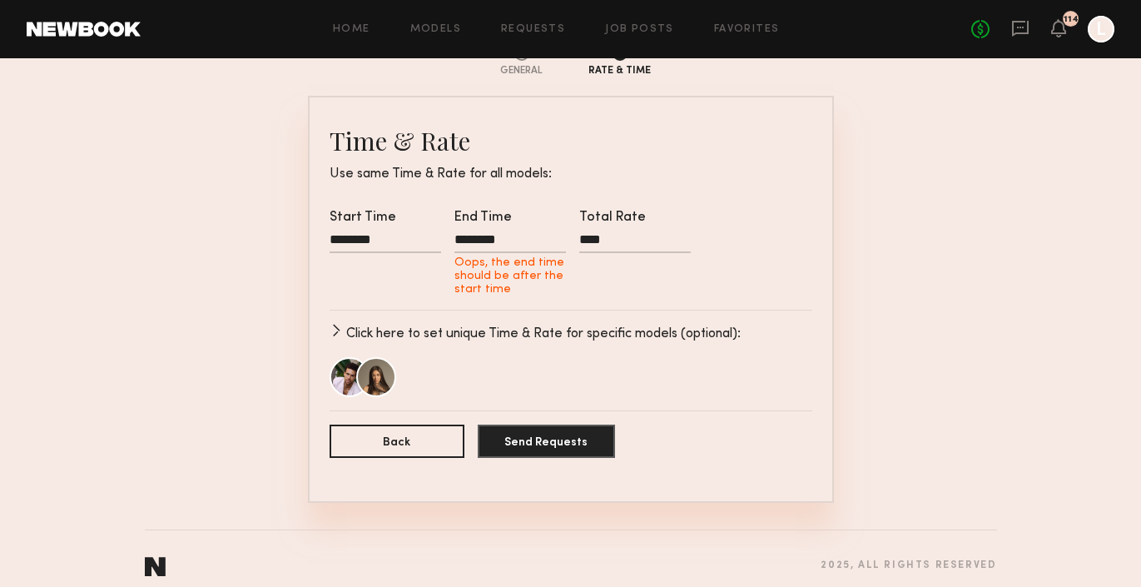
drag, startPoint x: 613, startPoint y: 345, endPoint x: 503, endPoint y: 238, distance: 154.2
click at [503, 238] on div "********" at bounding box center [510, 242] width 112 height 22
drag, startPoint x: 503, startPoint y: 238, endPoint x: 561, endPoint y: 291, distance: 78.9
click at [561, 291] on input "**" at bounding box center [572, 293] width 33 height 20
type input "********"
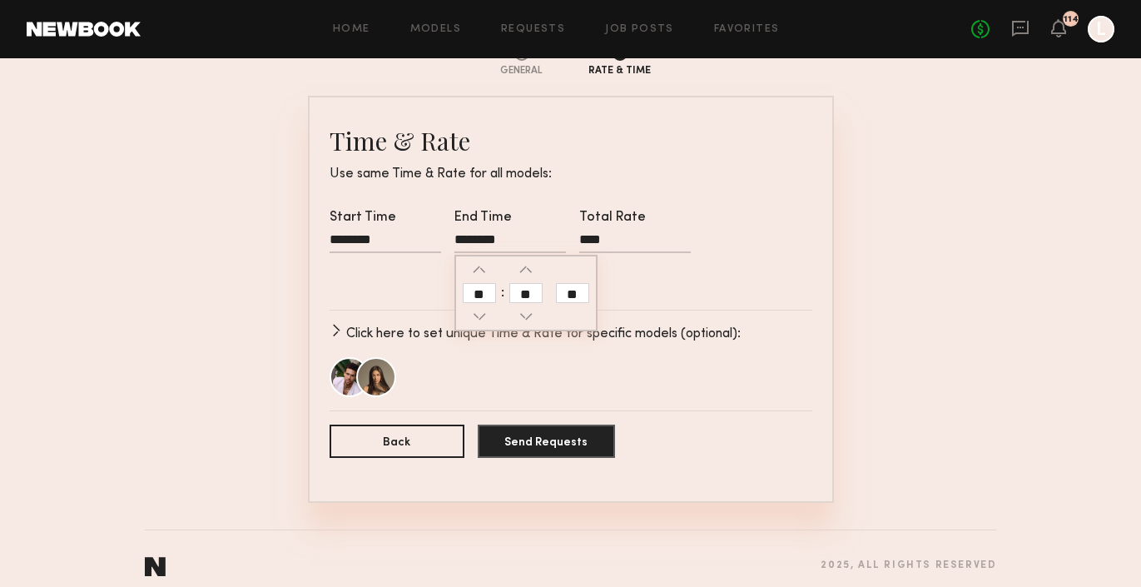
type input "**"
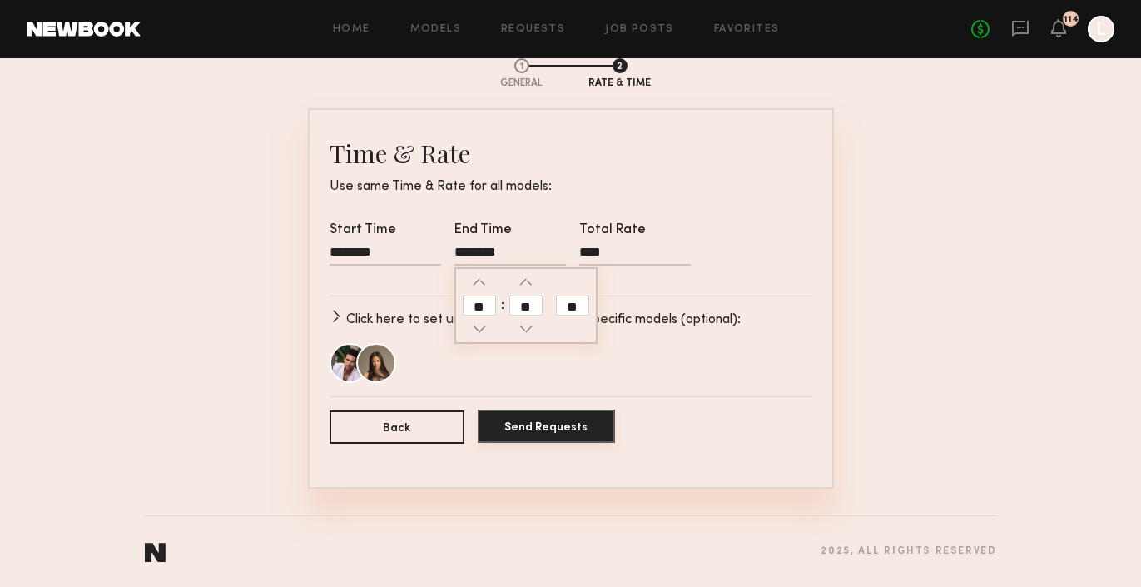
drag, startPoint x: 561, startPoint y: 291, endPoint x: 543, endPoint y: 431, distance: 141.0
click at [543, 431] on button "Send Requests" at bounding box center [546, 426] width 137 height 33
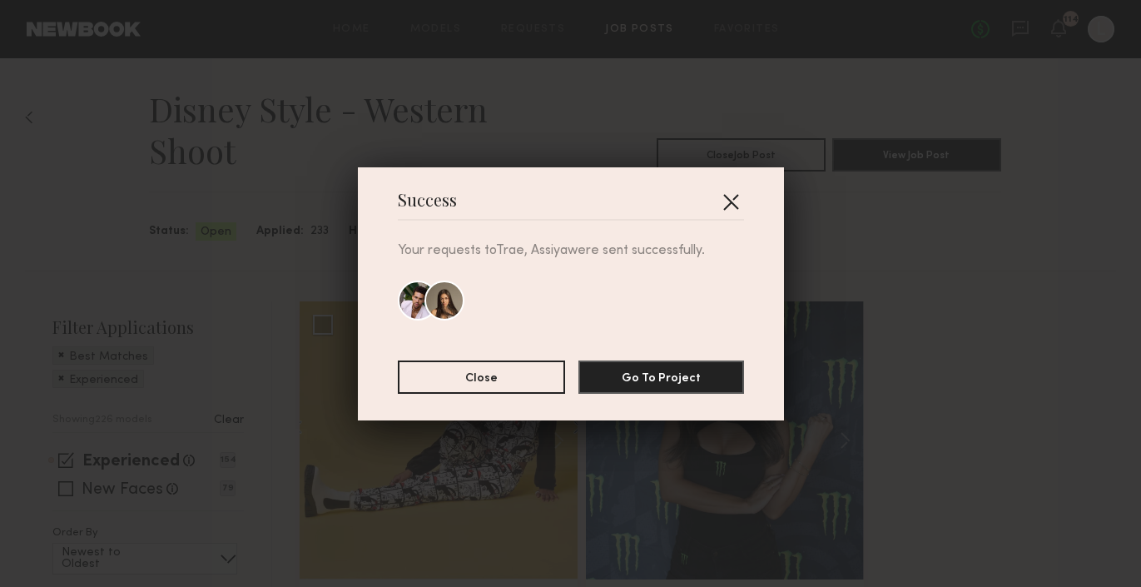
drag, startPoint x: 543, startPoint y: 431, endPoint x: 730, endPoint y: 196, distance: 300.9
click at [730, 196] on button "button" at bounding box center [731, 201] width 27 height 27
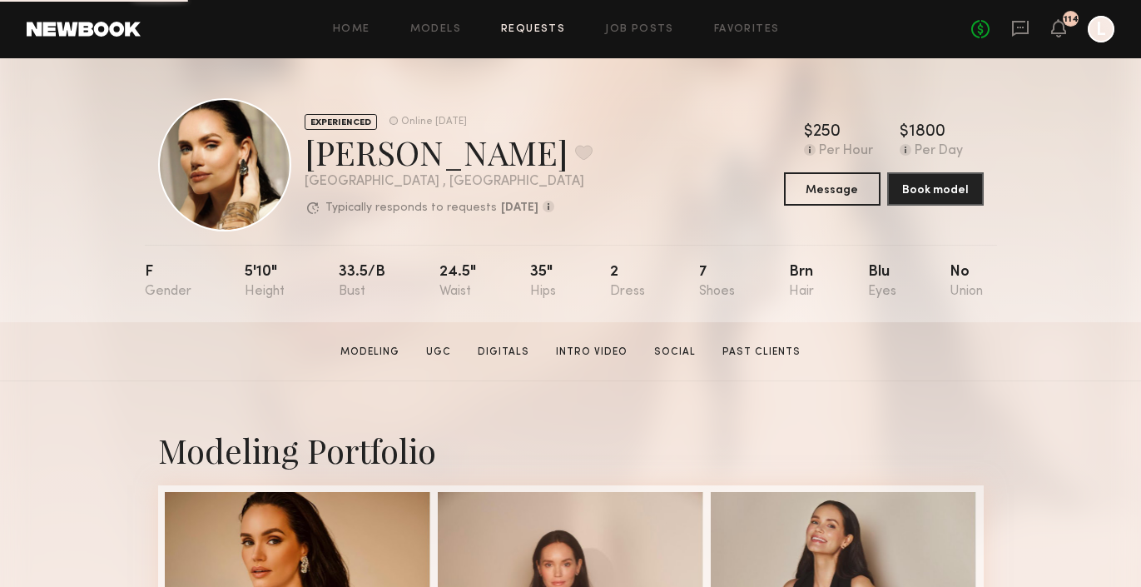
click at [514, 25] on link "Requests" at bounding box center [533, 29] width 64 height 11
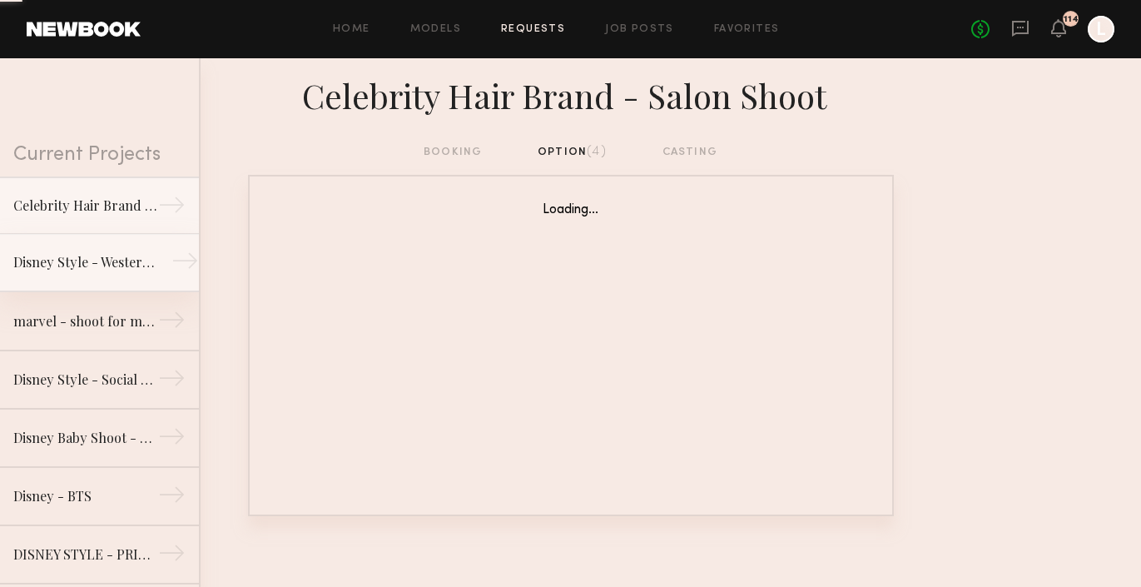
drag, startPoint x: 514, startPoint y: 25, endPoint x: 134, endPoint y: 269, distance: 451.9
click at [134, 269] on div "Disney Style - Western Shoot" at bounding box center [85, 262] width 145 height 20
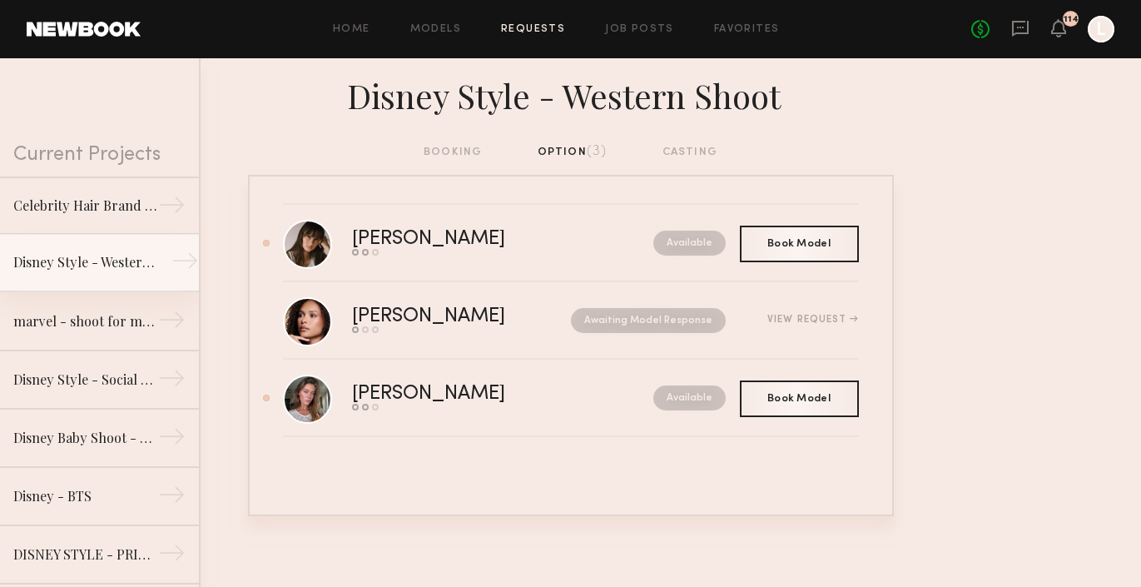
click at [419, 236] on div "[PERSON_NAME]" at bounding box center [465, 239] width 227 height 19
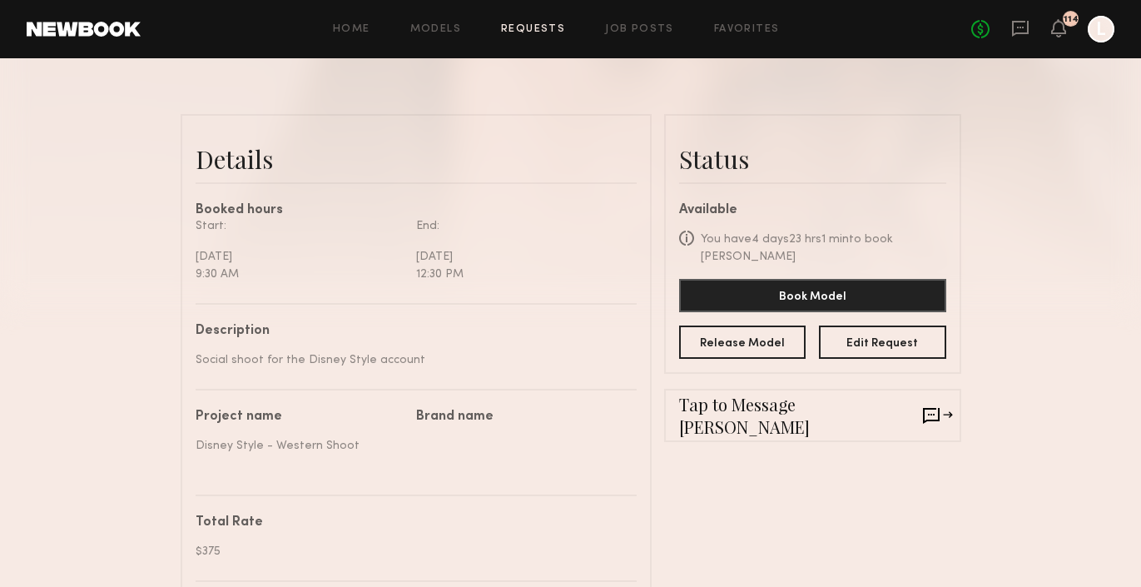
scroll to position [358, 0]
